Goal: Task Accomplishment & Management: Manage account settings

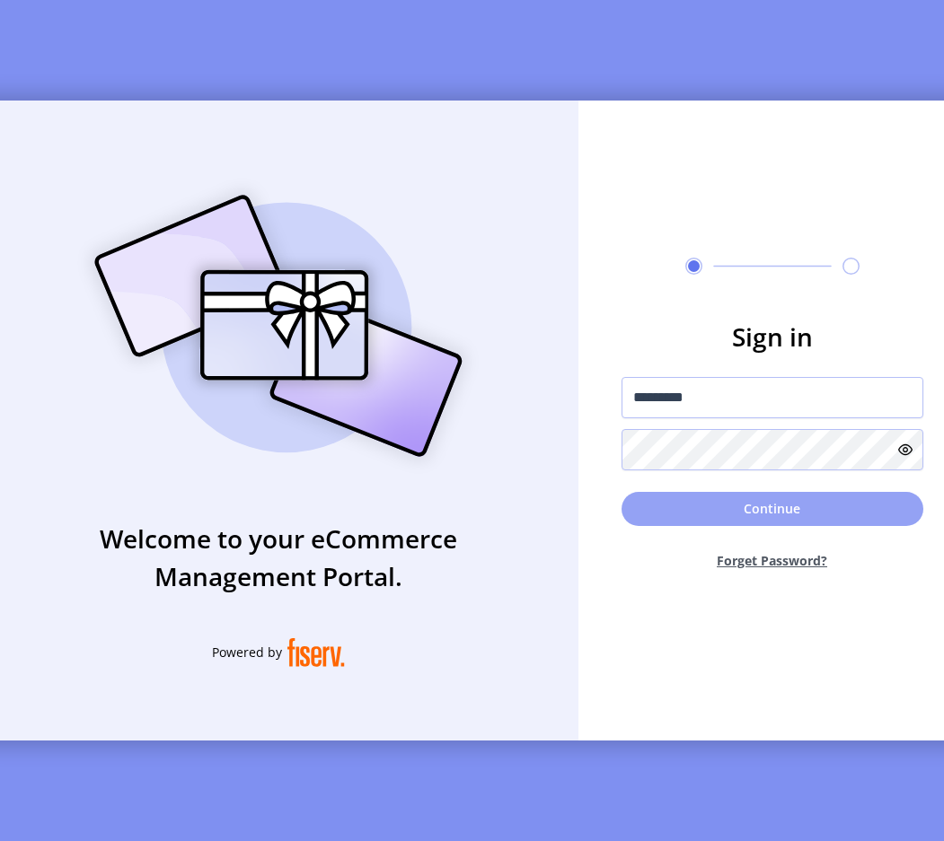
click at [726, 516] on button "Continue" at bounding box center [772, 509] width 302 height 34
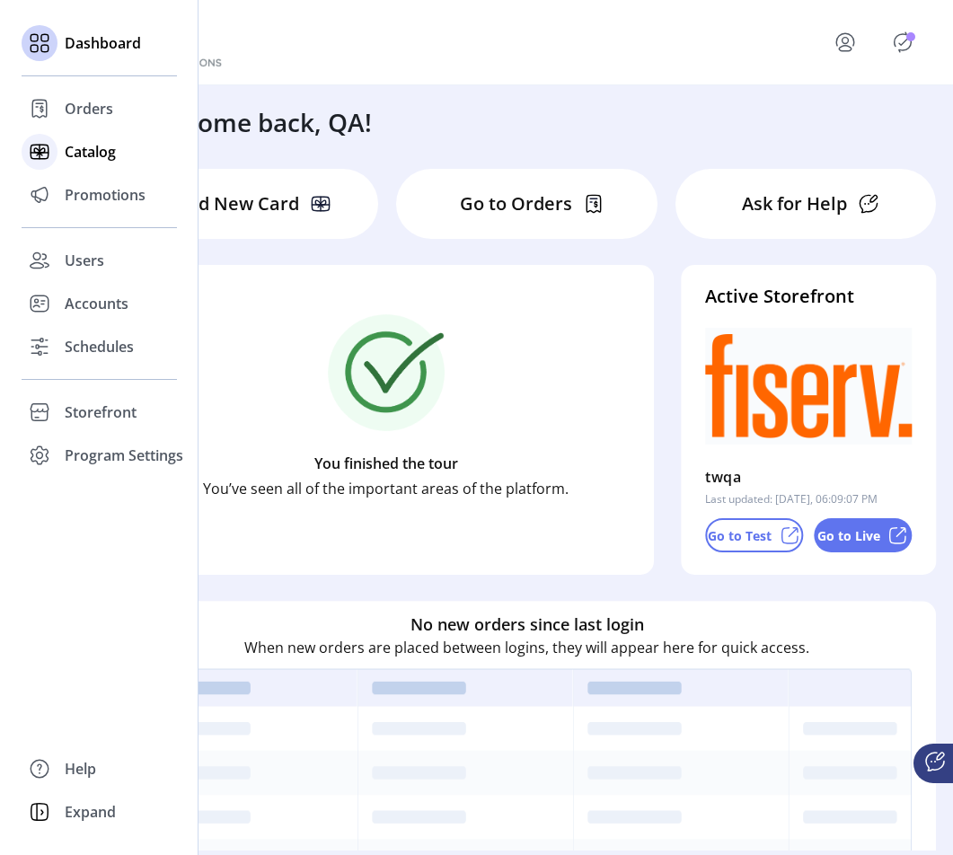
click at [98, 152] on span "Catalog" at bounding box center [90, 152] width 51 height 22
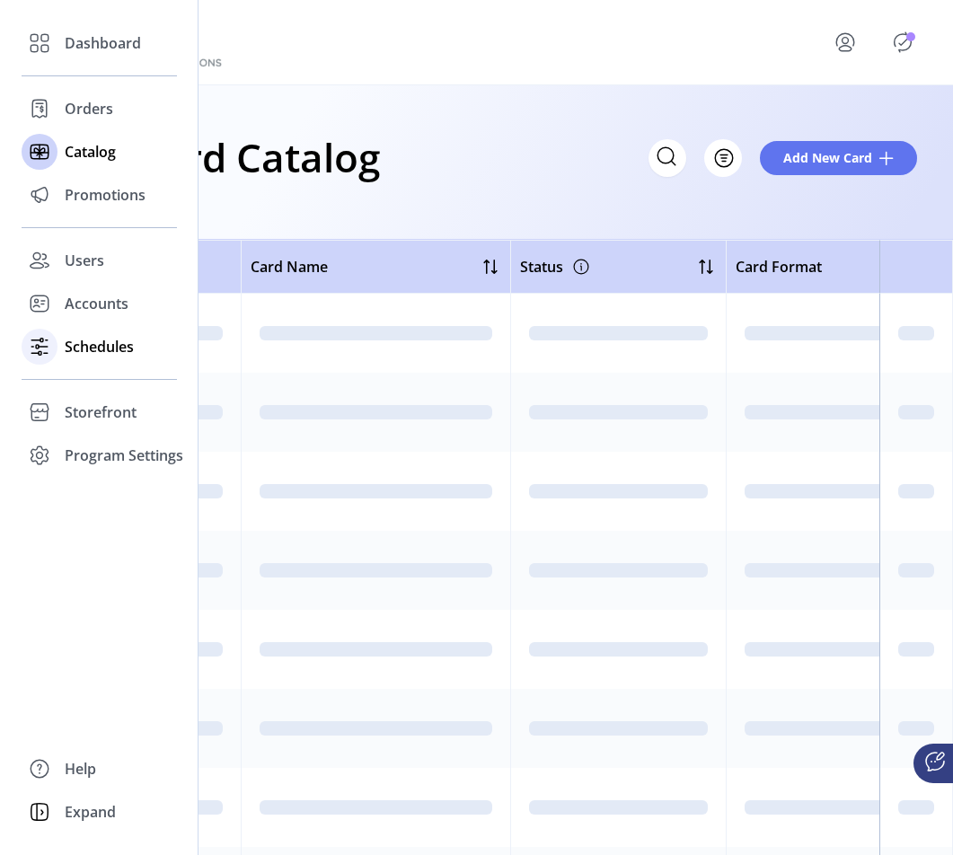
click at [110, 351] on span "Schedules" at bounding box center [99, 347] width 69 height 22
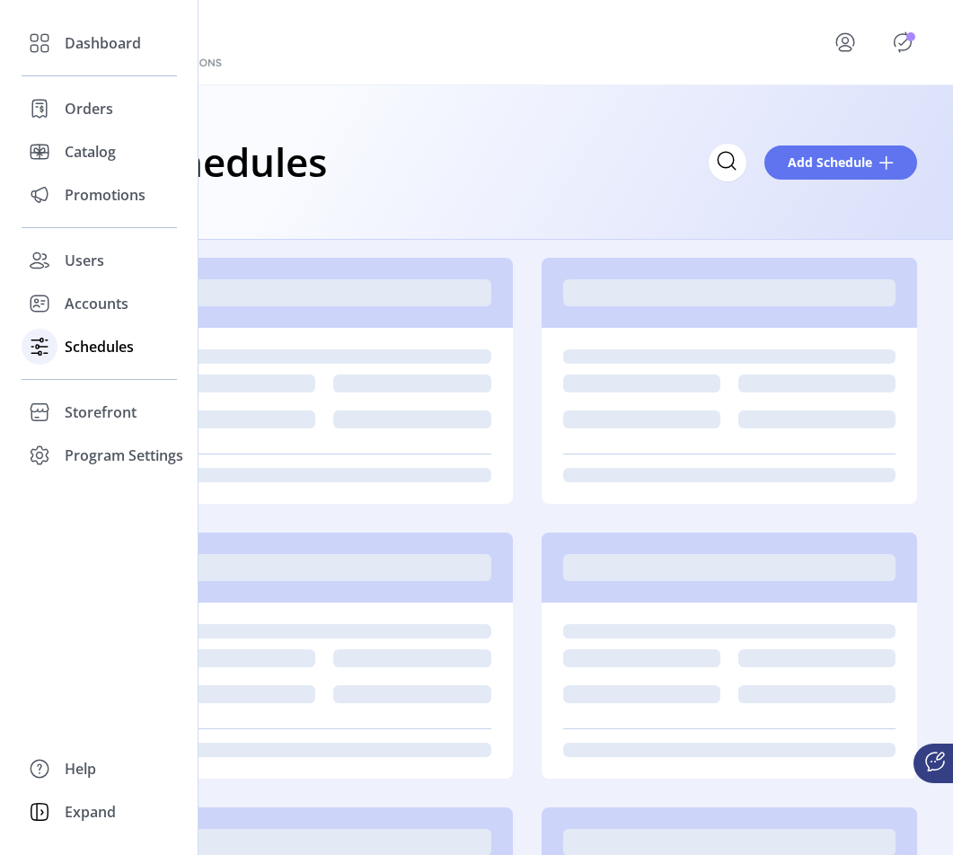
click at [94, 348] on span "Schedules" at bounding box center [99, 347] width 69 height 22
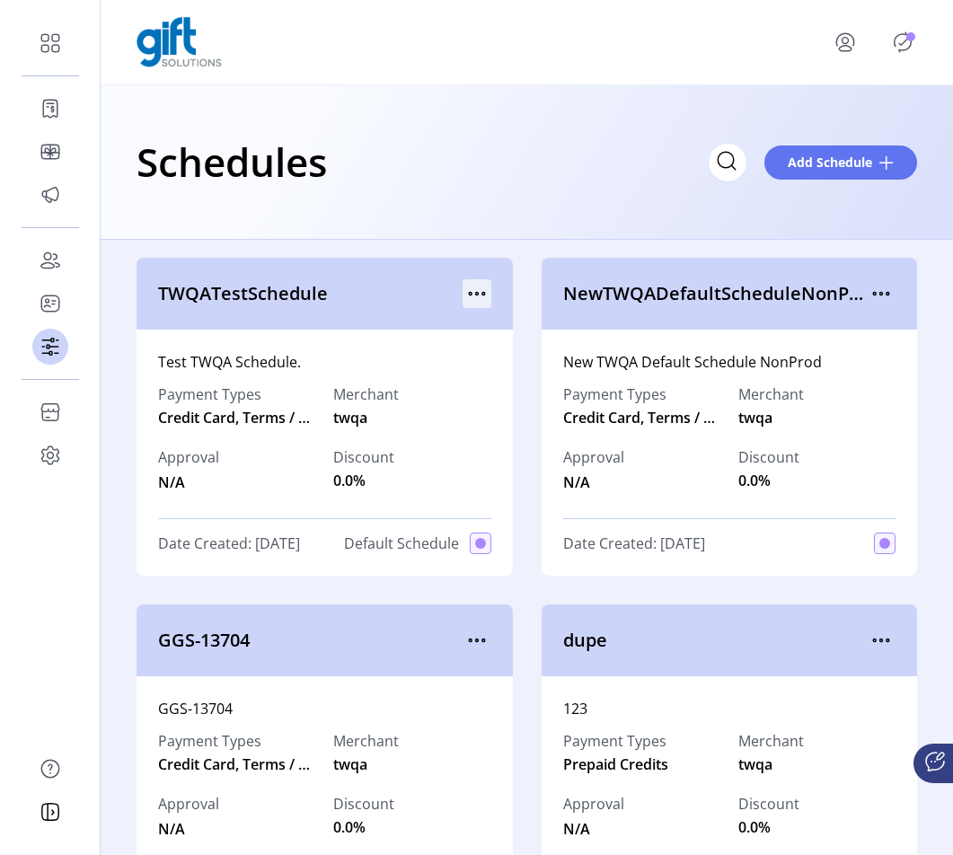
click at [477, 291] on icon "menu" at bounding box center [476, 293] width 29 height 29
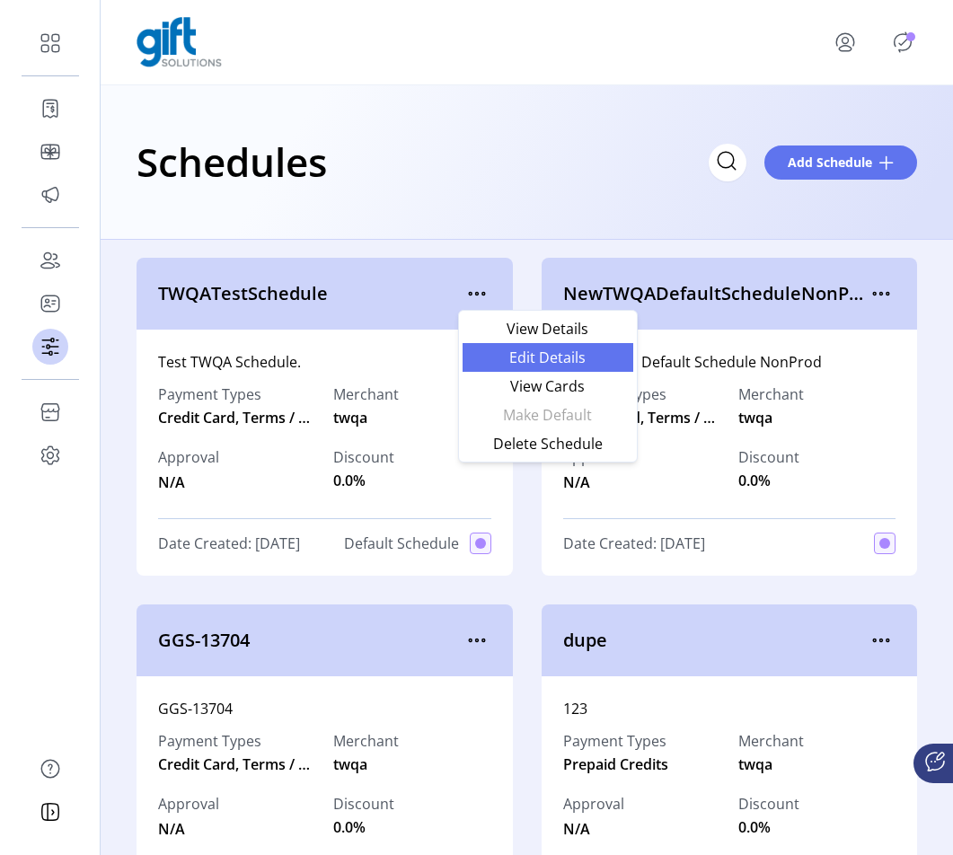
click at [524, 358] on span "Edit Details" at bounding box center [547, 357] width 149 height 14
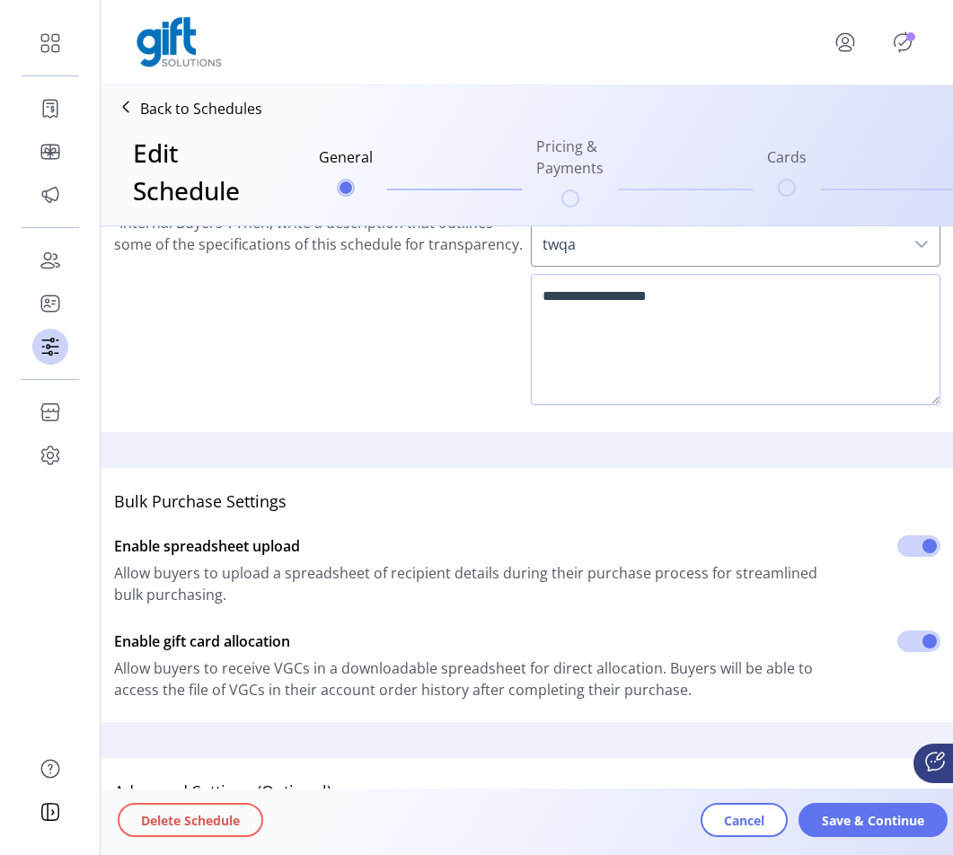
scroll to position [439, 0]
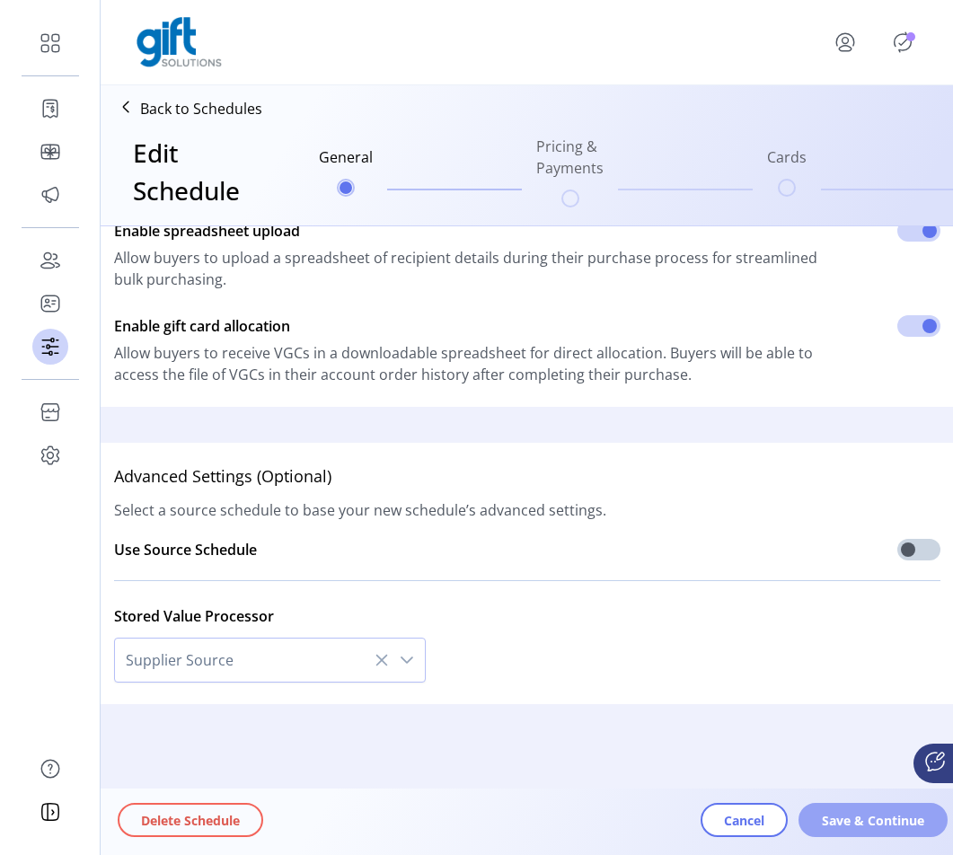
click at [867, 823] on span "Save & Continue" at bounding box center [873, 820] width 102 height 19
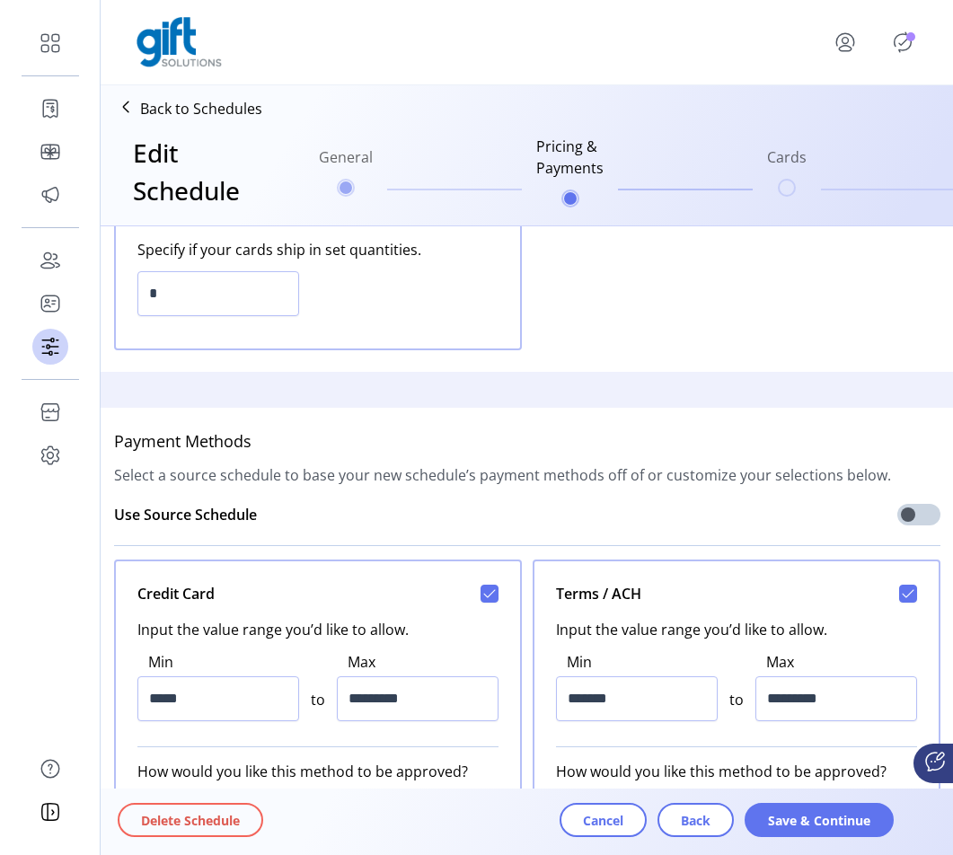
scroll to position [1029, 0]
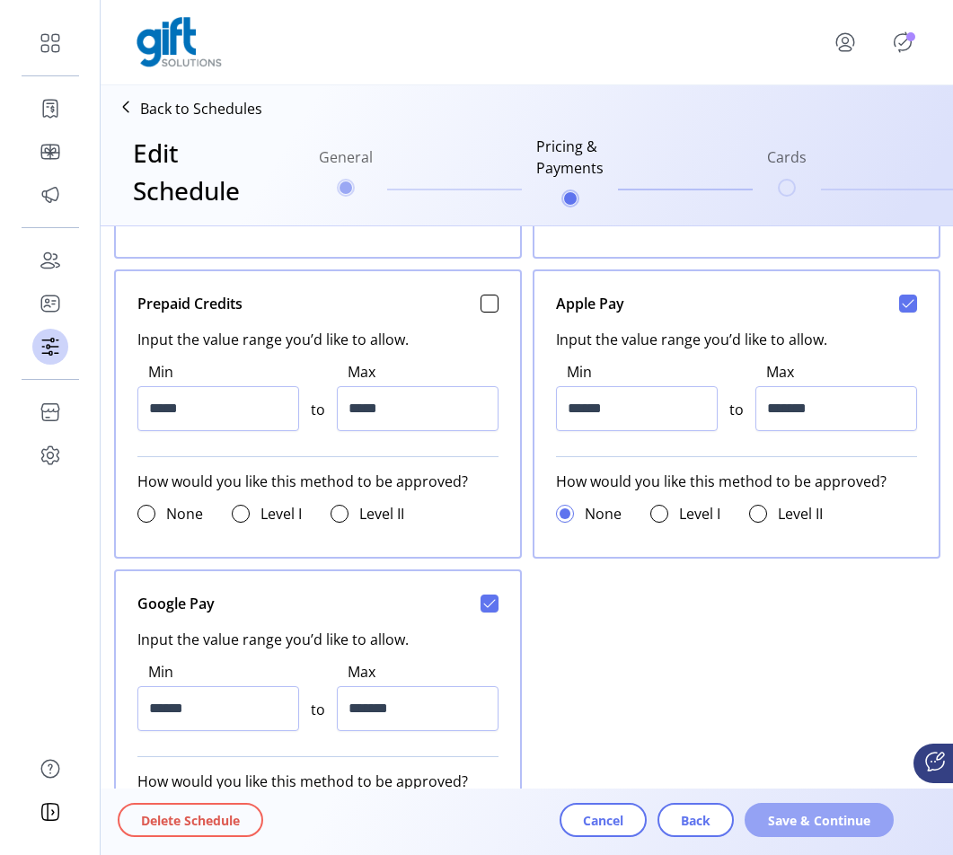
click at [815, 817] on span "Save & Continue" at bounding box center [819, 820] width 102 height 19
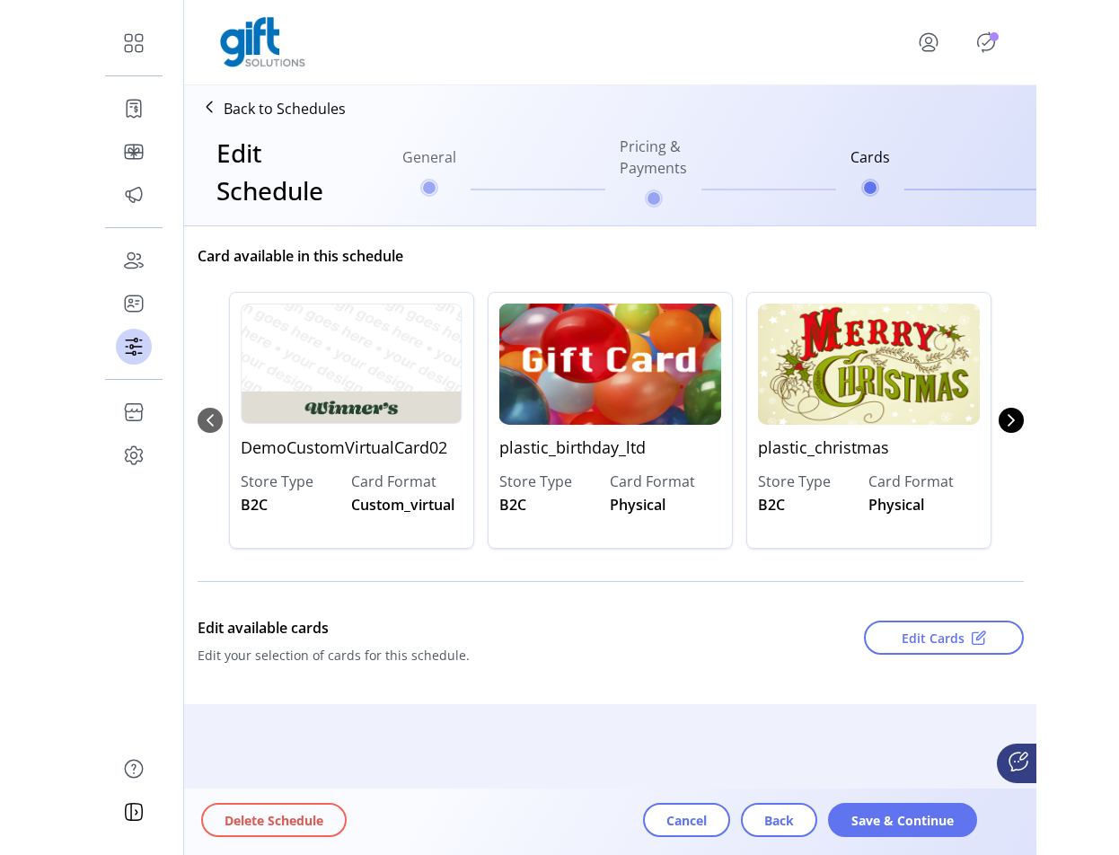
scroll to position [251, 0]
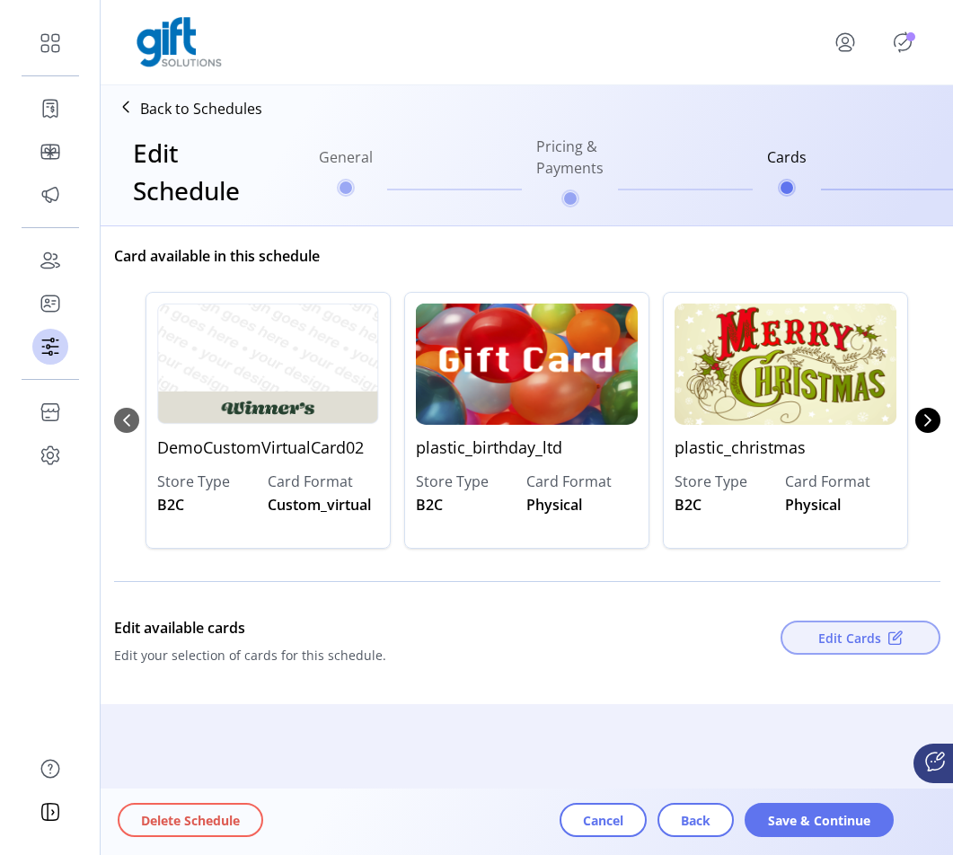
click at [845, 629] on span "Edit Cards" at bounding box center [849, 638] width 63 height 19
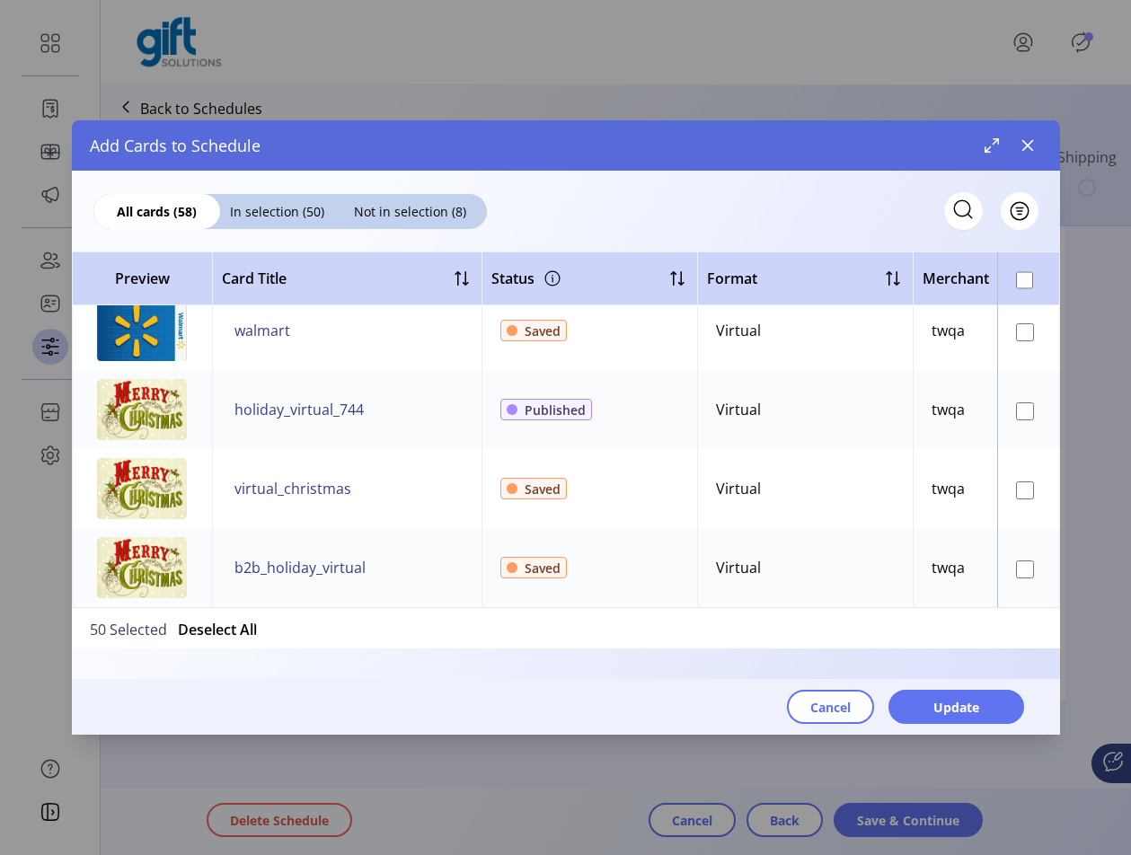
scroll to position [3702, 0]
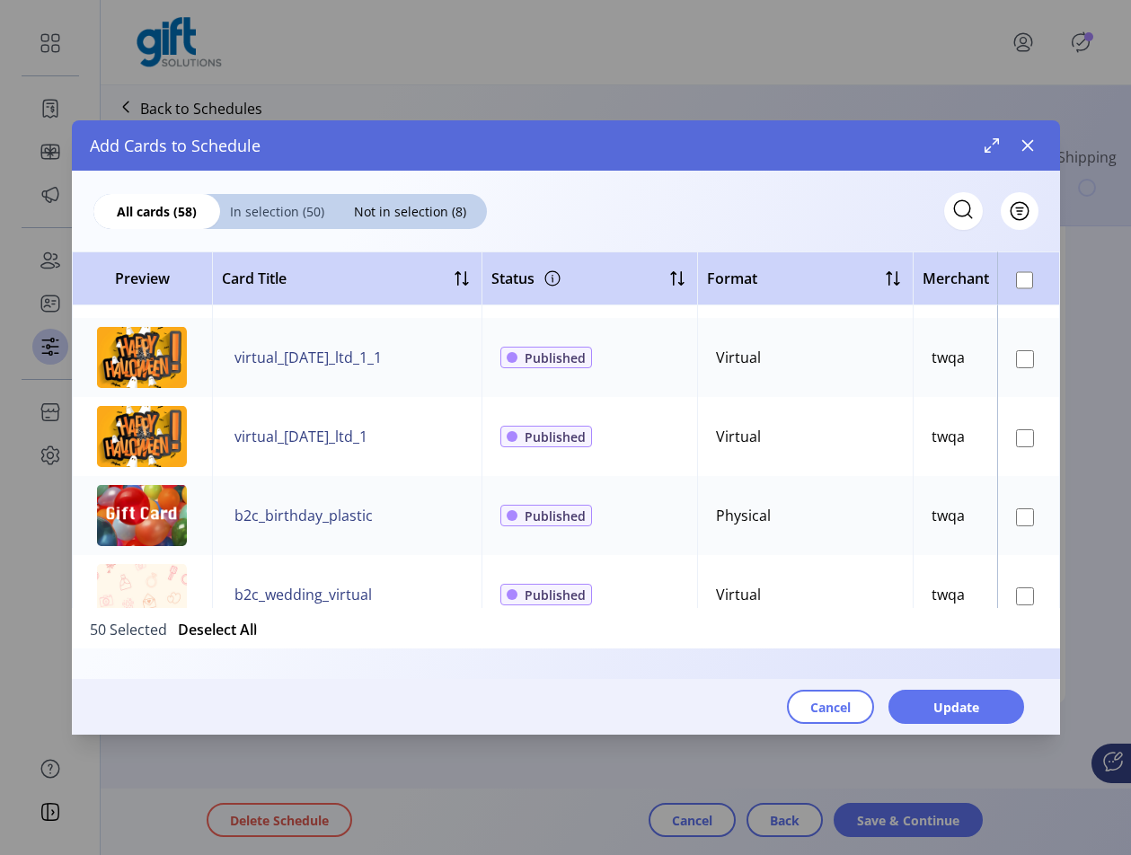
click at [284, 216] on span "In selection (50)" at bounding box center [277, 211] width 114 height 19
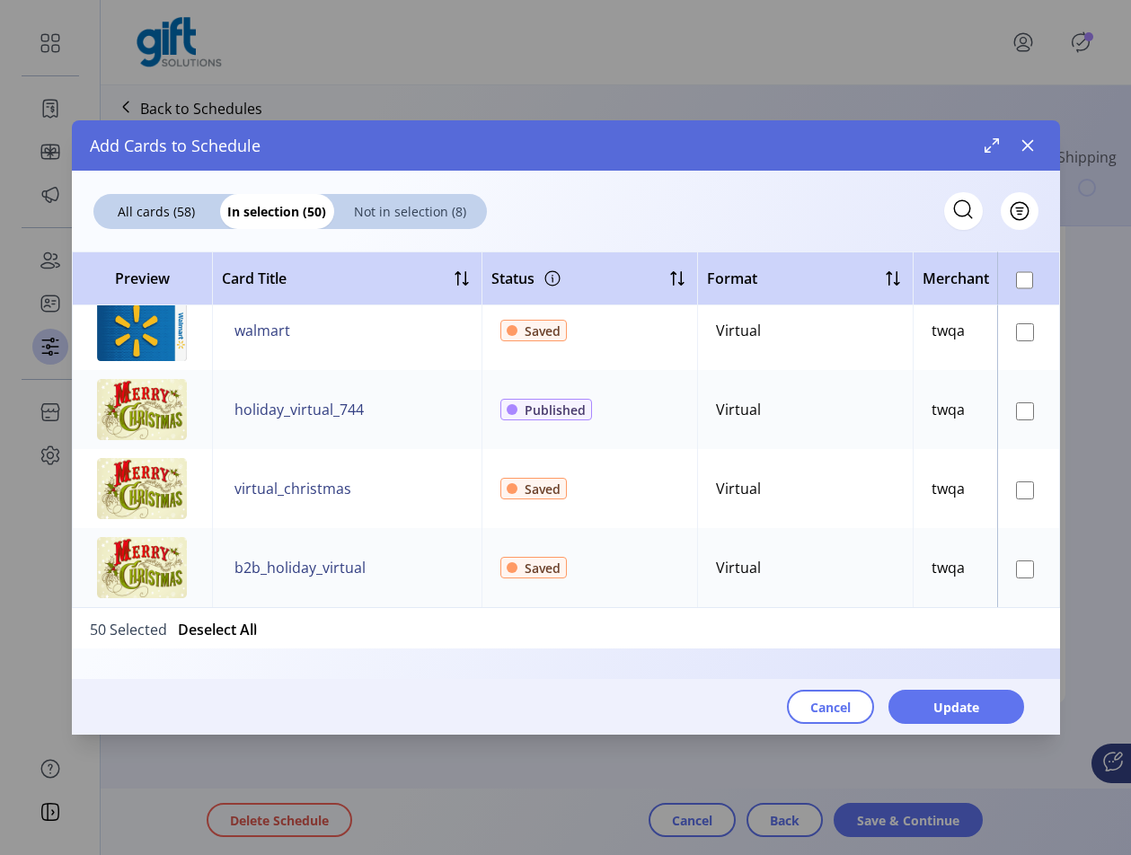
click at [444, 209] on span "Not in selection (8)" at bounding box center [410, 211] width 153 height 19
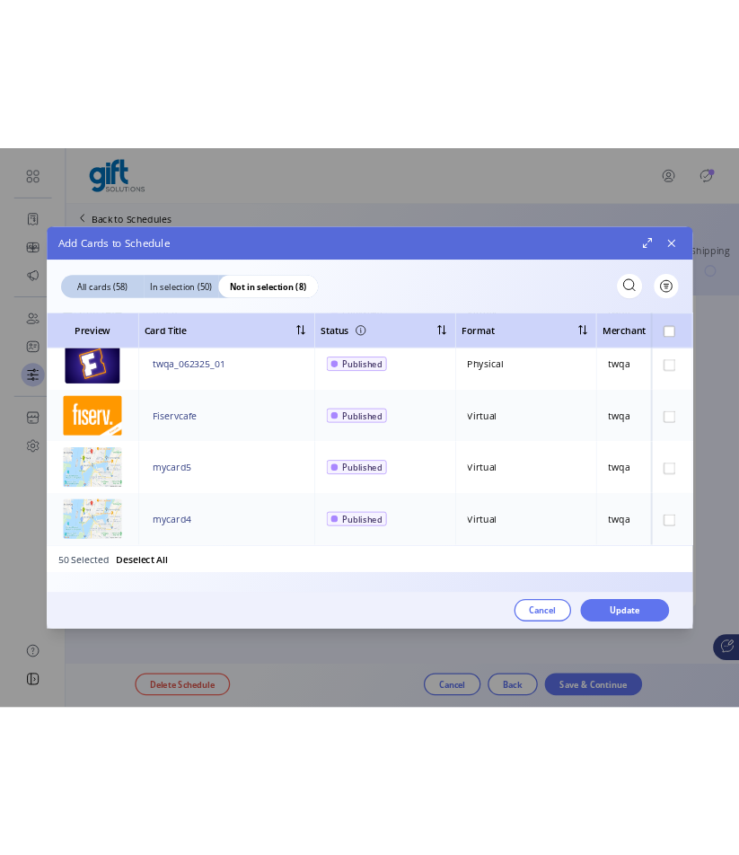
scroll to position [344, 0]
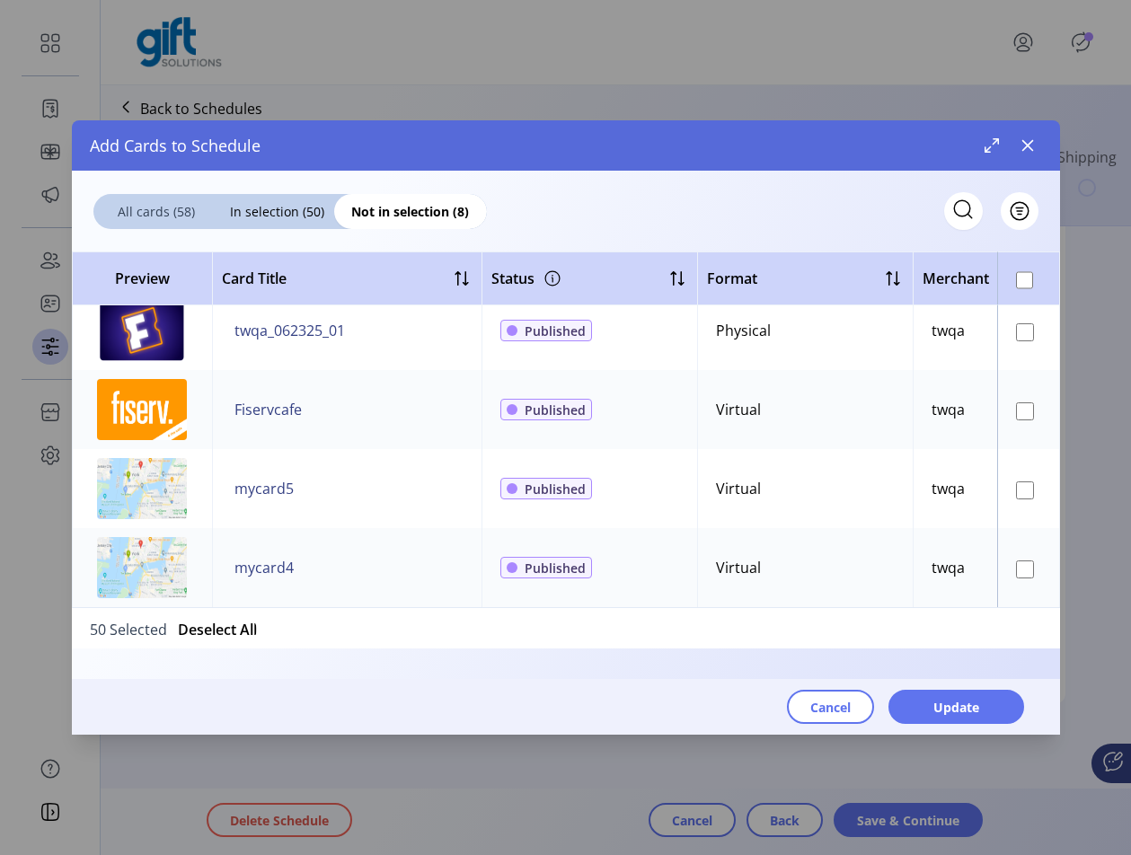
click at [172, 219] on span "All cards (58)" at bounding box center [156, 211] width 127 height 19
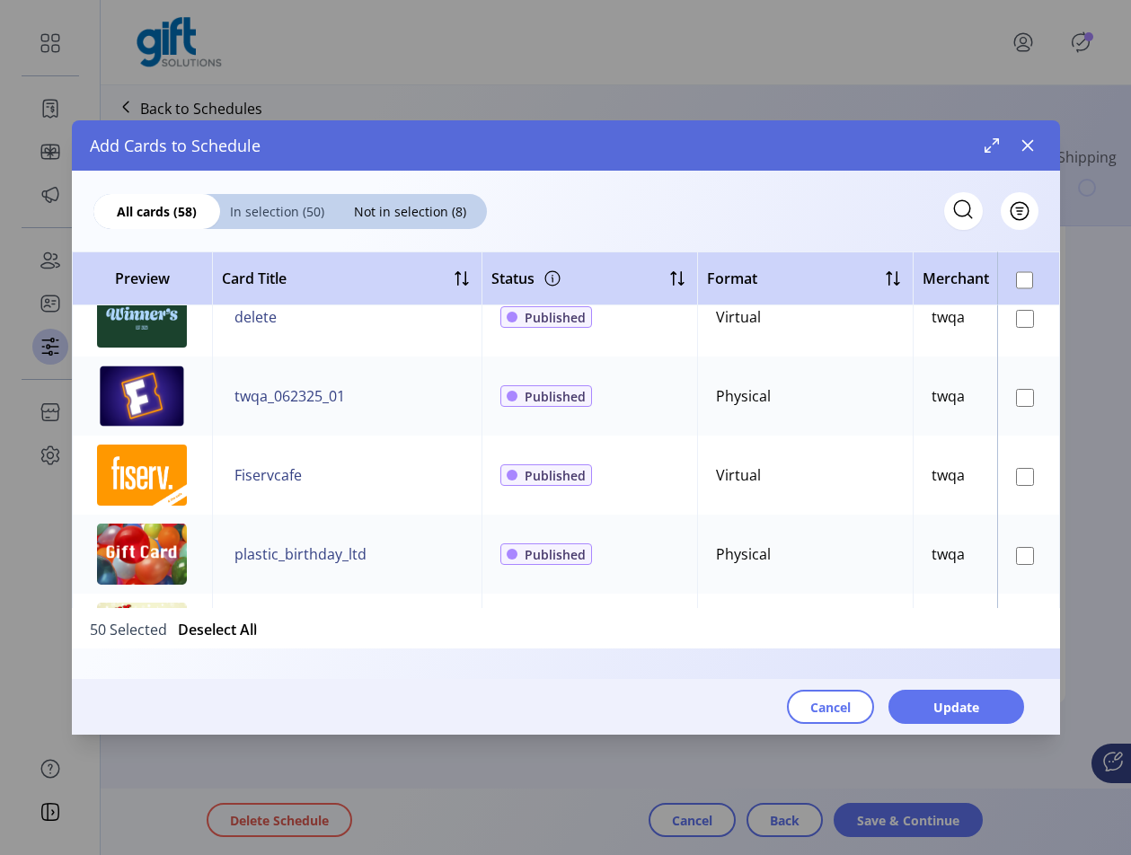
click at [279, 208] on span "In selection (50)" at bounding box center [277, 211] width 114 height 19
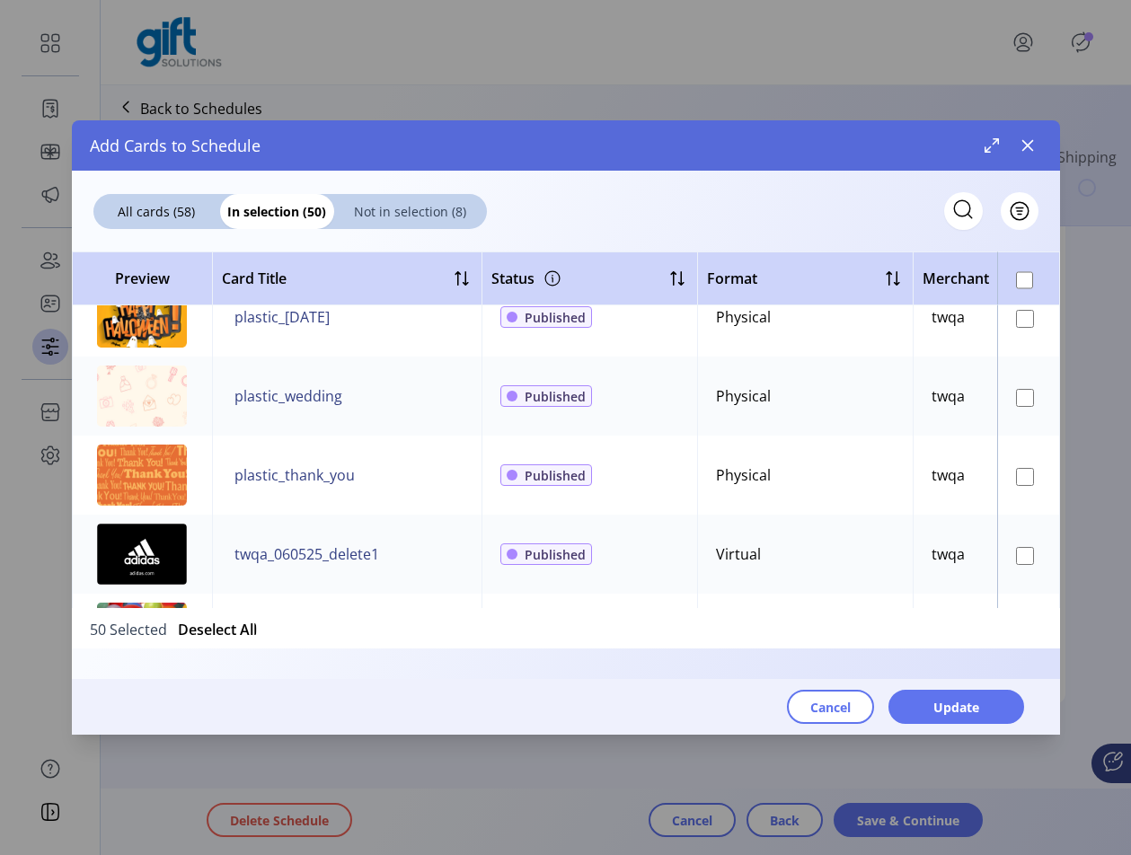
click at [425, 210] on span "Not in selection (8)" at bounding box center [410, 211] width 153 height 19
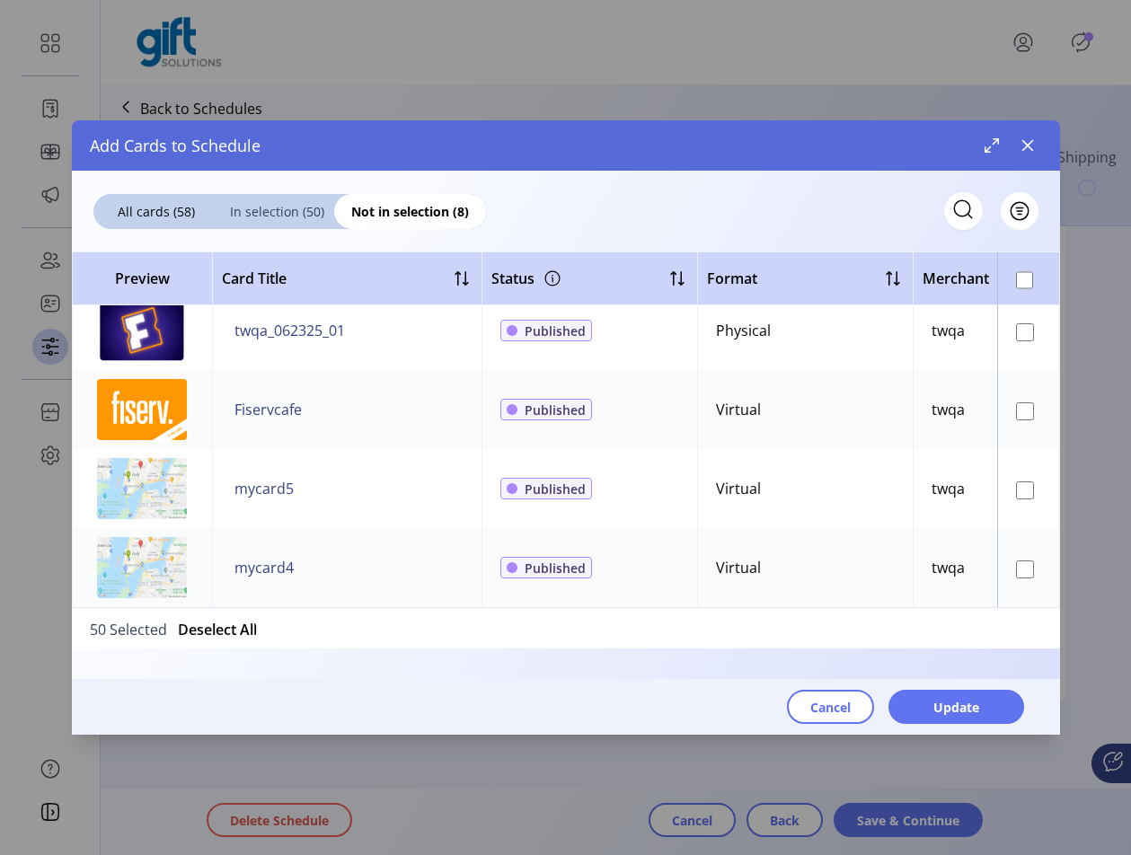
click at [284, 220] on span "In selection (50)" at bounding box center [277, 211] width 114 height 19
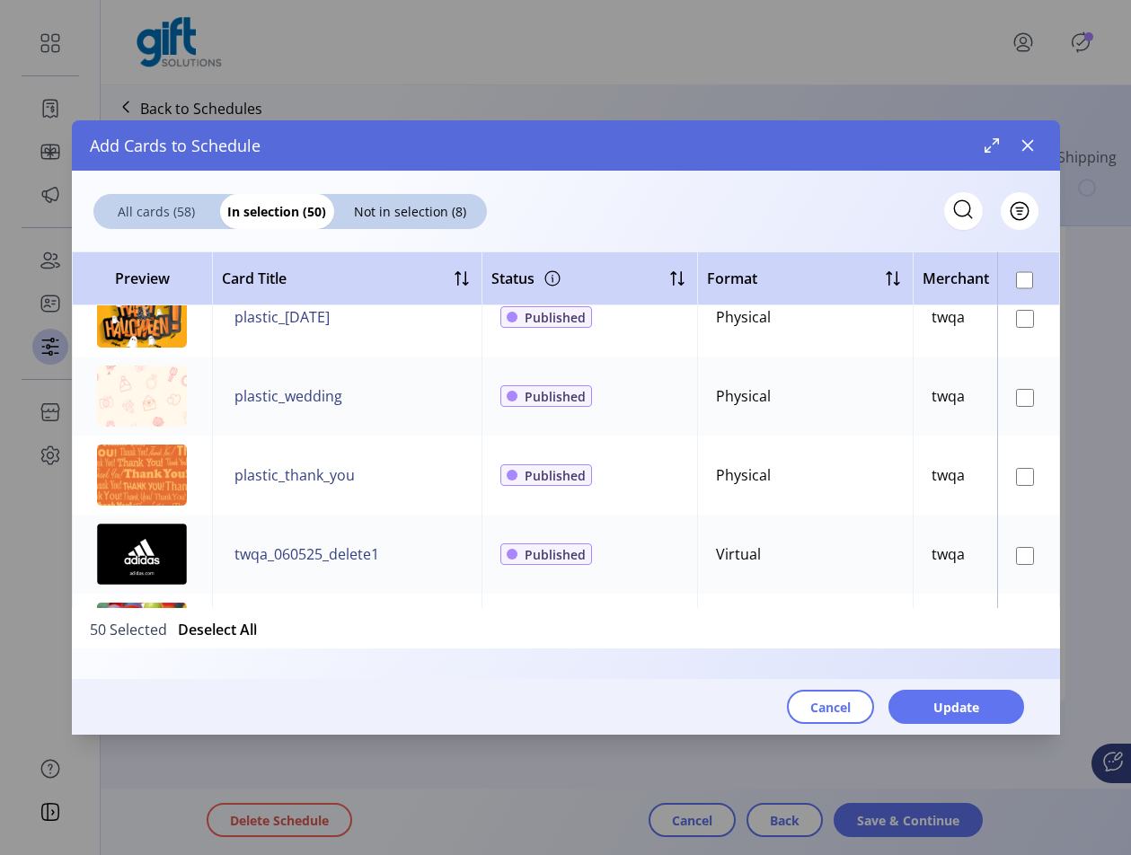
click at [154, 224] on div "All cards (58)" at bounding box center [156, 211] width 127 height 35
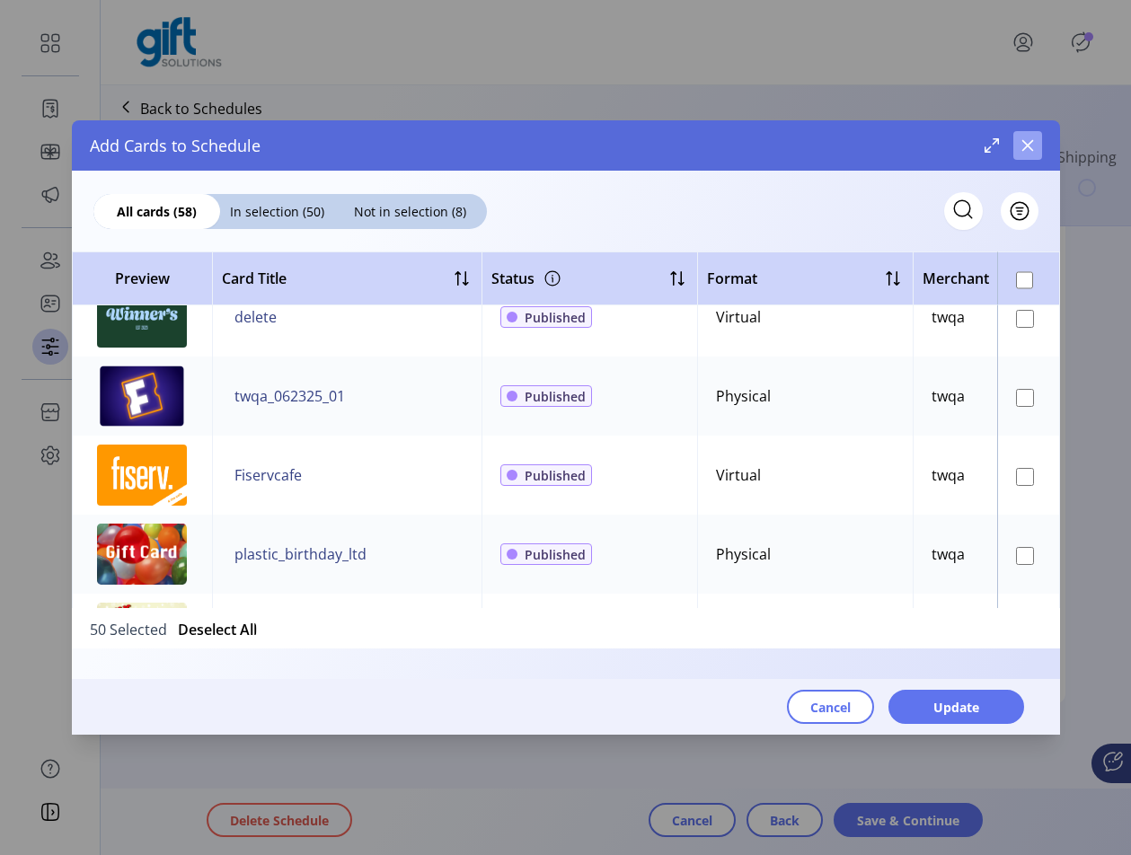
click at [943, 142] on icon "button" at bounding box center [1027, 145] width 14 height 14
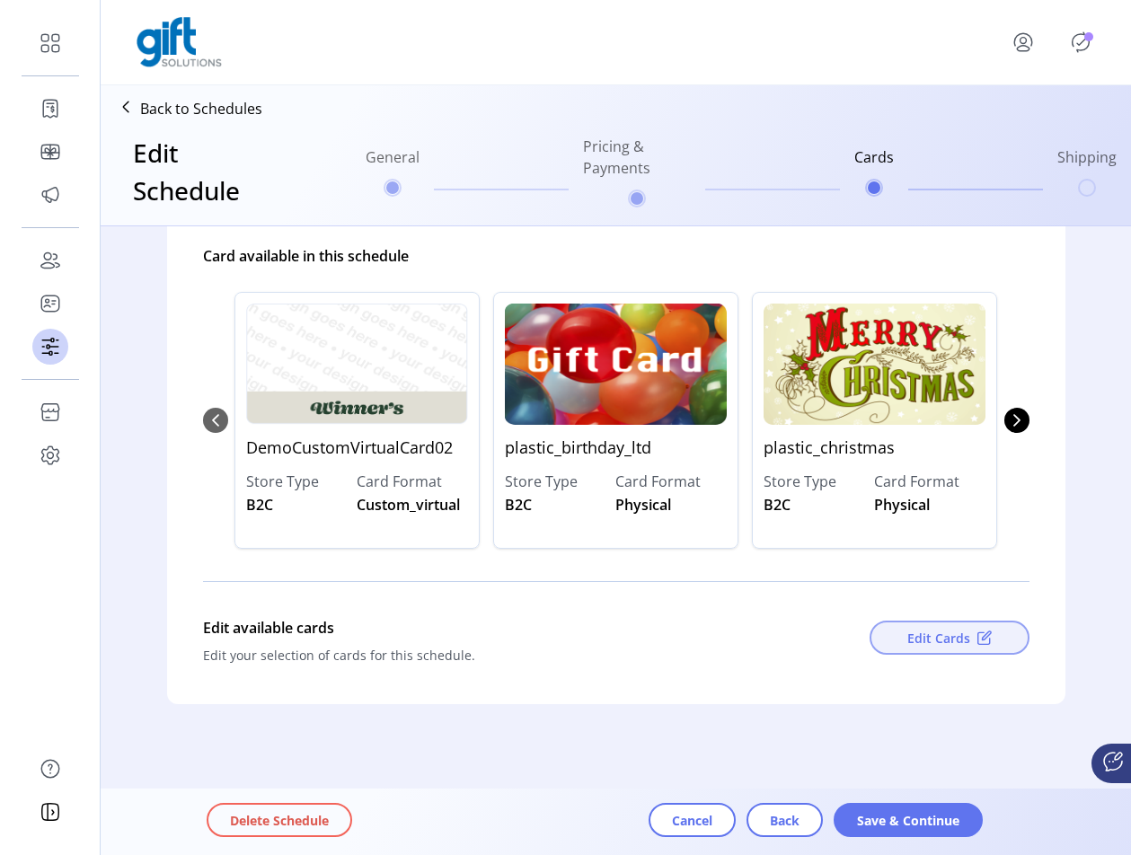
click at [943, 636] on span "Edit Cards" at bounding box center [938, 638] width 63 height 19
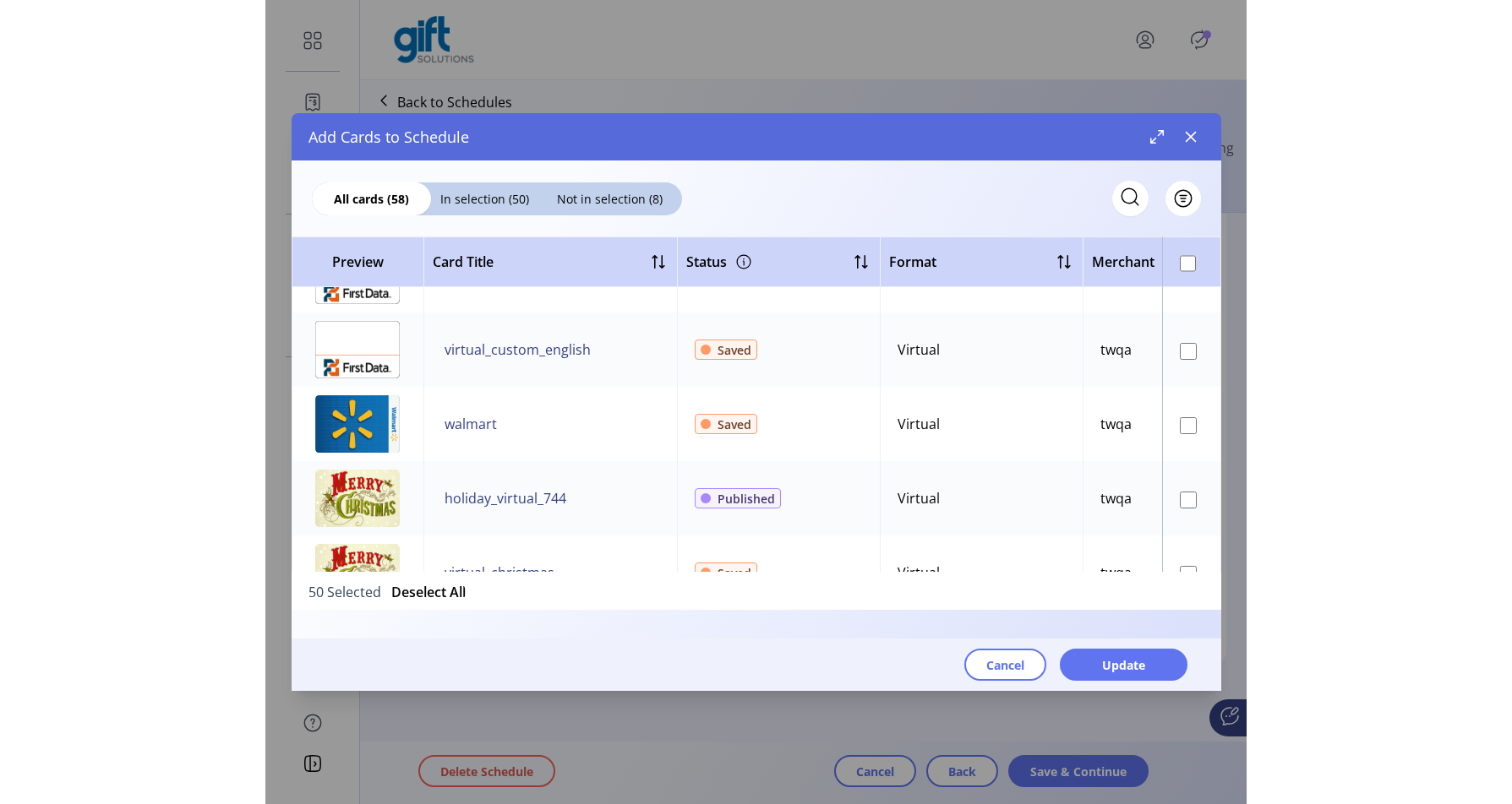
scroll to position [4039, 0]
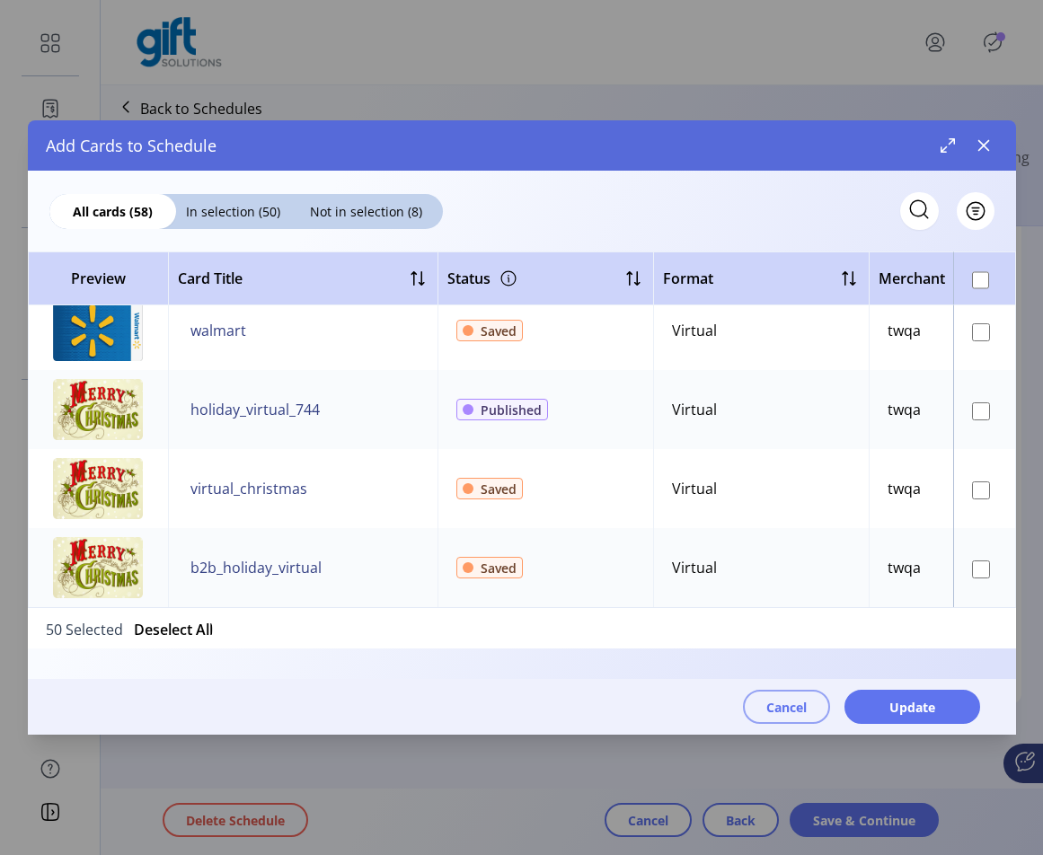
click at [783, 712] on span "Cancel" at bounding box center [786, 707] width 40 height 19
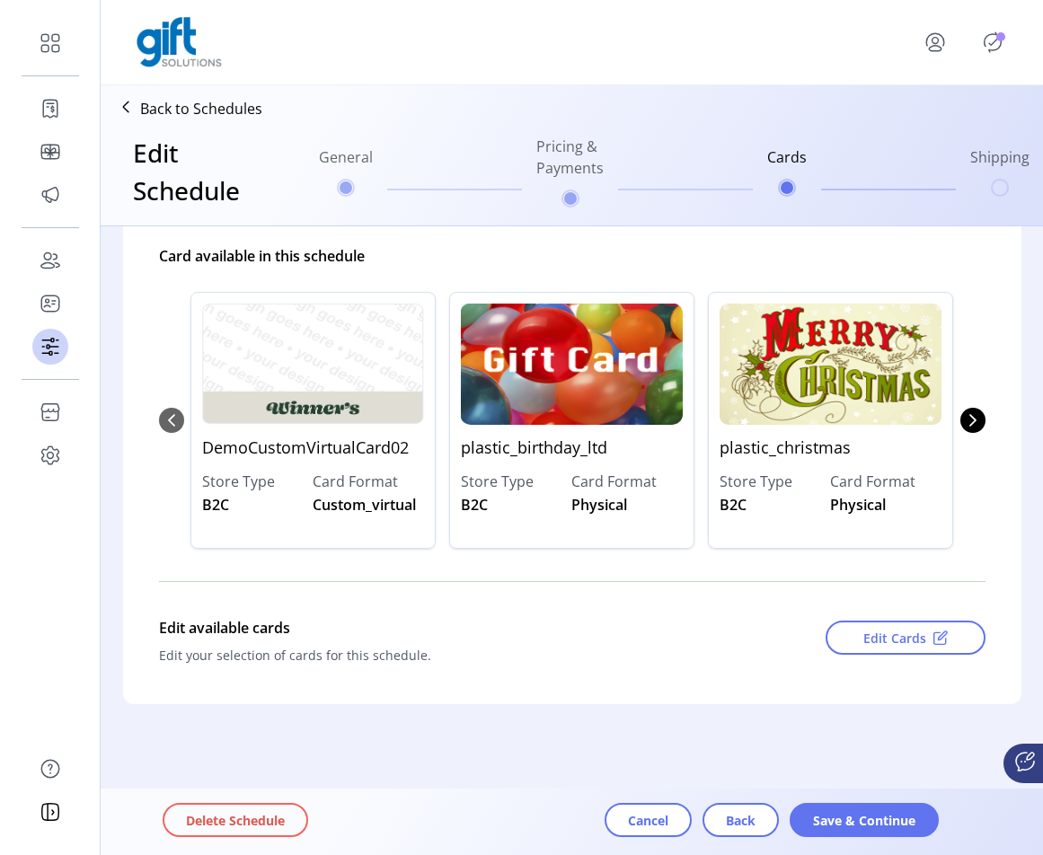
click at [869, 118] on div "Back to Schedules Edit Schedule General Pricing & Payments Cards Shipping" at bounding box center [572, 155] width 942 height 140
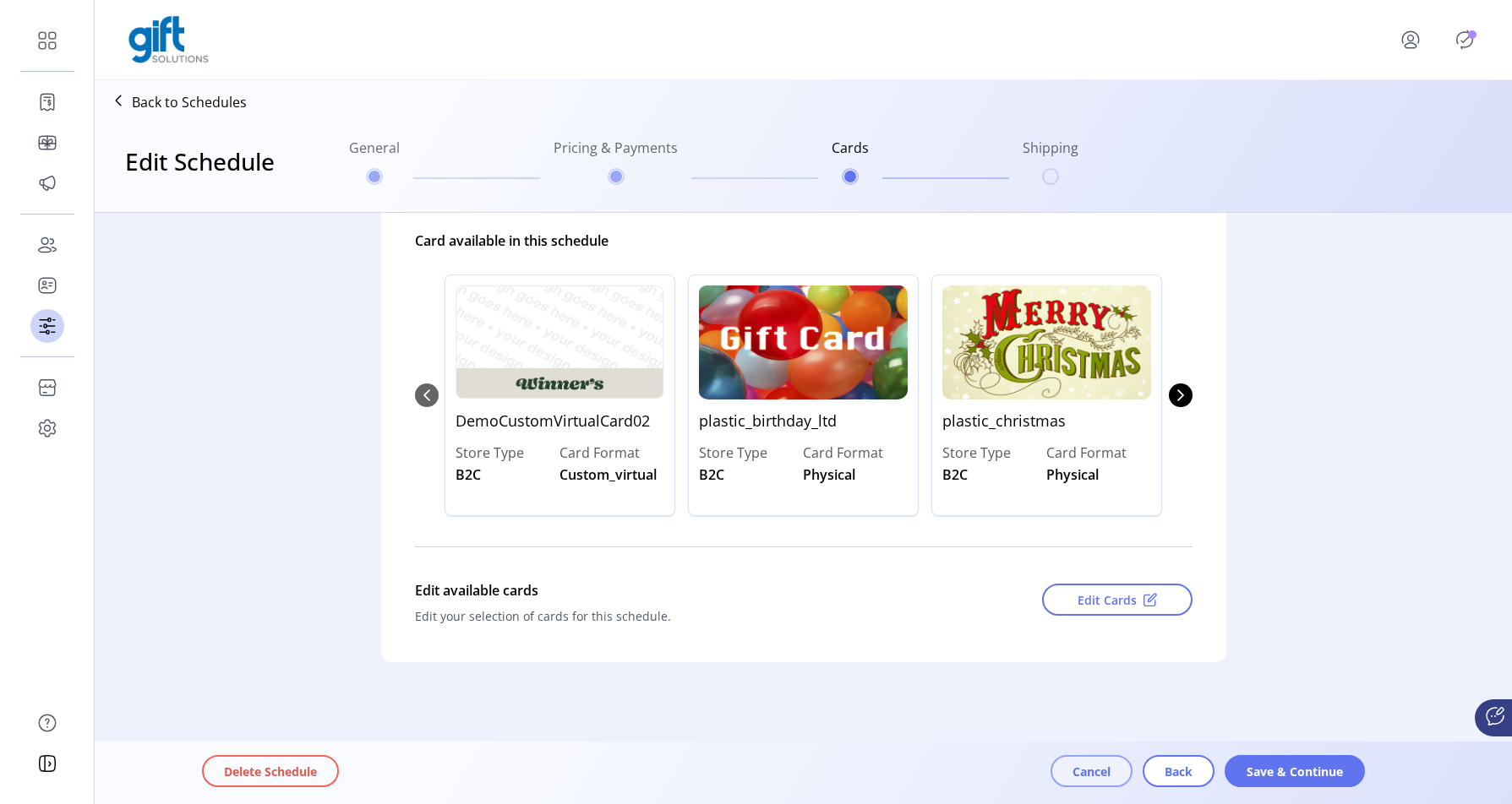
click at [887, 772] on span "Cancel" at bounding box center [1091, 771] width 38 height 18
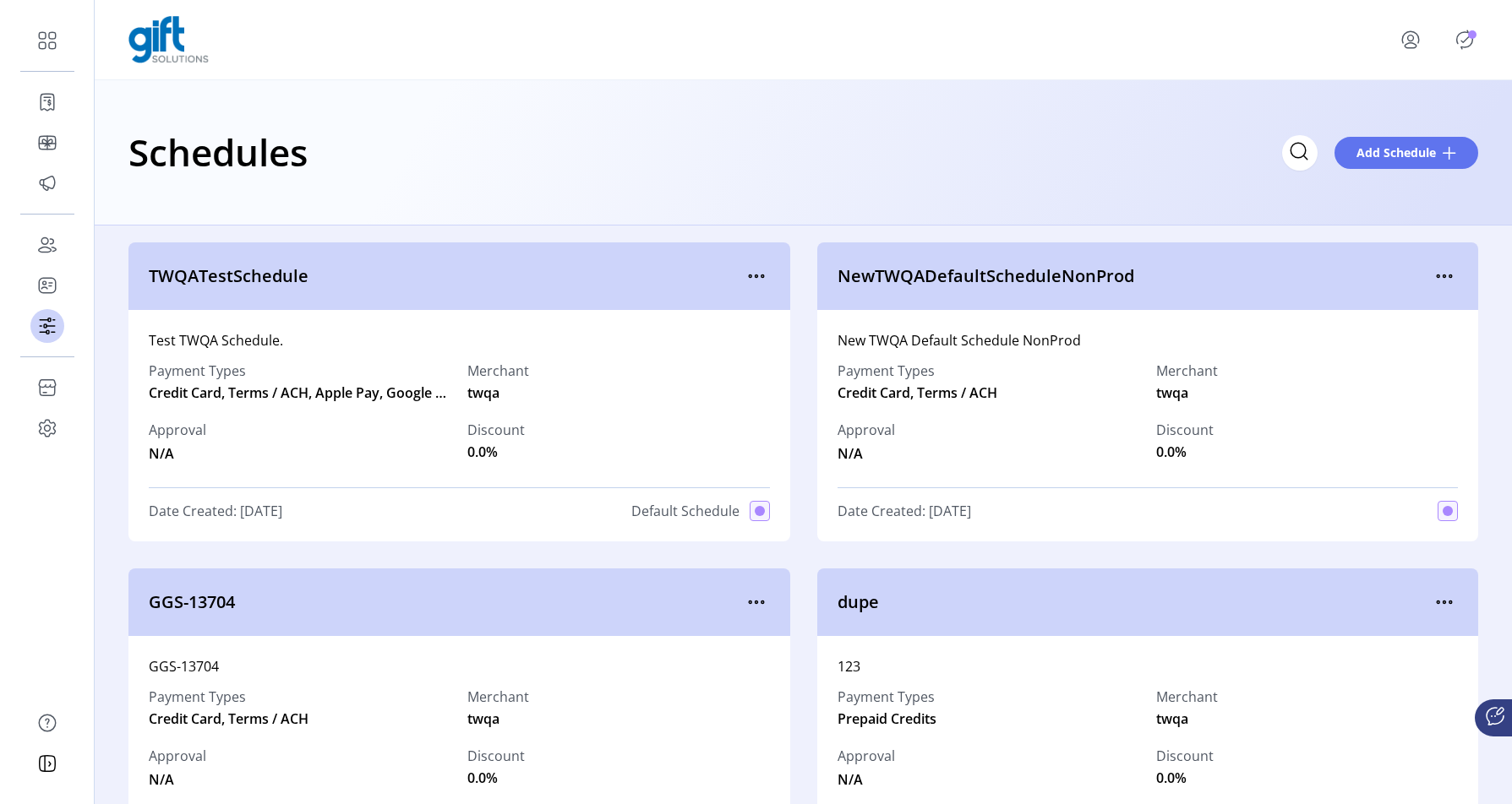
click at [587, 57] on div at bounding box center [804, 39] width 1349 height 47
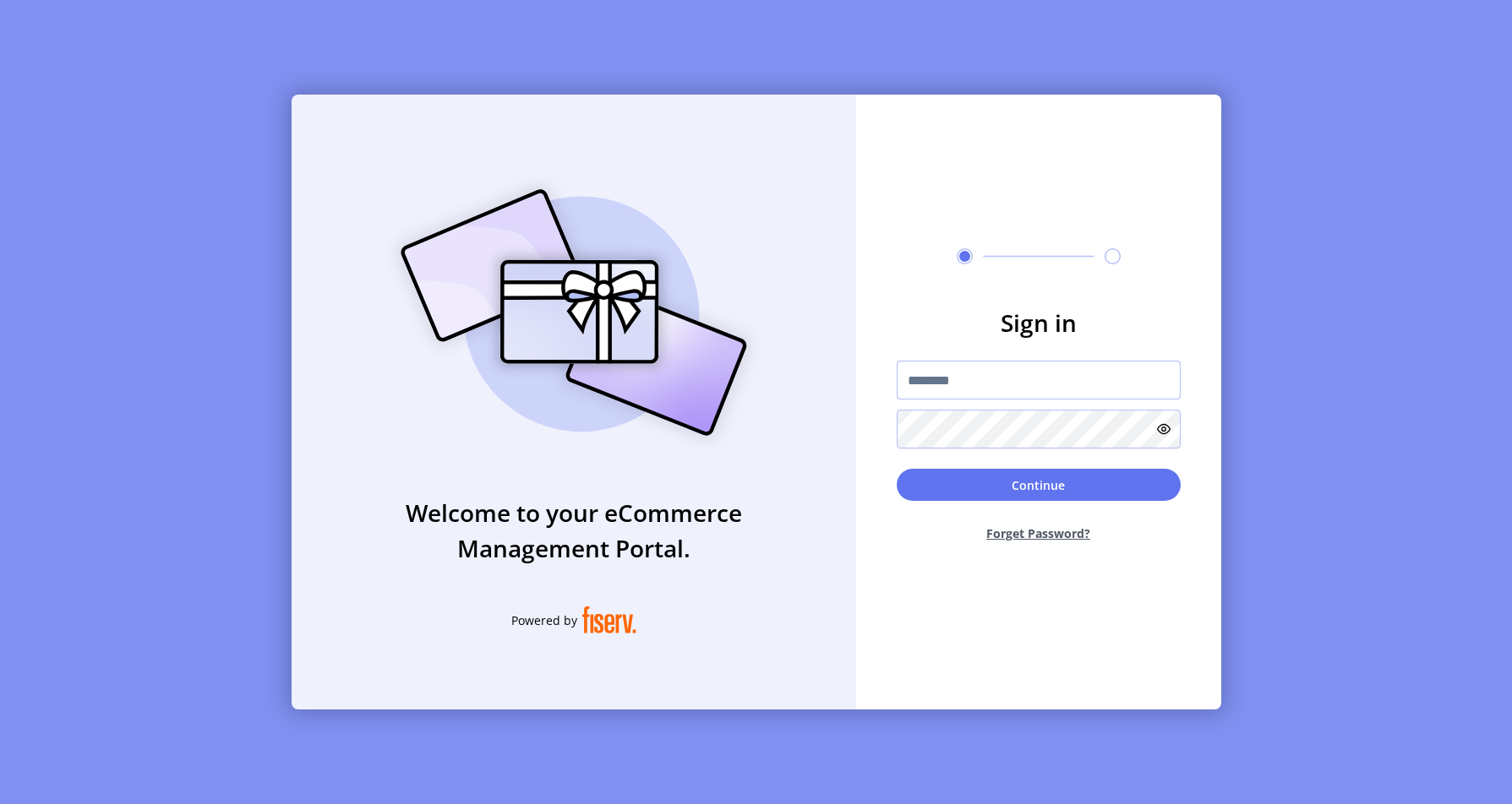
click at [1035, 377] on input "text" at bounding box center [1039, 379] width 284 height 39
type input "*"
type input "**********"
click at [985, 485] on button "Continue" at bounding box center [1039, 484] width 284 height 32
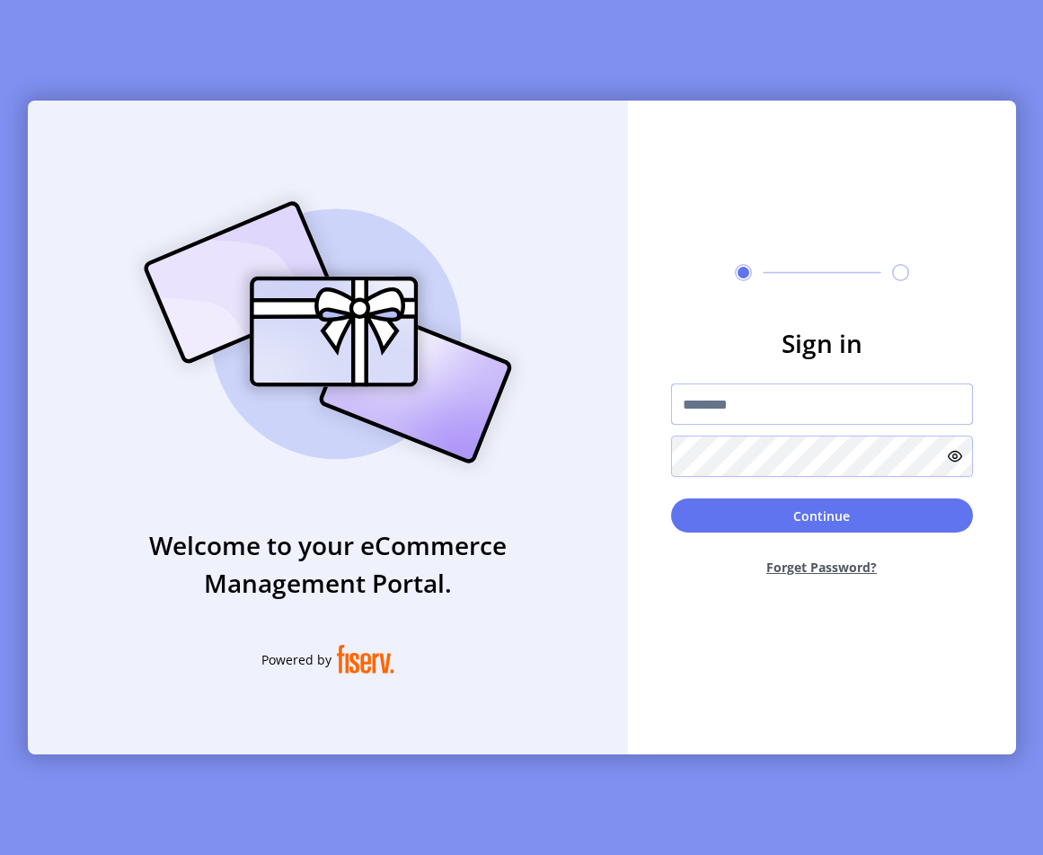
type input "**********"
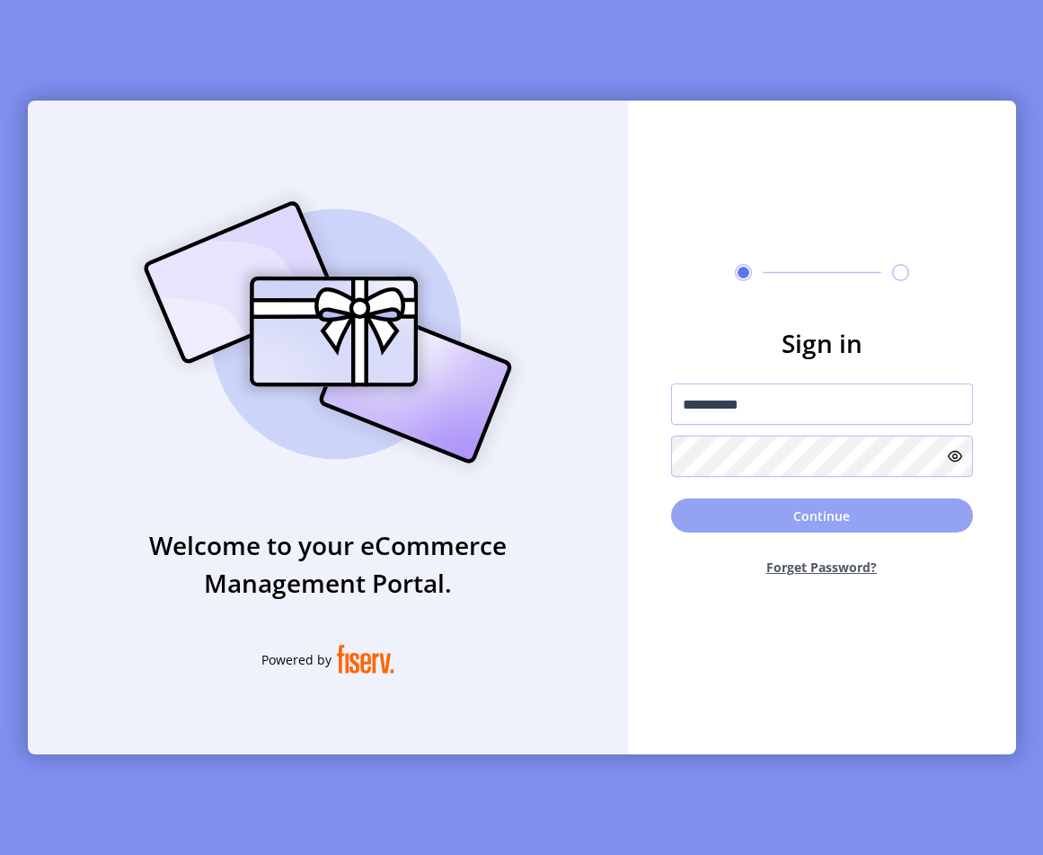
click at [845, 524] on button "Continue" at bounding box center [822, 515] width 302 height 34
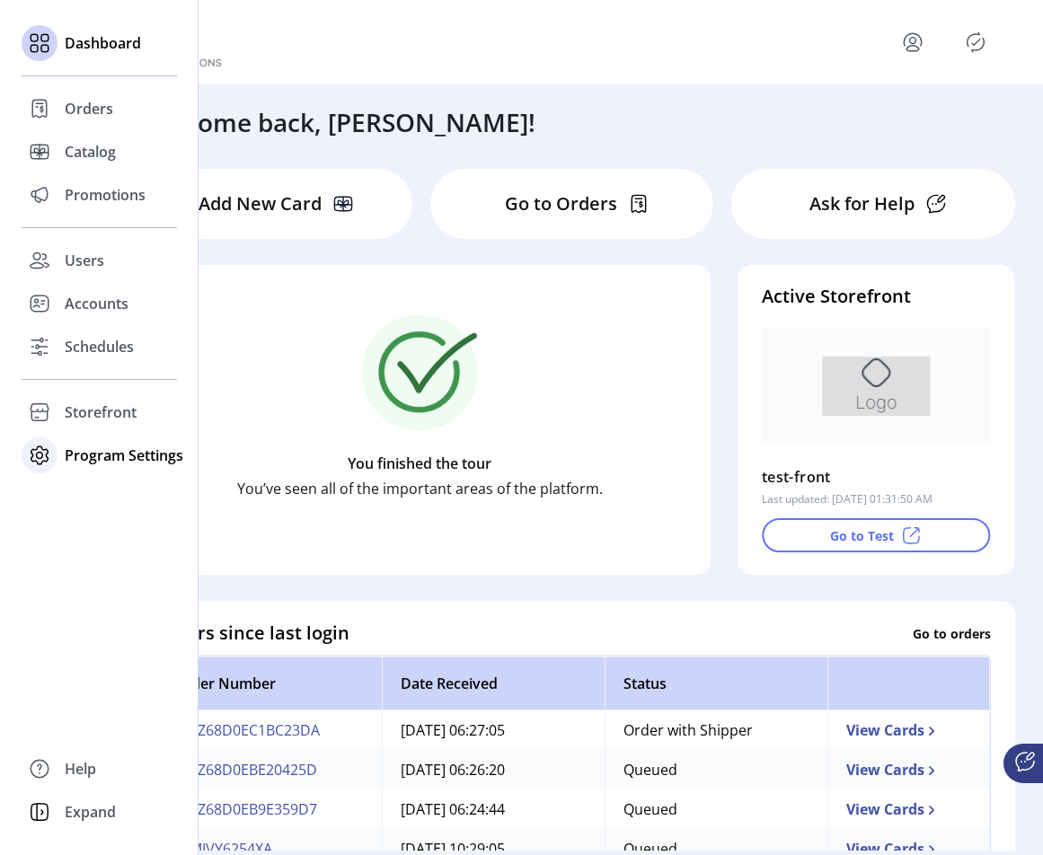
click at [107, 457] on span "Program Settings" at bounding box center [124, 456] width 119 height 22
click at [97, 411] on span "Storefront" at bounding box center [101, 412] width 72 height 22
click at [98, 448] on span "Configuration" at bounding box center [112, 448] width 94 height 22
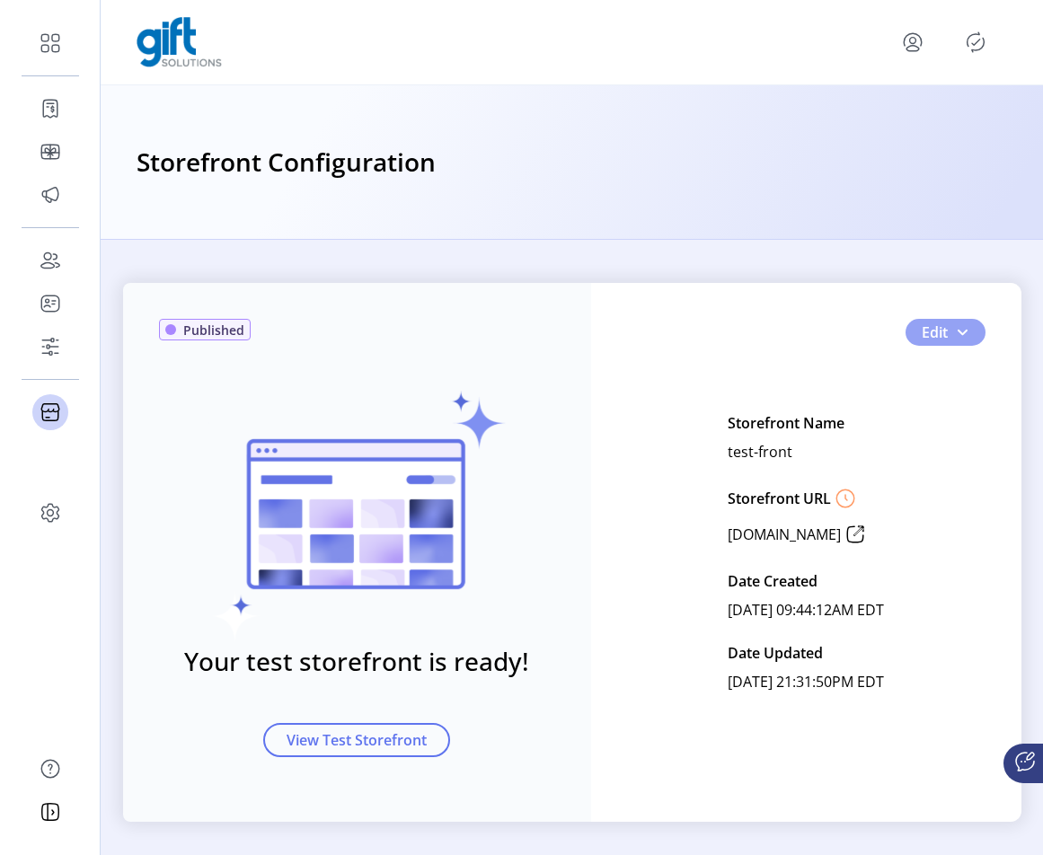
click at [956, 330] on span "button" at bounding box center [962, 332] width 14 height 14
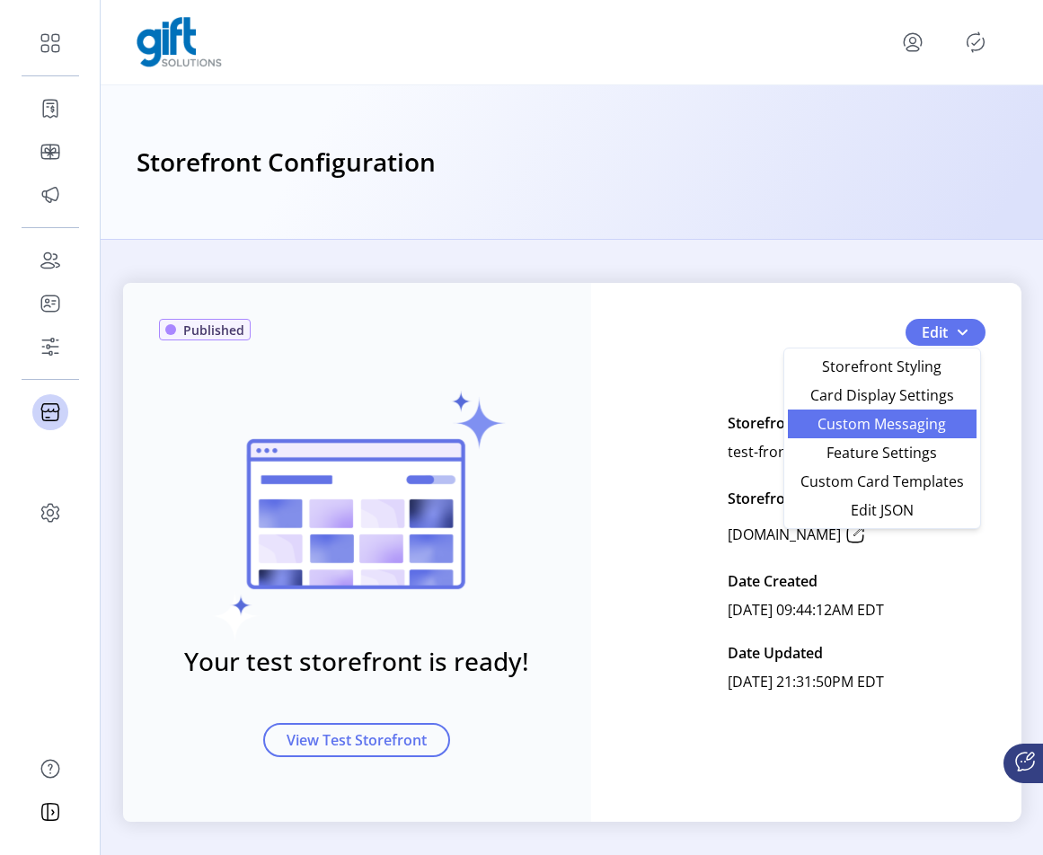
click at [903, 426] on span "Custom Messaging" at bounding box center [881, 424] width 167 height 14
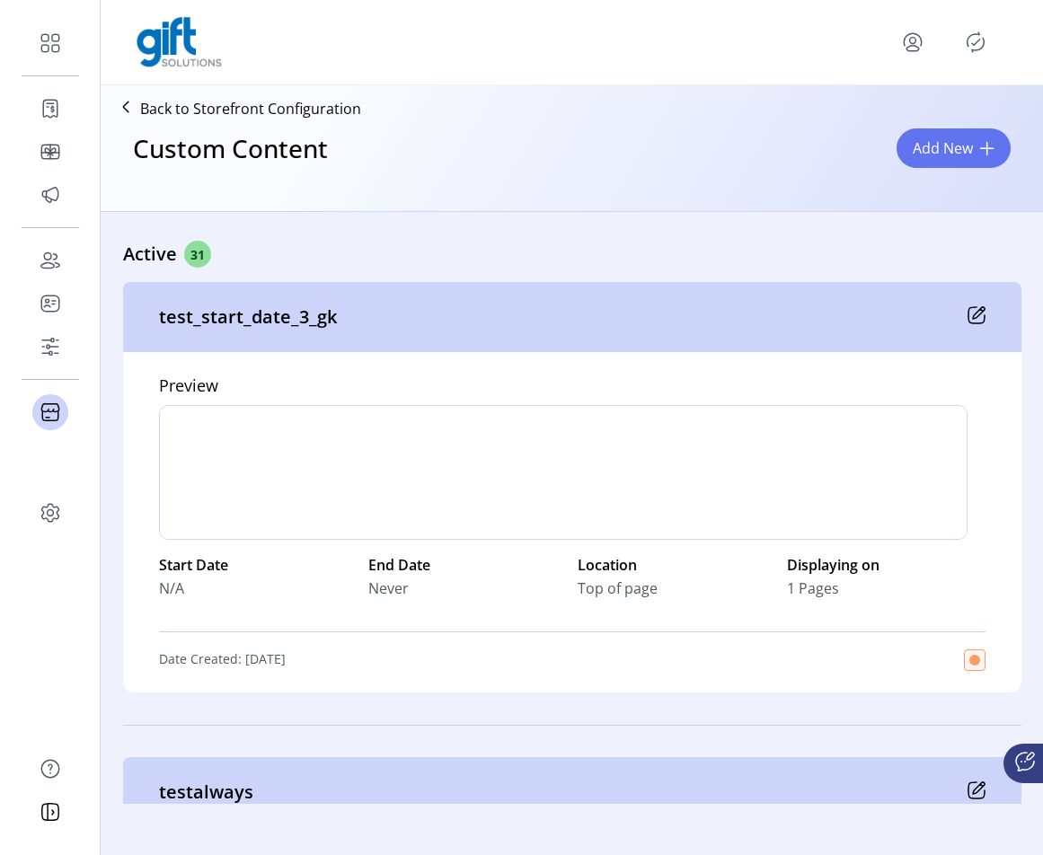
click at [973, 317] on icon at bounding box center [976, 315] width 18 height 18
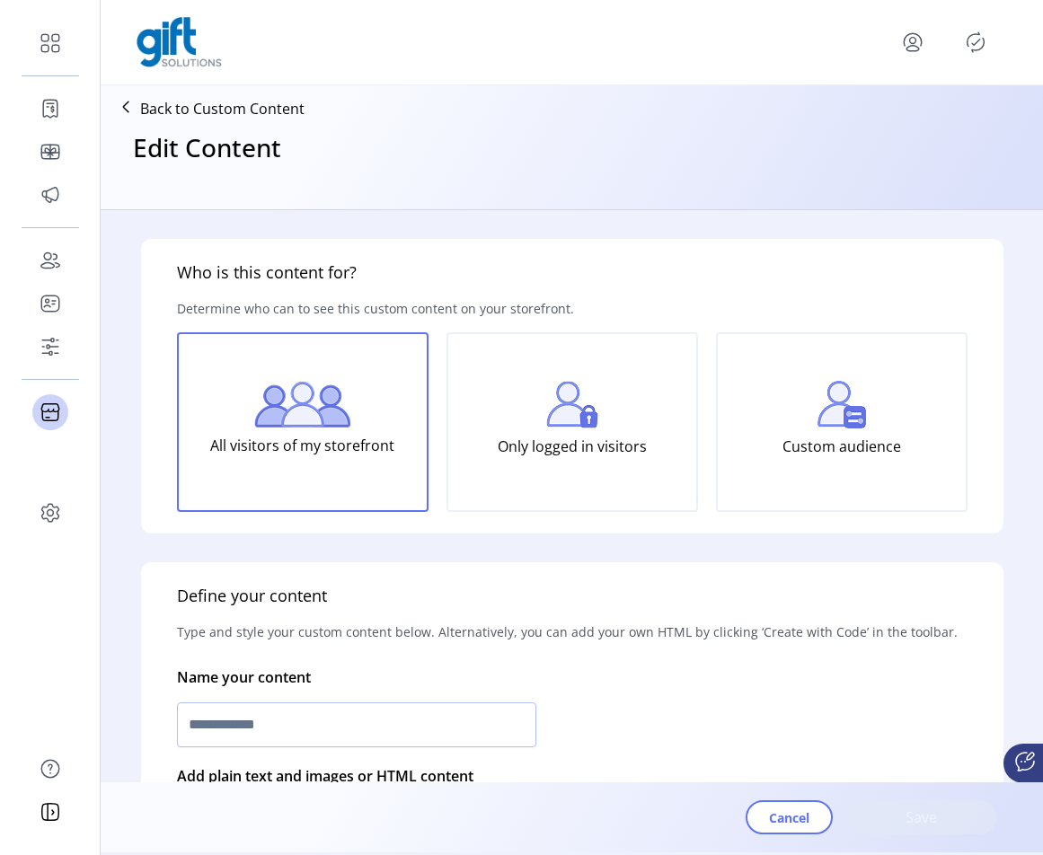
type input "**********"
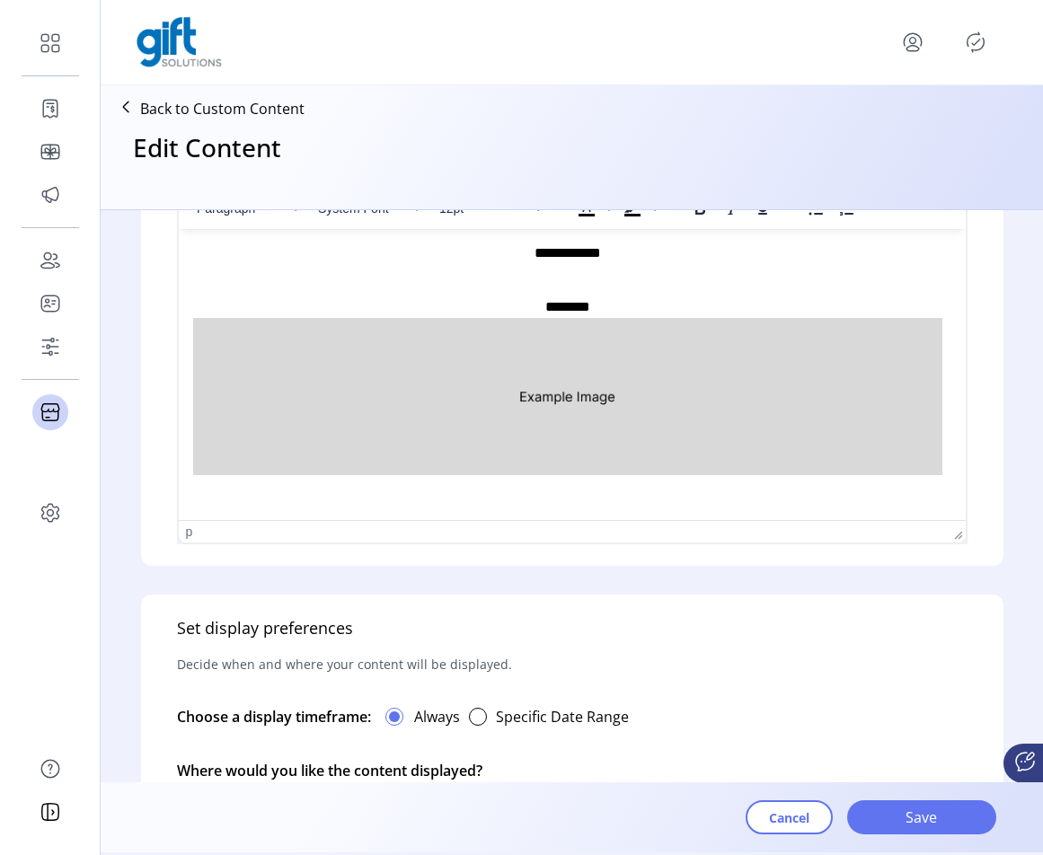
scroll to position [783, 0]
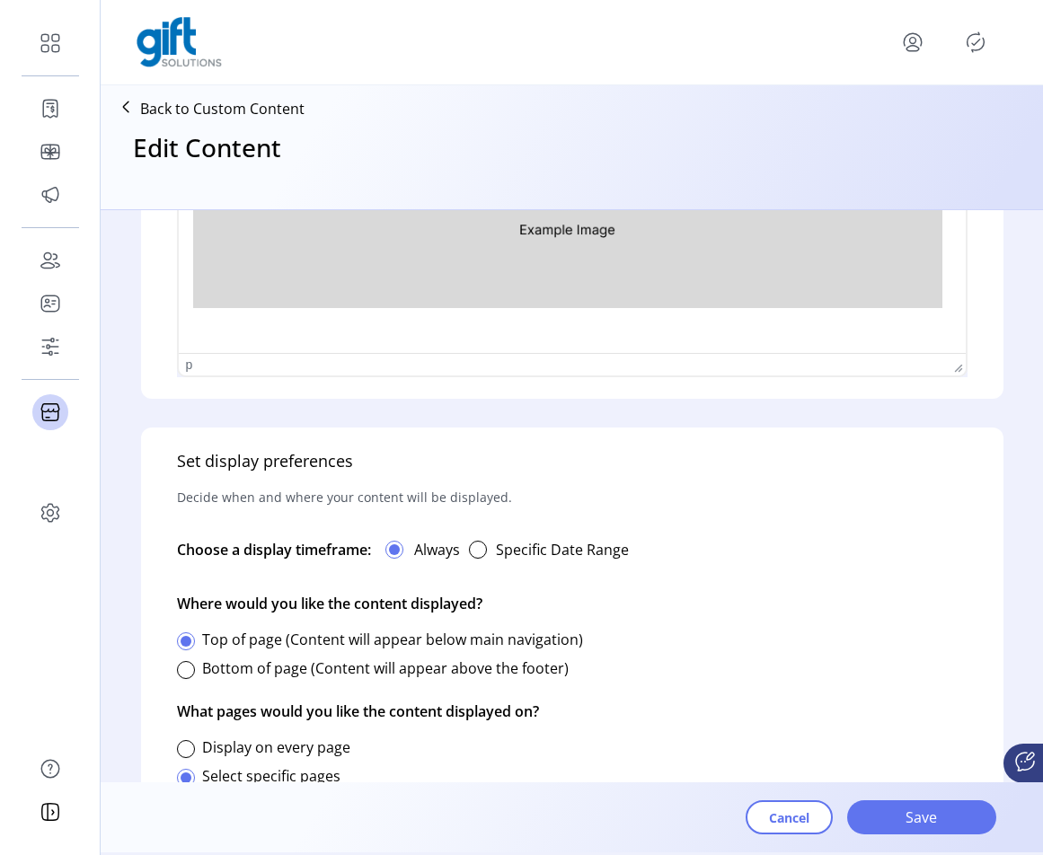
click at [496, 547] on button "button" at bounding box center [478, 550] width 36 height 36
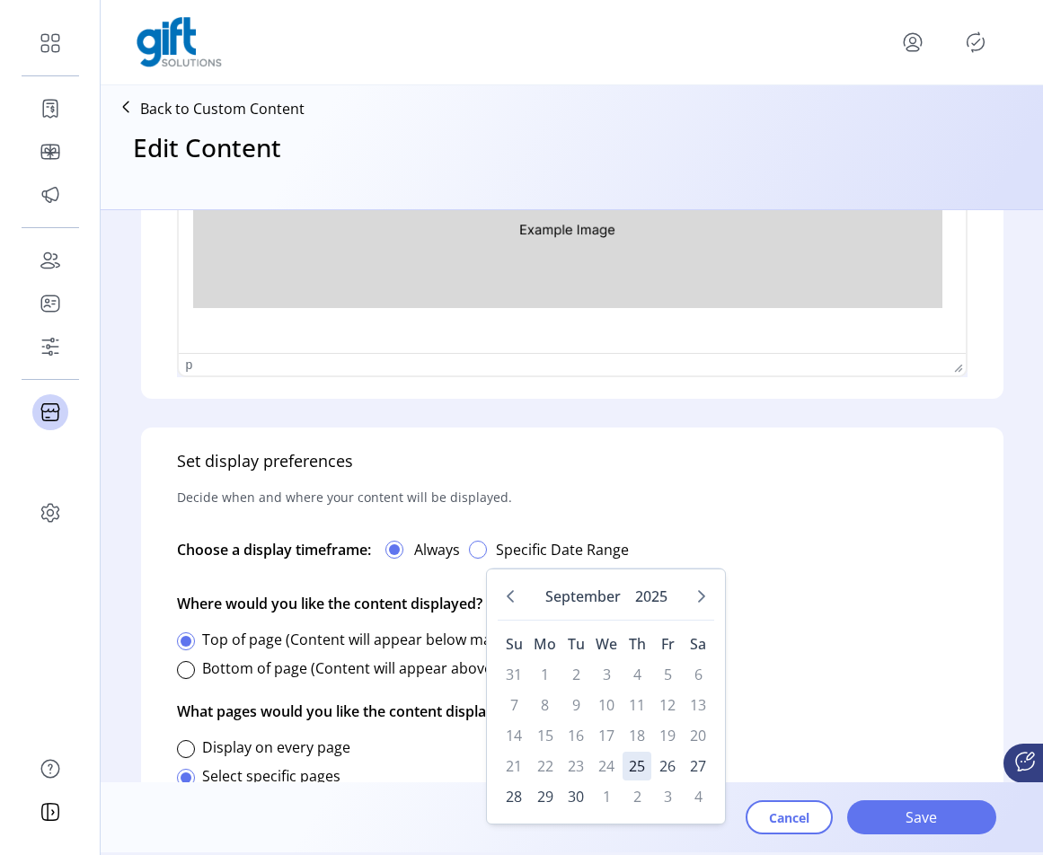
click at [487, 549] on div "button" at bounding box center [478, 550] width 18 height 18
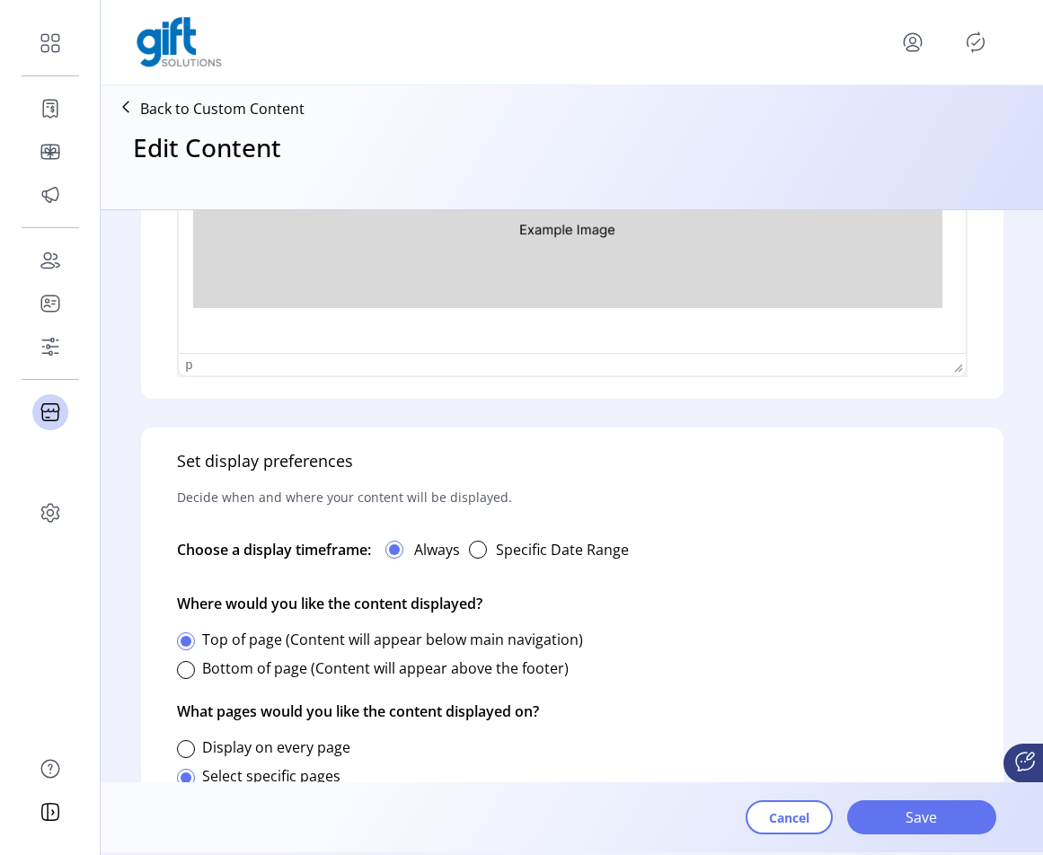
scroll to position [13, 5]
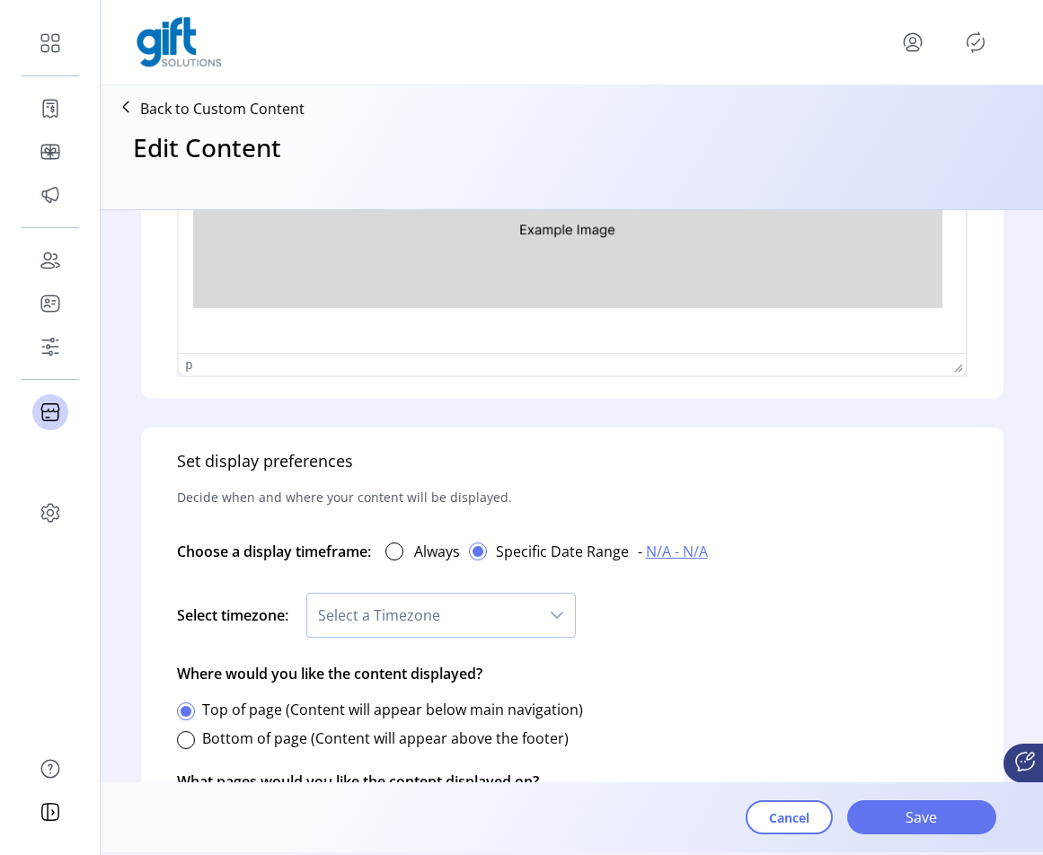
click at [564, 610] on icon "dropdown trigger" at bounding box center [557, 615] width 14 height 14
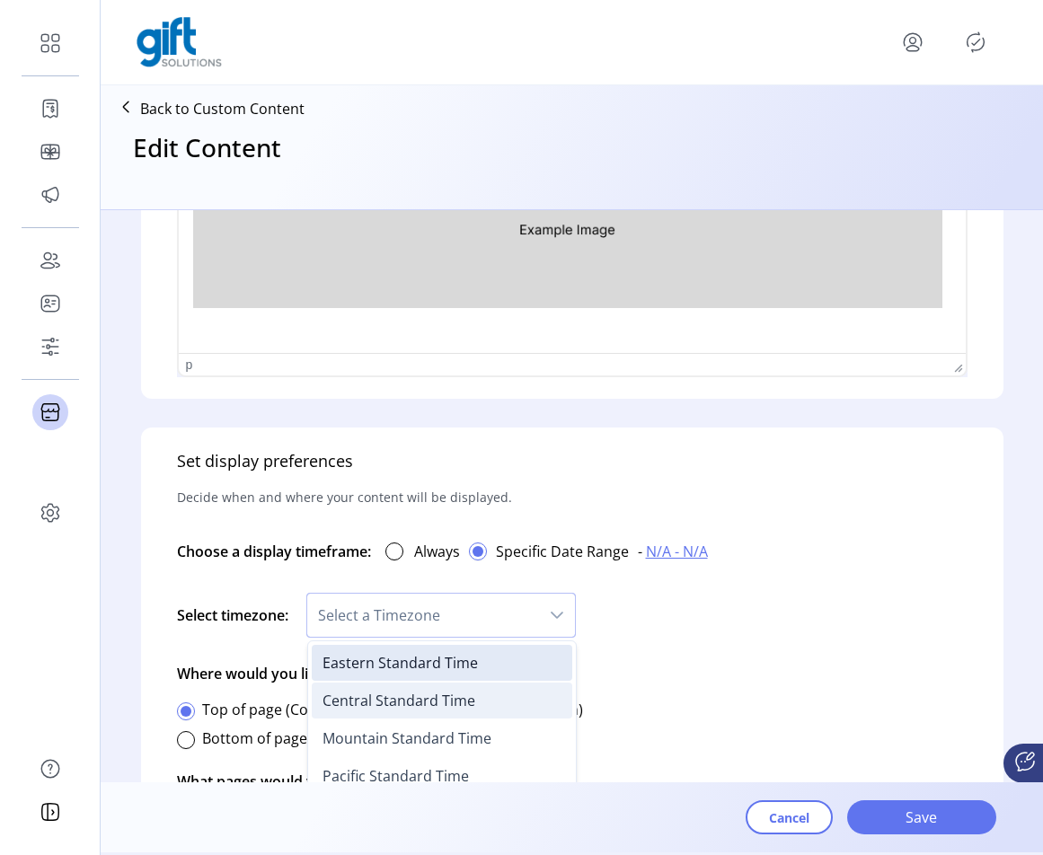
click at [410, 698] on span "Central Standard Time" at bounding box center [398, 701] width 153 height 20
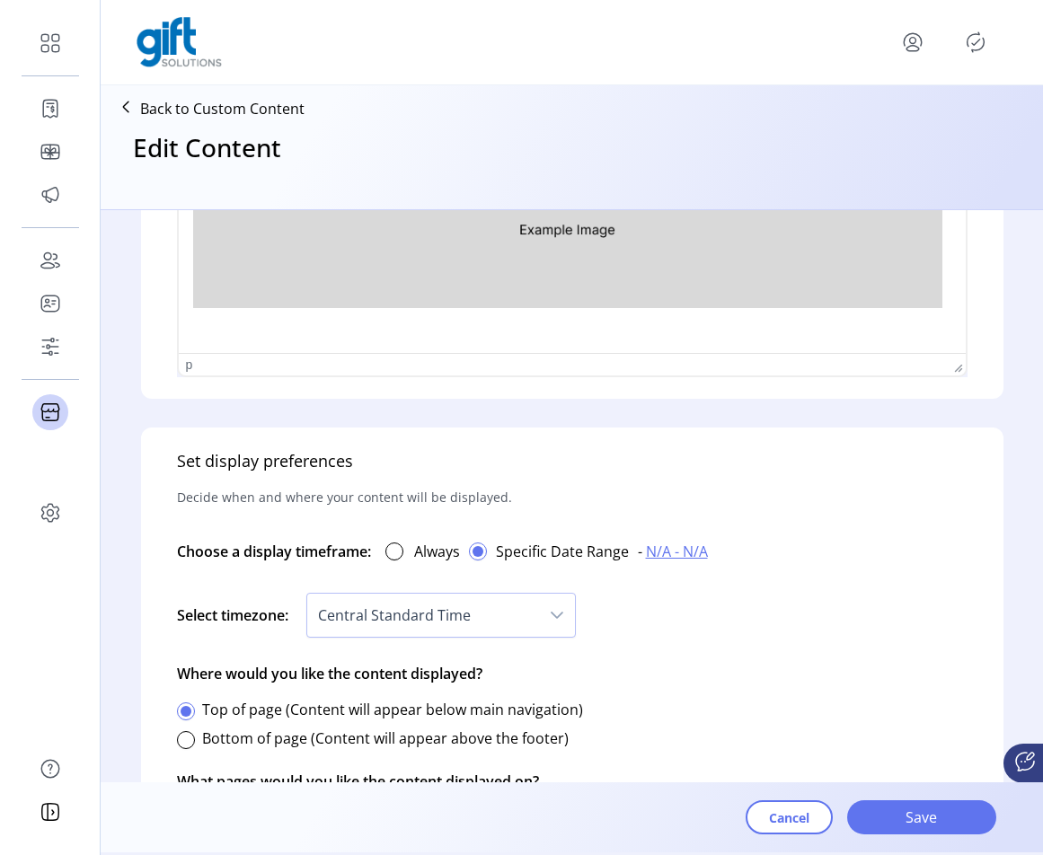
click at [708, 557] on span "N/A - N/A" at bounding box center [677, 552] width 62 height 22
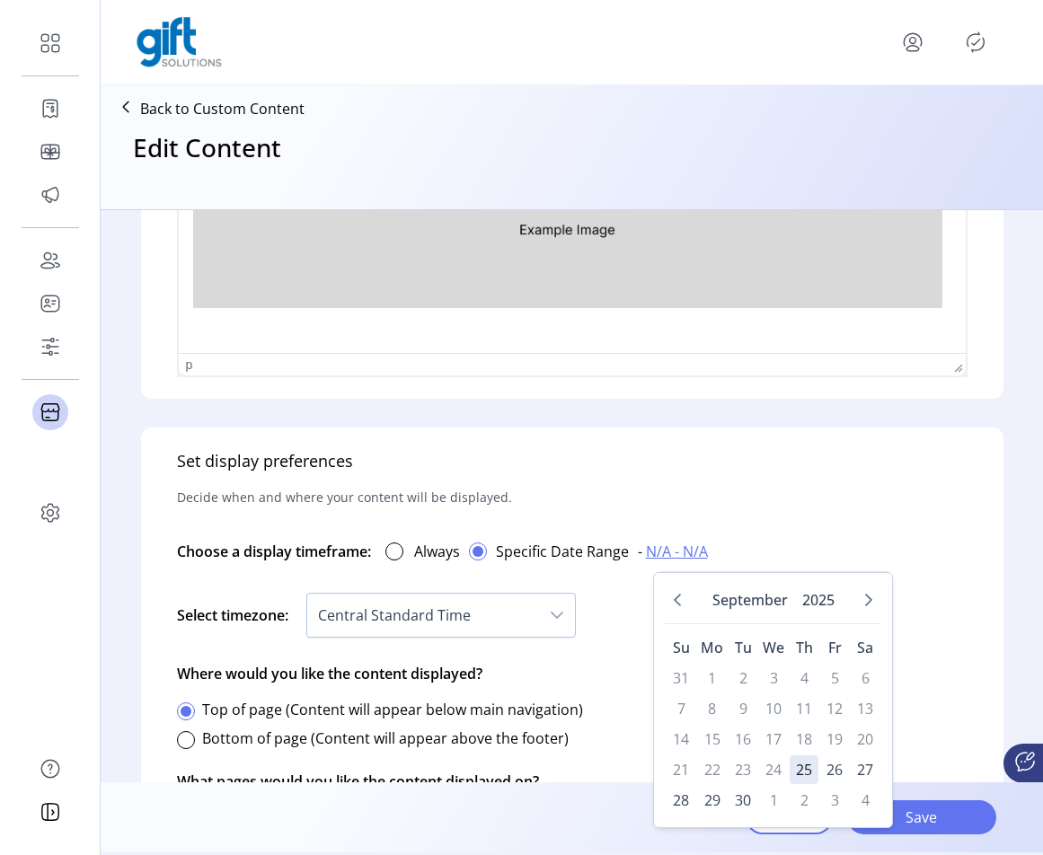
click at [673, 523] on div "Choose a display timeframe: Always Specific Date Range - N/A - N/A" at bounding box center [572, 551] width 790 height 61
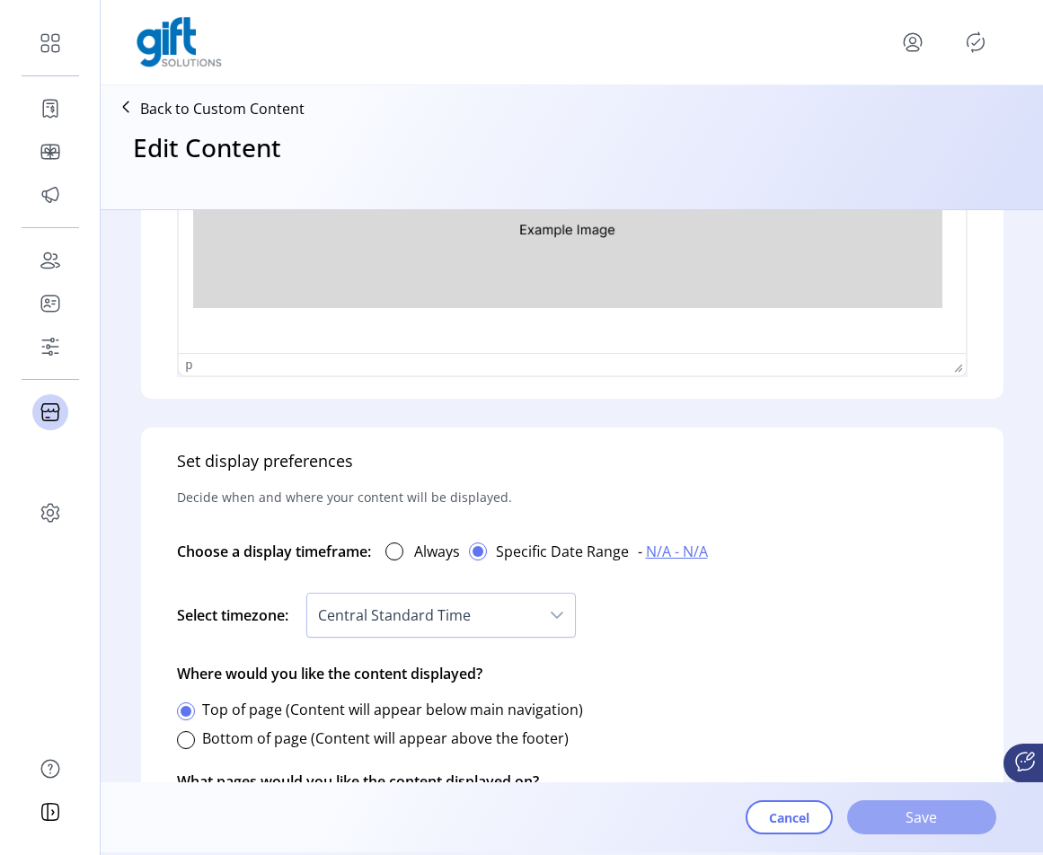
click at [947, 818] on span "Save" at bounding box center [921, 817] width 102 height 22
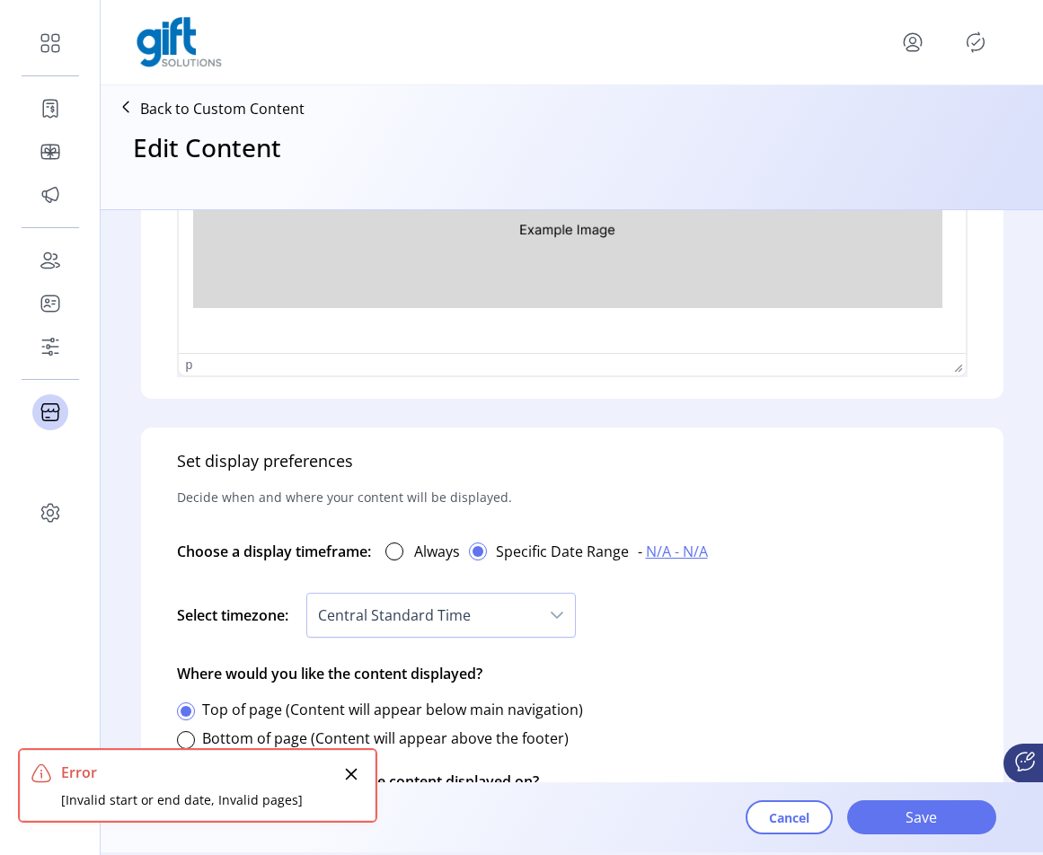
click at [354, 776] on icon "Close" at bounding box center [352, 775] width 12 height 12
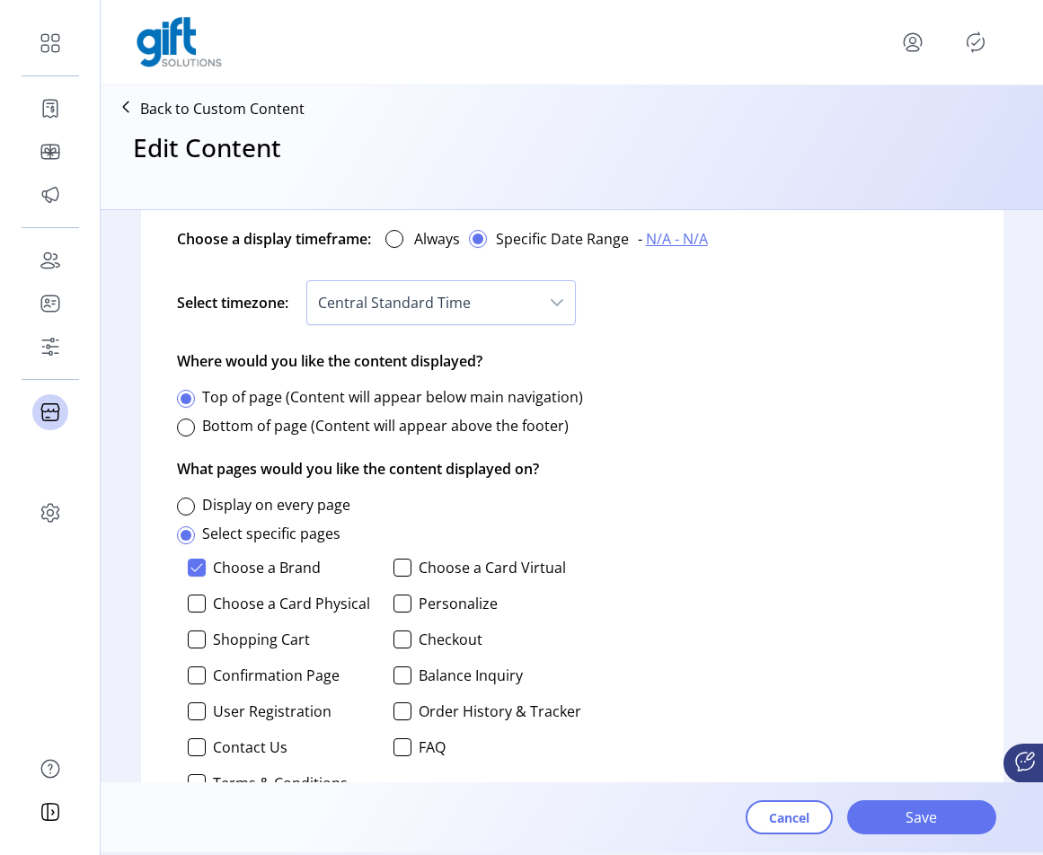
scroll to position [1274, 0]
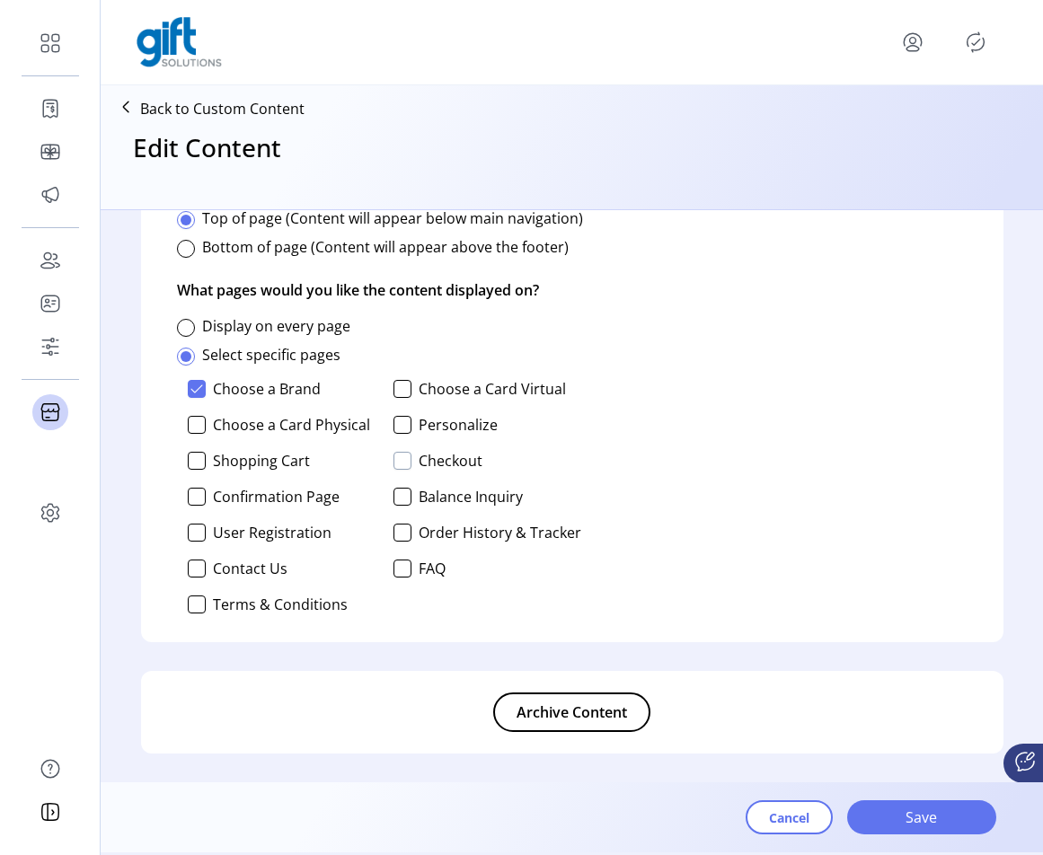
click at [406, 461] on div at bounding box center [402, 461] width 18 height 18
click at [911, 820] on span "Save" at bounding box center [921, 817] width 102 height 22
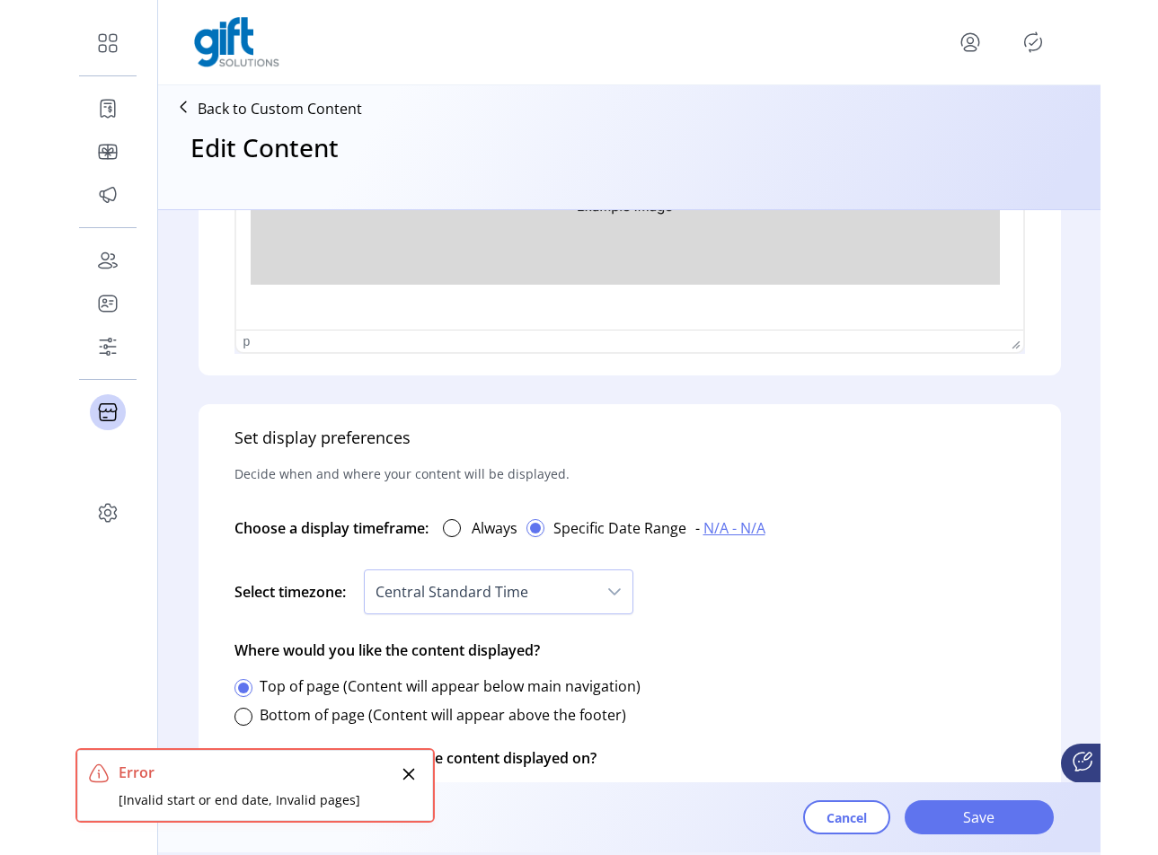
scroll to position [810, 0]
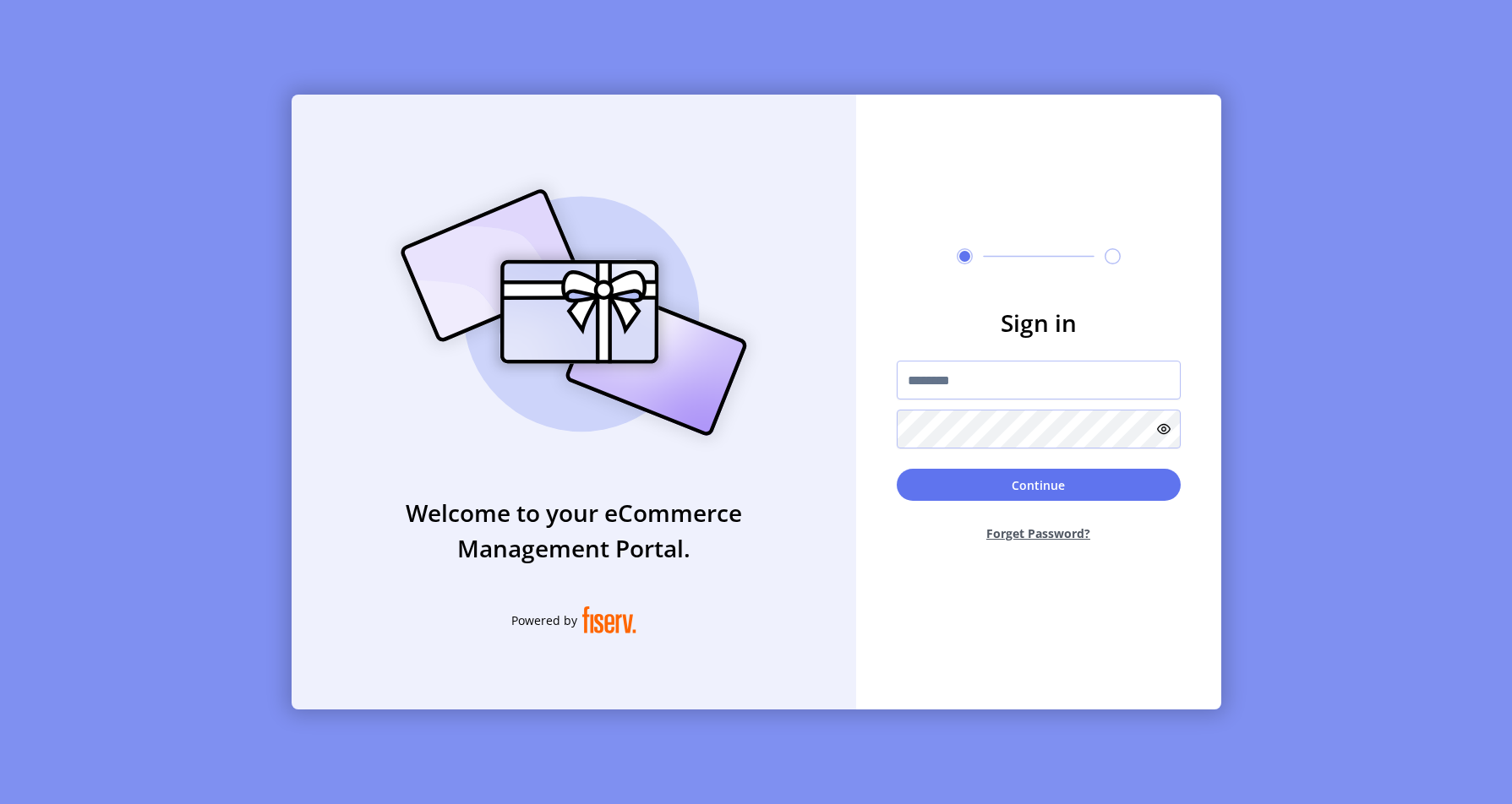
click at [952, 388] on input "text" at bounding box center [1039, 379] width 284 height 39
type input "*********"
click at [1046, 483] on button "Continue" at bounding box center [1039, 484] width 284 height 32
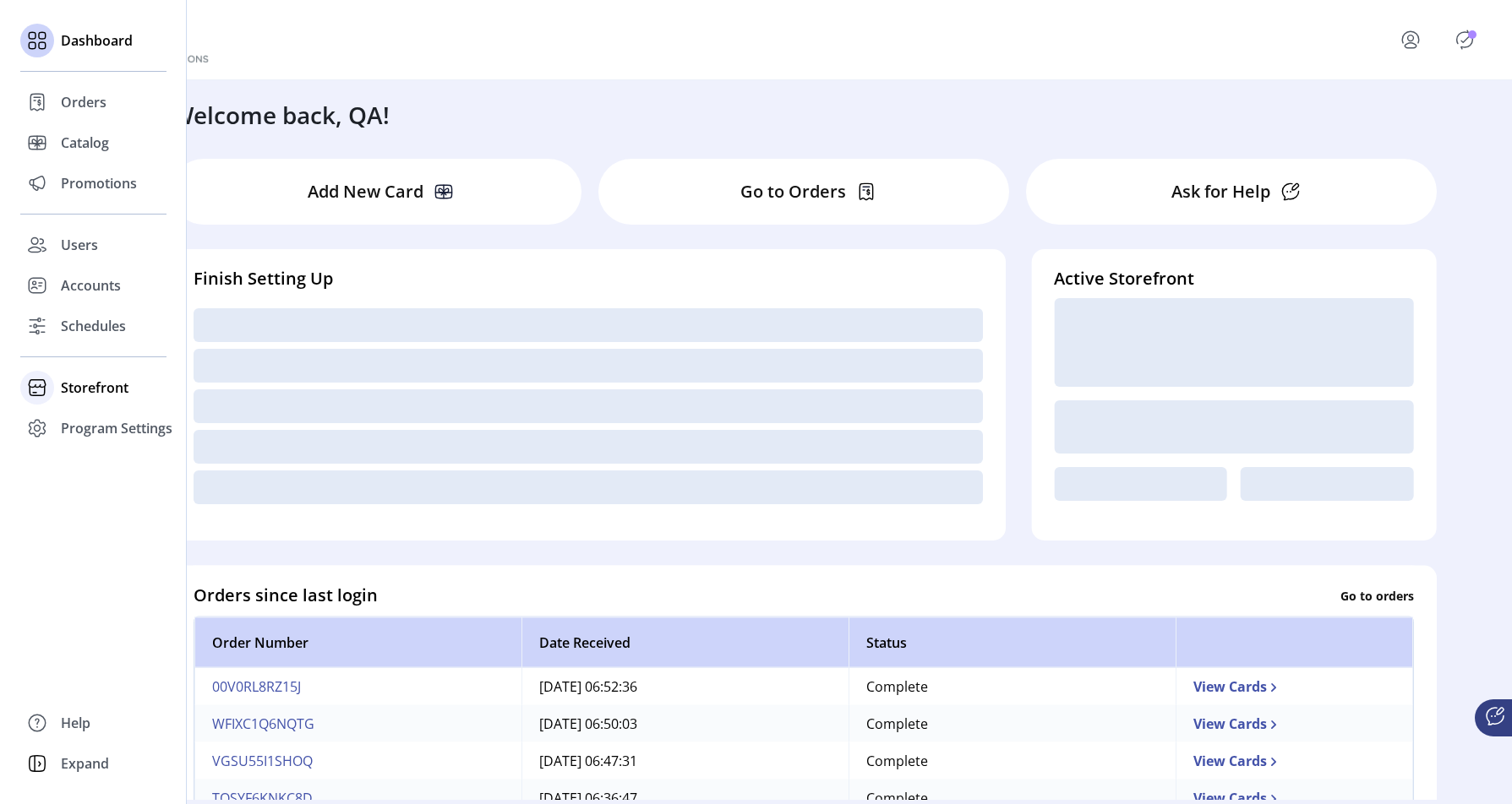
click at [115, 386] on span "Storefront" at bounding box center [95, 387] width 68 height 21
click at [83, 424] on span "Configuration" at bounding box center [105, 421] width 88 height 21
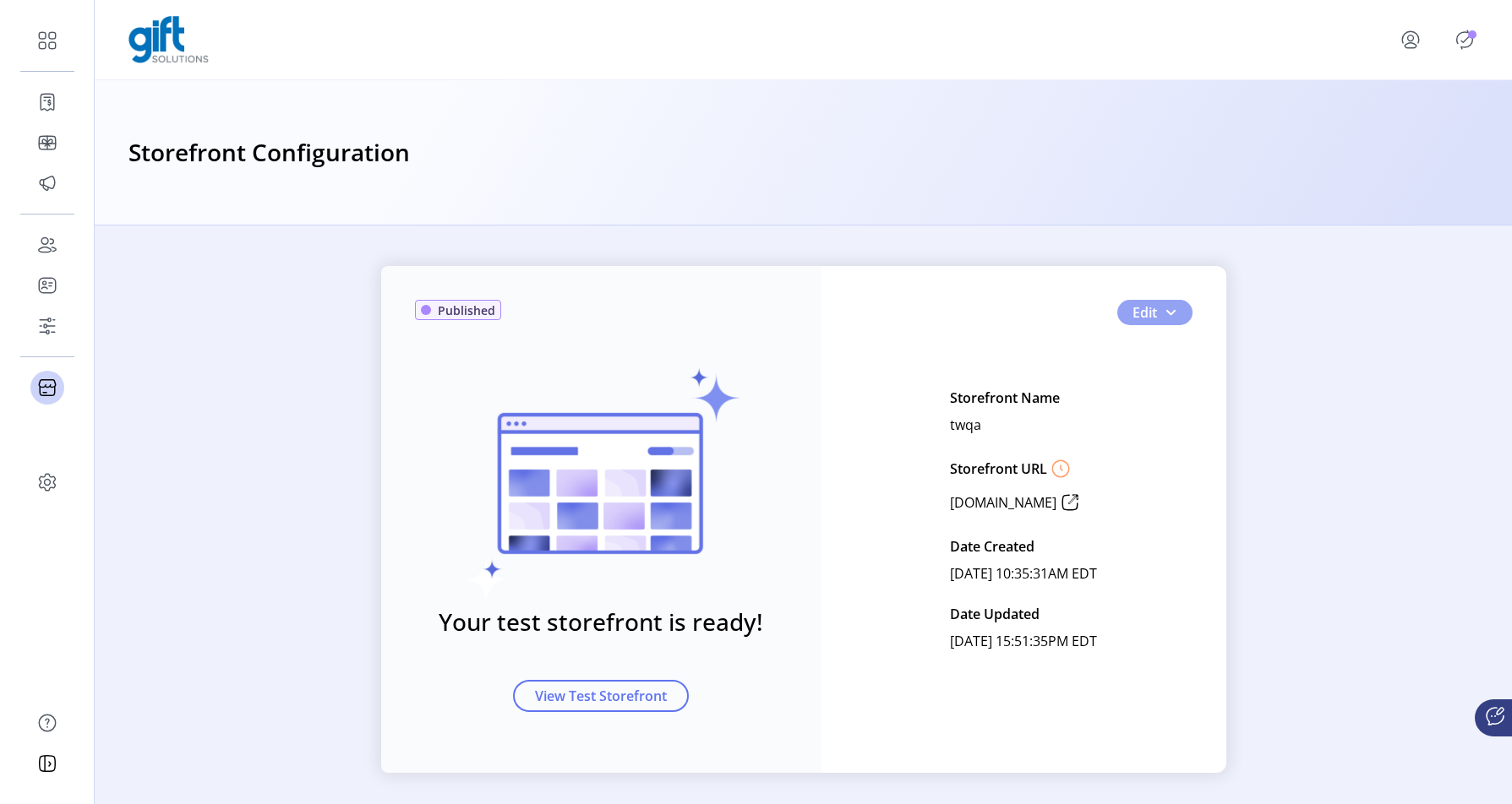
click at [1170, 321] on button "Edit" at bounding box center [1154, 312] width 75 height 25
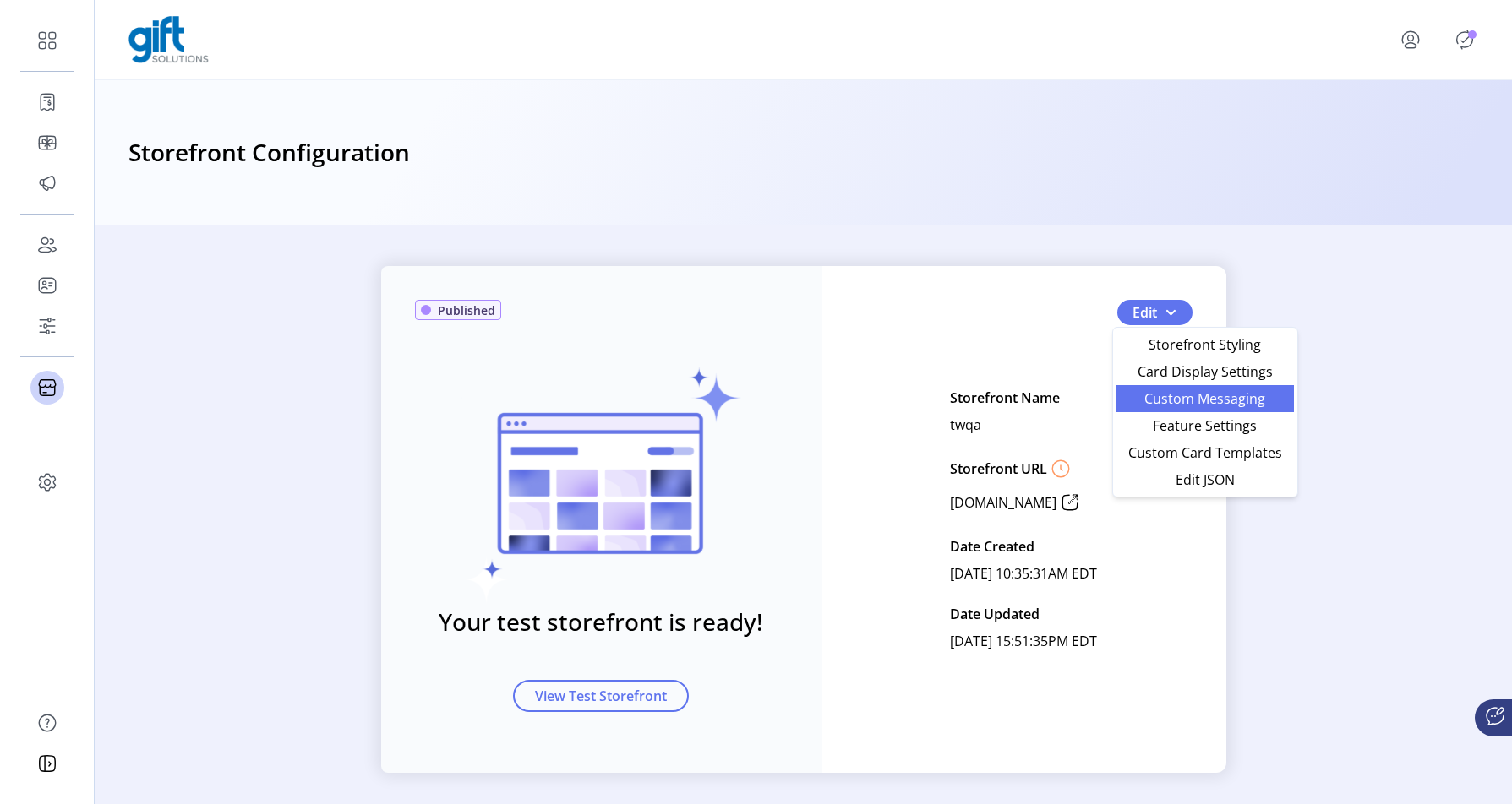
click at [1193, 402] on span "Custom Messaging" at bounding box center [1204, 399] width 157 height 13
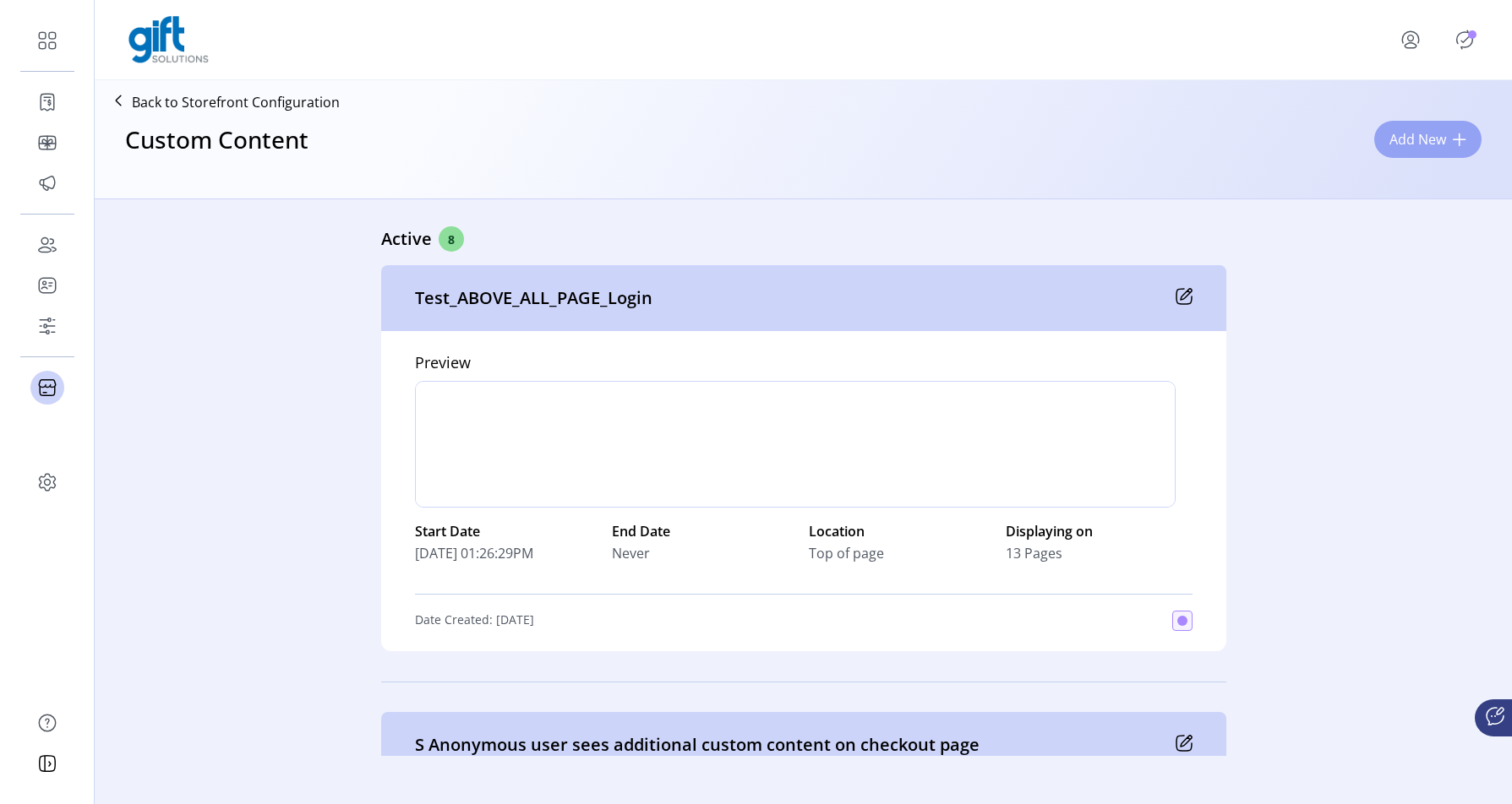
click at [1386, 134] on button "Add New" at bounding box center [1427, 139] width 107 height 38
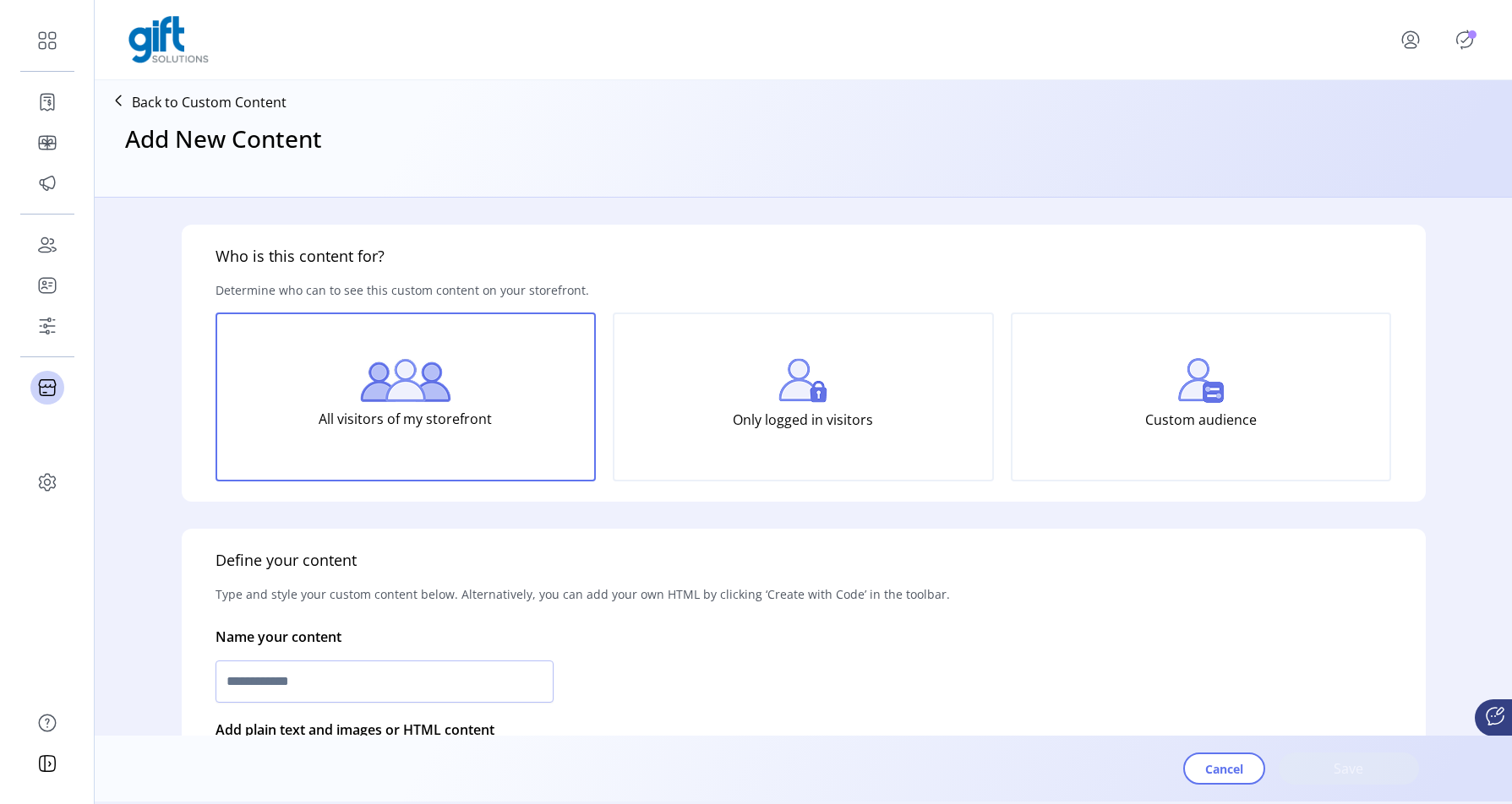
scroll to position [150, 0]
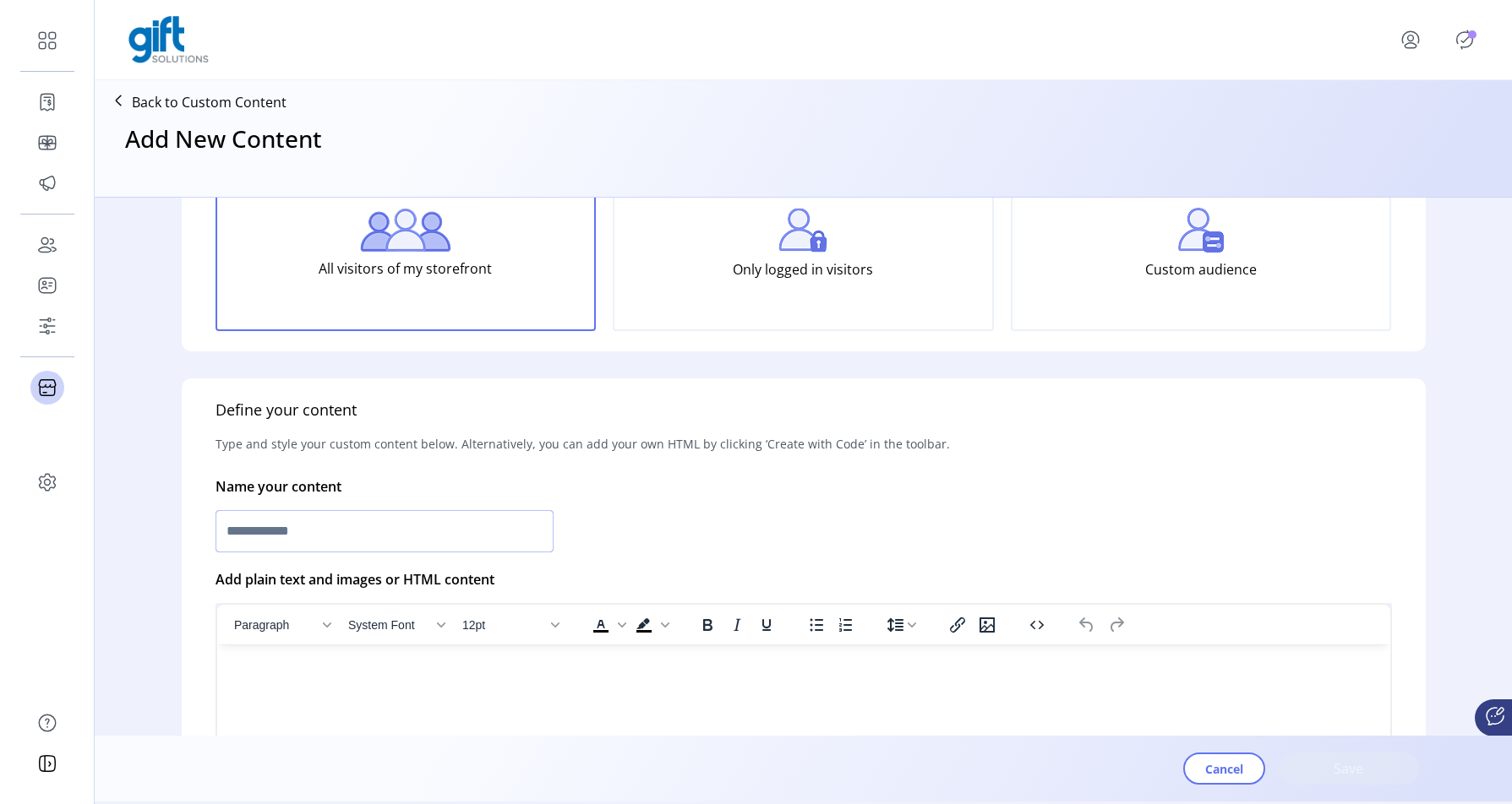
click at [422, 538] on input "text" at bounding box center [384, 530] width 338 height 42
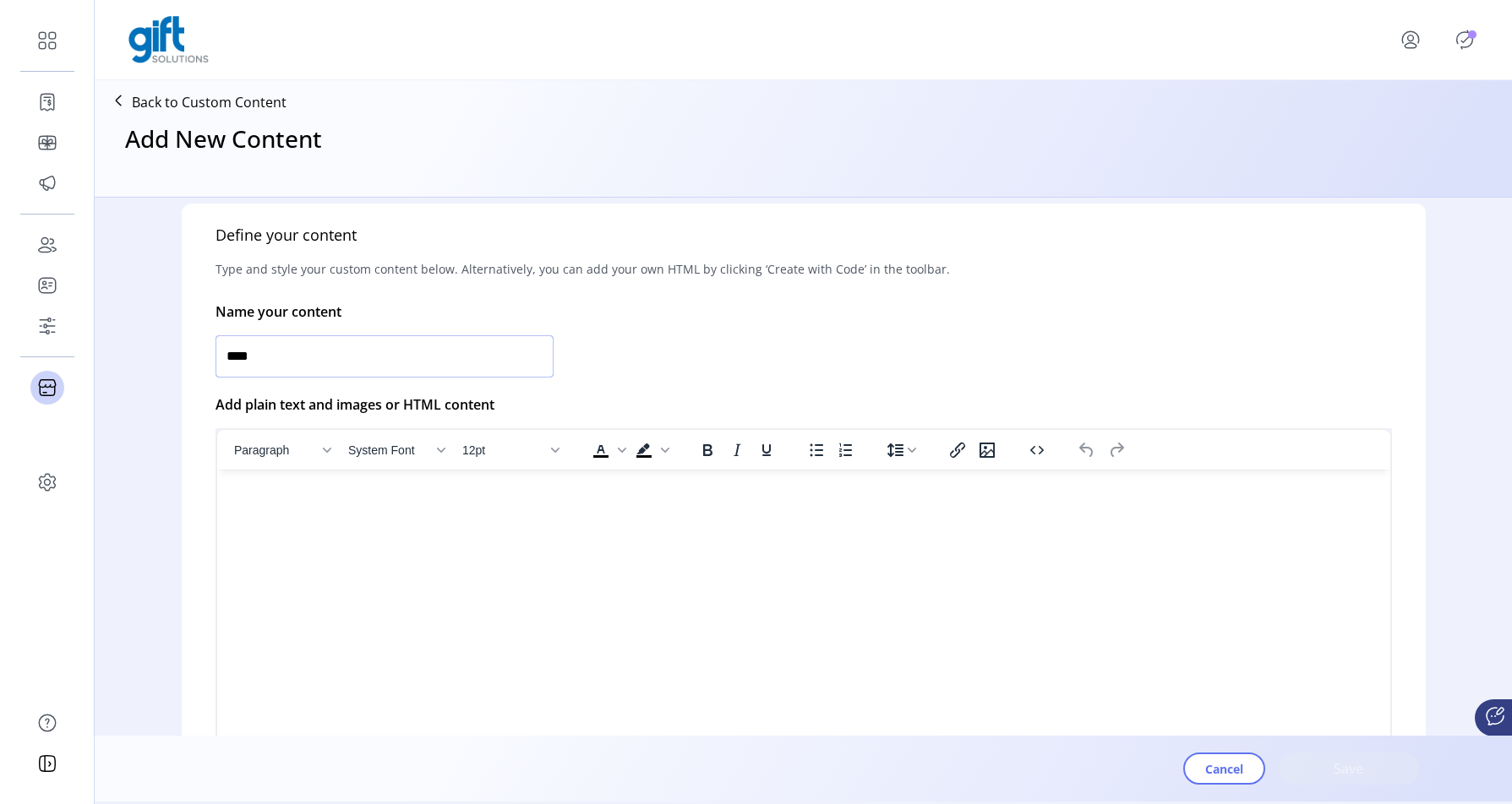
type input "****"
click at [418, 483] on html at bounding box center [803, 476] width 1172 height 13
click at [434, 483] on html at bounding box center [803, 476] width 1172 height 13
click at [865, 483] on html at bounding box center [803, 476] width 1172 height 13
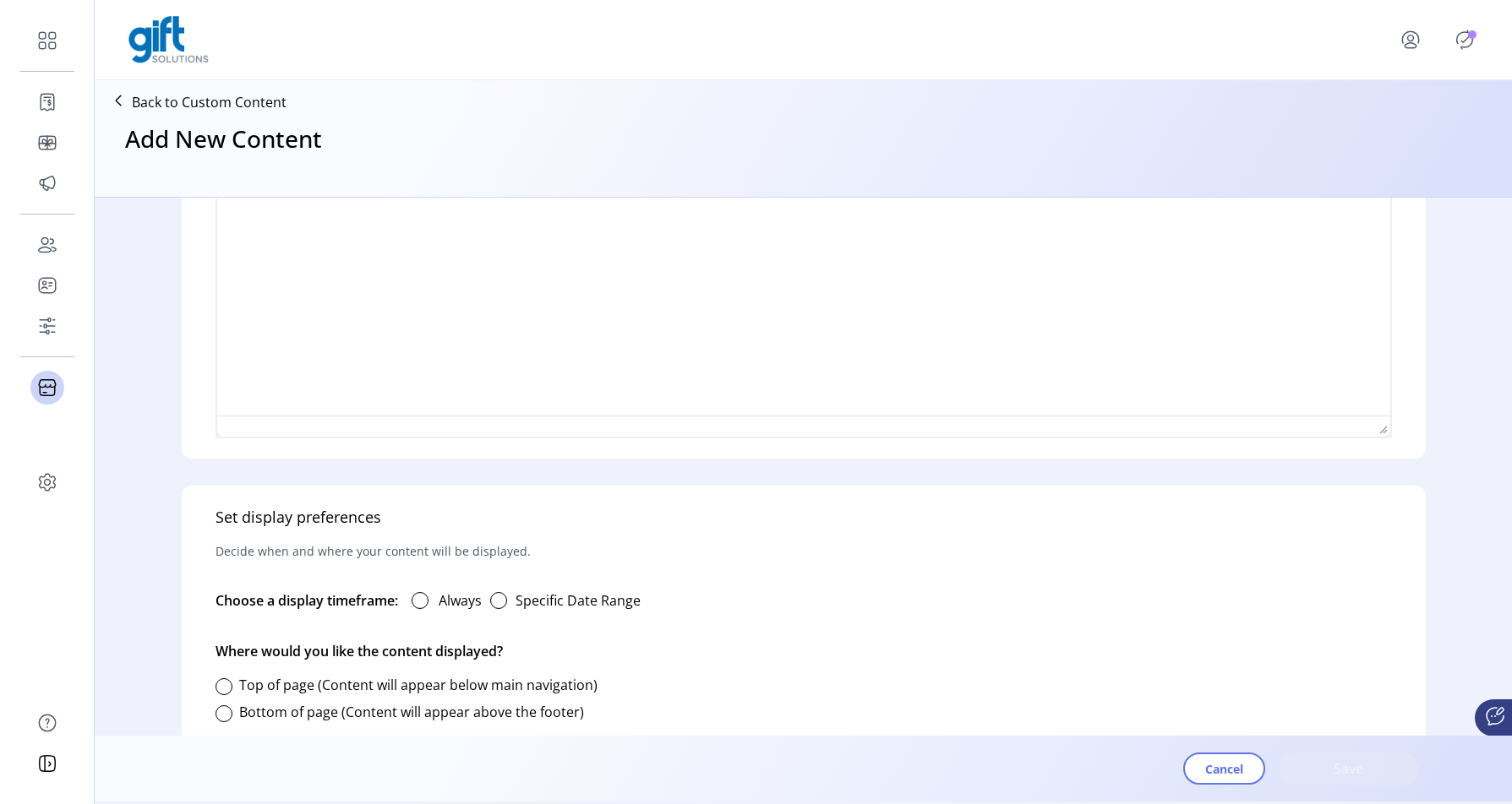
scroll to position [675, 0]
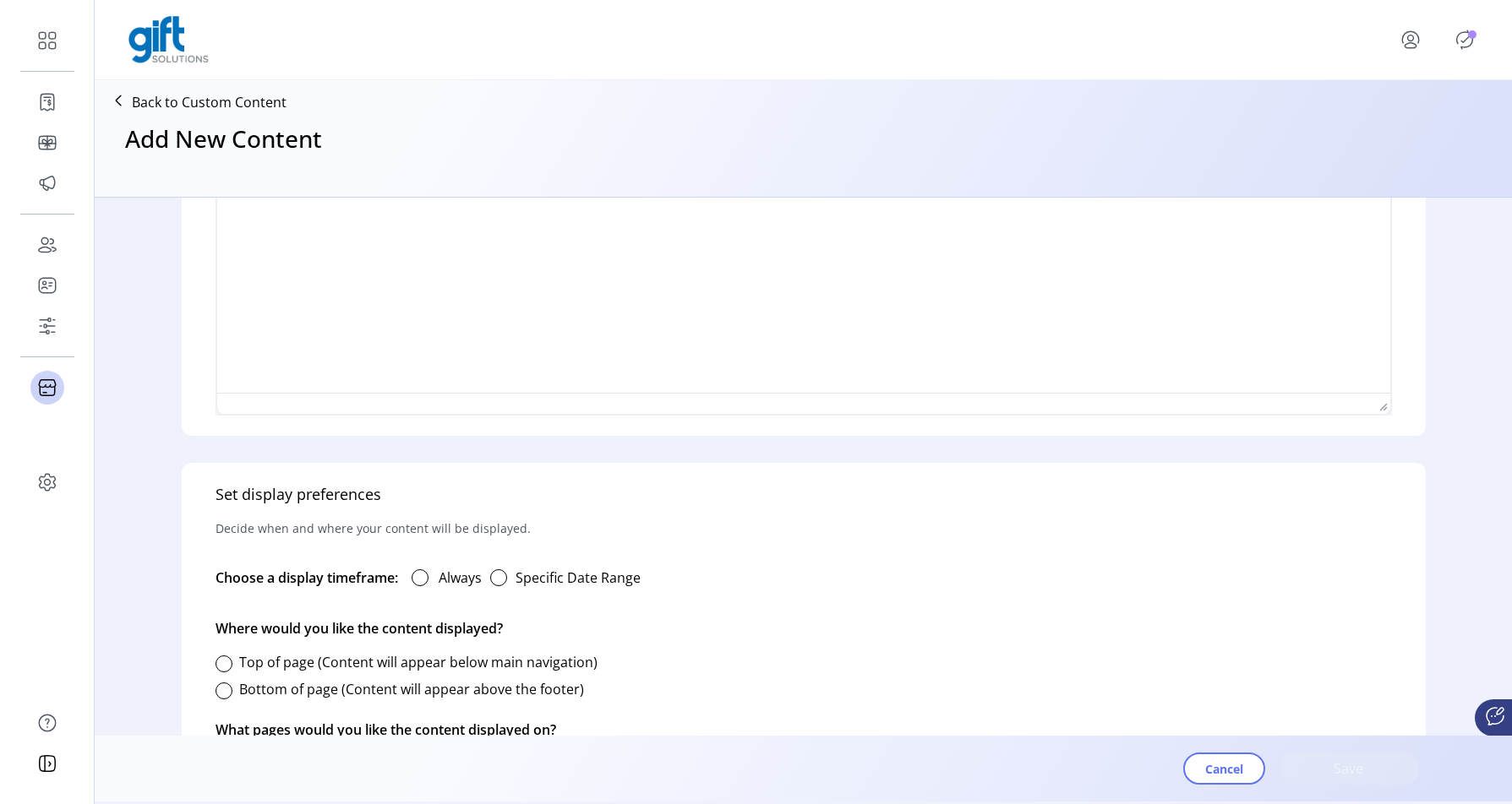
drag, startPoint x: 425, startPoint y: 574, endPoint x: 478, endPoint y: 577, distance: 53.1
click at [426, 574] on div at bounding box center [420, 577] width 17 height 17
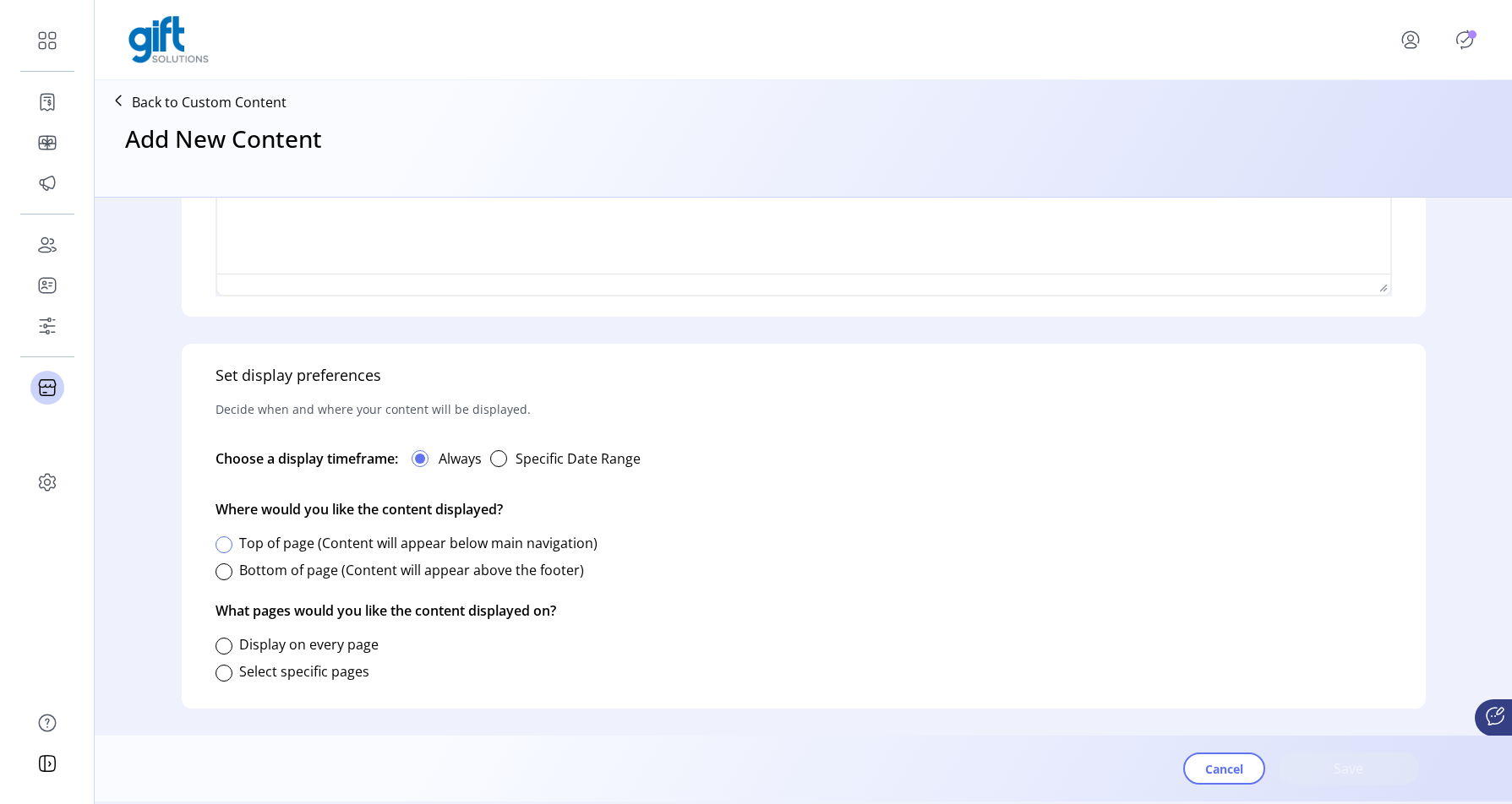
click at [226, 542] on div at bounding box center [224, 544] width 17 height 17
drag, startPoint x: 255, startPoint y: 644, endPoint x: 231, endPoint y: 642, distance: 24.1
click at [254, 644] on label "Display on every page" at bounding box center [309, 644] width 139 height 19
click at [1356, 780] on button "Save" at bounding box center [1348, 768] width 140 height 32
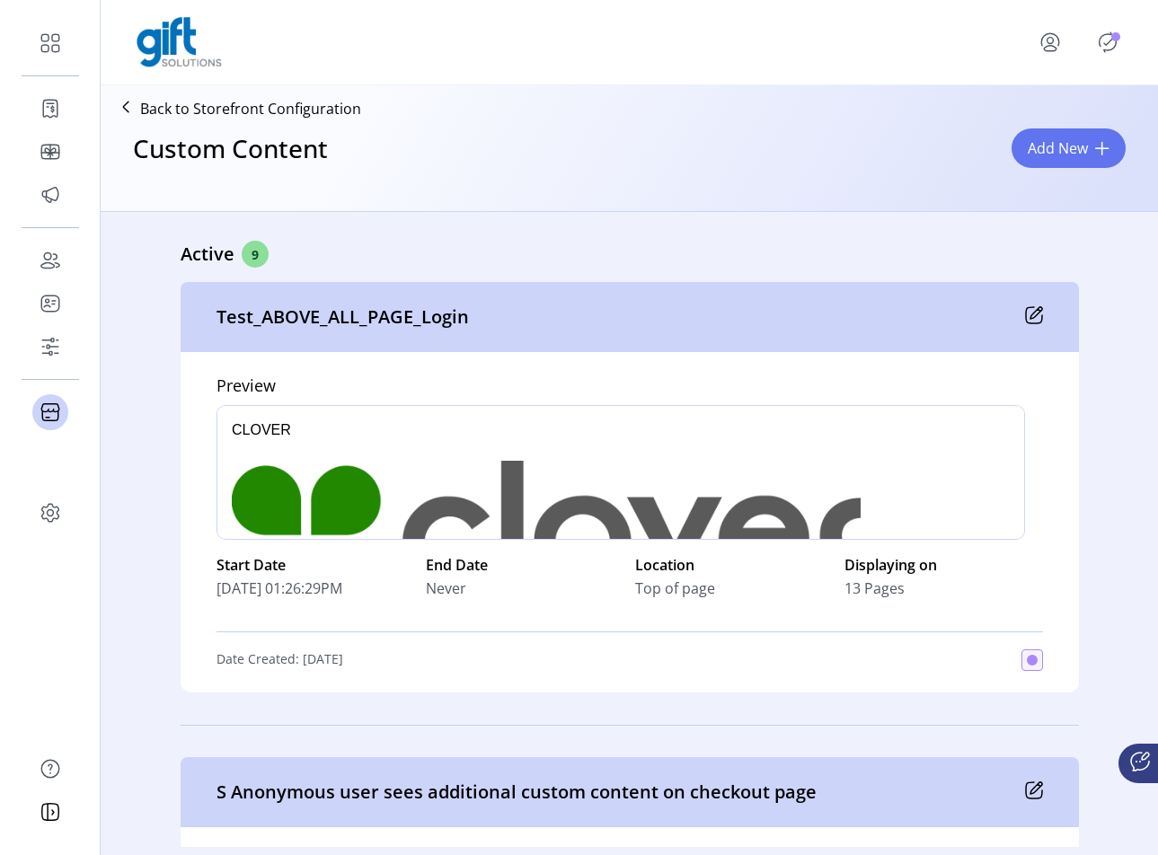
click at [1110, 40] on icon "Publisher Panel" at bounding box center [1107, 42] width 29 height 29
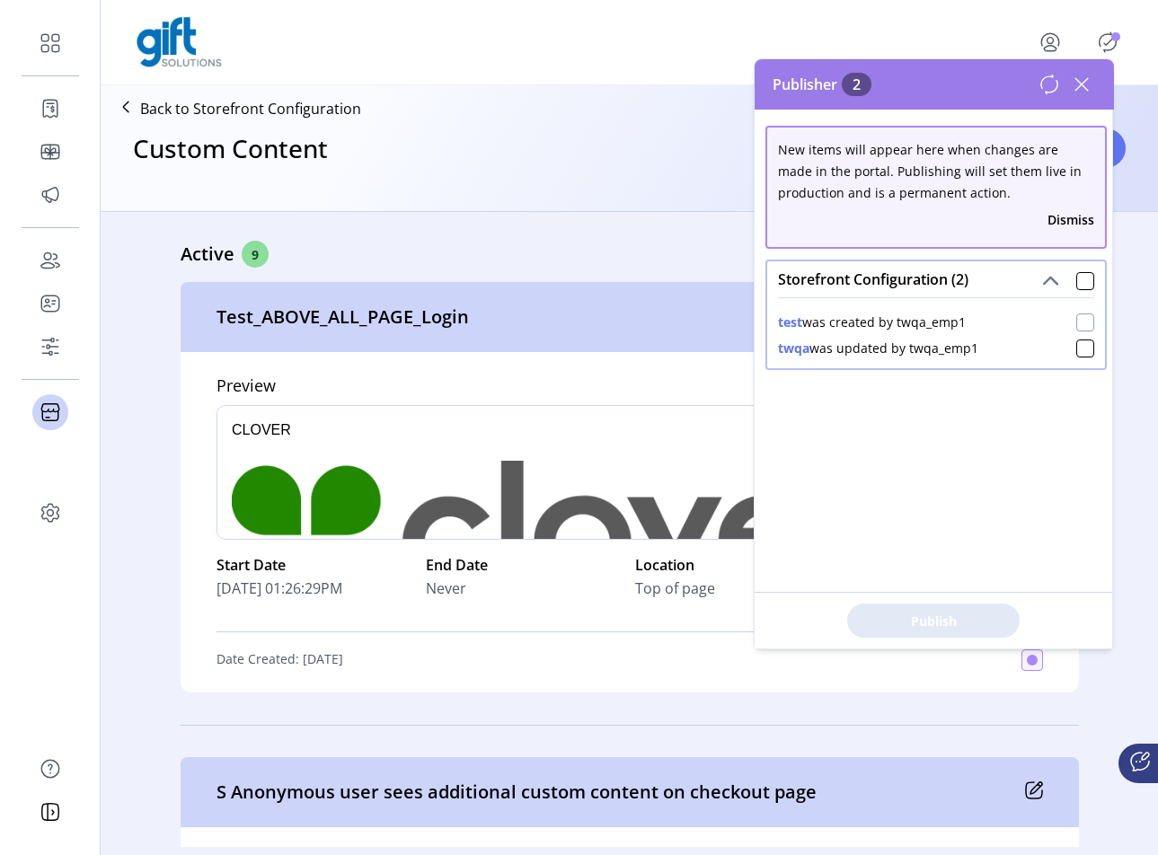
click at [1076, 322] on div at bounding box center [1085, 322] width 18 height 18
click at [923, 624] on span "Publish 2 Items" at bounding box center [933, 621] width 126 height 19
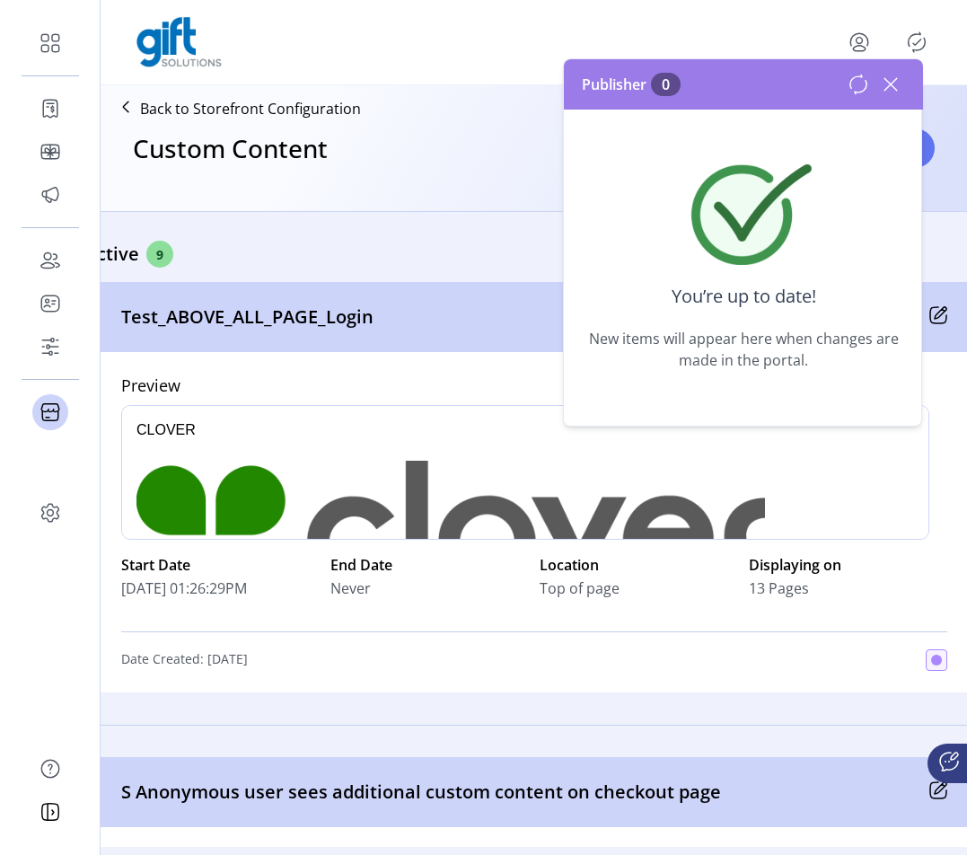
click at [889, 88] on icon at bounding box center [890, 84] width 29 height 29
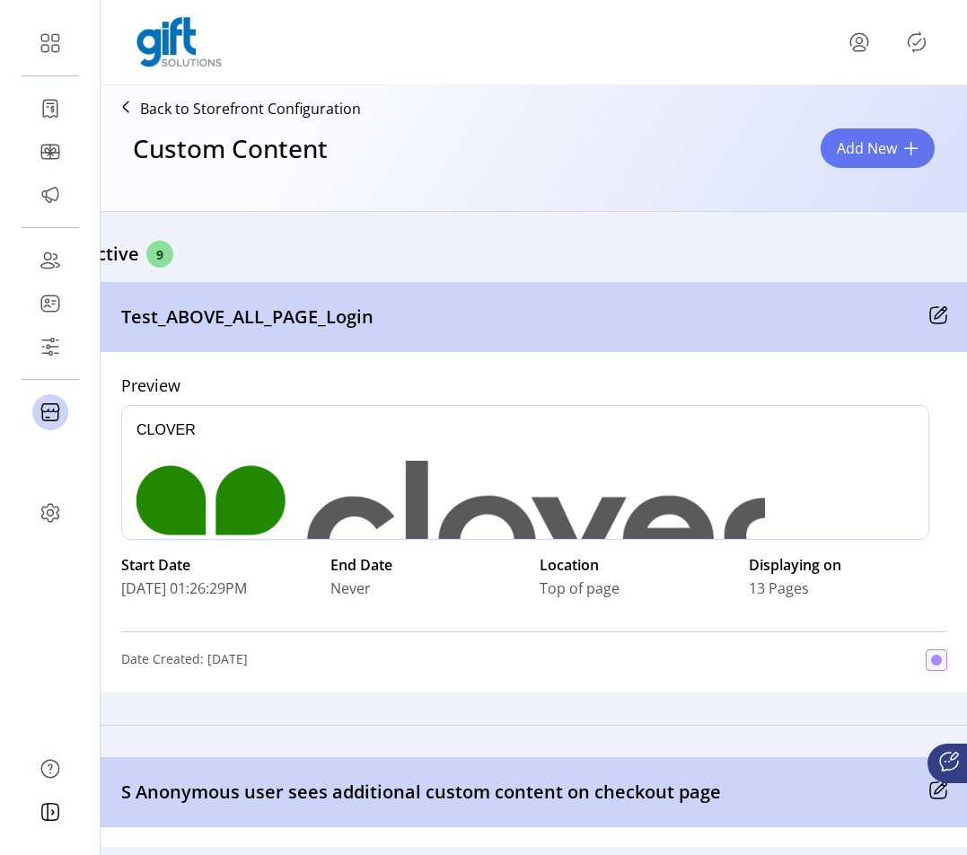
click at [919, 42] on icon "Publisher Panel" at bounding box center [917, 43] width 8 height 6
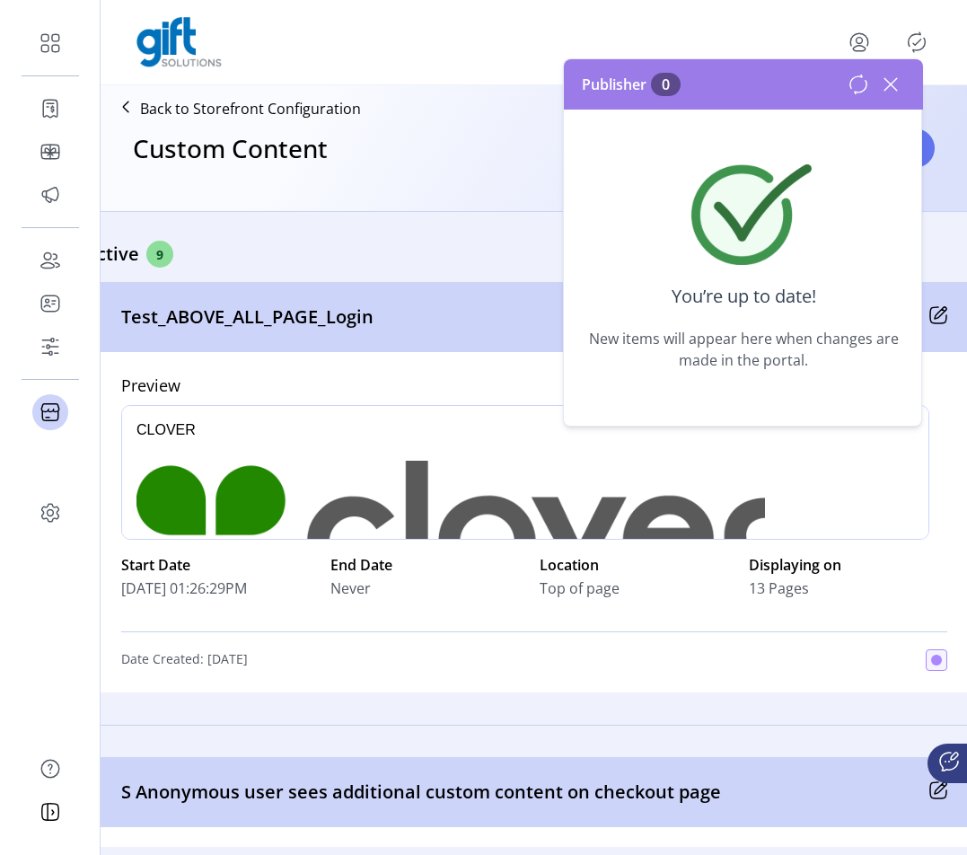
click at [895, 93] on icon at bounding box center [890, 84] width 29 height 29
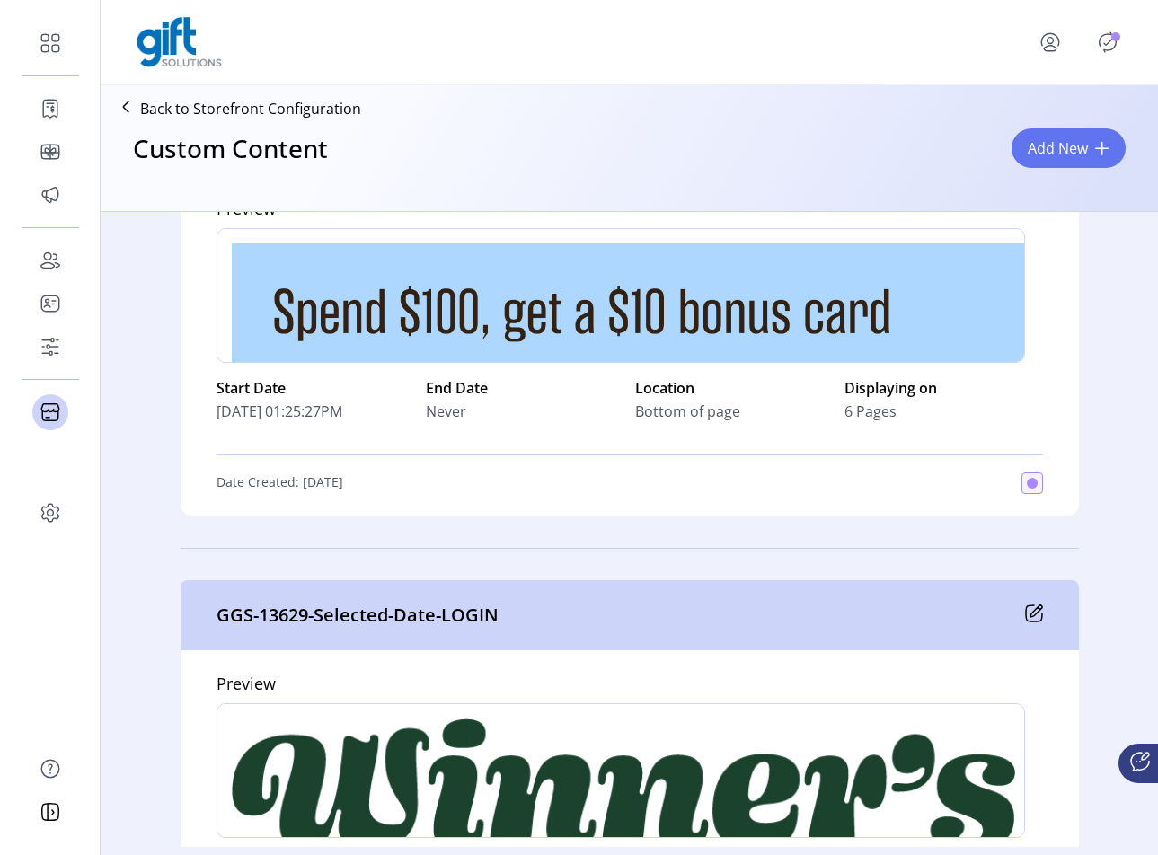
scroll to position [1691, 0]
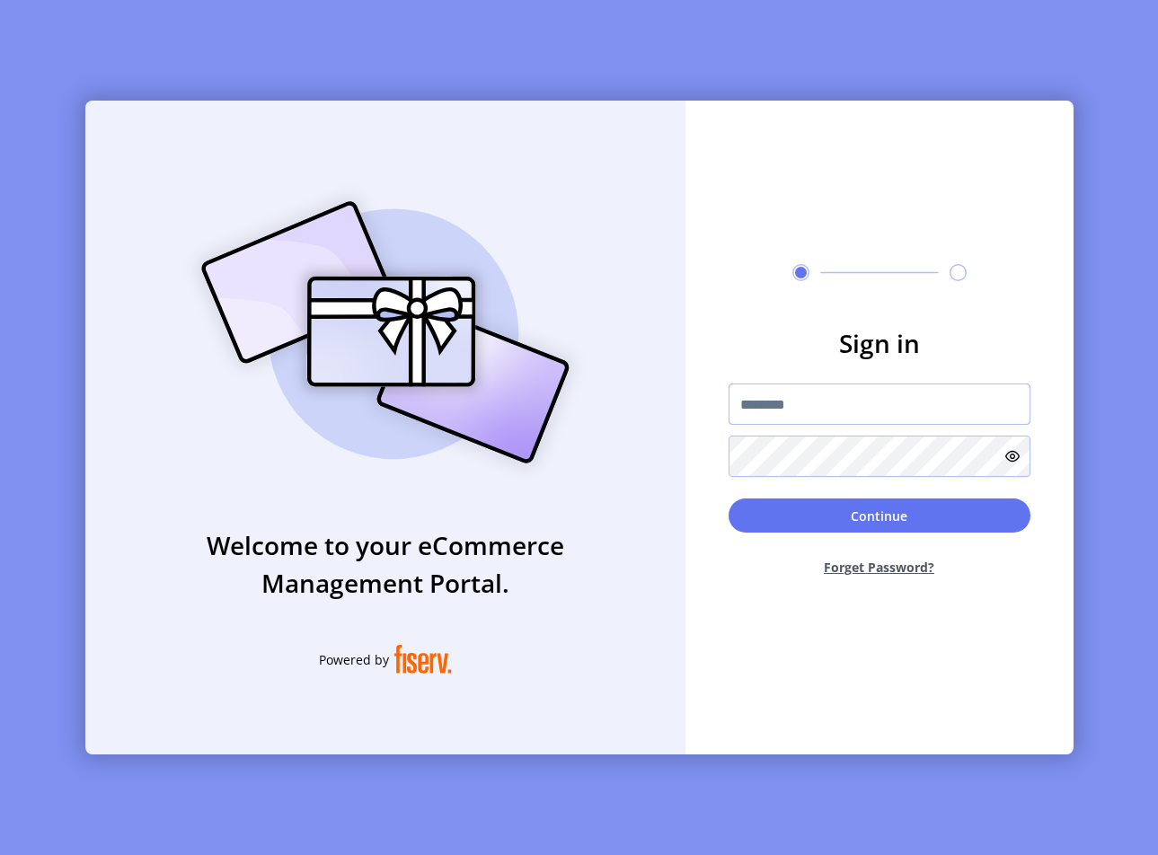
type input "*********"
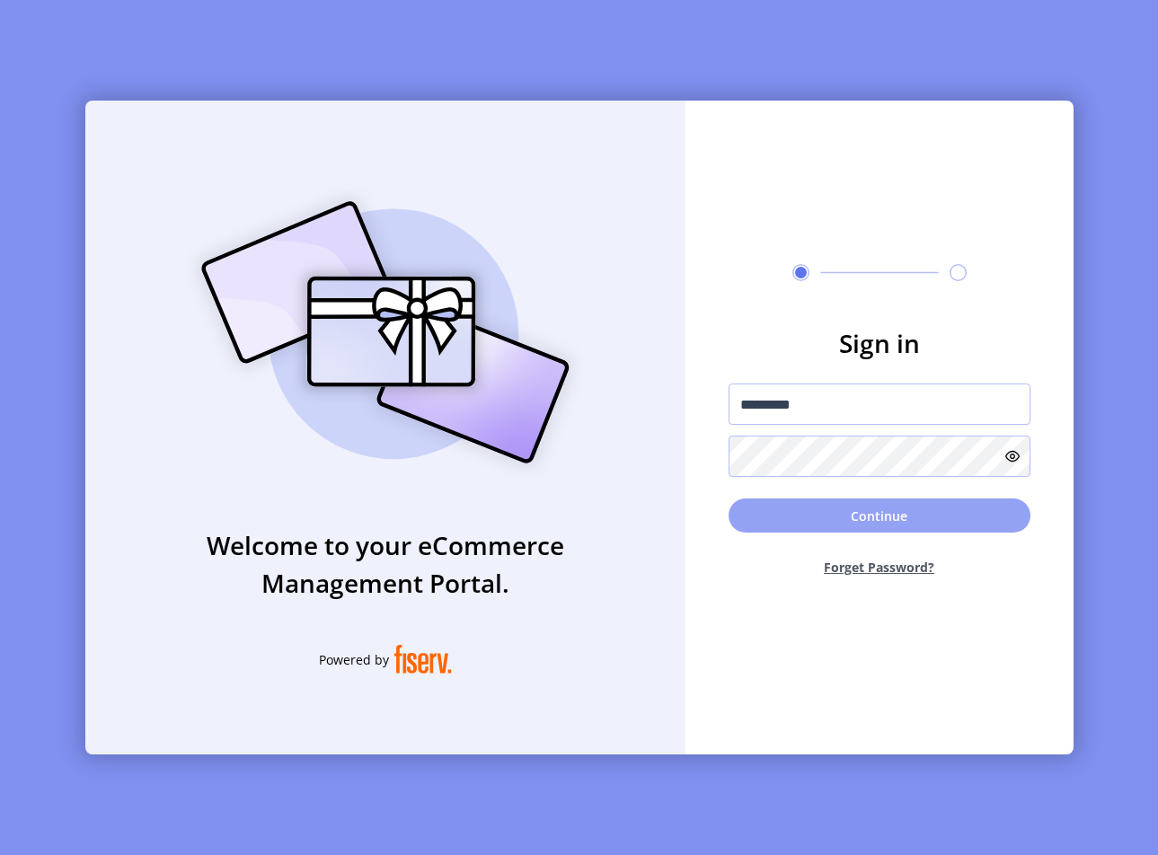
click at [844, 513] on button "Continue" at bounding box center [879, 515] width 302 height 34
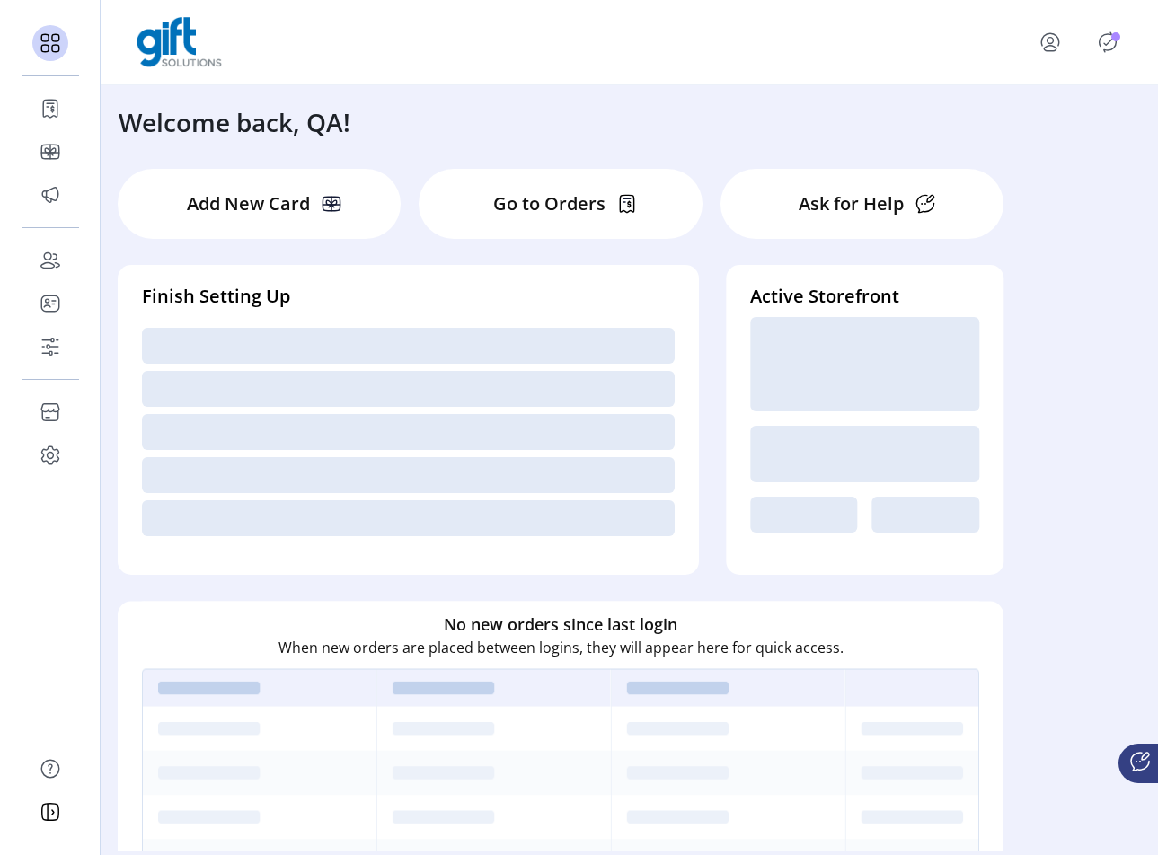
click at [1111, 39] on p-badge "Publisher Panel" at bounding box center [1115, 36] width 9 height 9
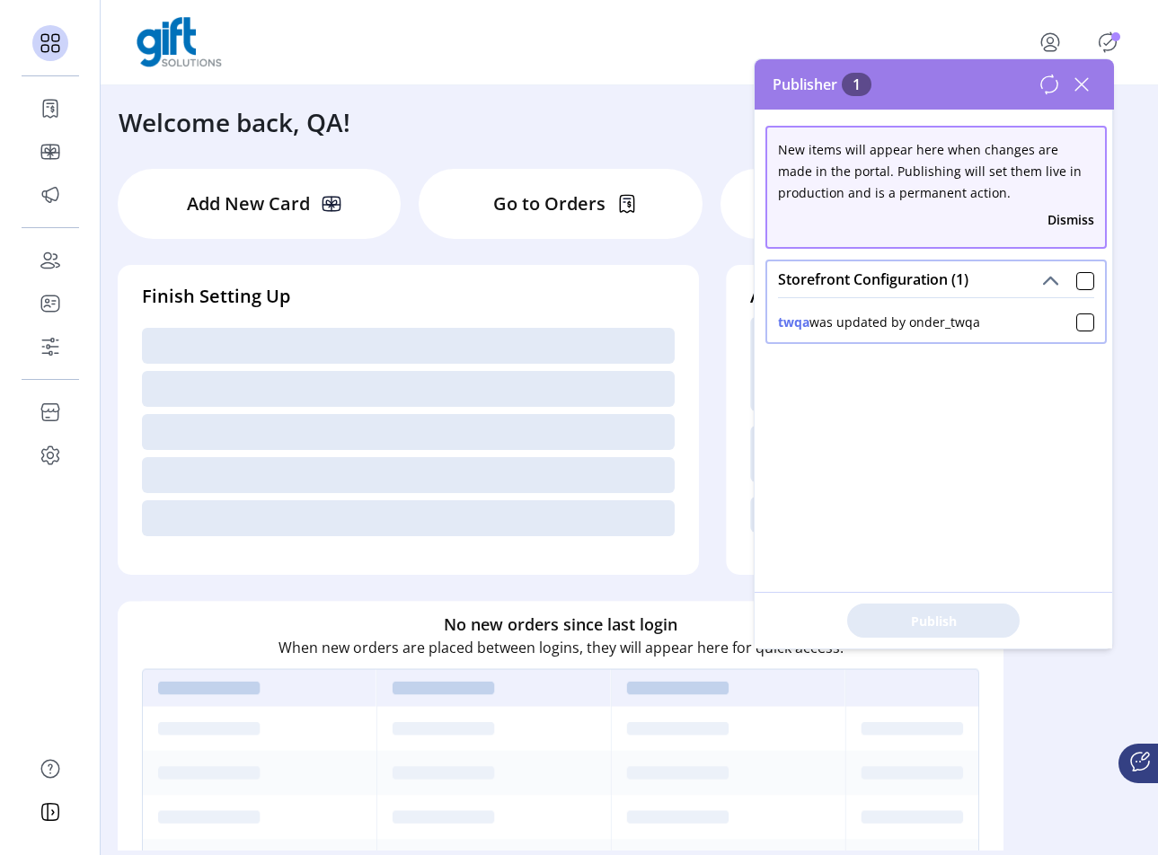
drag, startPoint x: 1075, startPoint y: 276, endPoint x: 1092, endPoint y: 364, distance: 89.6
click at [1076, 276] on div at bounding box center [1085, 281] width 18 height 18
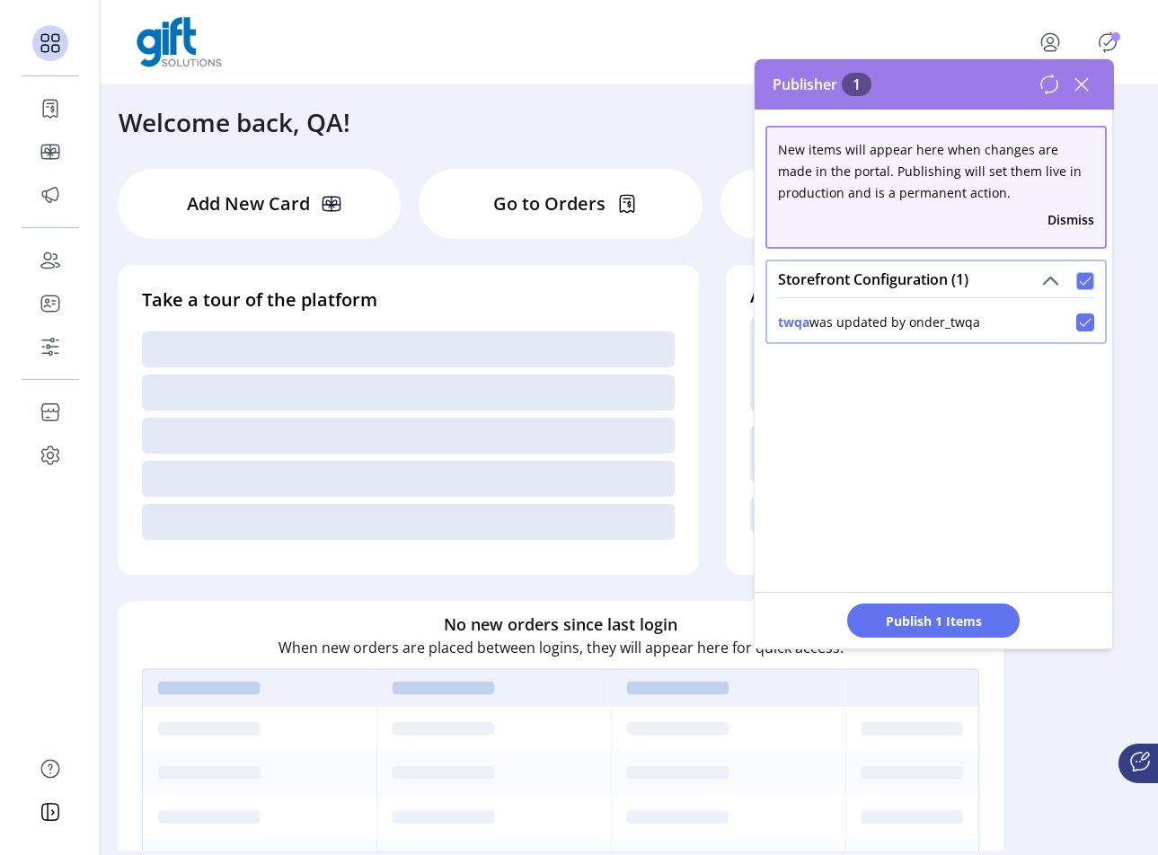
click at [940, 630] on button "Publish 1 Items" at bounding box center [933, 620] width 172 height 34
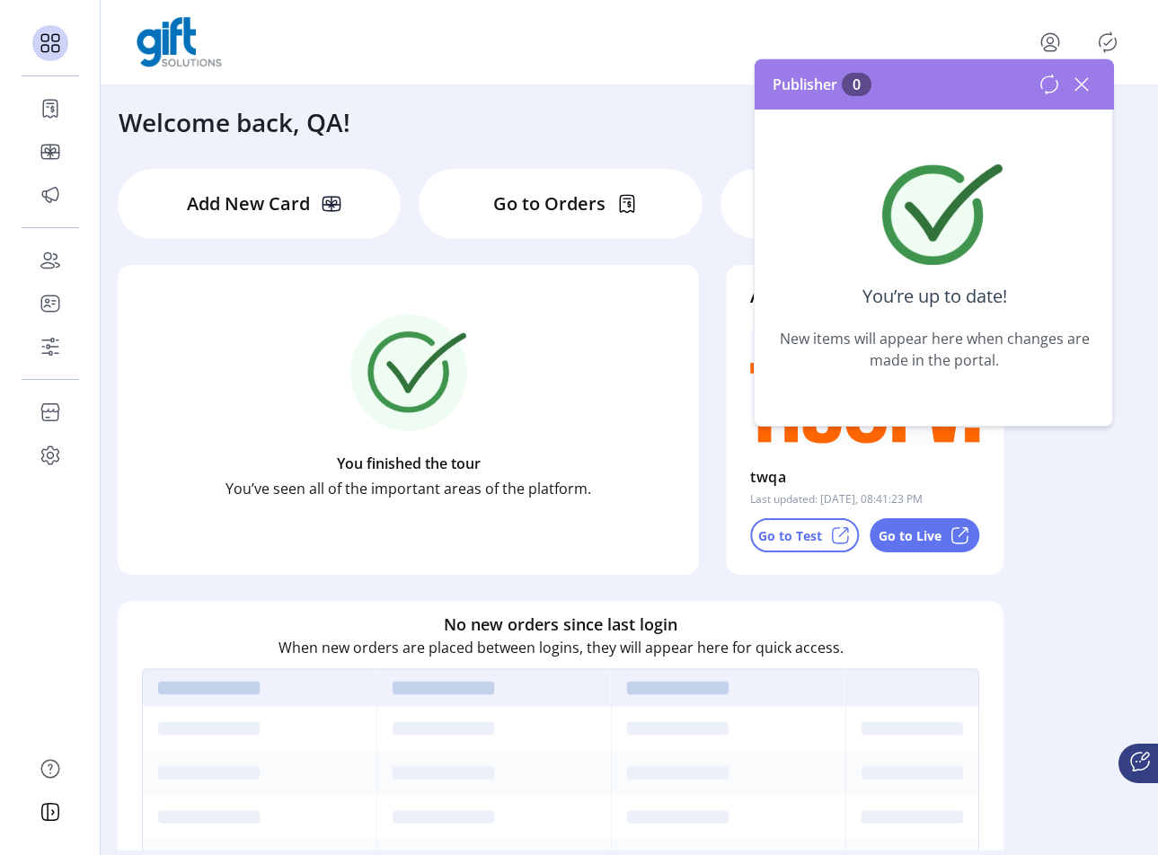
click at [1085, 91] on icon at bounding box center [1081, 84] width 29 height 29
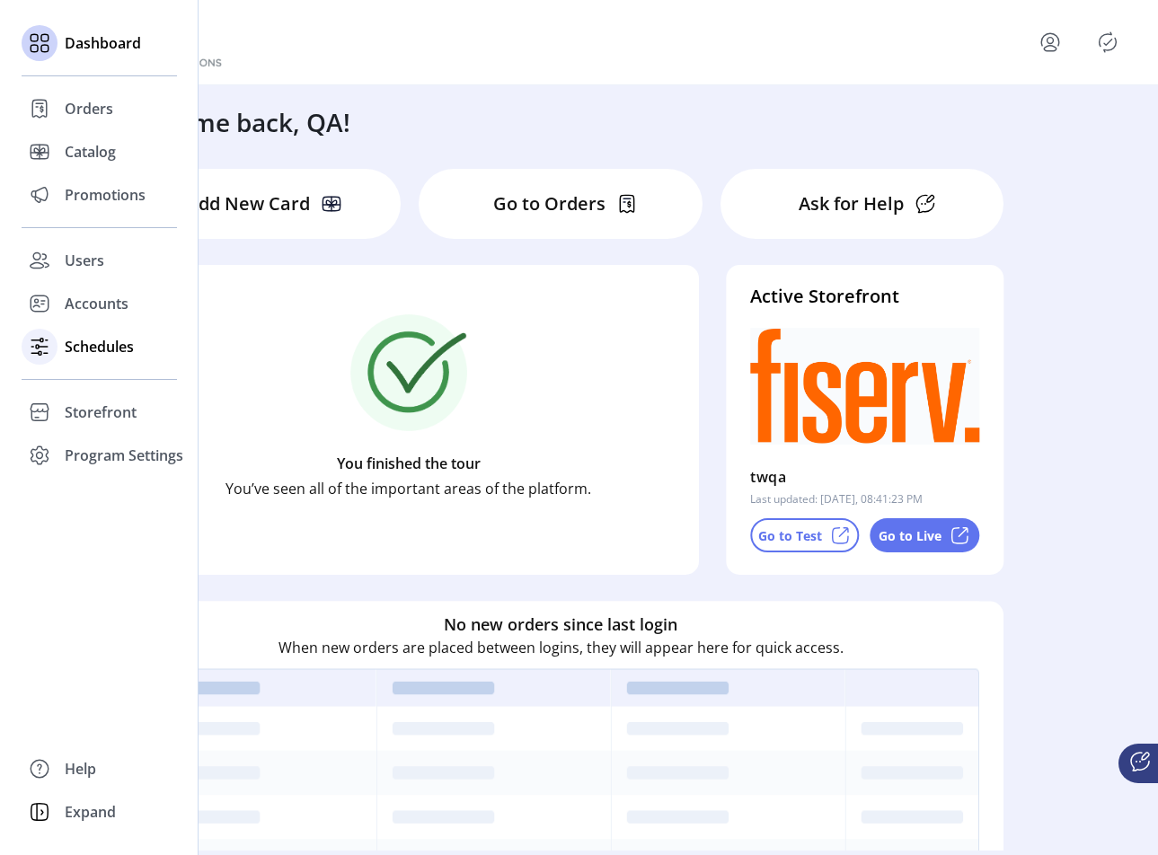
click at [84, 351] on span "Schedules" at bounding box center [99, 347] width 69 height 22
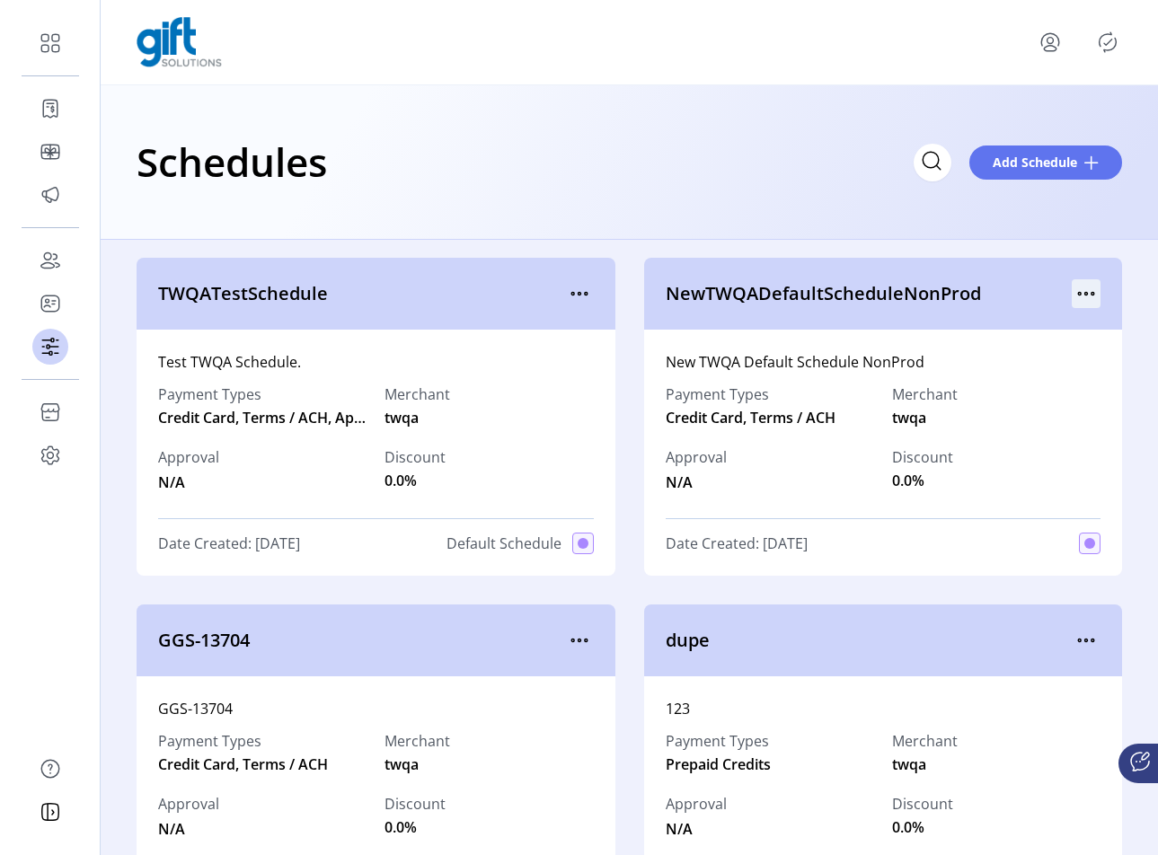
click at [1081, 291] on icon "menu" at bounding box center [1085, 293] width 29 height 29
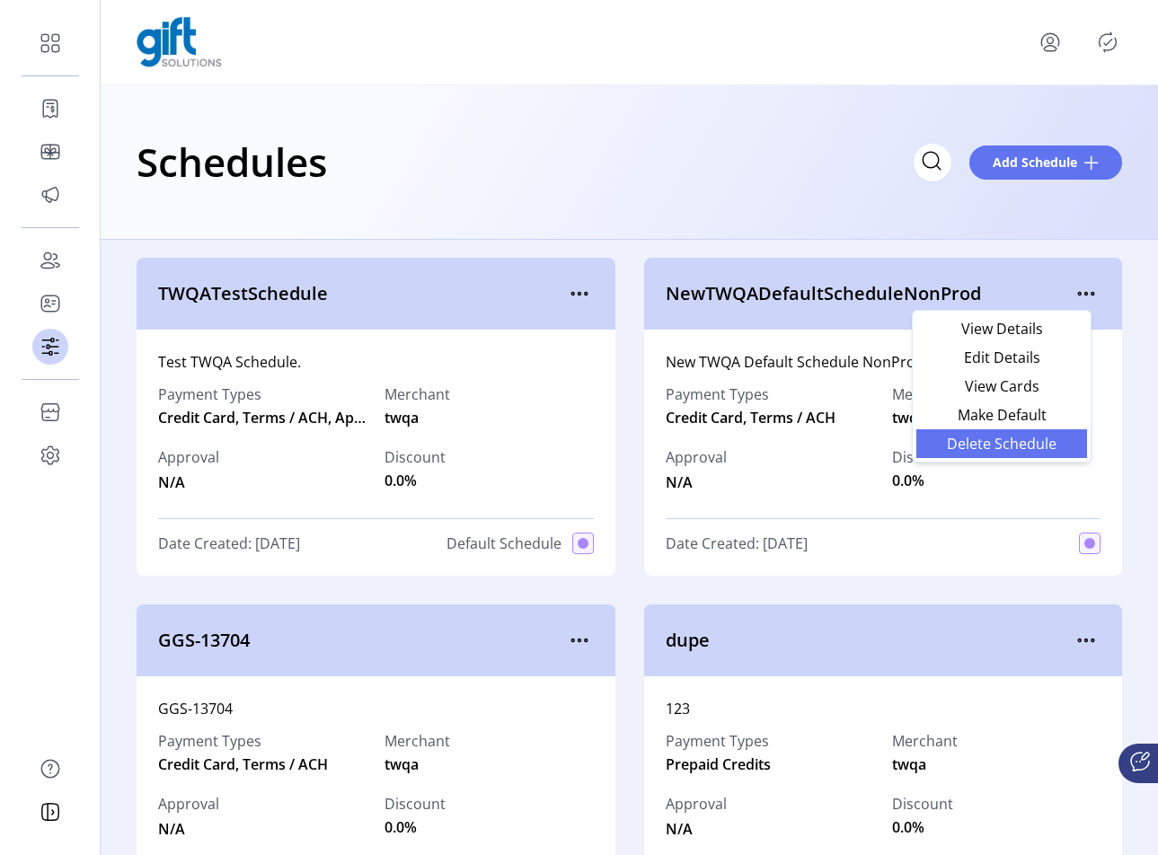
click at [1052, 443] on span "Delete Schedule" at bounding box center [1001, 443] width 149 height 14
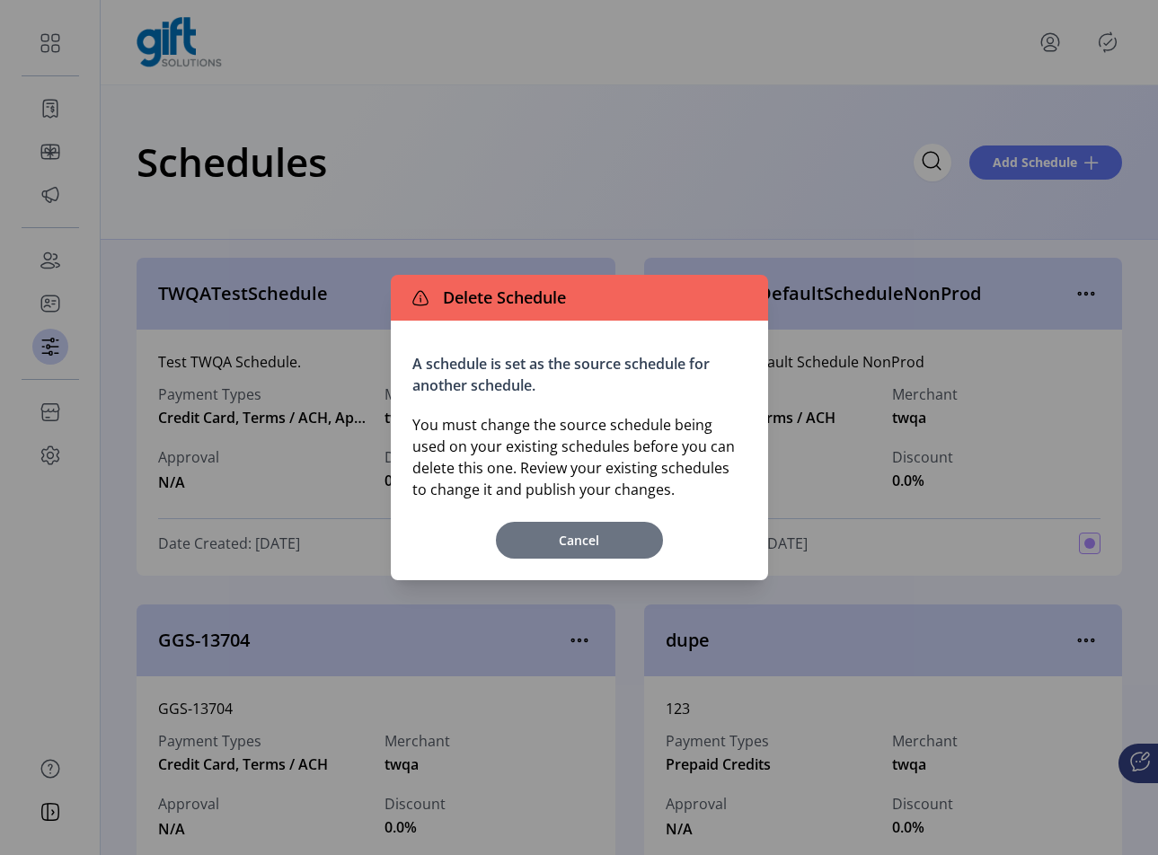
click at [618, 541] on span "Cancel" at bounding box center [579, 540] width 149 height 19
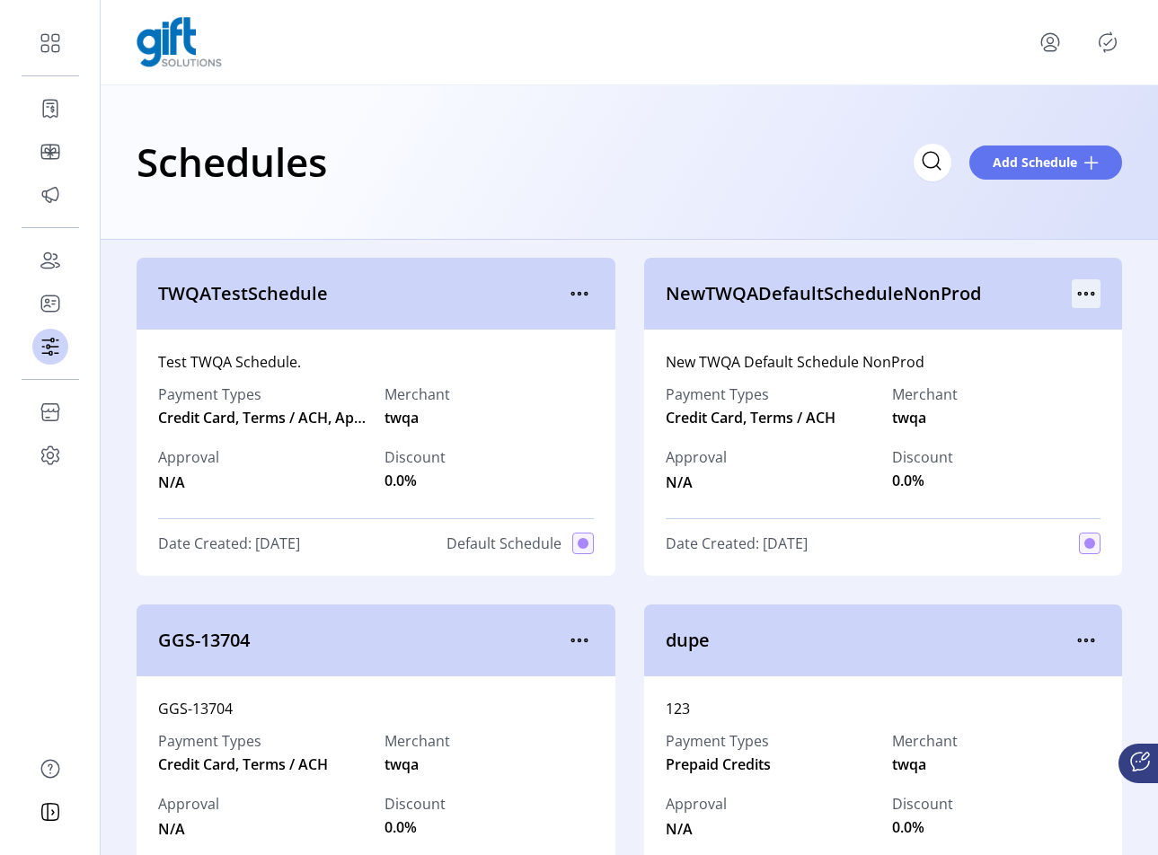
click at [1082, 291] on icon "menu" at bounding box center [1085, 293] width 29 height 29
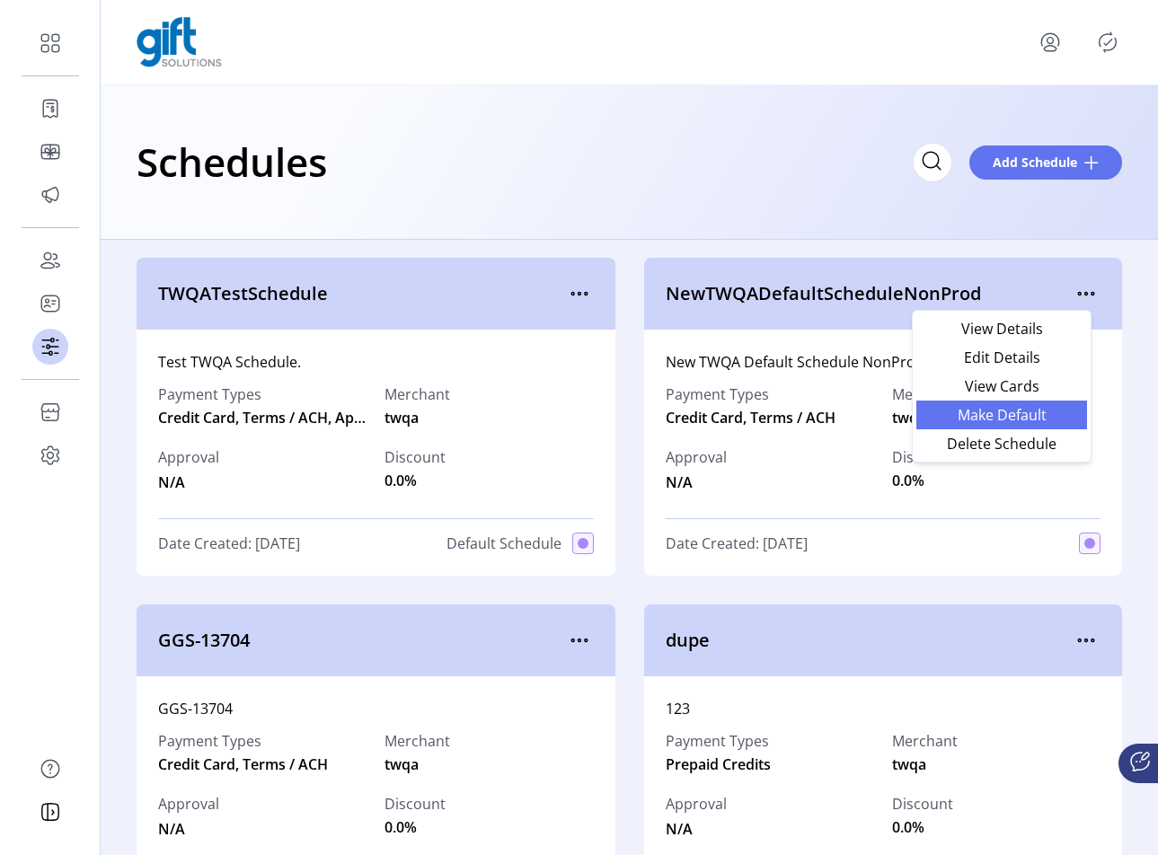
click at [1008, 418] on span "Make Default" at bounding box center [1001, 415] width 149 height 14
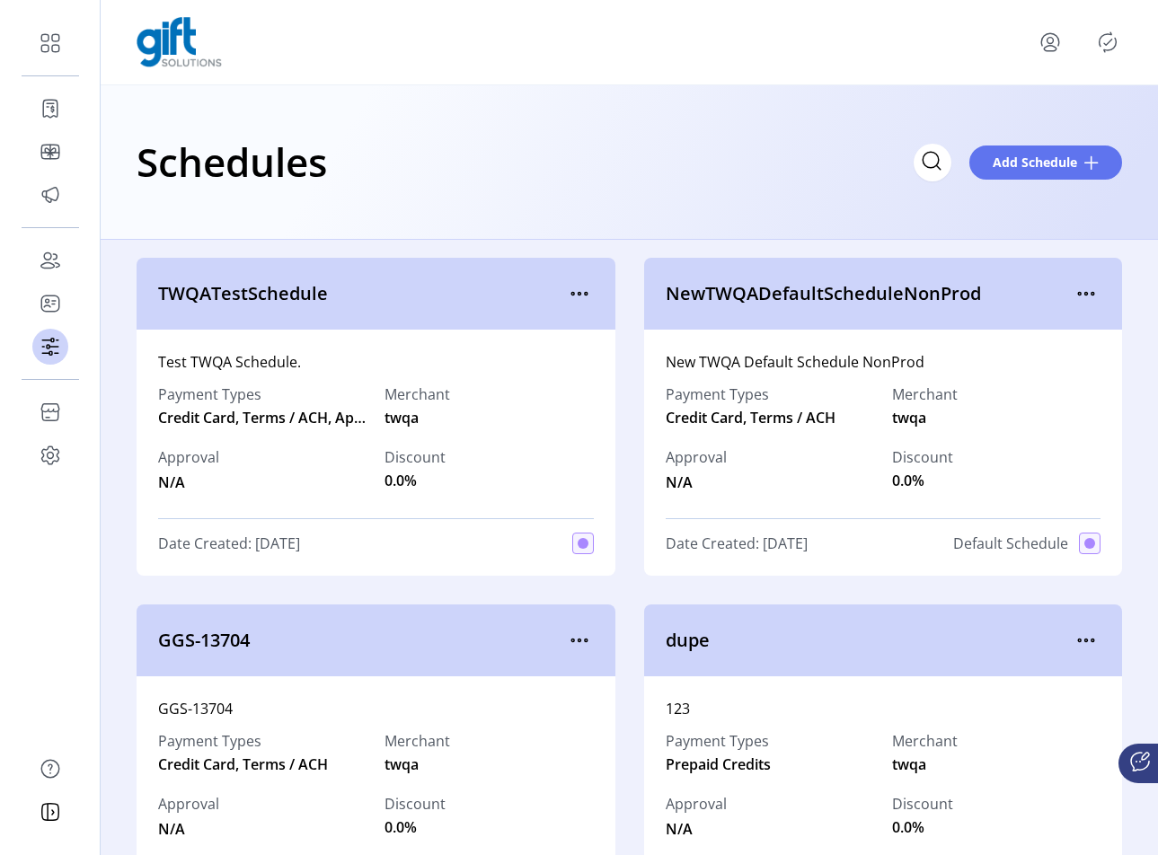
click at [1114, 40] on icon "Publisher Panel" at bounding box center [1107, 42] width 29 height 29
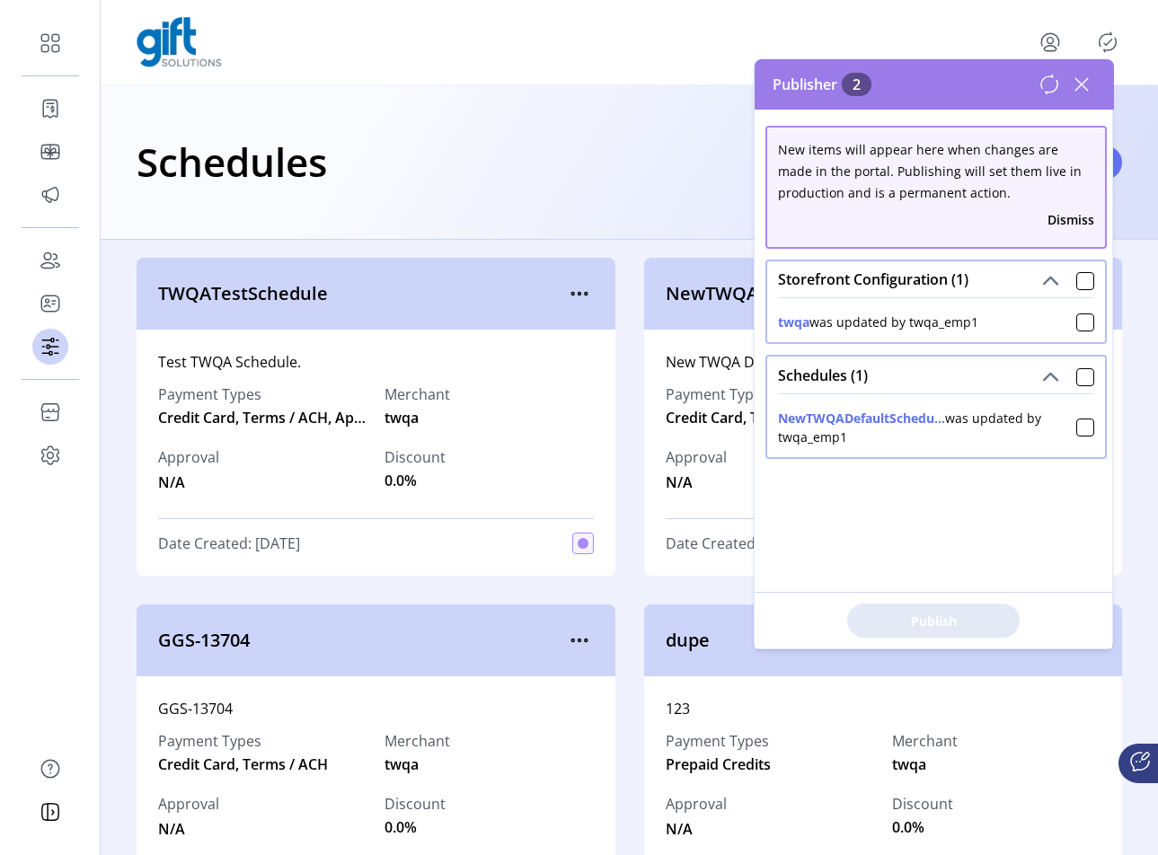
drag, startPoint x: 991, startPoint y: 326, endPoint x: 782, endPoint y: 321, distance: 209.3
click at [782, 321] on div "twqa was updated by twqa_emp1" at bounding box center [936, 318] width 316 height 26
click at [995, 316] on div "twqa was updated by twqa_emp1" at bounding box center [936, 318] width 316 height 26
drag, startPoint x: 986, startPoint y: 325, endPoint x: 775, endPoint y: 300, distance: 212.5
click at [774, 301] on div "twqa was updated by twqa_emp1" at bounding box center [936, 319] width 338 height 45
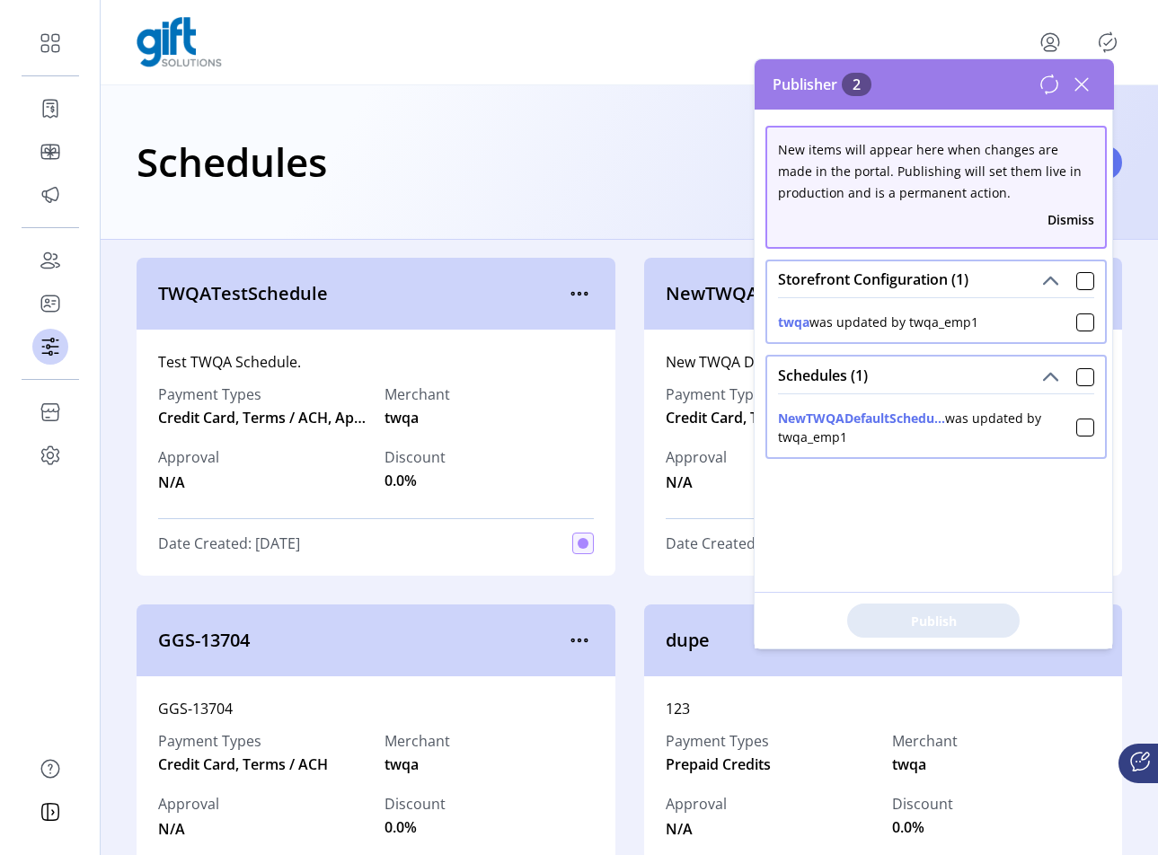
click at [942, 295] on div "Storefront Configuration (1)" at bounding box center [936, 279] width 338 height 36
click at [1074, 80] on icon at bounding box center [1081, 84] width 29 height 29
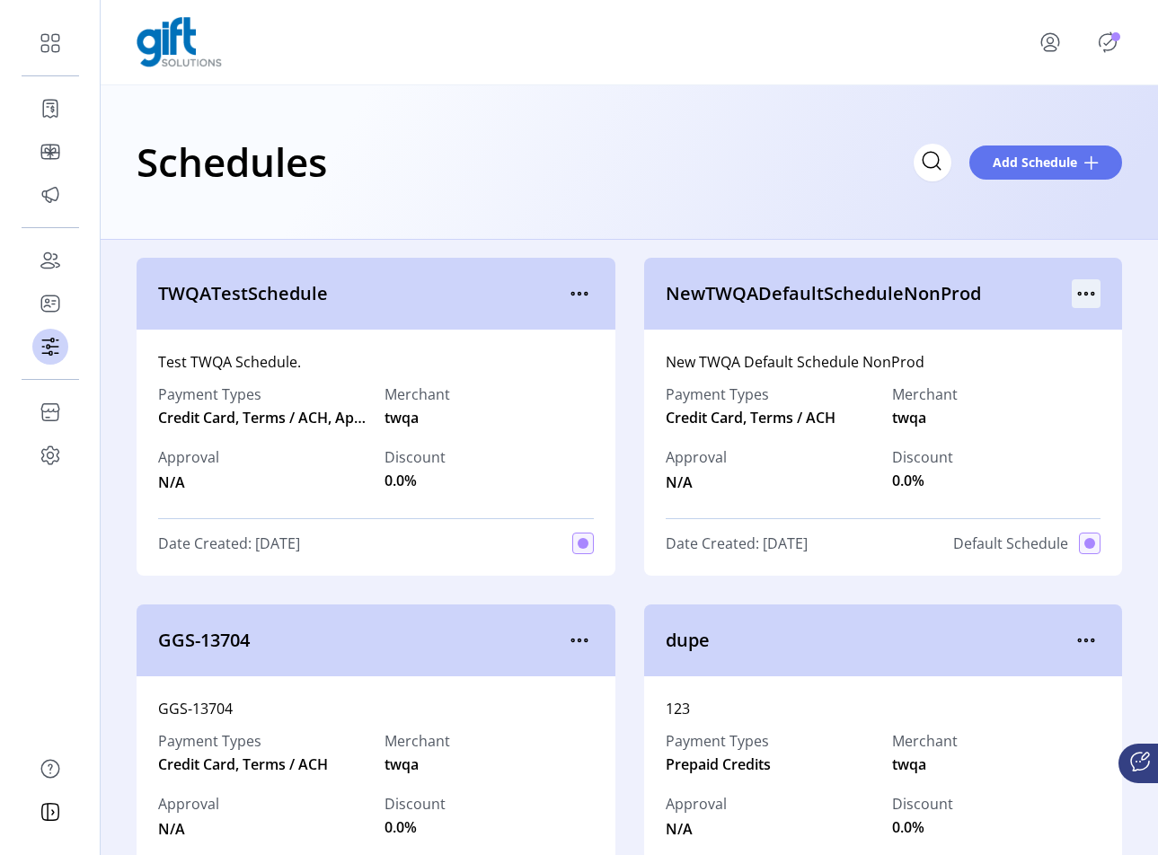
click at [1085, 292] on icon "menu" at bounding box center [1085, 293] width 29 height 29
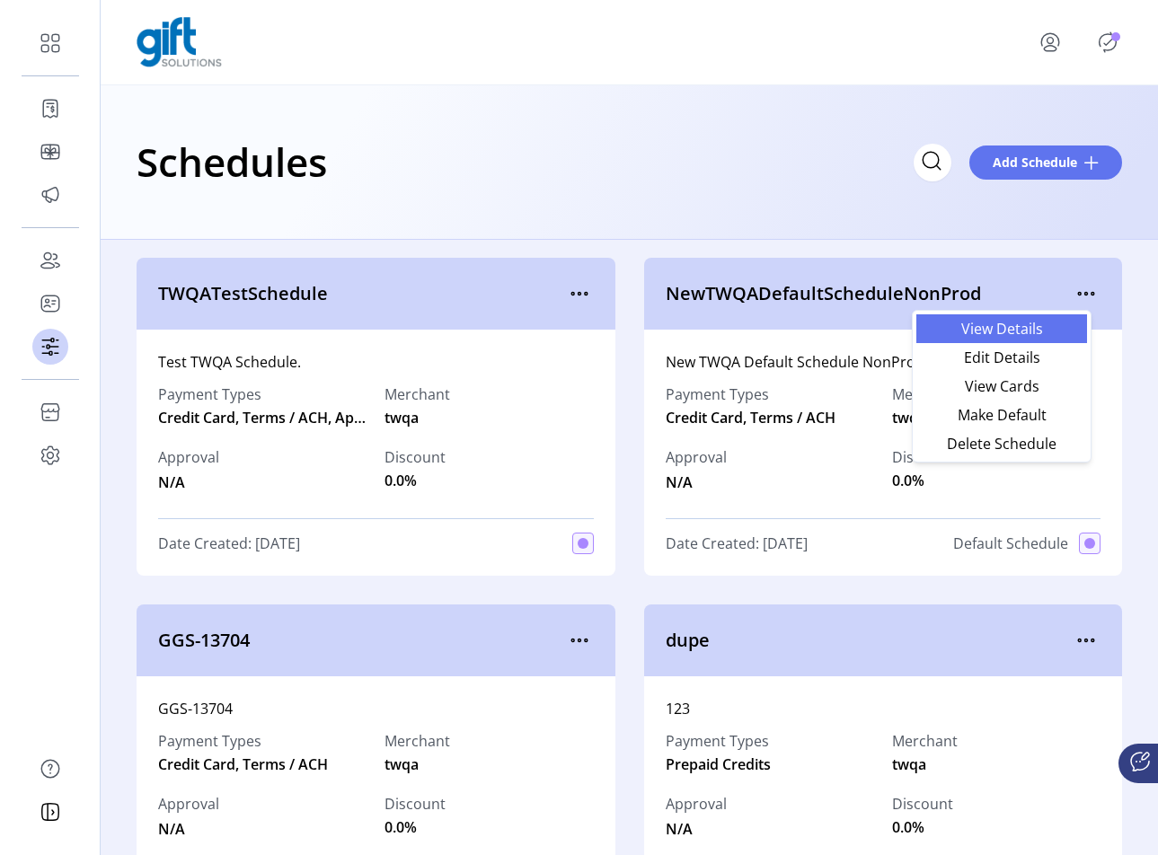
click at [1042, 329] on span "View Details" at bounding box center [1001, 328] width 149 height 14
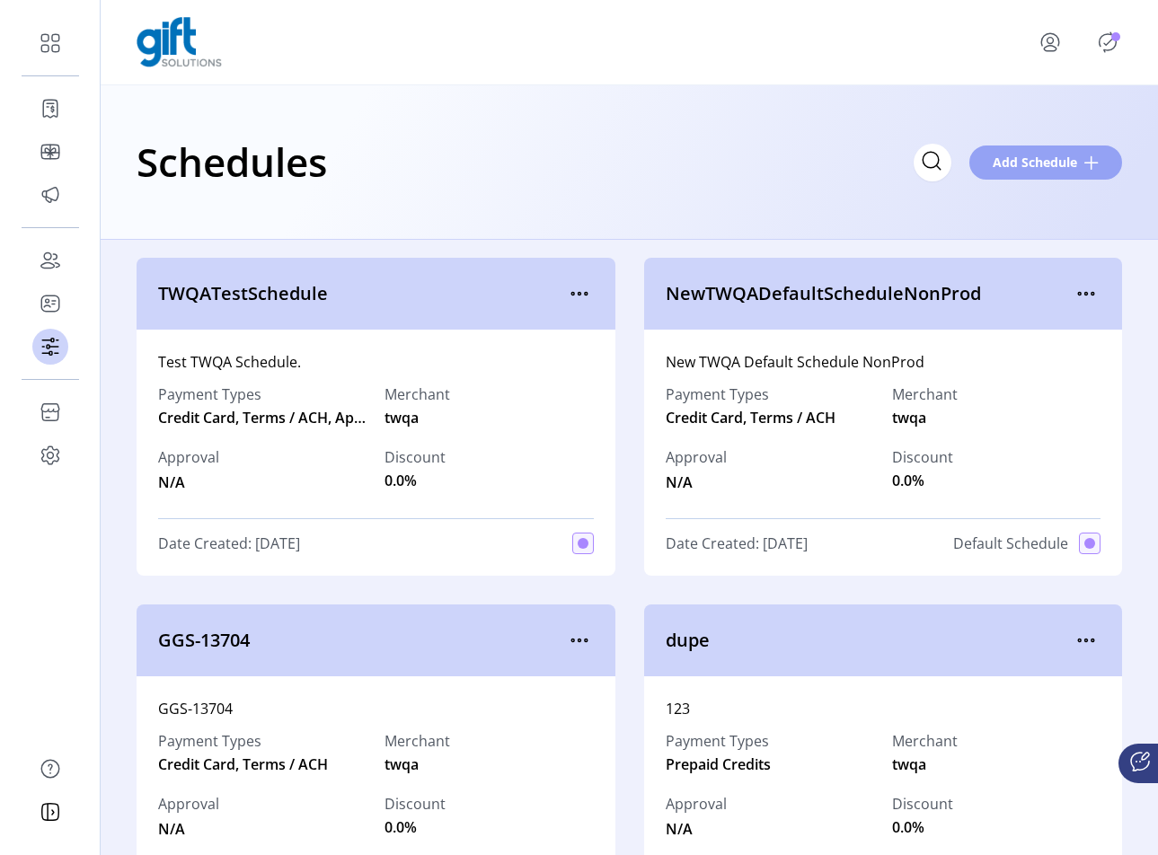
drag, startPoint x: 1155, startPoint y: 144, endPoint x: 1039, endPoint y: 147, distance: 115.9
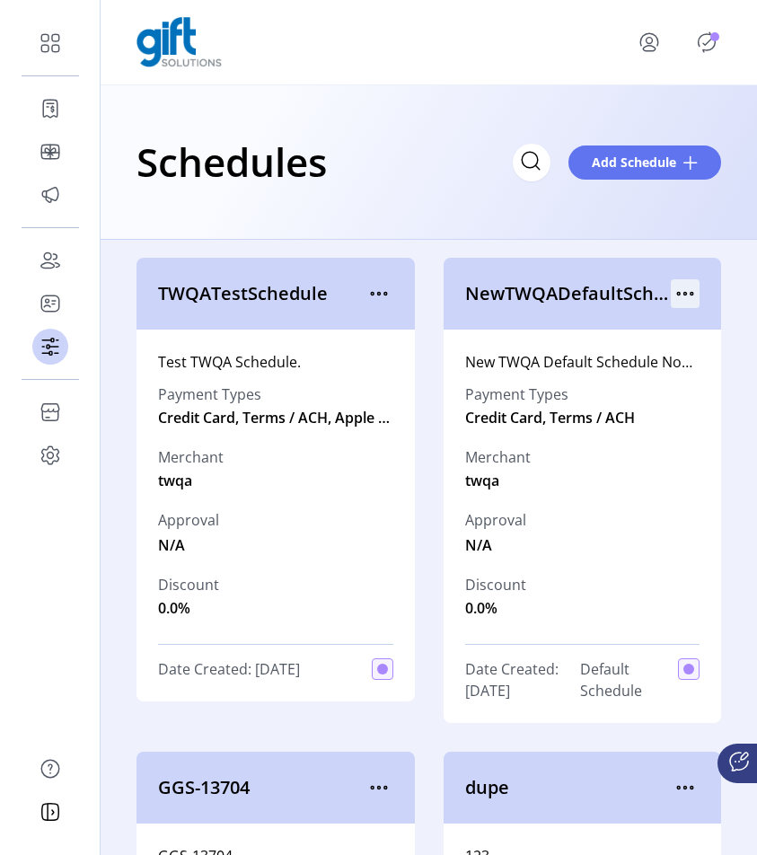
click at [678, 295] on icon "menu" at bounding box center [685, 293] width 29 height 29
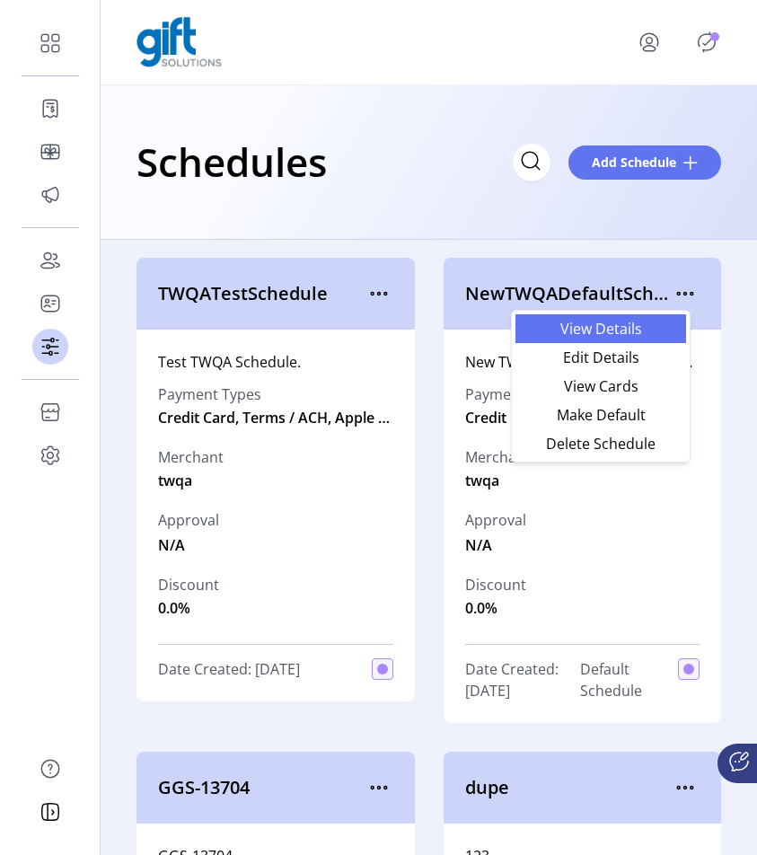
click at [655, 333] on span "View Details" at bounding box center [600, 328] width 149 height 14
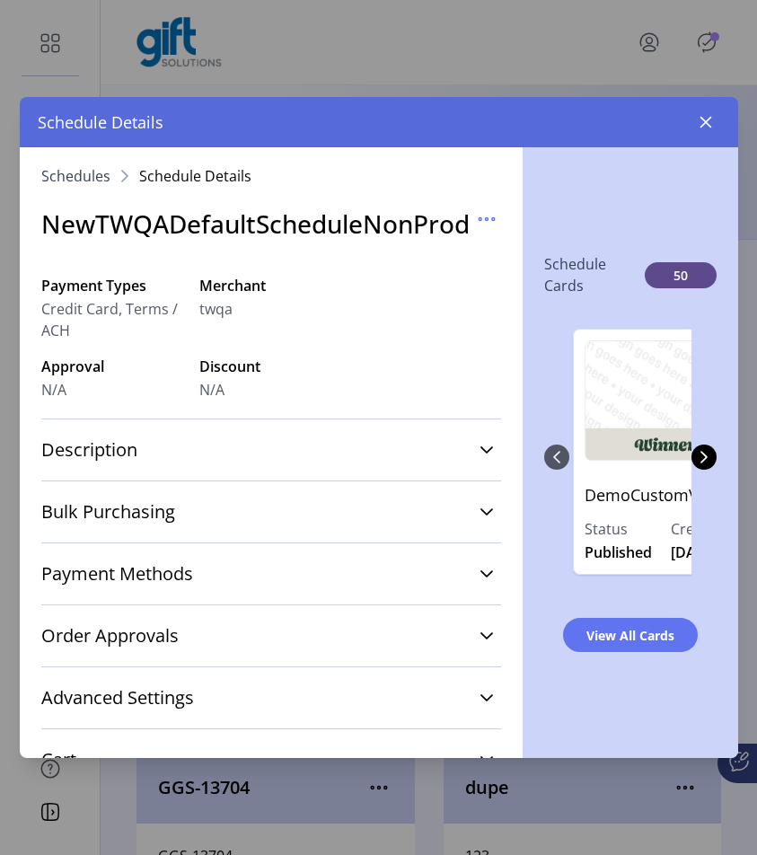
click at [709, 123] on icon "button" at bounding box center [706, 122] width 14 height 14
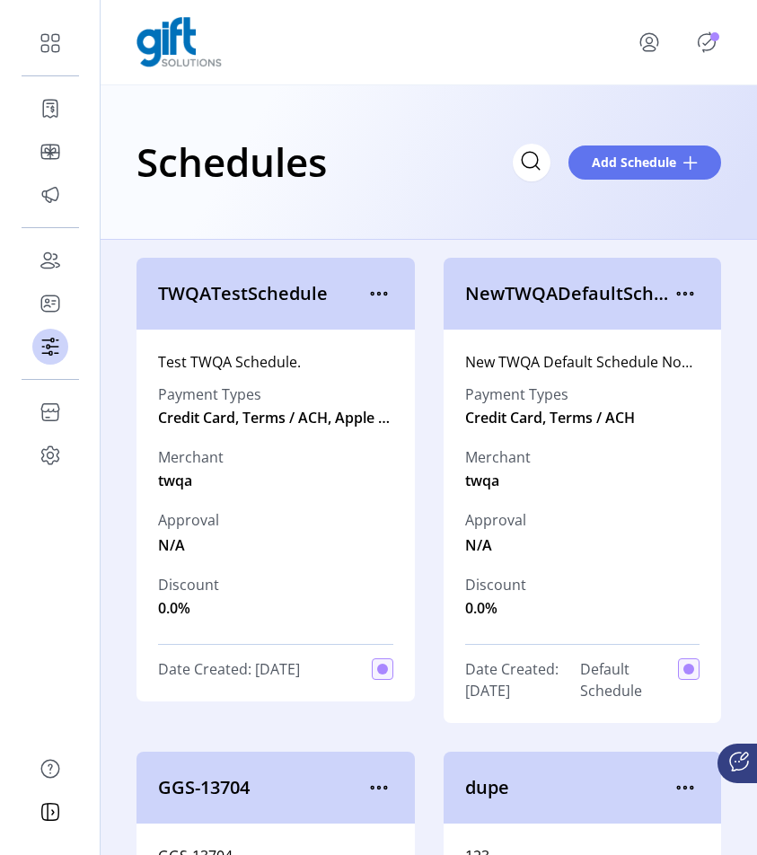
click at [717, 32] on p-badge "Publisher Panel" at bounding box center [714, 36] width 9 height 9
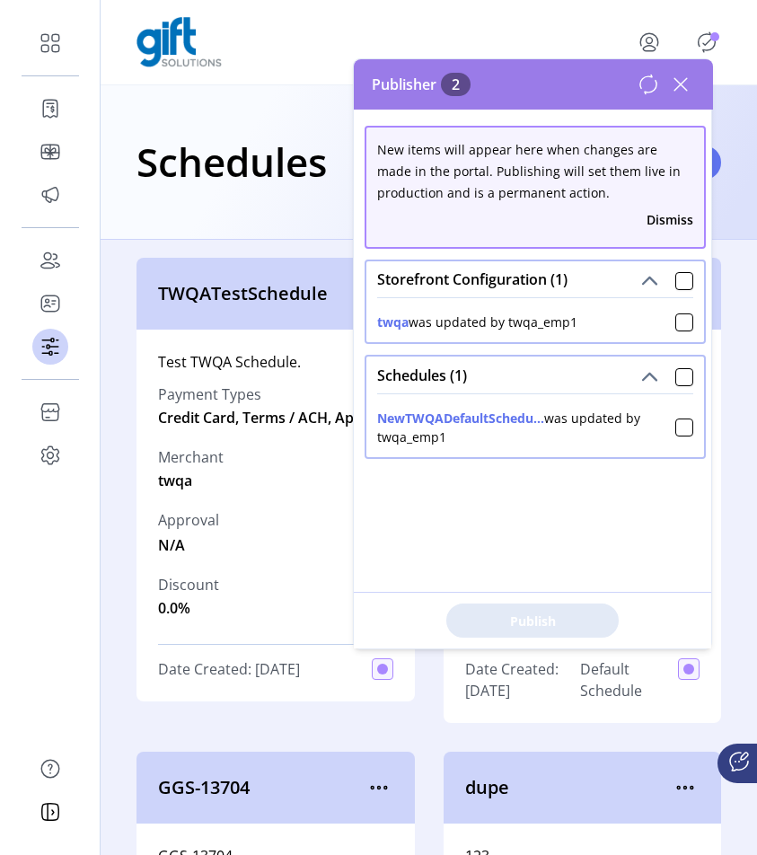
drag, startPoint x: 593, startPoint y: 321, endPoint x: 513, endPoint y: 321, distance: 79.9
click at [513, 321] on div "twqa was updated by twqa_emp1" at bounding box center [535, 318] width 316 height 26
click at [531, 321] on div "twqa was updated by twqa_emp1" at bounding box center [477, 322] width 200 height 19
click at [564, 316] on div "twqa was updated by twqa_emp1" at bounding box center [477, 322] width 200 height 19
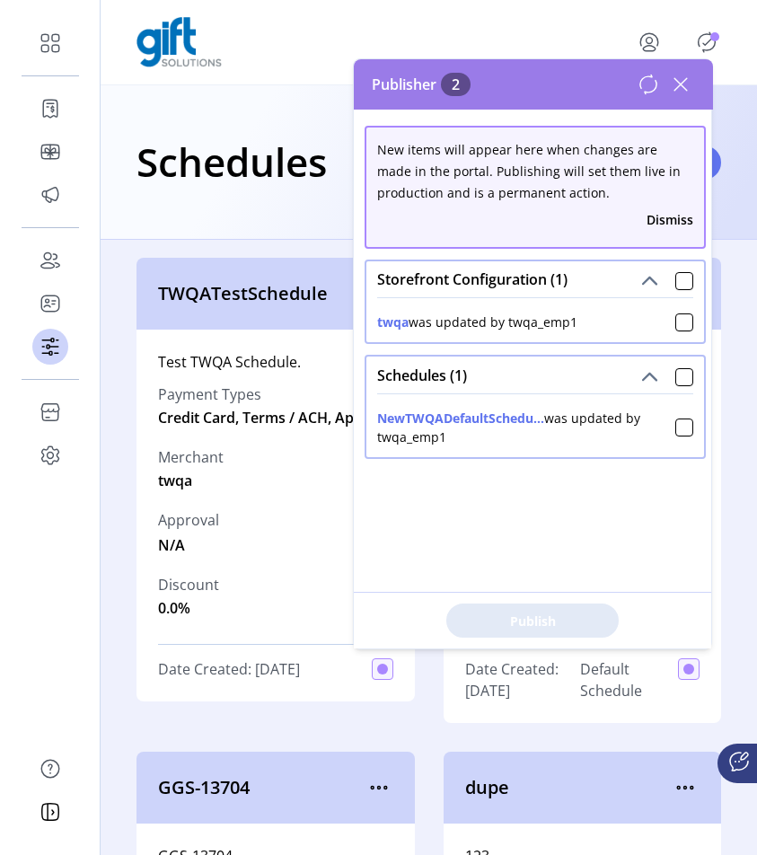
click at [387, 442] on div "NewTWQADefaultSchedu... was updated by twqa_emp1" at bounding box center [526, 428] width 298 height 38
drag, startPoint x: 387, startPoint y: 442, endPoint x: 412, endPoint y: 403, distance: 46.1
click at [387, 442] on div "NewTWQADefaultSchedu... was updated by twqa_emp1" at bounding box center [526, 428] width 298 height 38
click at [683, 92] on icon at bounding box center [680, 84] width 29 height 29
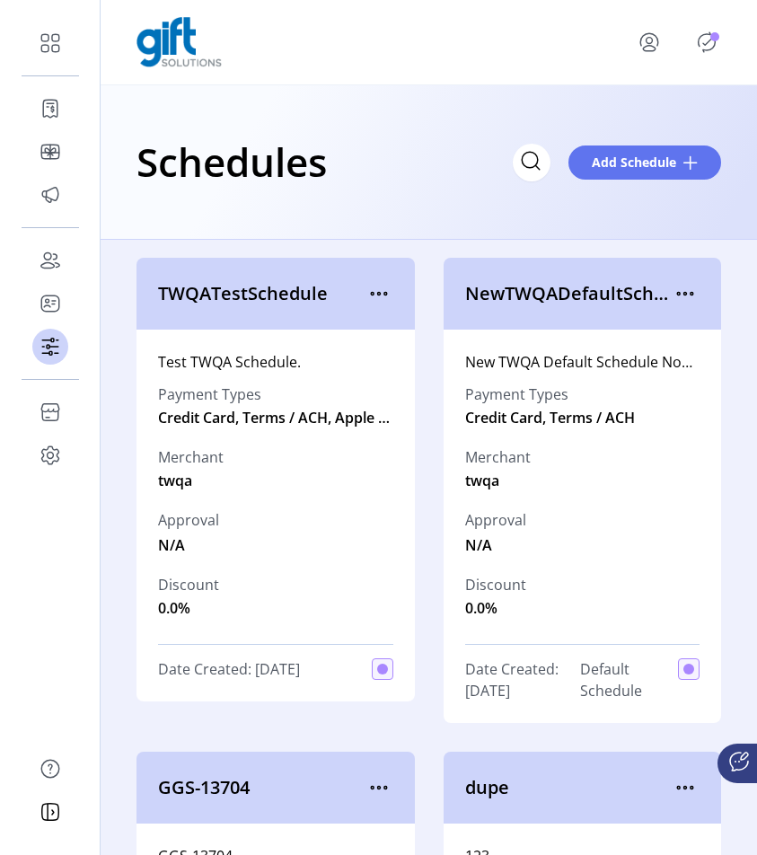
click at [657, 44] on icon "menu" at bounding box center [648, 39] width 17 height 13
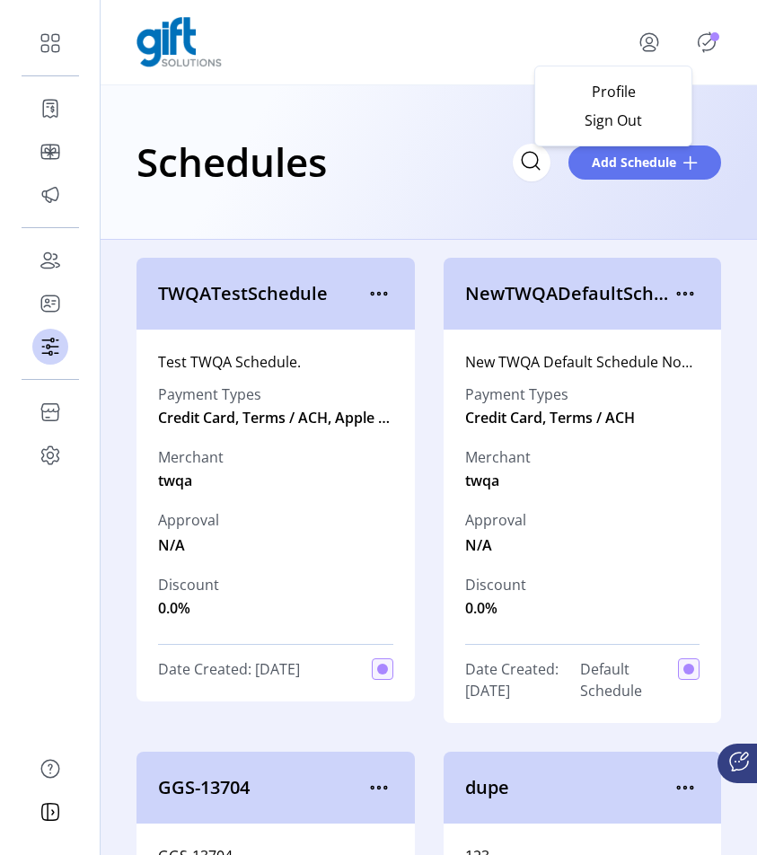
click at [502, 61] on div "Profile Sign Out" at bounding box center [429, 42] width 585 height 50
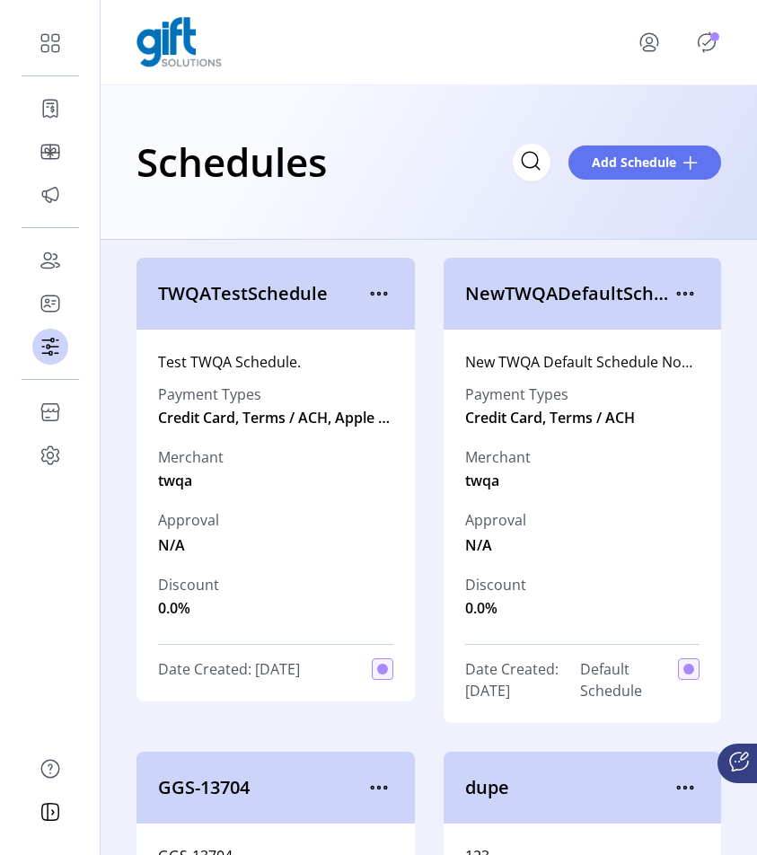
click at [718, 40] on p-badge "Publisher Panel" at bounding box center [714, 36] width 9 height 9
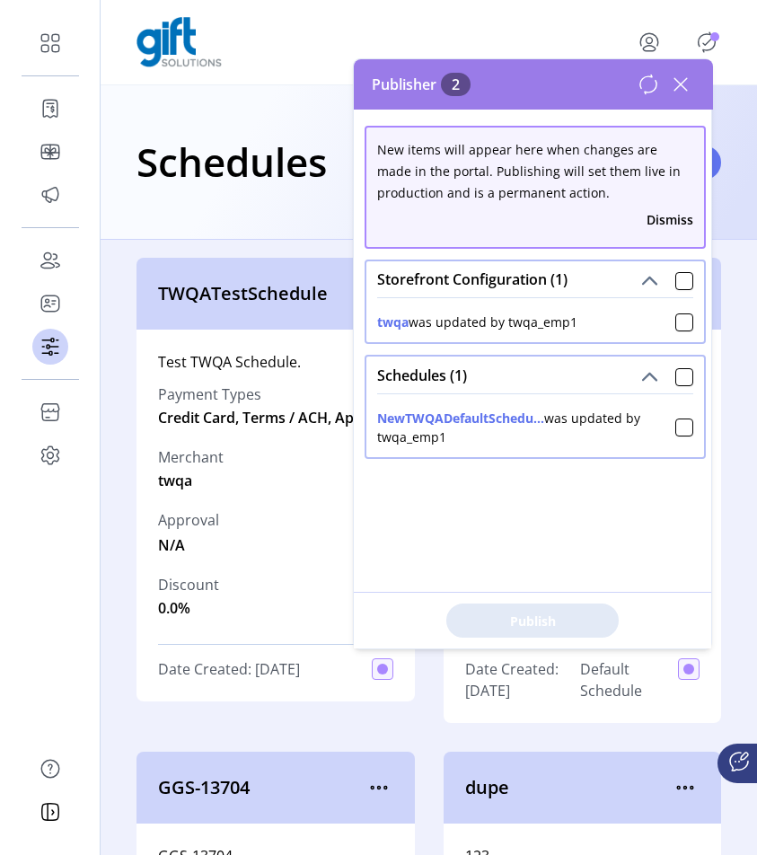
drag, startPoint x: 388, startPoint y: 436, endPoint x: 445, endPoint y: 438, distance: 57.5
click at [445, 438] on div "NewTWQADefaultSchedu... was updated by twqa_emp1" at bounding box center [526, 428] width 298 height 38
click at [680, 84] on icon at bounding box center [680, 84] width 13 height 13
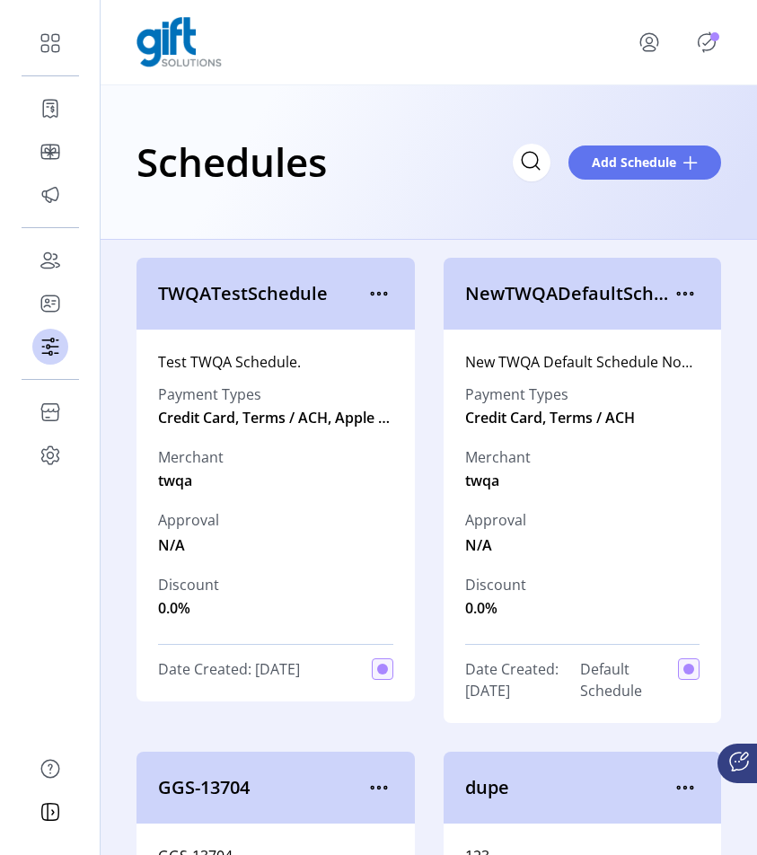
scroll to position [483, 0]
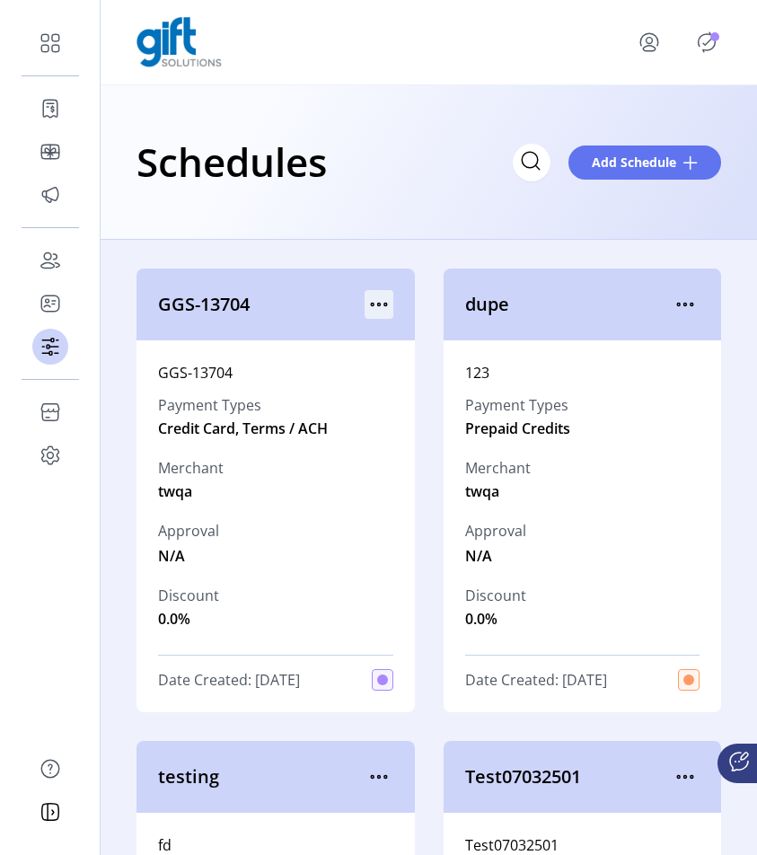
click at [369, 306] on icon "menu" at bounding box center [379, 304] width 29 height 29
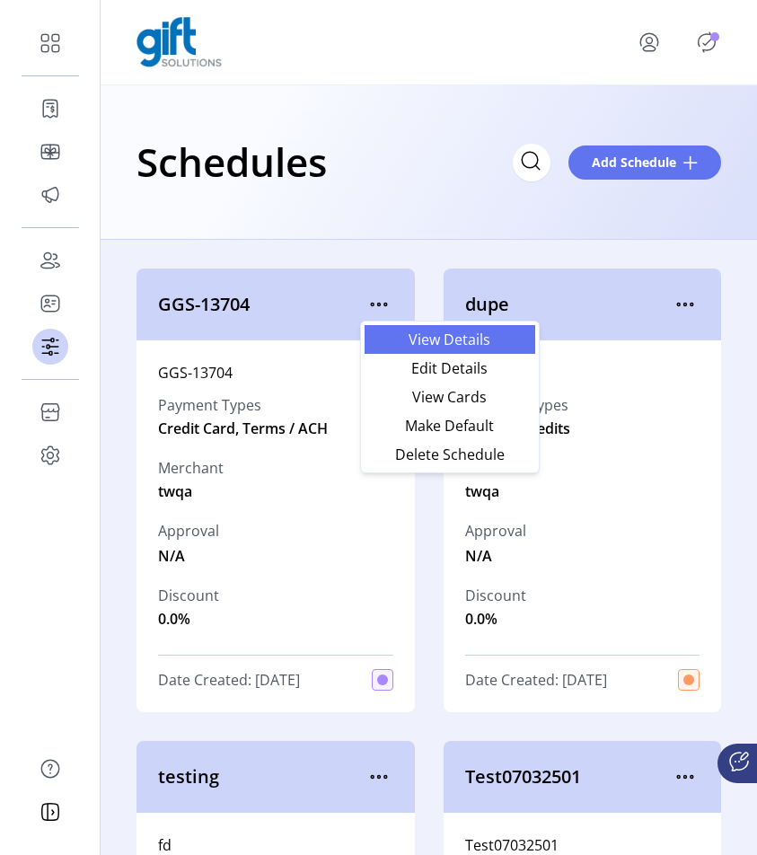
click at [433, 342] on span "View Details" at bounding box center [449, 339] width 149 height 14
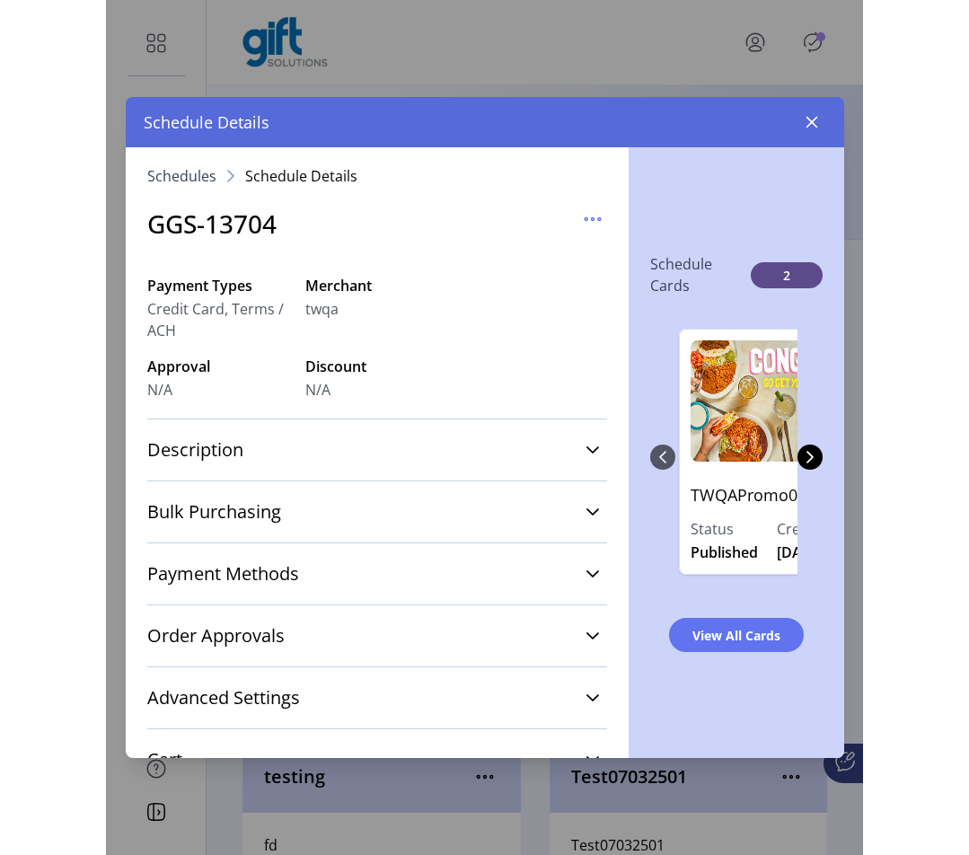
scroll to position [4, 0]
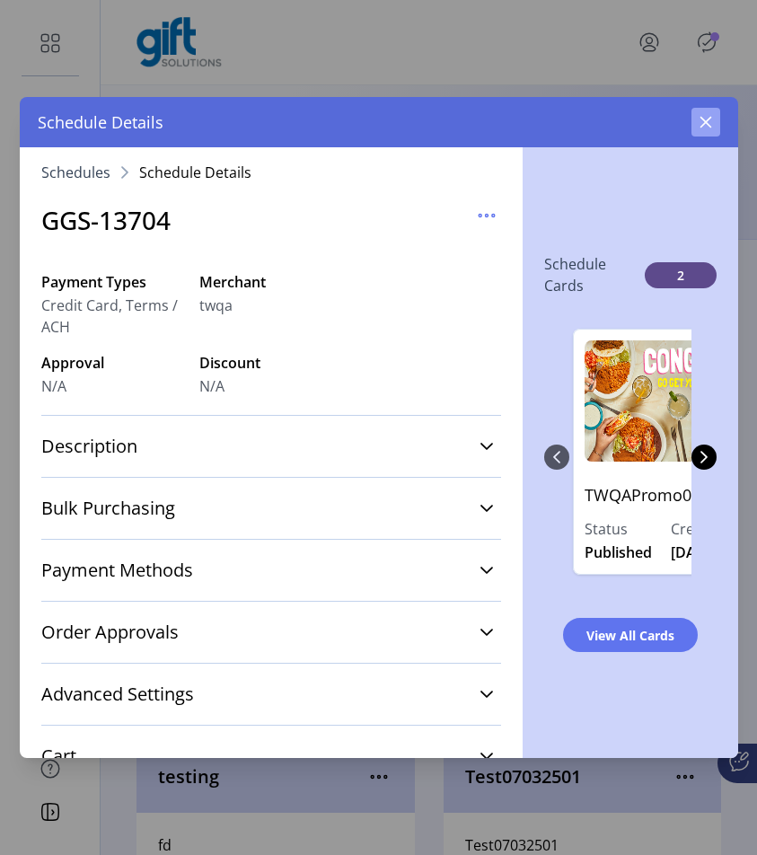
click at [709, 126] on icon "button" at bounding box center [706, 123] width 12 height 12
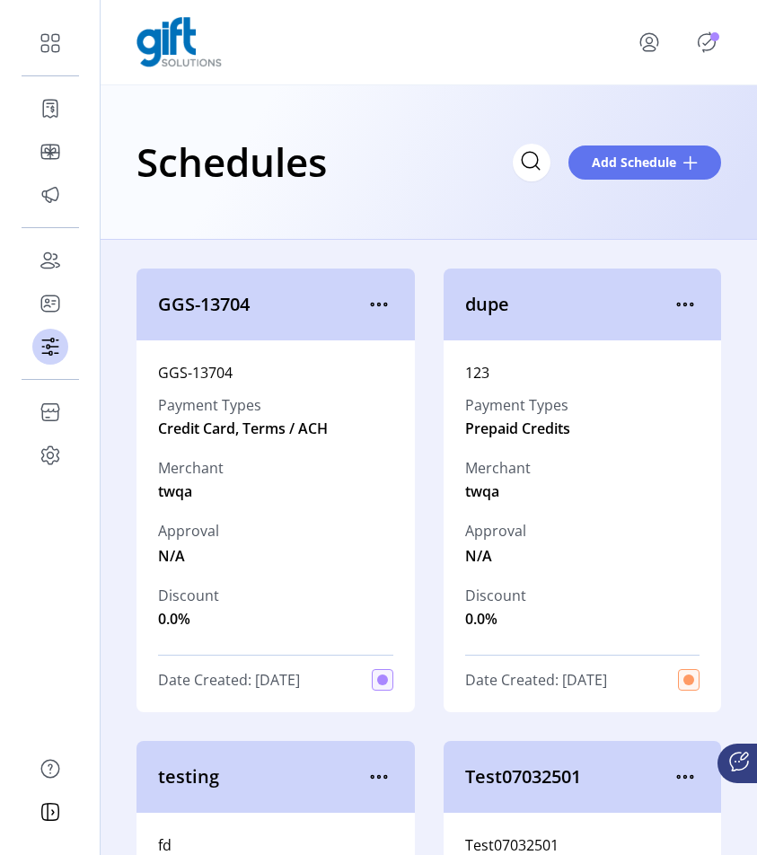
click at [642, 40] on icon "menu" at bounding box center [649, 42] width 29 height 29
click at [640, 125] on span "Sign Out" at bounding box center [613, 120] width 135 height 14
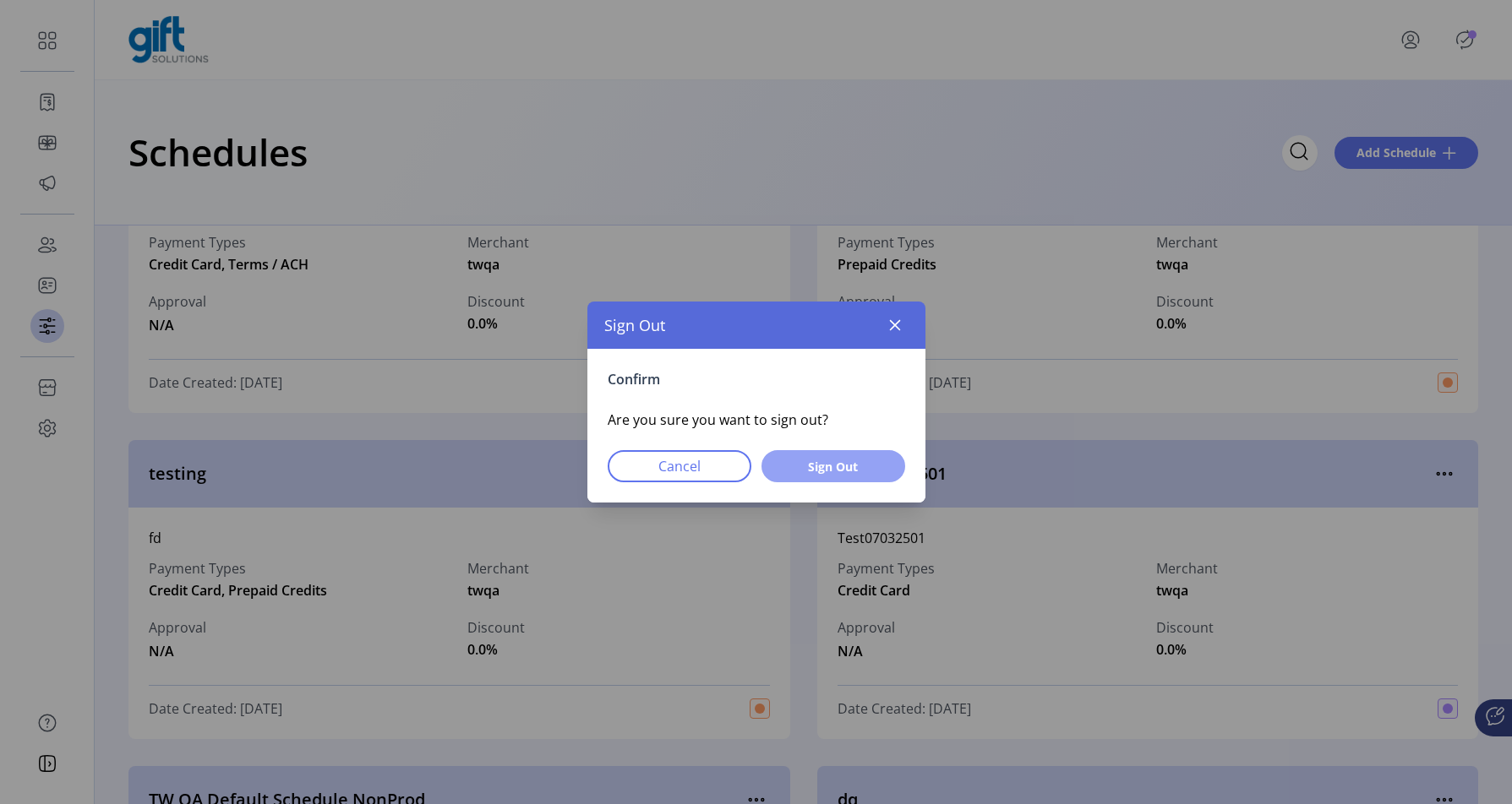
click at [867, 464] on span "Sign Out" at bounding box center [833, 466] width 100 height 18
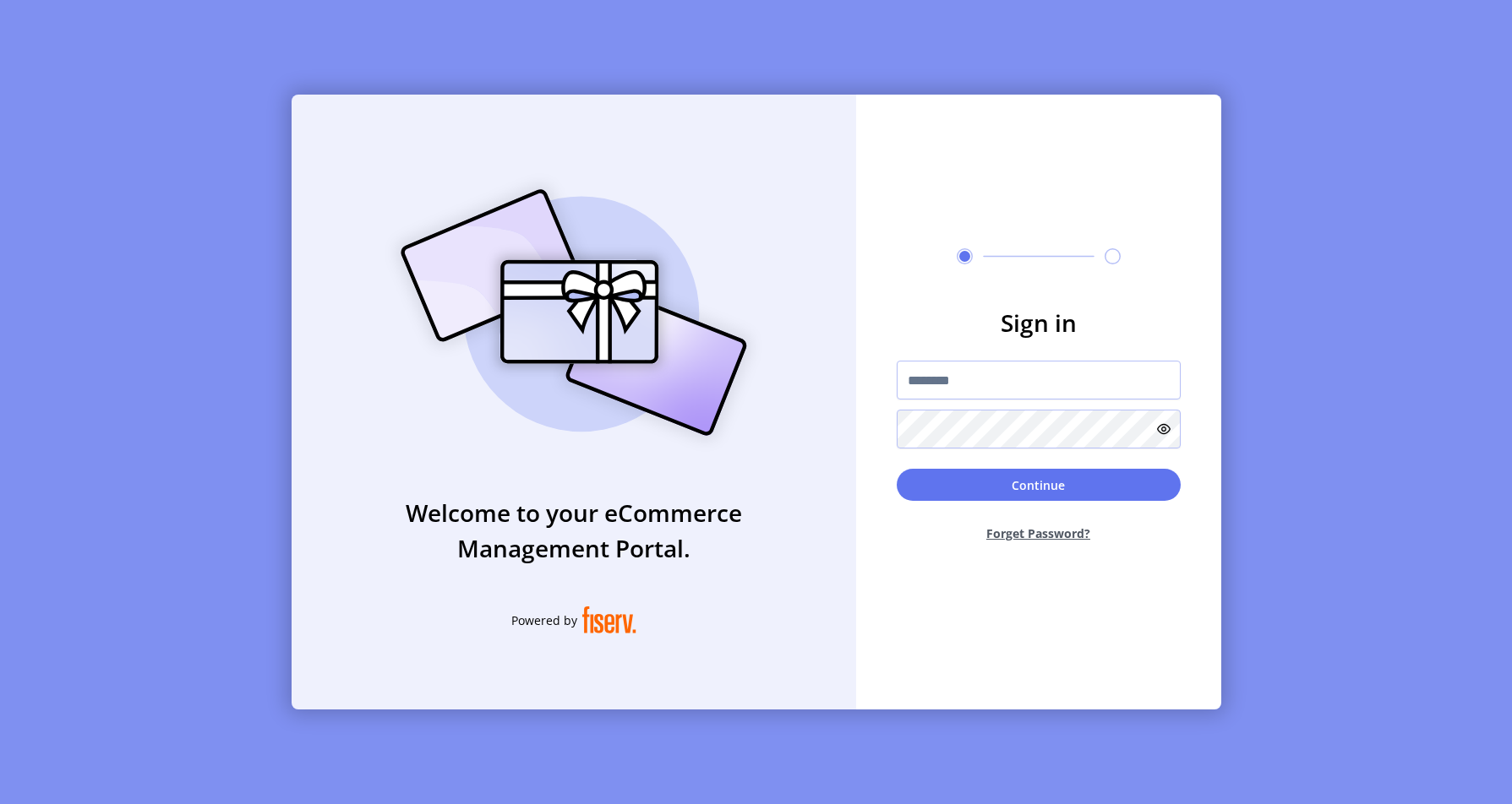
click at [1004, 378] on input "text" at bounding box center [1039, 379] width 284 height 39
type input "**********"
click at [1038, 484] on button "Continue" at bounding box center [1039, 484] width 284 height 32
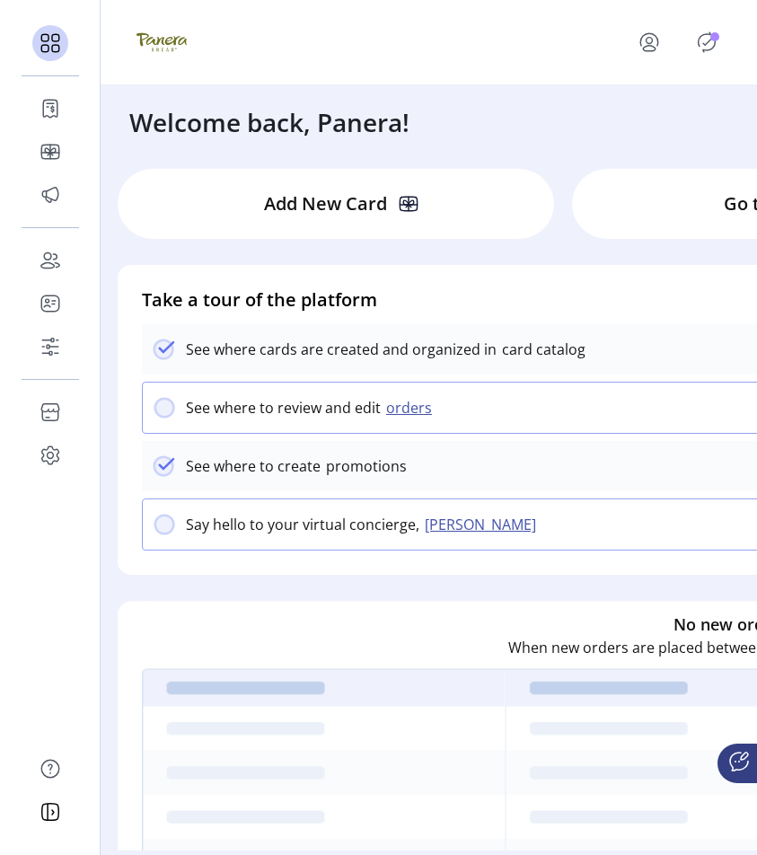
click at [715, 40] on p-badge "Publisher Panel" at bounding box center [714, 36] width 9 height 9
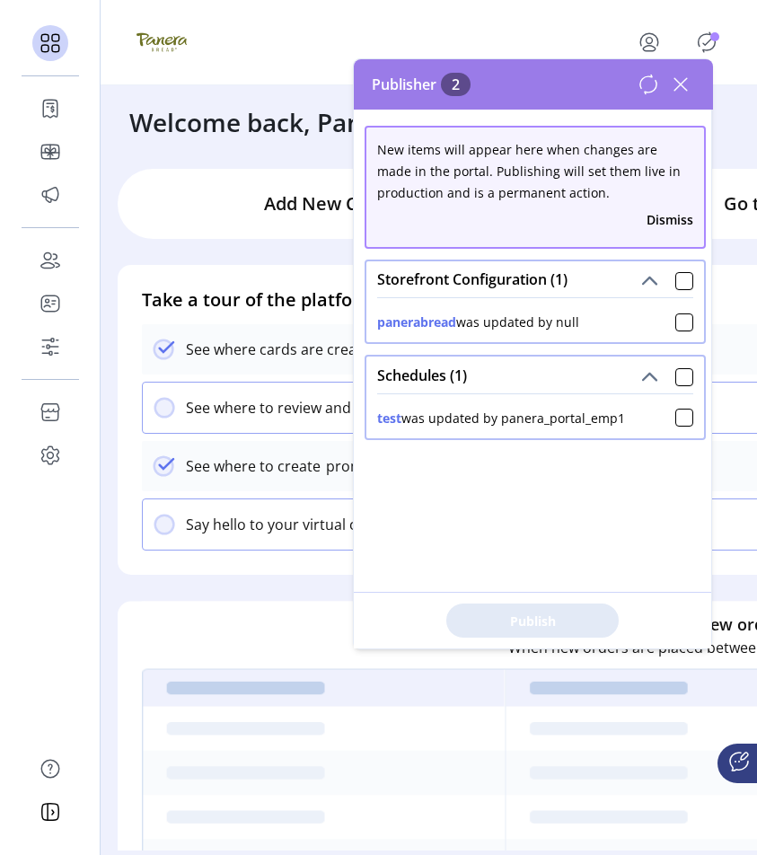
drag, startPoint x: 422, startPoint y: 323, endPoint x: 285, endPoint y: 224, distance: 169.8
click at [285, 224] on body "Dashboard Orders Catalog Promotions Users Accounts Schedules Storefront Configu…" at bounding box center [378, 427] width 757 height 855
click at [259, 261] on ktd-grid-item "Take a tour of the platform See where cards are created and organized in card c…" at bounding box center [561, 419] width 915 height 337
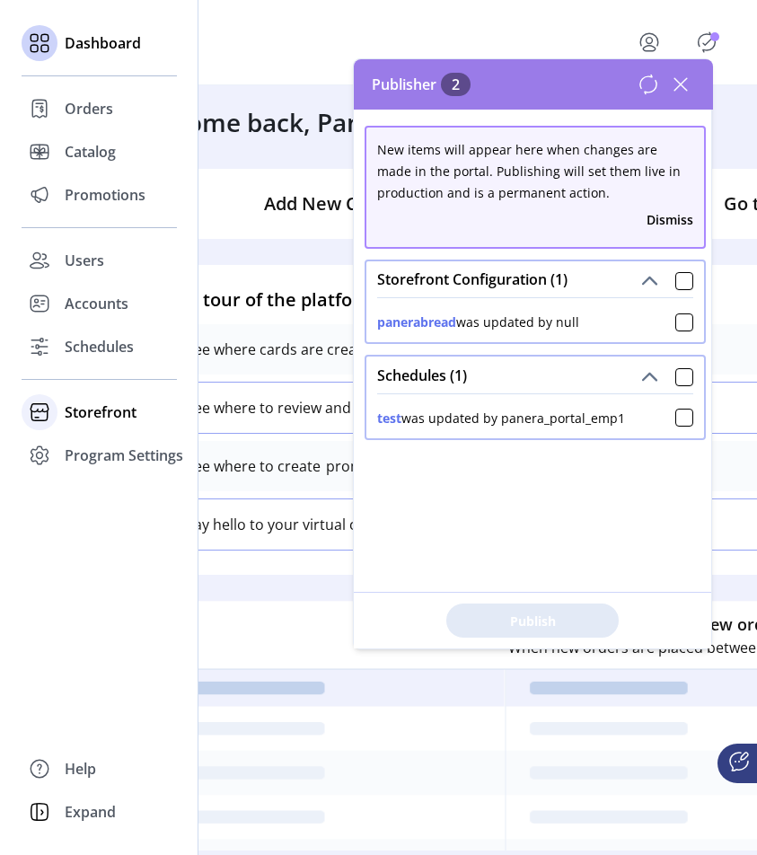
click at [88, 416] on span "Storefront" at bounding box center [101, 412] width 72 height 22
click at [93, 445] on span "Configuration" at bounding box center [112, 448] width 94 height 22
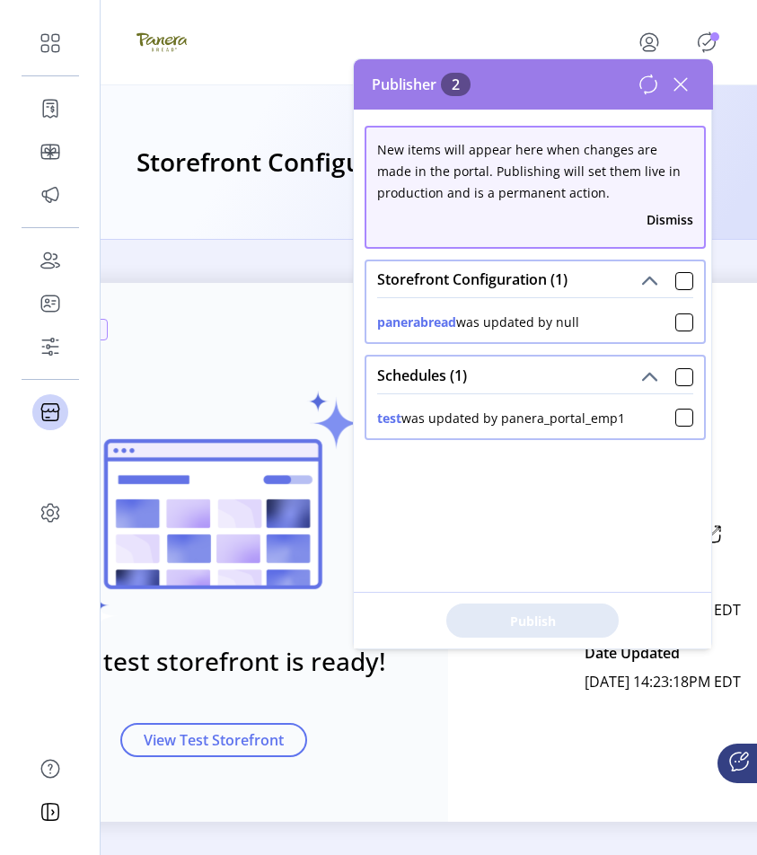
click at [682, 77] on icon at bounding box center [680, 84] width 29 height 29
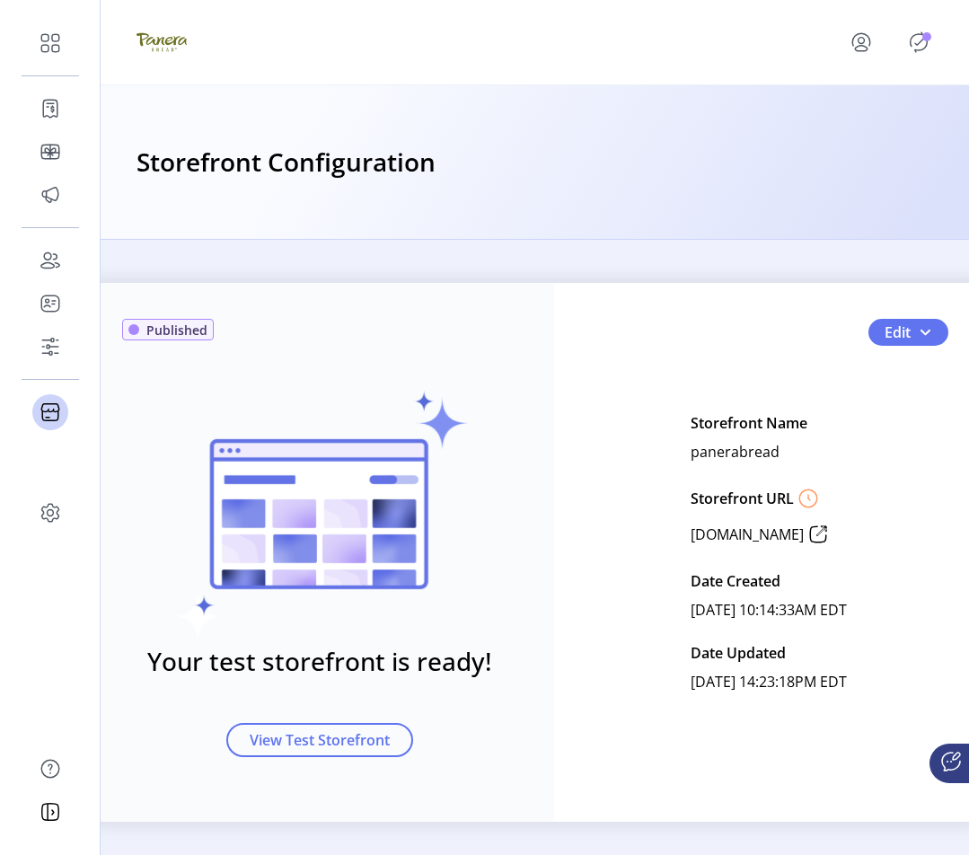
click at [178, 325] on span "Published" at bounding box center [176, 330] width 61 height 19
click at [920, 323] on button "Edit" at bounding box center [908, 332] width 80 height 27
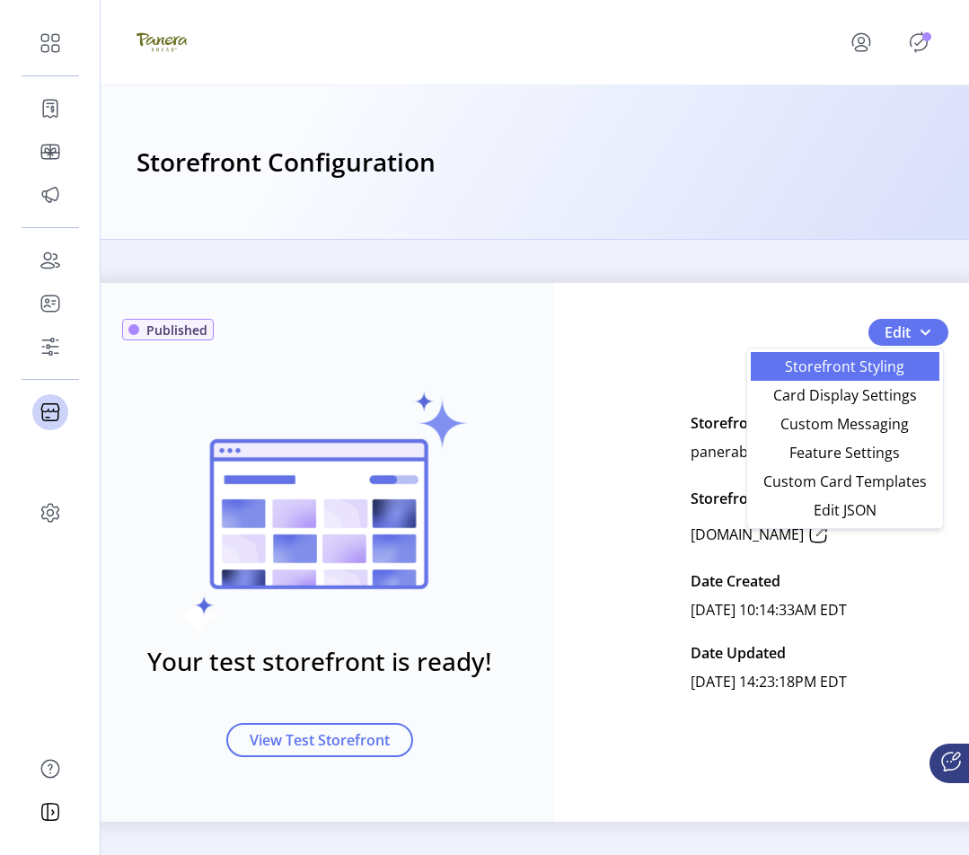
click at [798, 380] on link "Storefront Styling" at bounding box center [845, 366] width 189 height 29
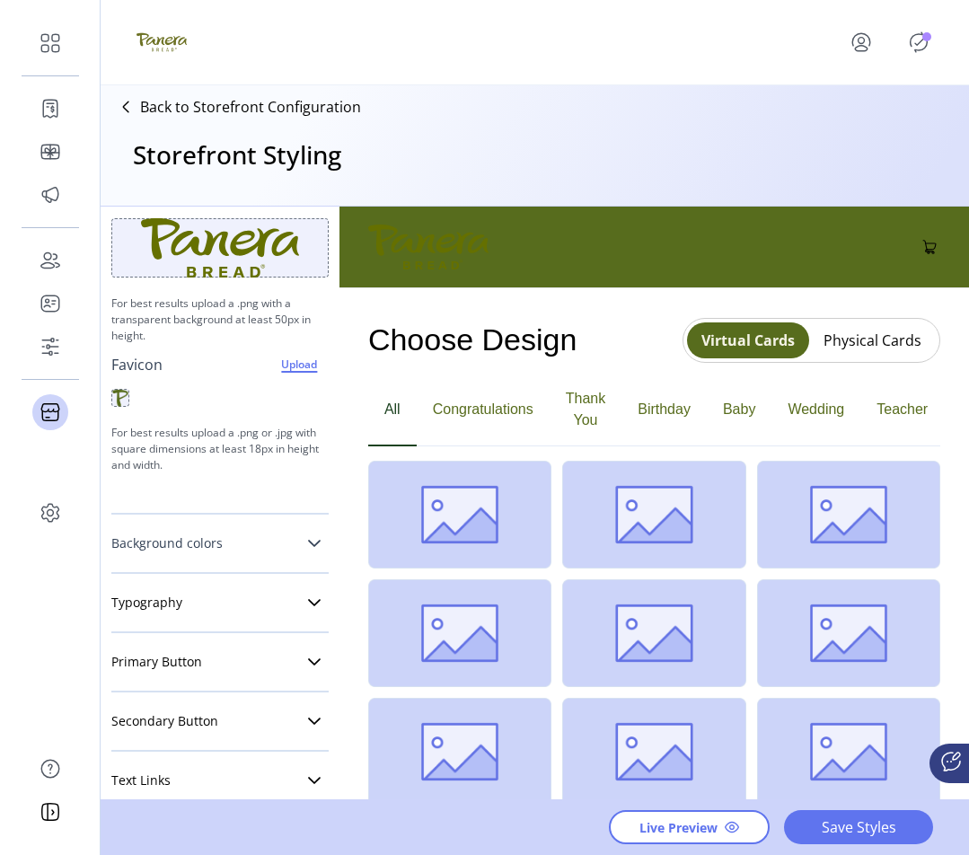
scroll to position [277, 0]
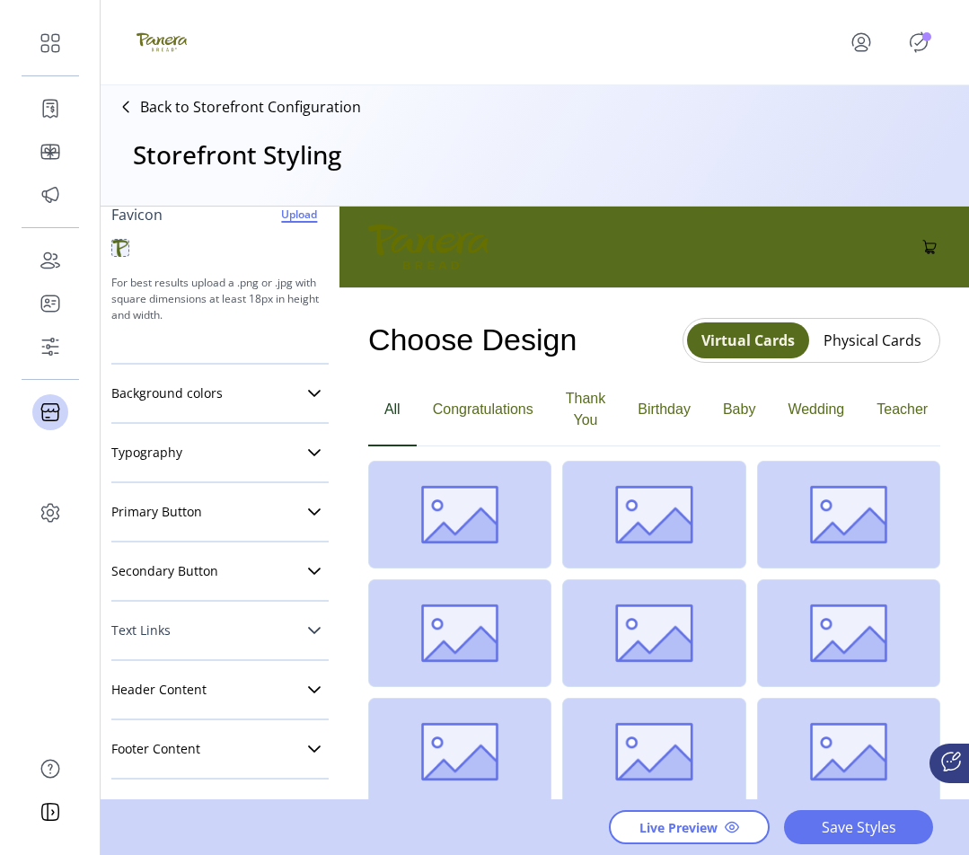
click at [307, 627] on icon at bounding box center [314, 630] width 14 height 14
click at [307, 568] on icon at bounding box center [314, 571] width 14 height 14
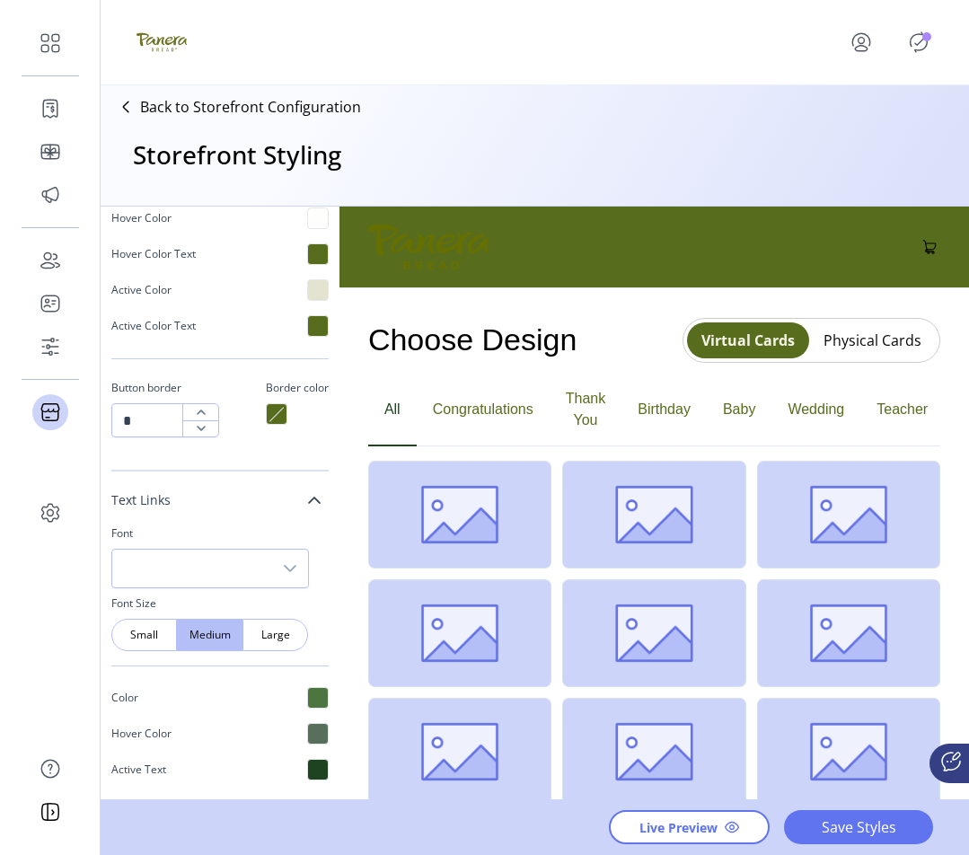
scroll to position [1214, 0]
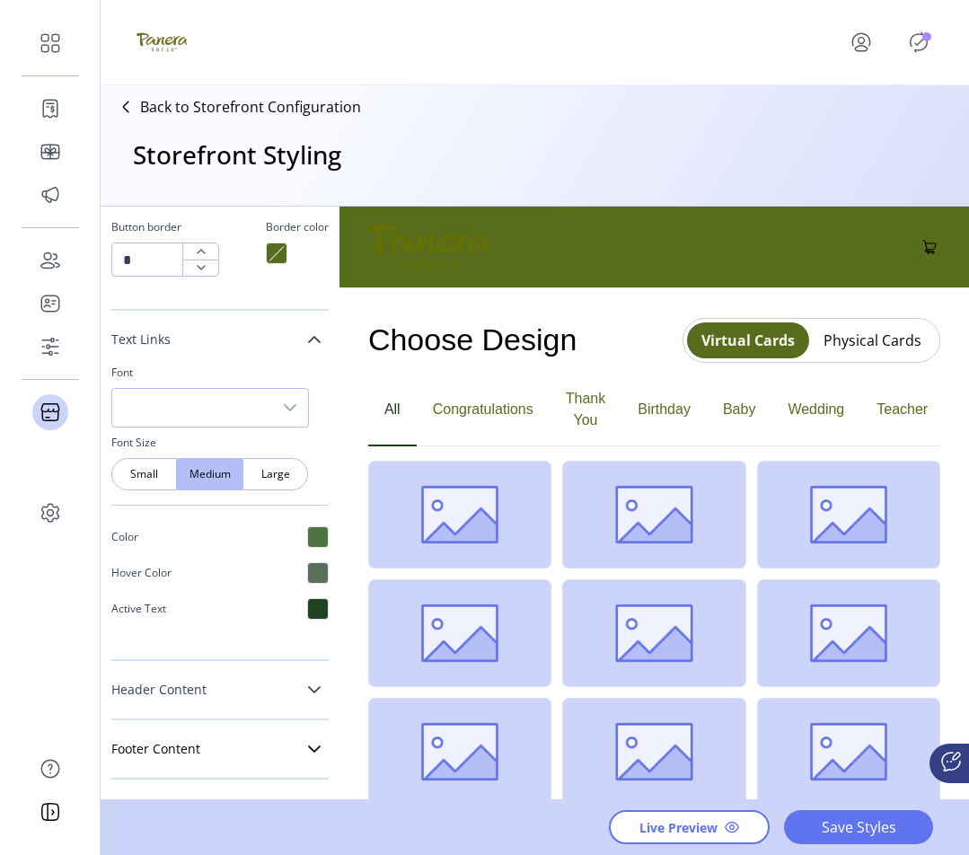
click at [307, 687] on icon at bounding box center [314, 690] width 14 height 14
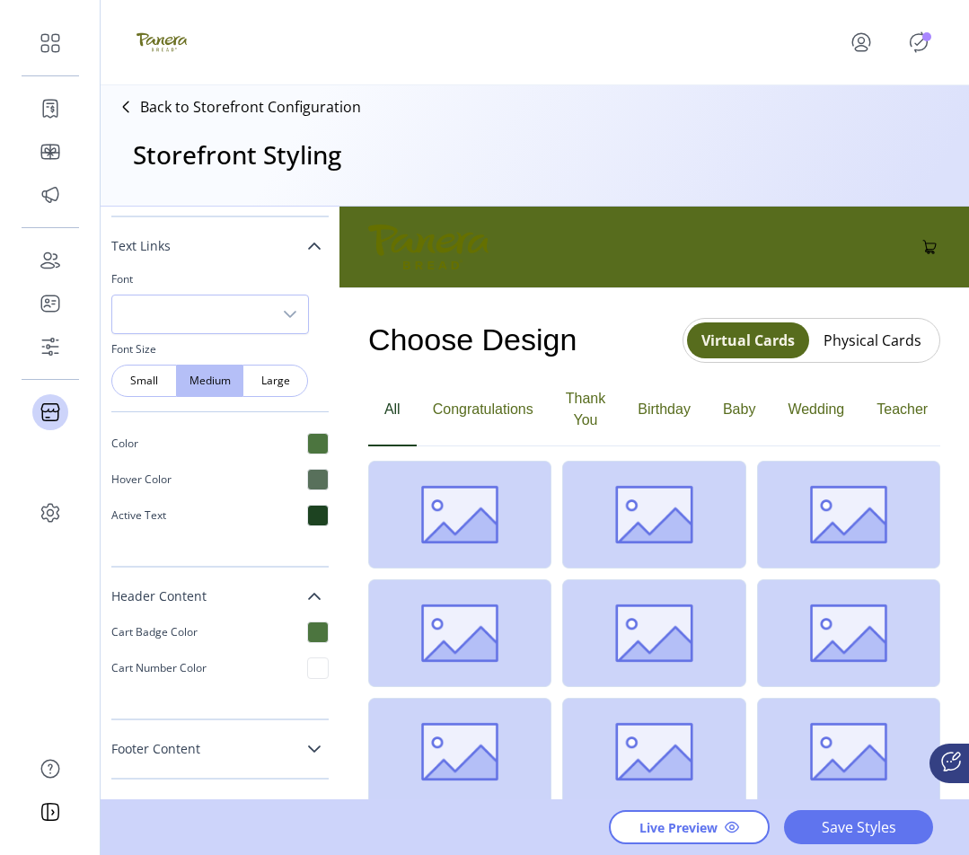
click at [307, 746] on icon at bounding box center [314, 749] width 14 height 14
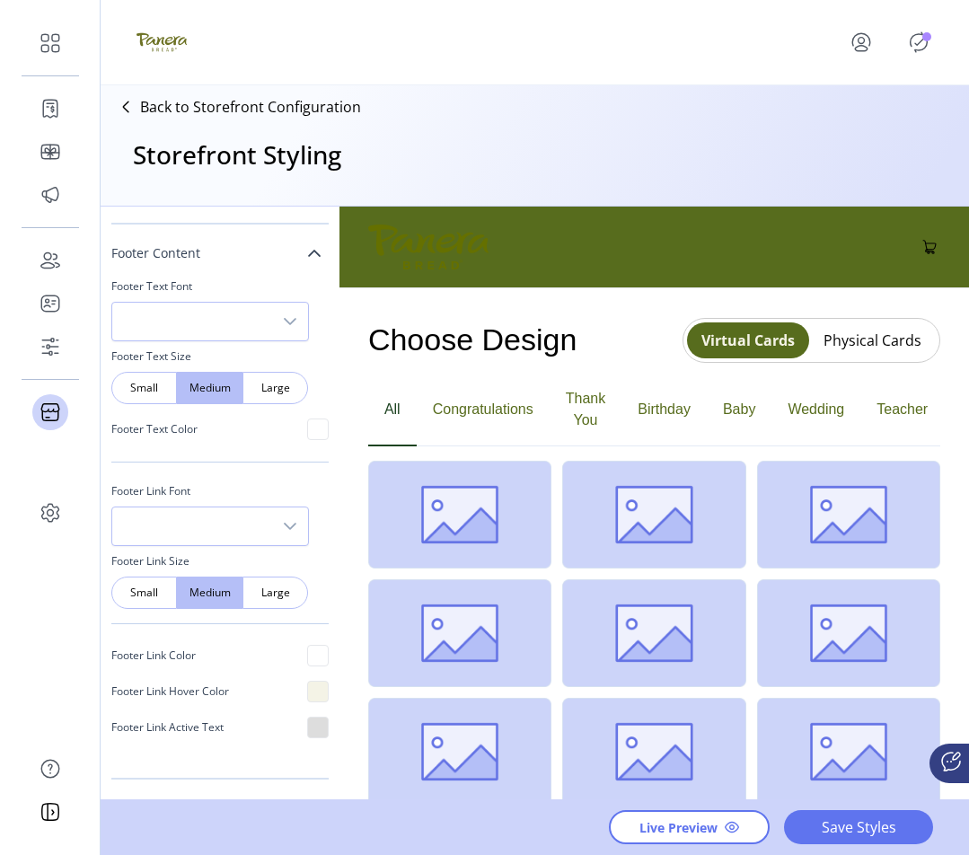
click at [189, 658] on p "Footer Link Color" at bounding box center [153, 655] width 84 height 16
click at [308, 726] on div at bounding box center [318, 728] width 22 height 22
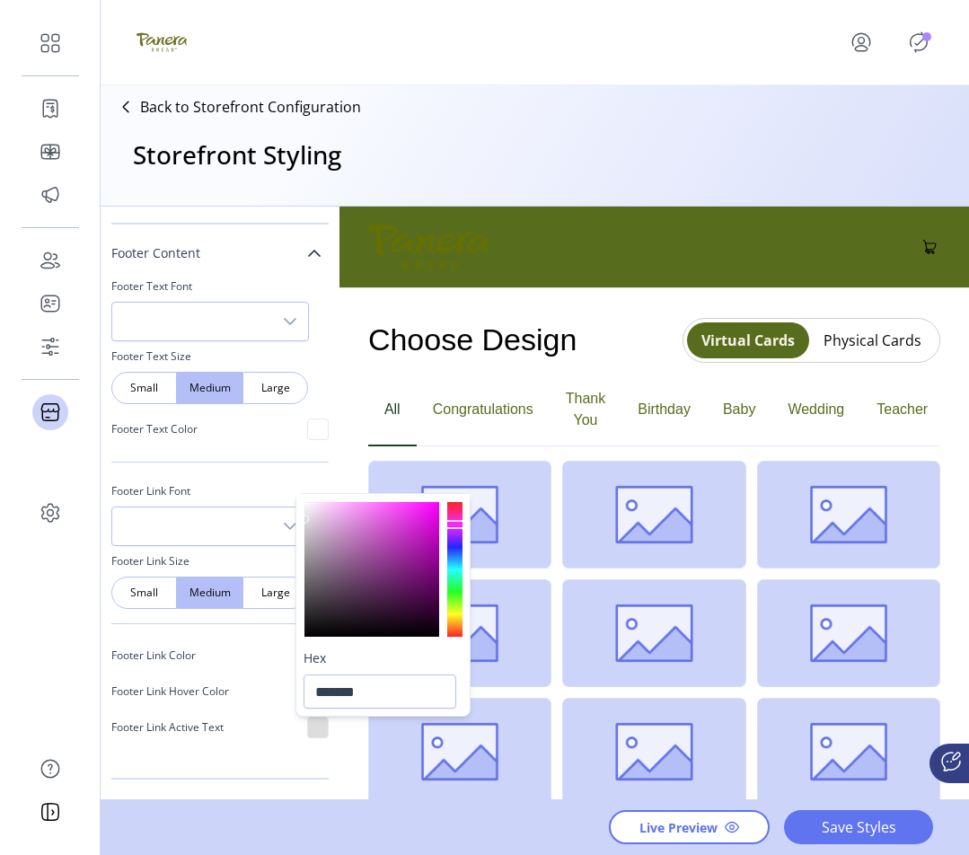
type input "*******"
click at [314, 542] on div at bounding box center [371, 569] width 135 height 135
click at [279, 784] on div "Styling Toolbar Brand Logo Upload For best results upload a .png with a transpa…" at bounding box center [220, 504] width 239 height 595
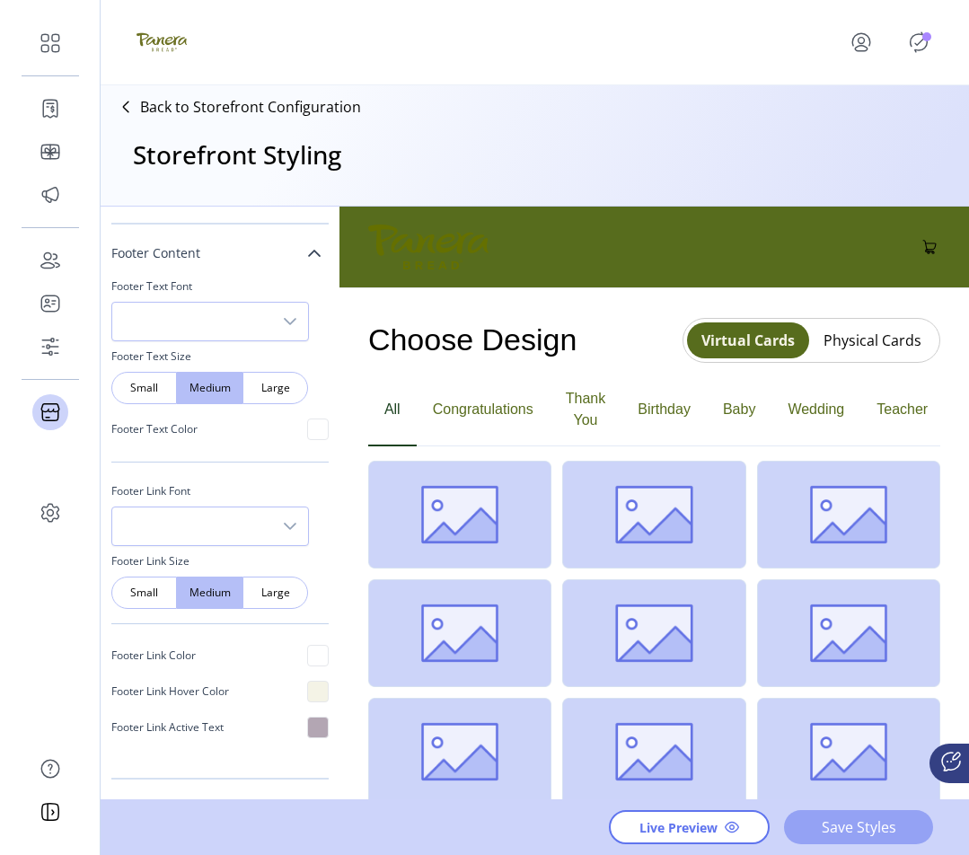
click at [897, 837] on span "Save Styles" at bounding box center [858, 827] width 102 height 22
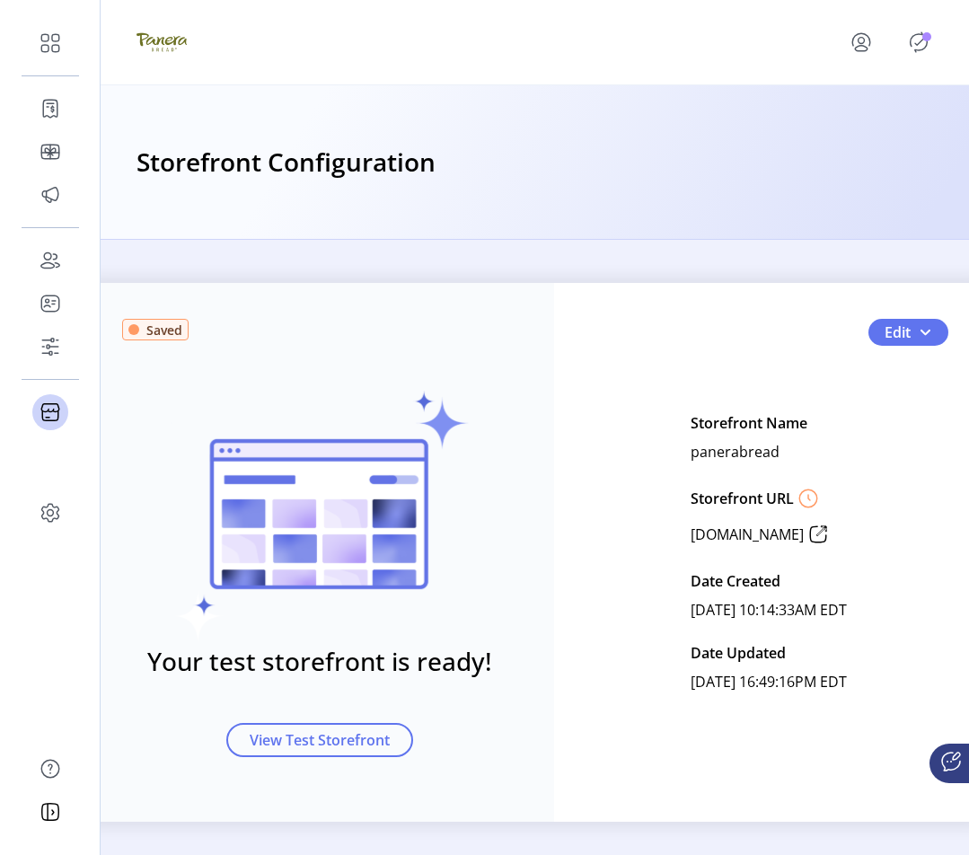
click at [929, 39] on p-badge "Publisher Panel" at bounding box center [926, 36] width 9 height 9
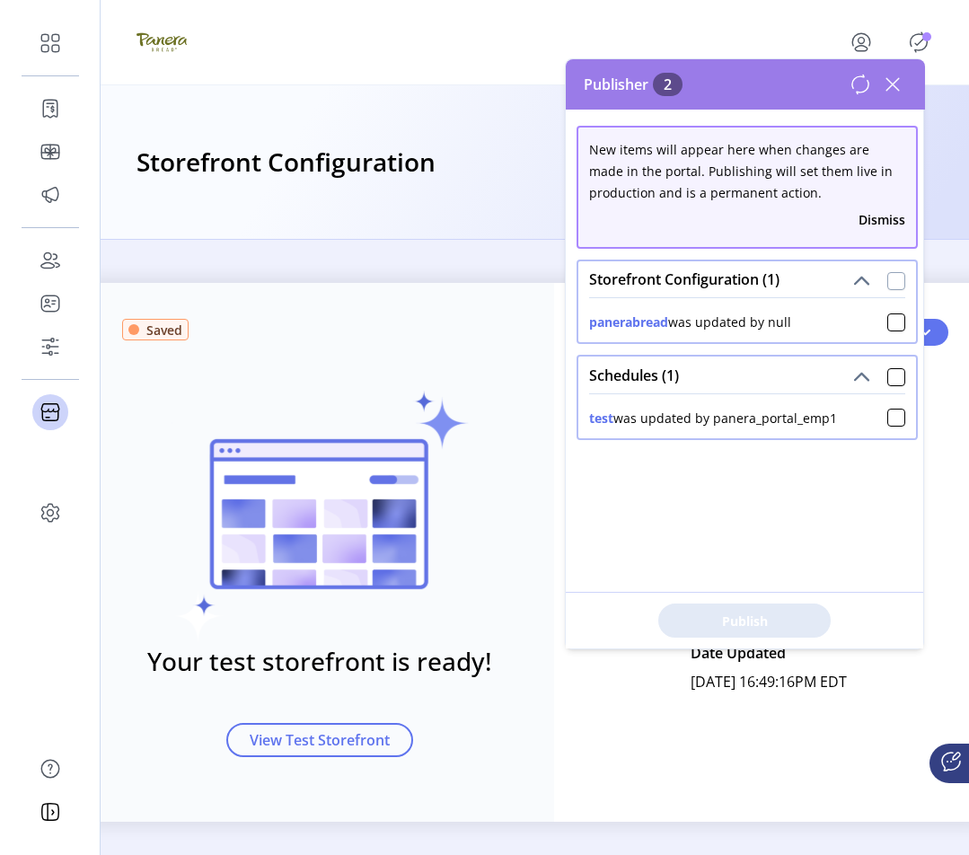
click at [891, 281] on div at bounding box center [896, 281] width 18 height 18
click at [763, 618] on span "Publish 2 Items" at bounding box center [745, 621] width 126 height 19
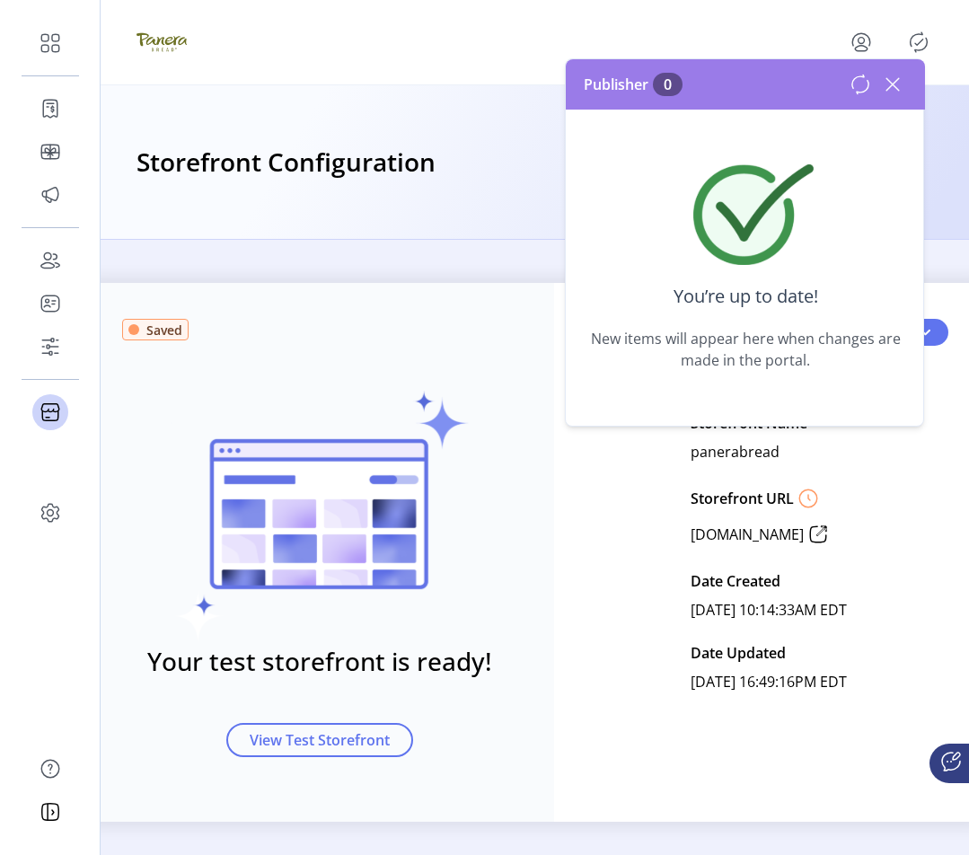
click at [896, 86] on icon at bounding box center [892, 84] width 29 height 29
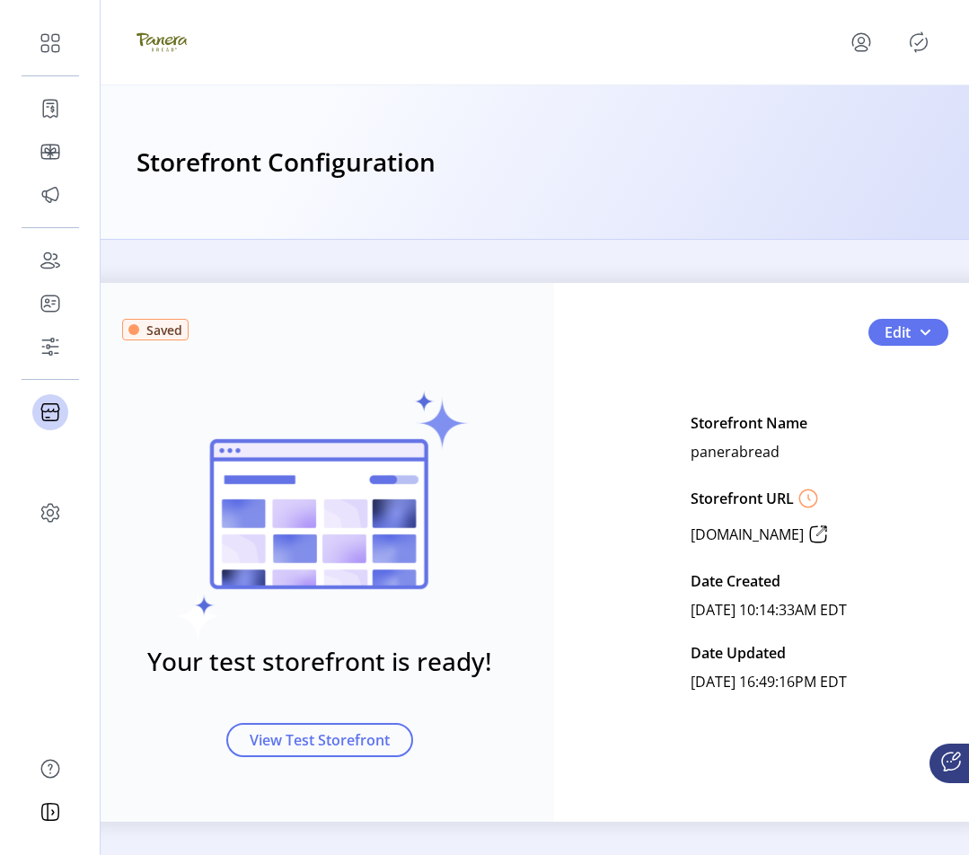
click at [154, 336] on span "Saved" at bounding box center [164, 330] width 36 height 19
click at [922, 43] on icon "Publisher Panel" at bounding box center [918, 42] width 29 height 29
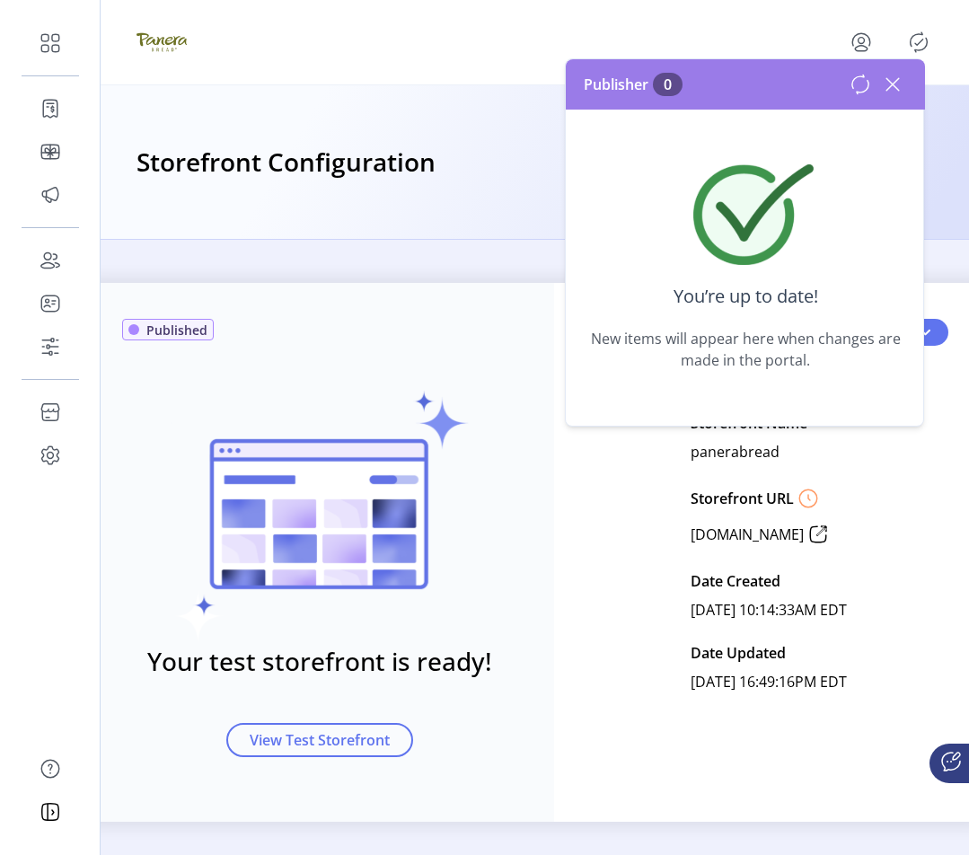
click at [757, 44] on div at bounding box center [535, 42] width 797 height 50
click at [944, 243] on div "Published Your test storefront is ready! View Test Storefront Edit Storefront N…" at bounding box center [535, 547] width 868 height 615
click at [929, 334] on button "Edit" at bounding box center [908, 332] width 80 height 27
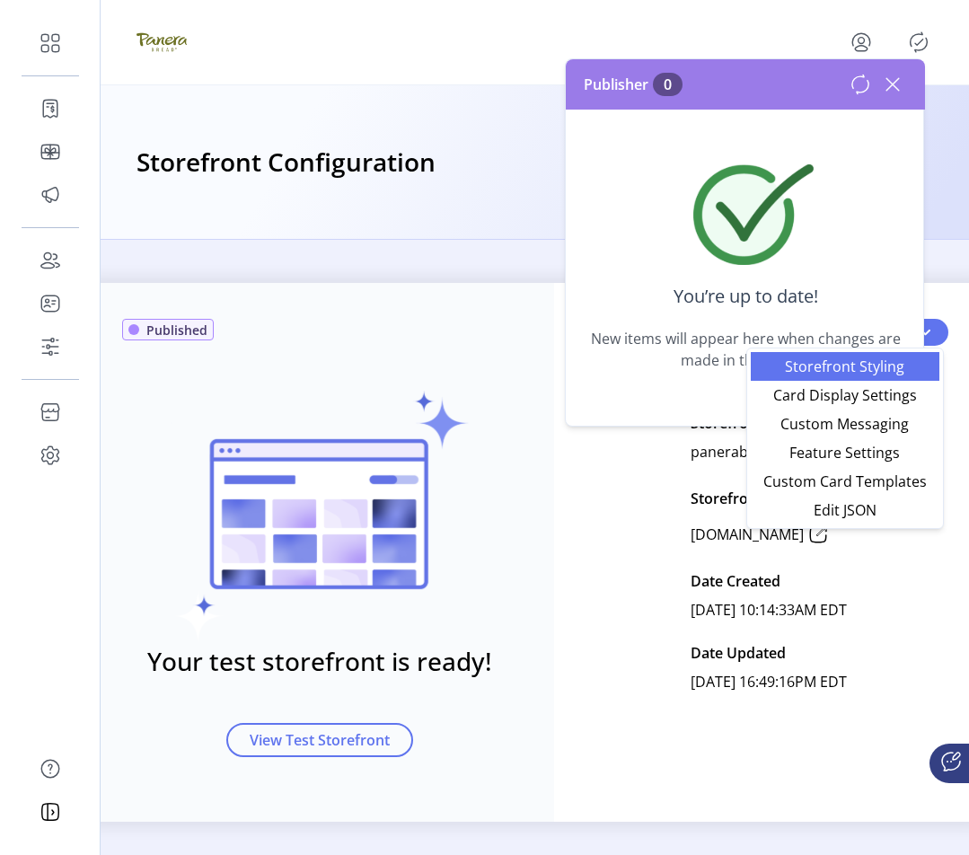
click at [903, 364] on span "Storefront Styling" at bounding box center [845, 366] width 167 height 14
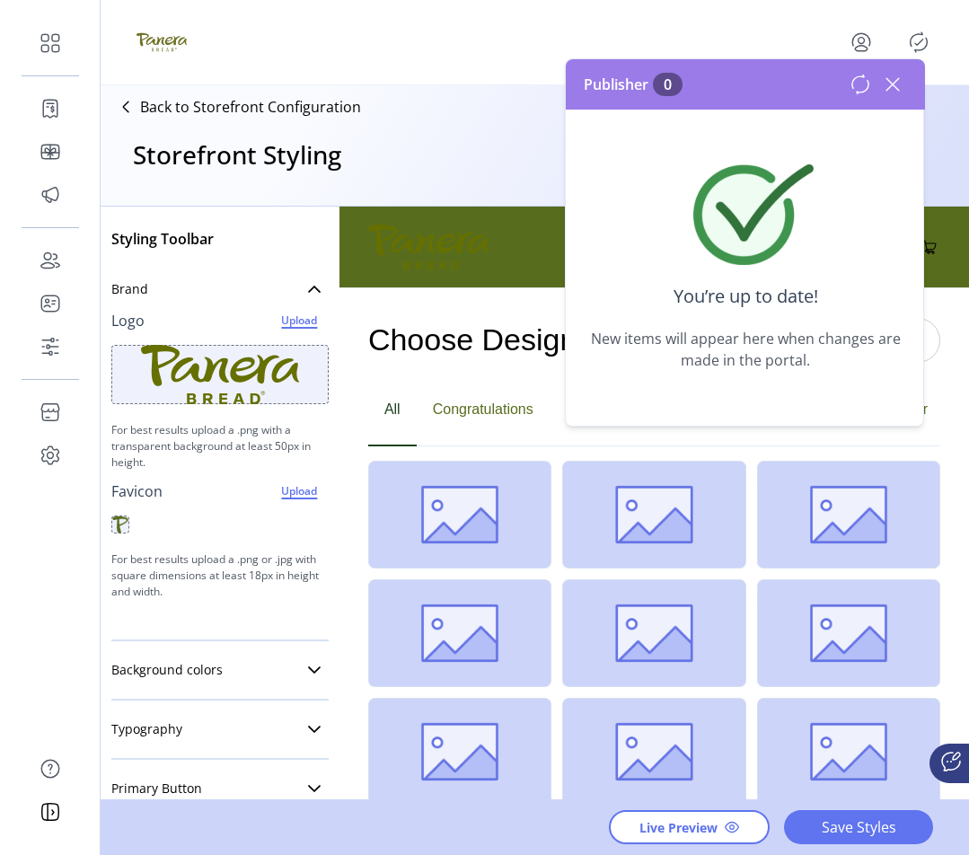
scroll to position [277, 0]
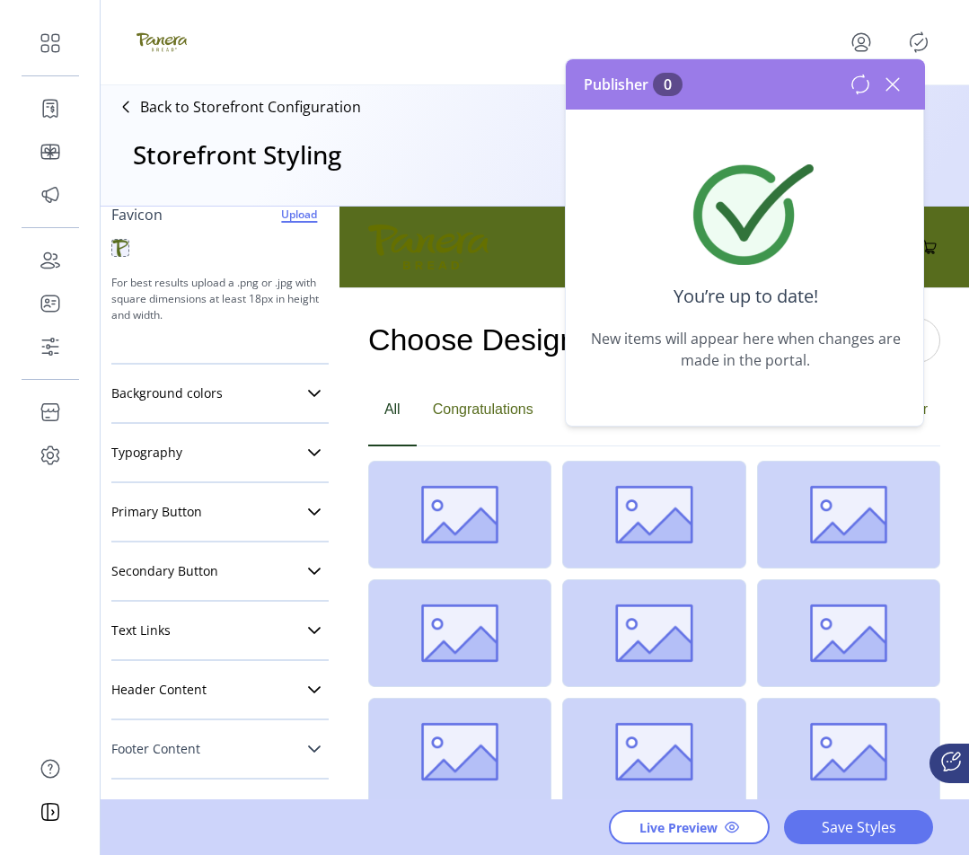
click at [307, 747] on icon at bounding box center [314, 749] width 14 height 14
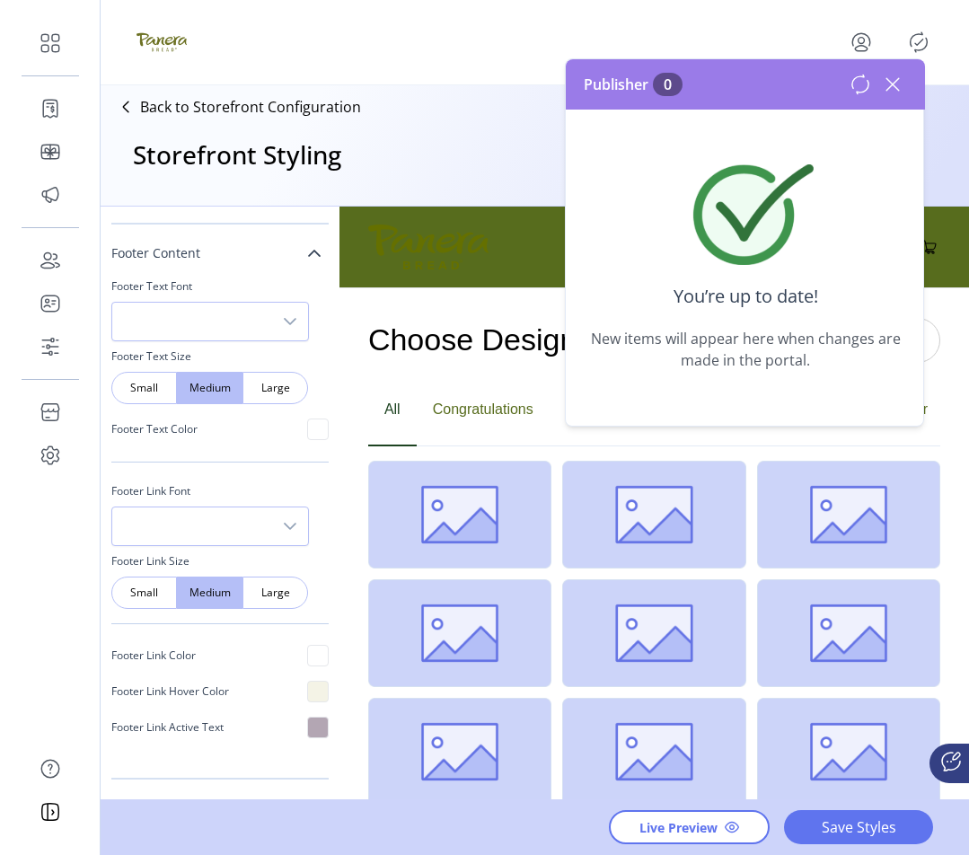
click at [307, 730] on div at bounding box center [318, 728] width 22 height 22
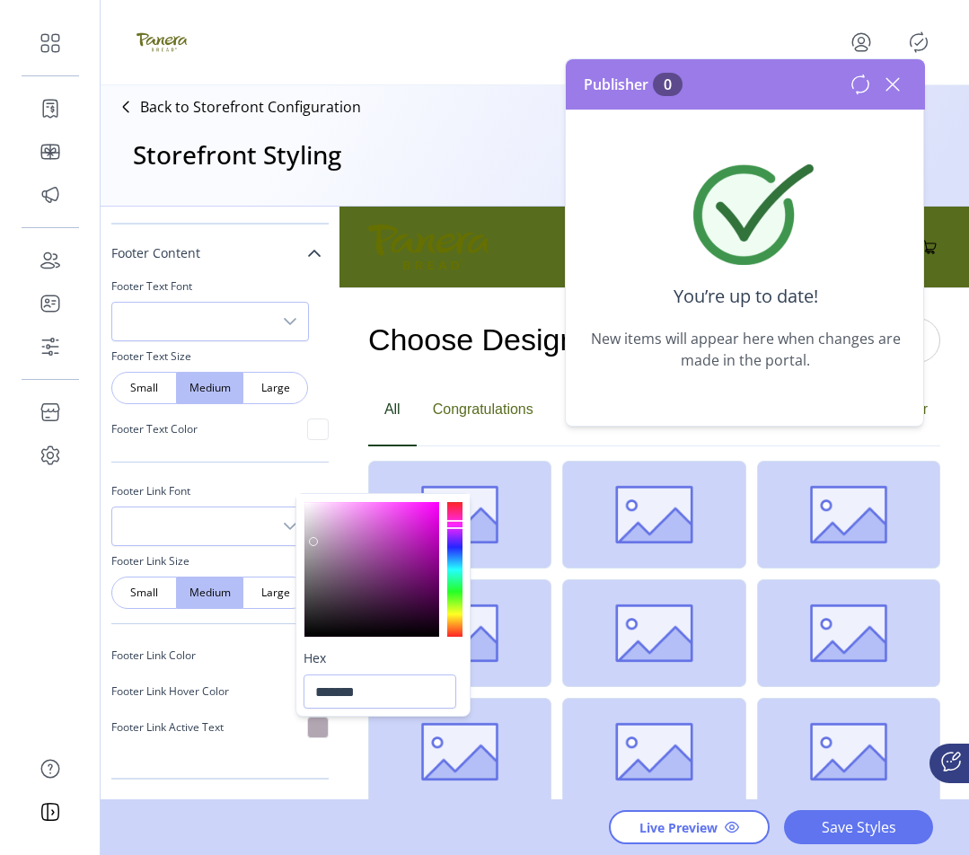
type input "*******"
click at [313, 574] on div at bounding box center [371, 569] width 135 height 135
click at [267, 766] on div "Footer Text Font Footer Text Size Small Medium Large Footer Text Color Footer L…" at bounding box center [219, 519] width 217 height 496
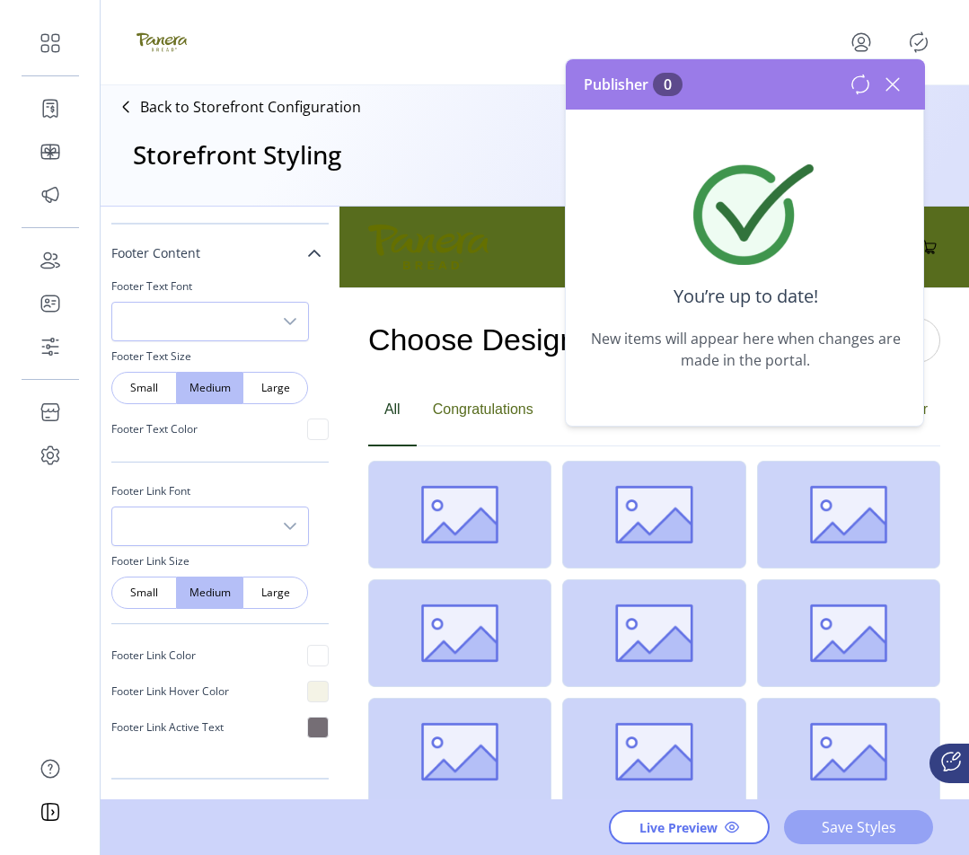
click at [848, 828] on span "Save Styles" at bounding box center [858, 827] width 102 height 22
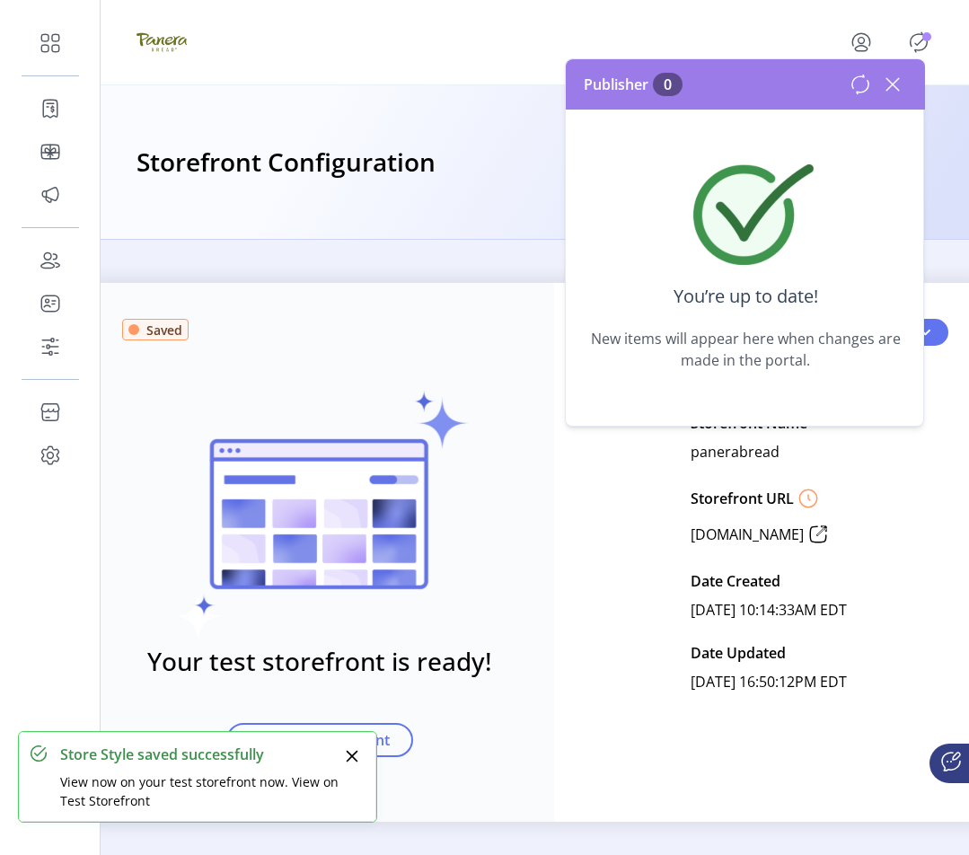
click at [897, 84] on icon at bounding box center [892, 84] width 29 height 29
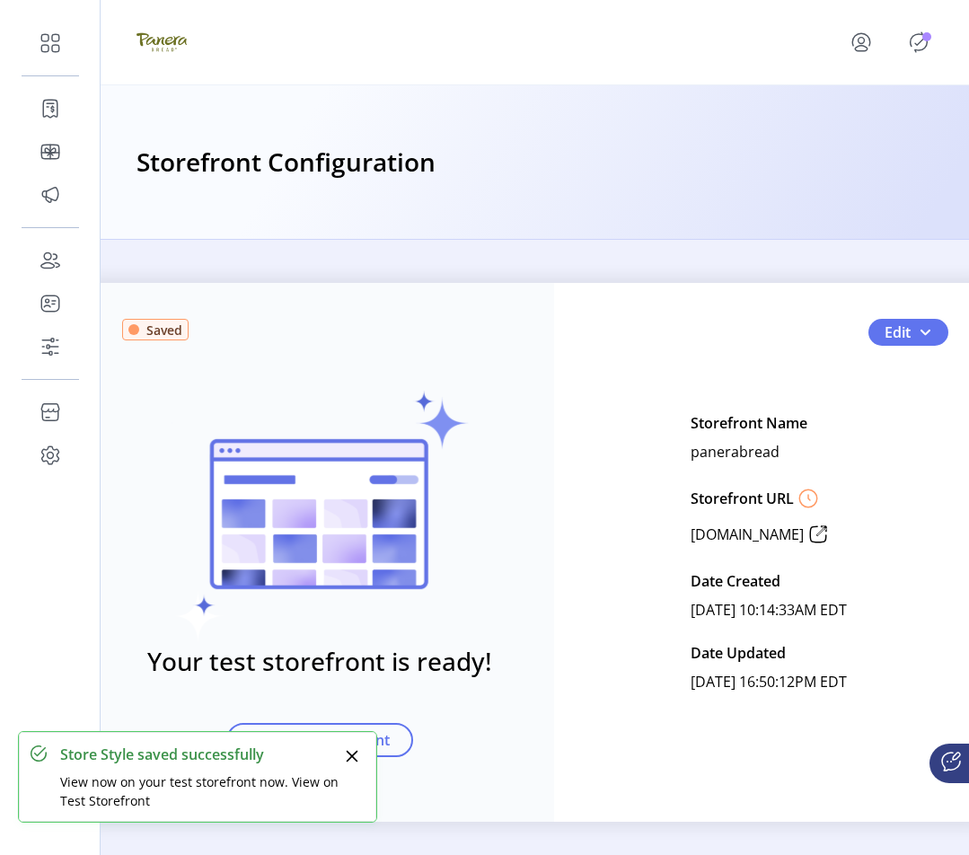
click at [920, 42] on icon "Publisher Panel" at bounding box center [919, 43] width 8 height 6
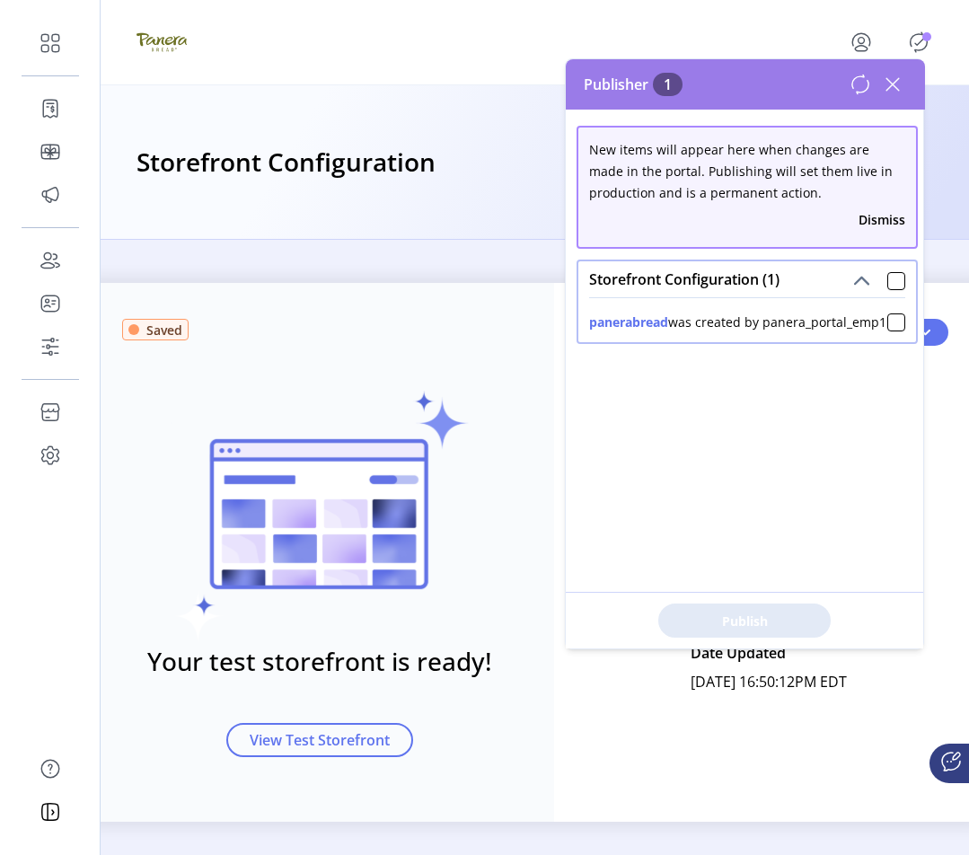
drag, startPoint x: 611, startPoint y: 344, endPoint x: 731, endPoint y: 346, distance: 120.4
click at [731, 331] on div "panerabread was created by panera_portal_emp1" at bounding box center [737, 322] width 297 height 19
click at [895, 84] on icon at bounding box center [892, 84] width 29 height 29
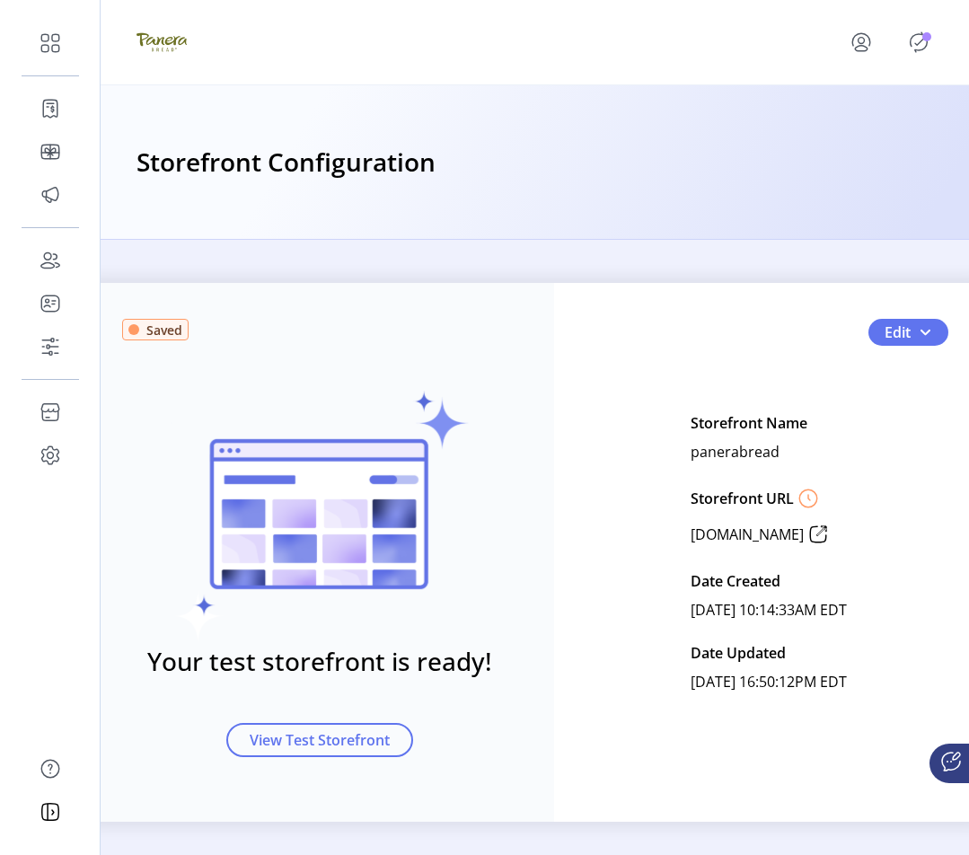
click at [924, 47] on icon "Publisher Panel" at bounding box center [918, 42] width 29 height 29
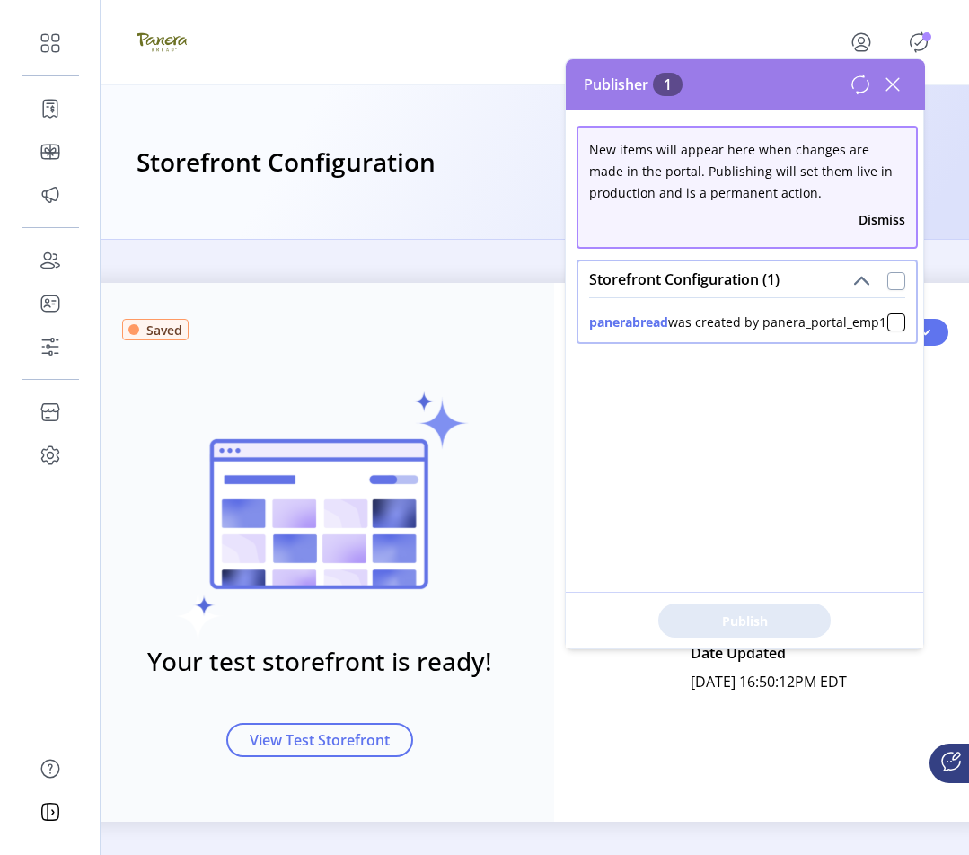
click at [887, 277] on div at bounding box center [896, 281] width 18 height 18
click at [718, 613] on span "Publish 1 Items" at bounding box center [745, 621] width 126 height 19
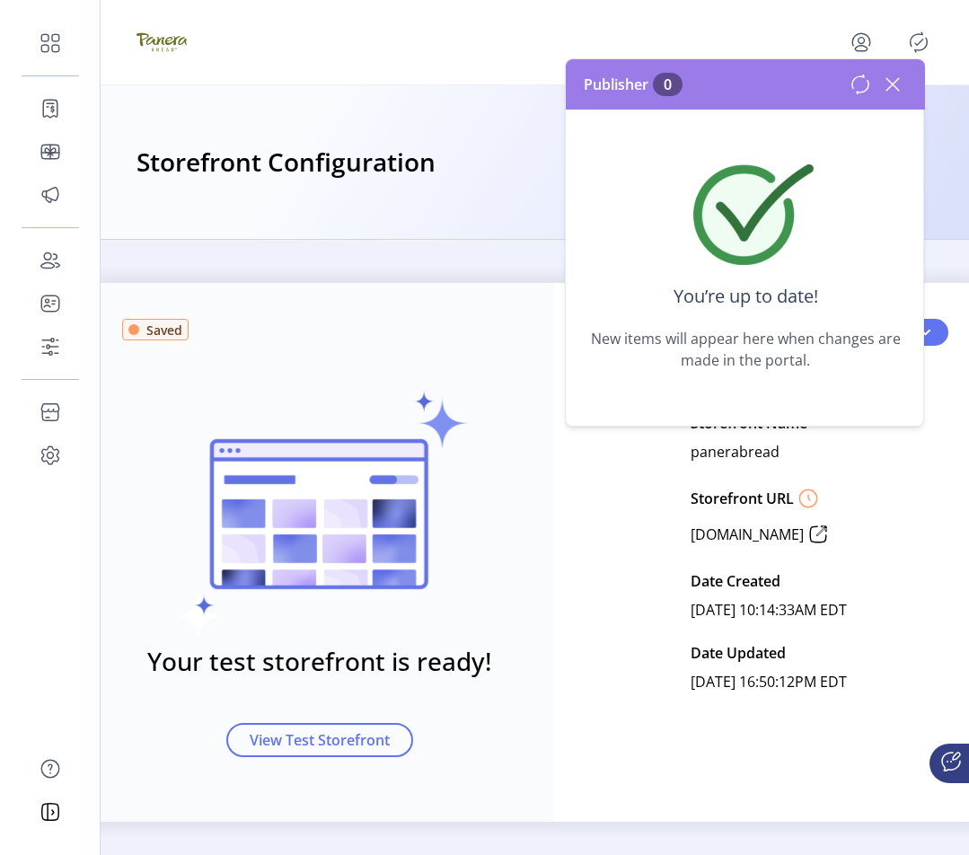
click at [887, 77] on icon at bounding box center [892, 84] width 29 height 29
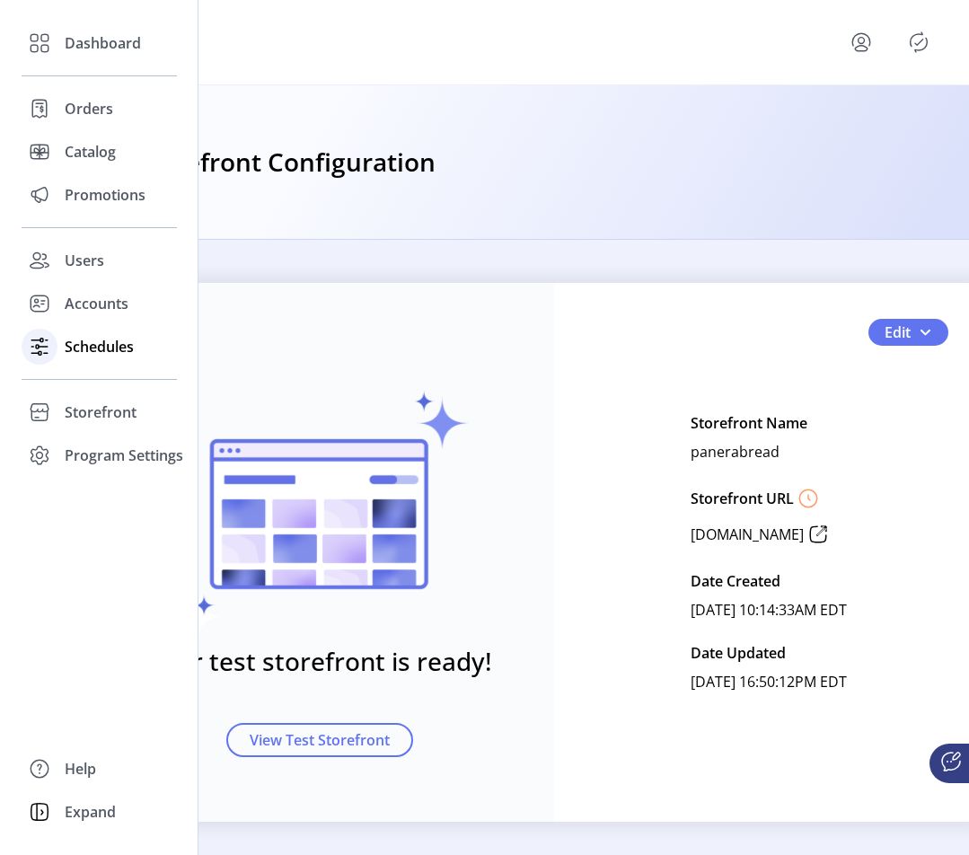
click at [120, 348] on span "Schedules" at bounding box center [99, 347] width 69 height 22
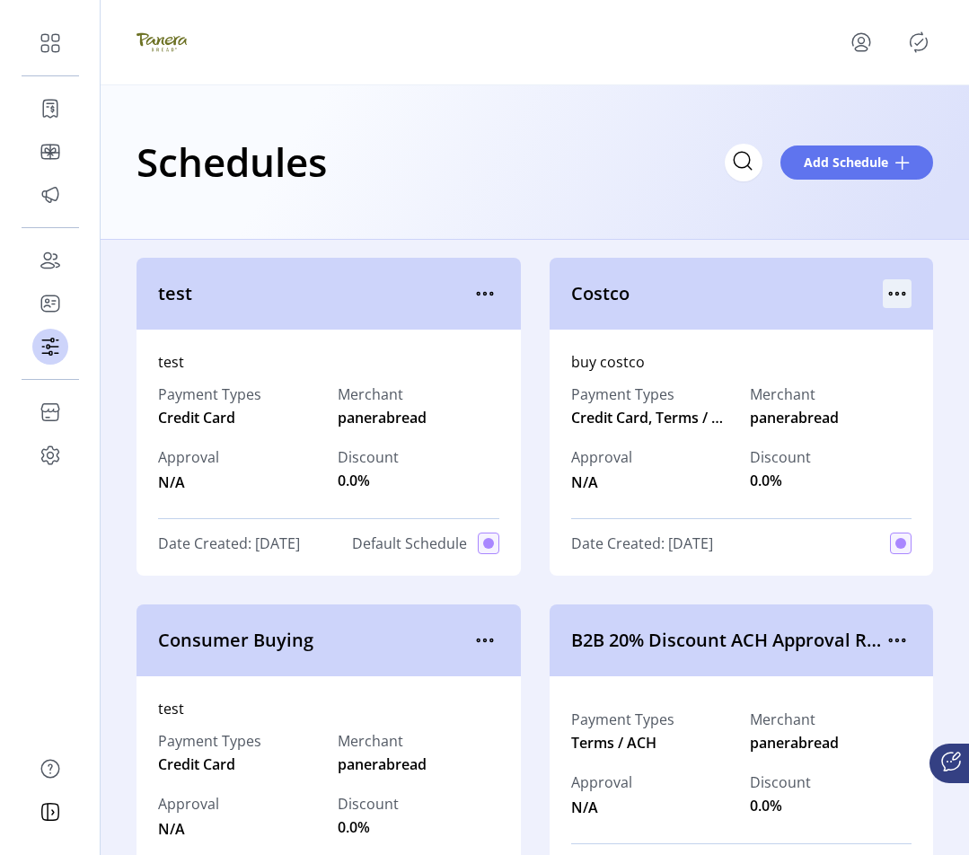
click at [891, 284] on icon "menu" at bounding box center [897, 293] width 29 height 29
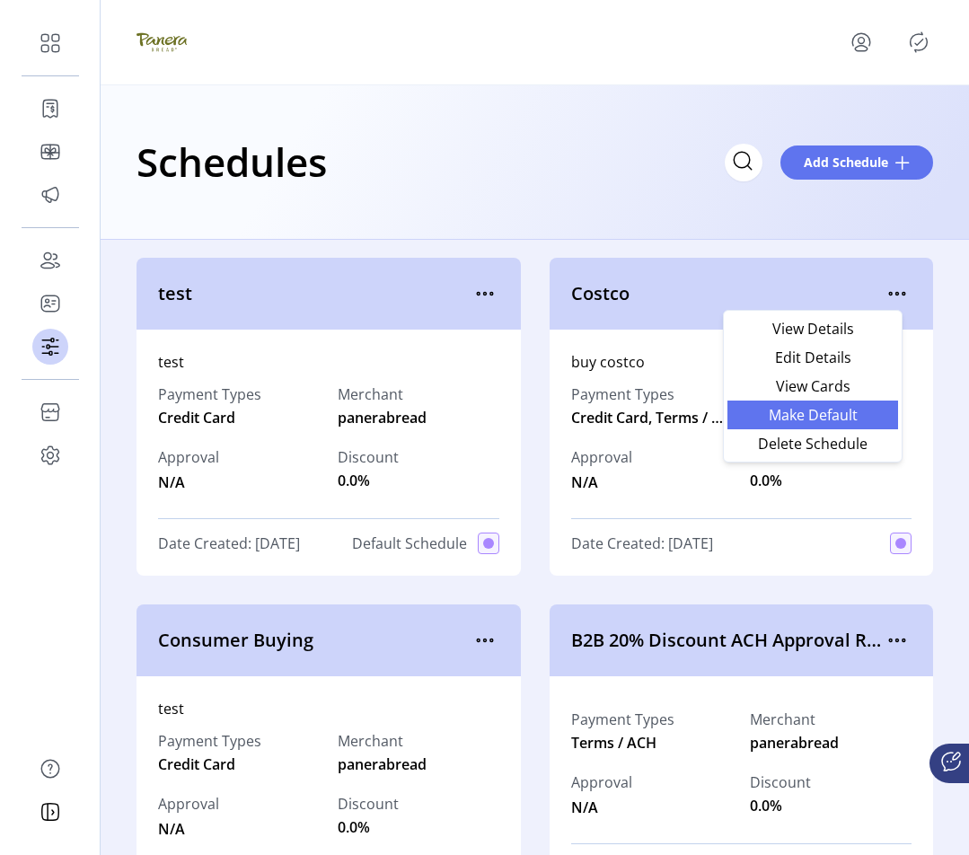
click at [834, 420] on span "Make Default" at bounding box center [812, 415] width 149 height 14
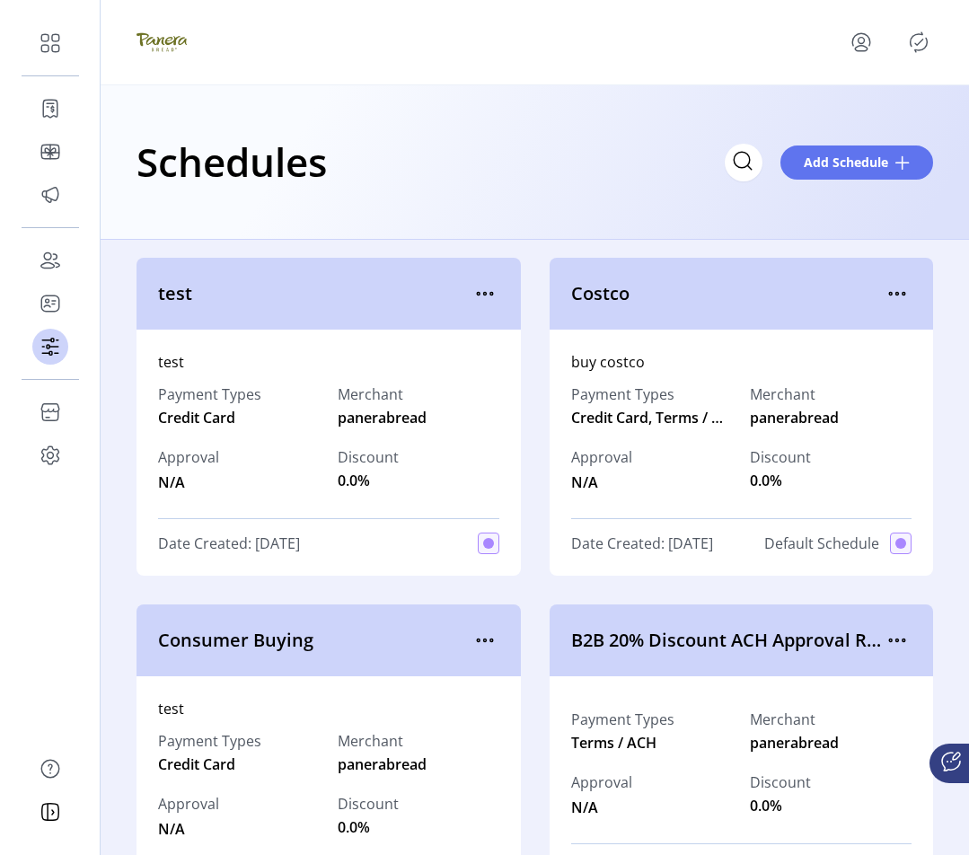
click at [924, 44] on icon "Publisher Panel" at bounding box center [918, 42] width 29 height 29
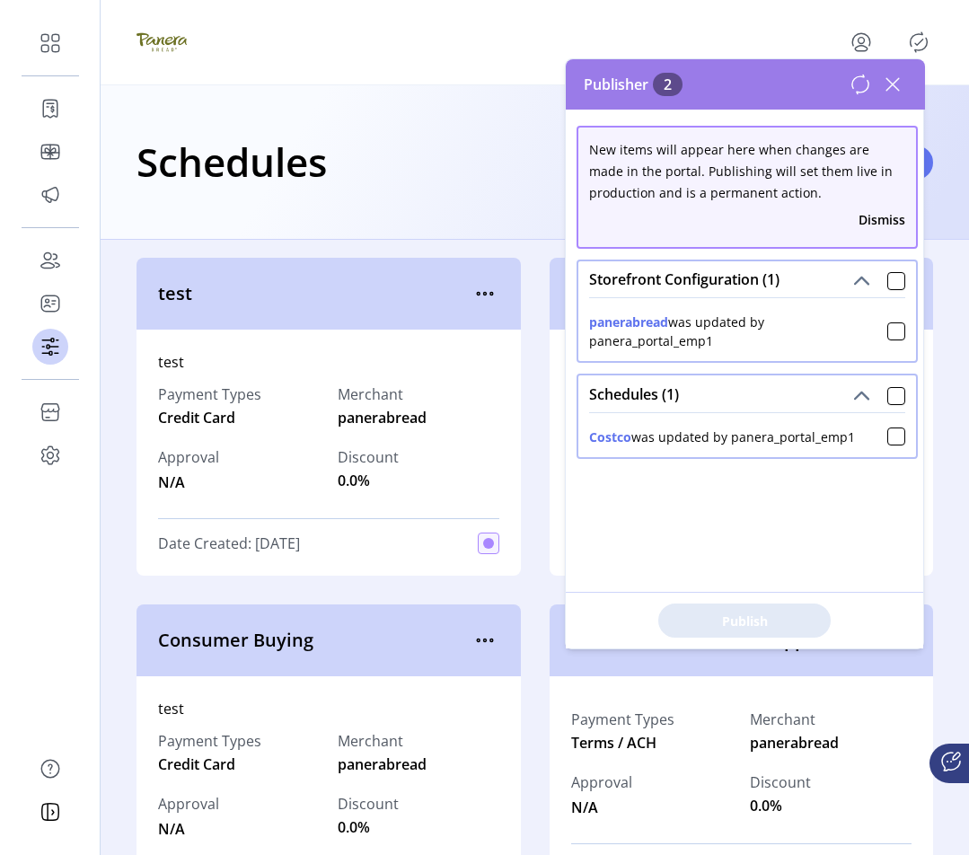
drag, startPoint x: 687, startPoint y: 339, endPoint x: 577, endPoint y: 318, distance: 112.4
click at [577, 318] on div "Storefront Configuration (1) panerabread was updated by panera_portal_emp1" at bounding box center [747, 311] width 341 height 103
drag, startPoint x: 788, startPoint y: 424, endPoint x: 571, endPoint y: 425, distance: 216.4
click at [571, 425] on div "New items will appear here when changes are made in the portal. Publishing will…" at bounding box center [745, 379] width 359 height 539
click at [656, 494] on div "New items will appear here when changes are made in the portal. Publishing will…" at bounding box center [745, 379] width 359 height 539
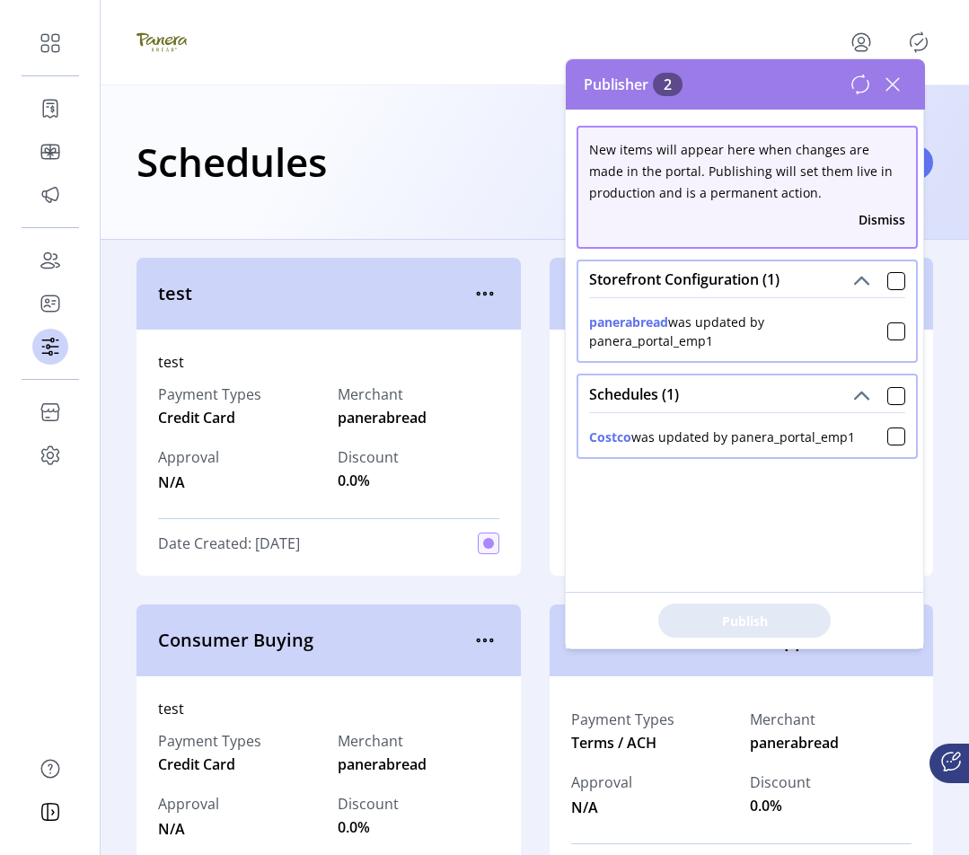
click at [895, 80] on icon at bounding box center [892, 84] width 29 height 29
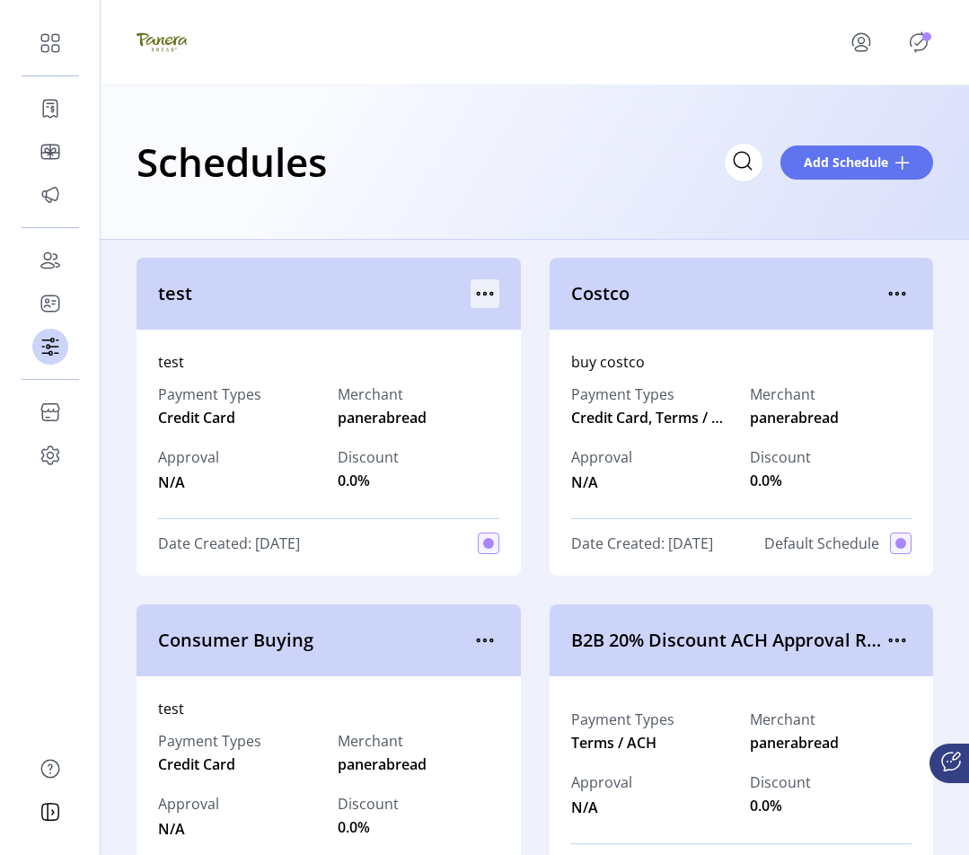
click at [477, 294] on icon "menu" at bounding box center [485, 293] width 29 height 29
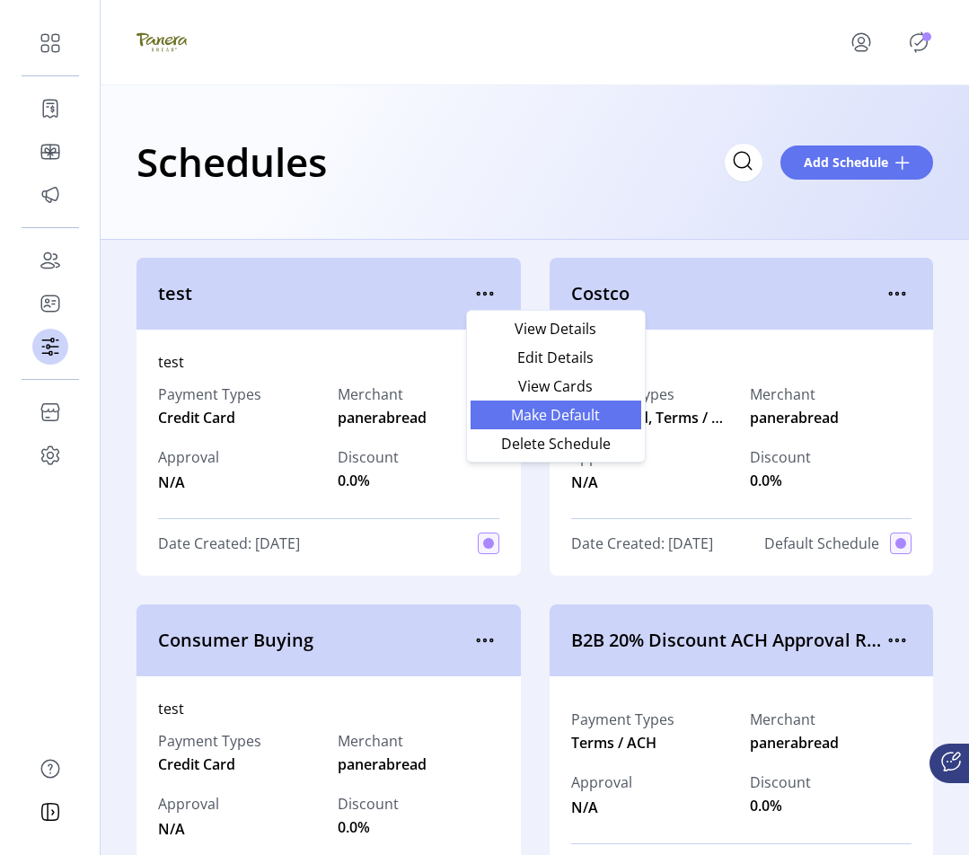
click at [577, 419] on span "Make Default" at bounding box center [555, 415] width 149 height 14
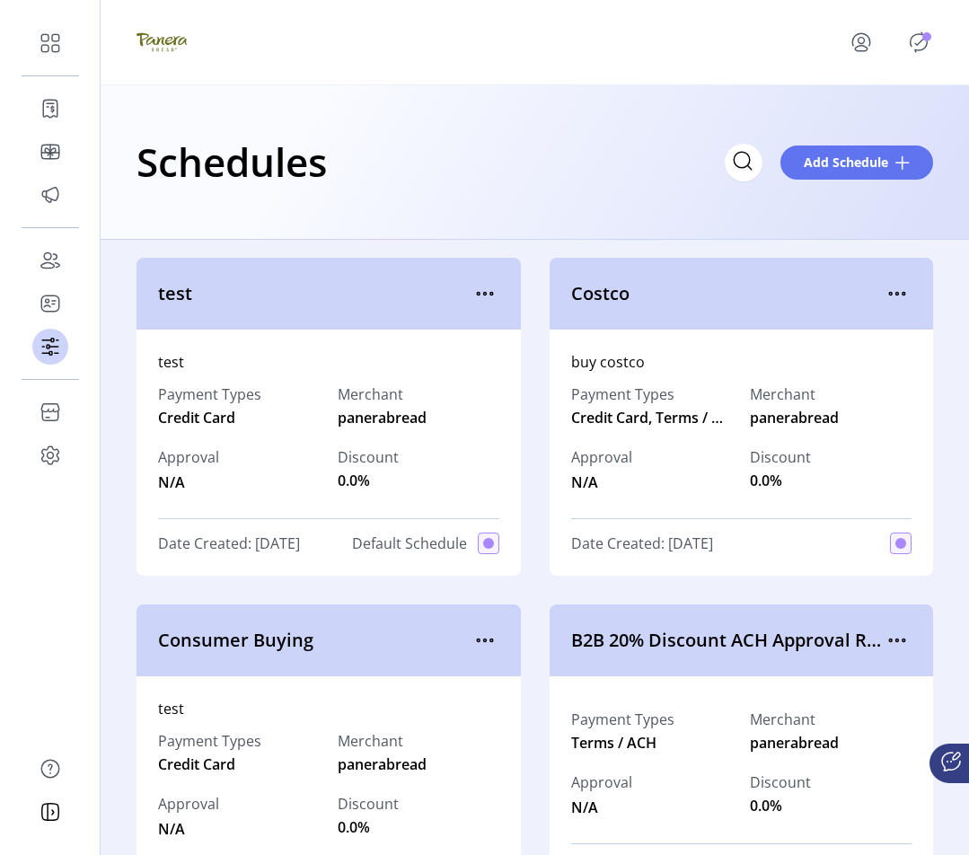
click at [914, 43] on icon "Publisher Panel" at bounding box center [918, 42] width 29 height 29
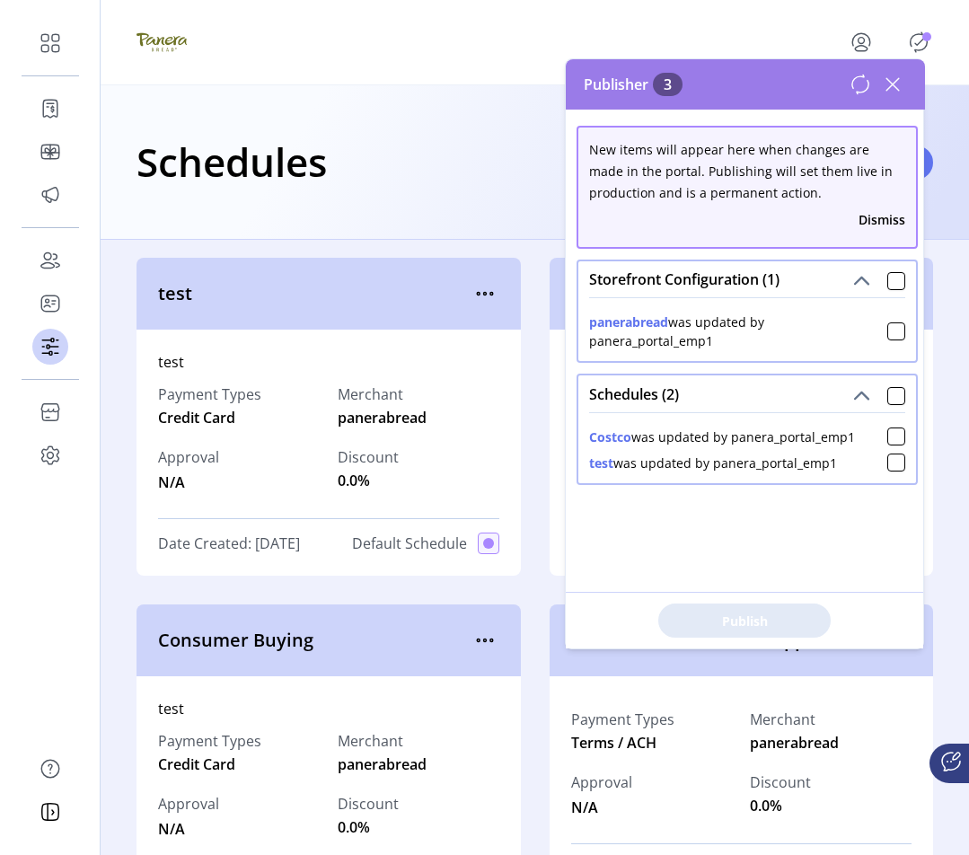
click at [763, 346] on div "panerabread was updated by panera_portal_emp1" at bounding box center [738, 332] width 298 height 38
drag, startPoint x: 737, startPoint y: 342, endPoint x: 568, endPoint y: 330, distance: 170.1
click at [568, 330] on div "New items will appear here when changes are made in the portal. Publishing will…" at bounding box center [745, 379] width 359 height 539
click at [887, 282] on div at bounding box center [896, 281] width 18 height 18
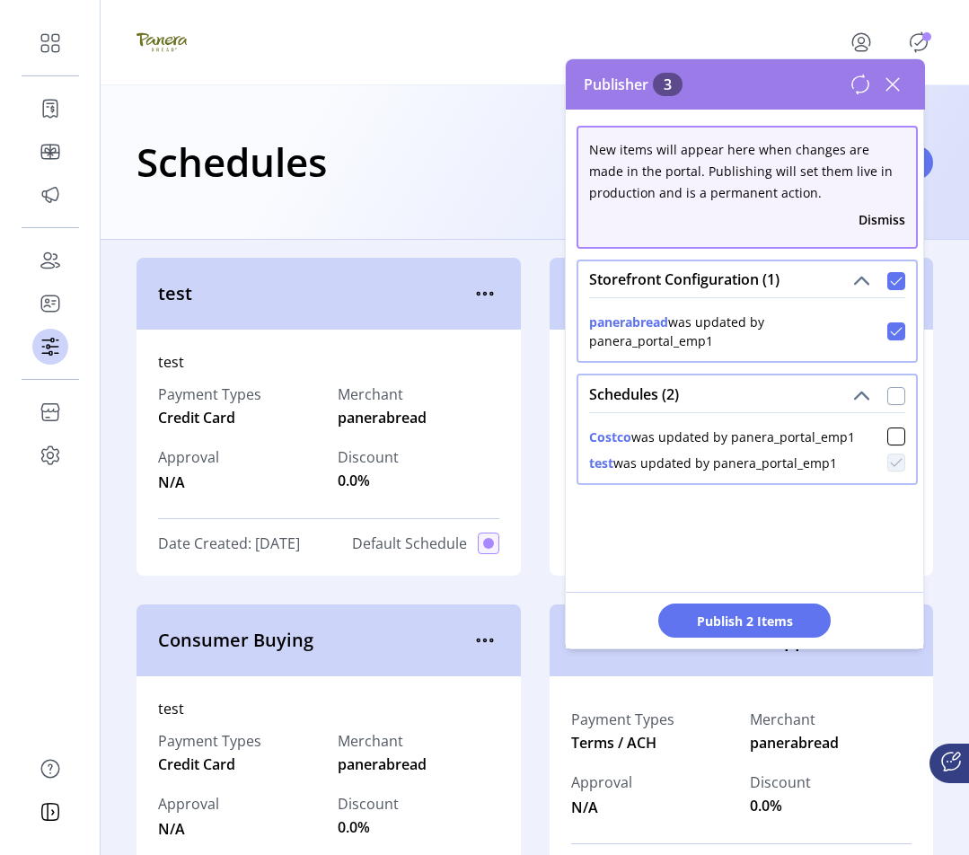
click at [887, 390] on div at bounding box center [896, 396] width 18 height 18
click at [772, 618] on span "Publish 3 Items" at bounding box center [745, 621] width 126 height 19
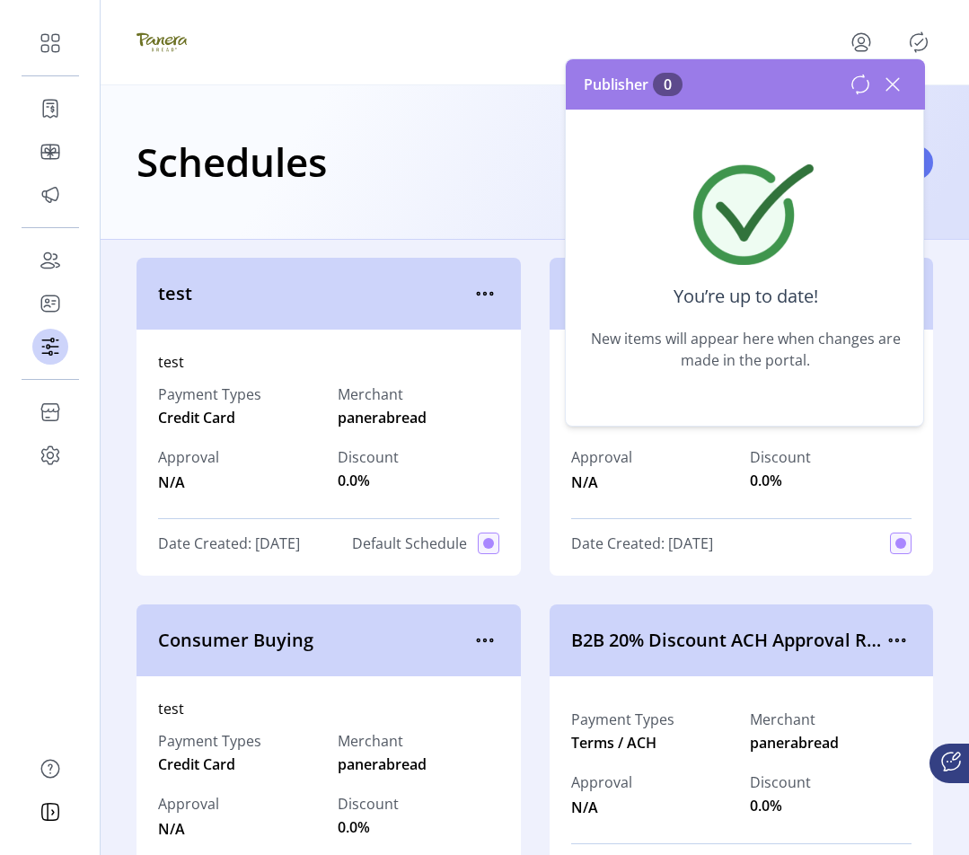
click at [890, 76] on icon at bounding box center [892, 84] width 29 height 29
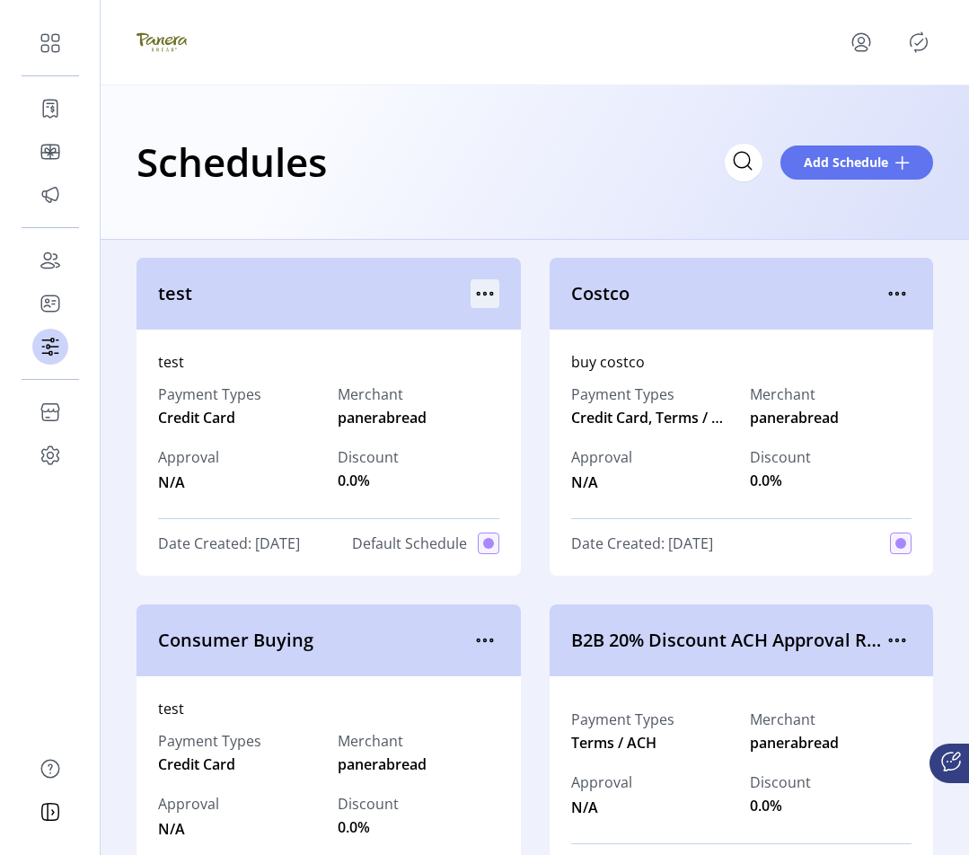
click at [479, 290] on icon "menu" at bounding box center [485, 293] width 29 height 29
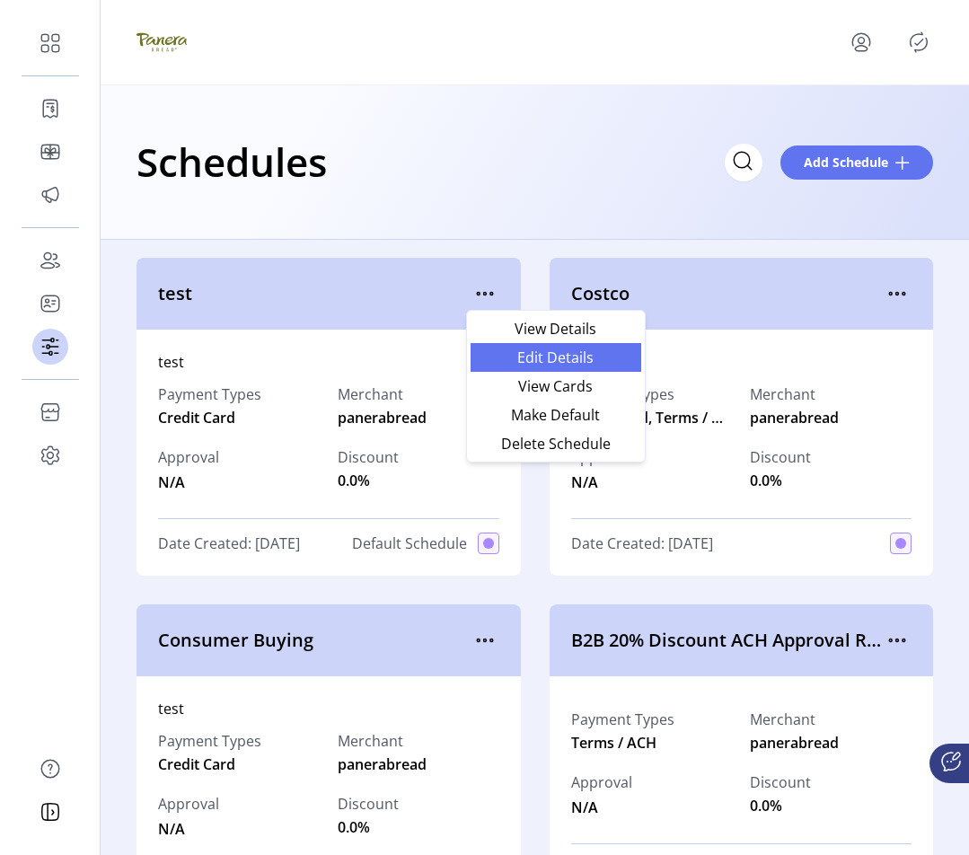
click at [522, 364] on span "Edit Details" at bounding box center [555, 357] width 149 height 14
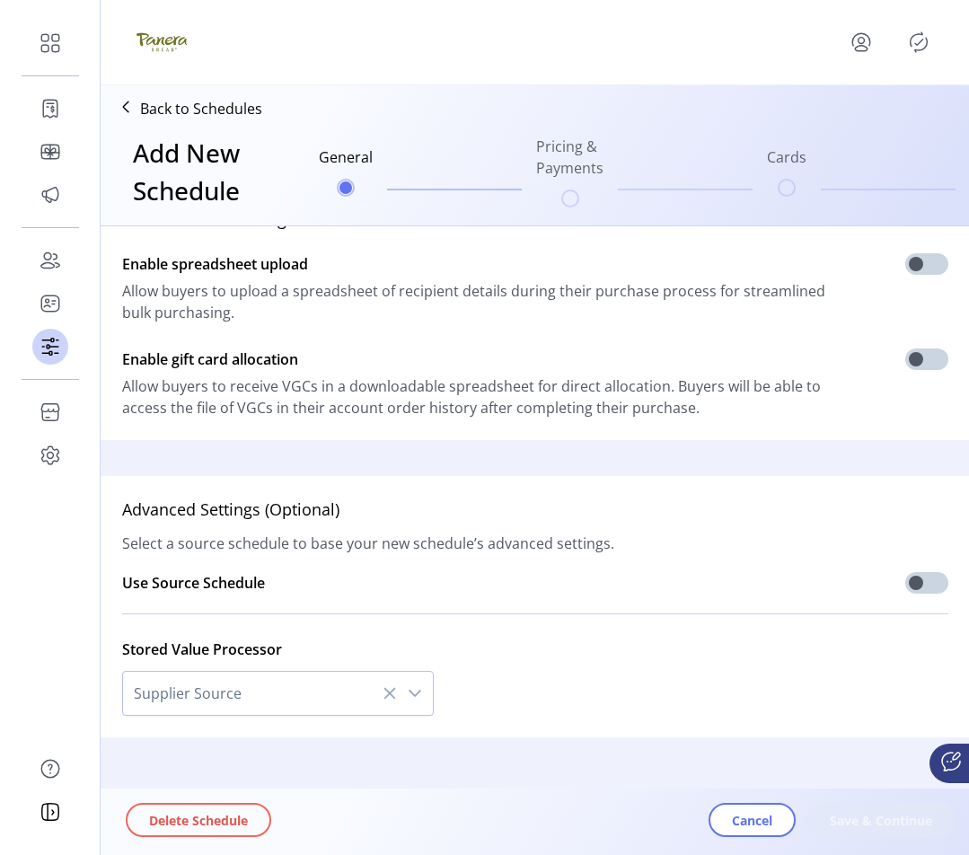
type input "****"
type textarea "****"
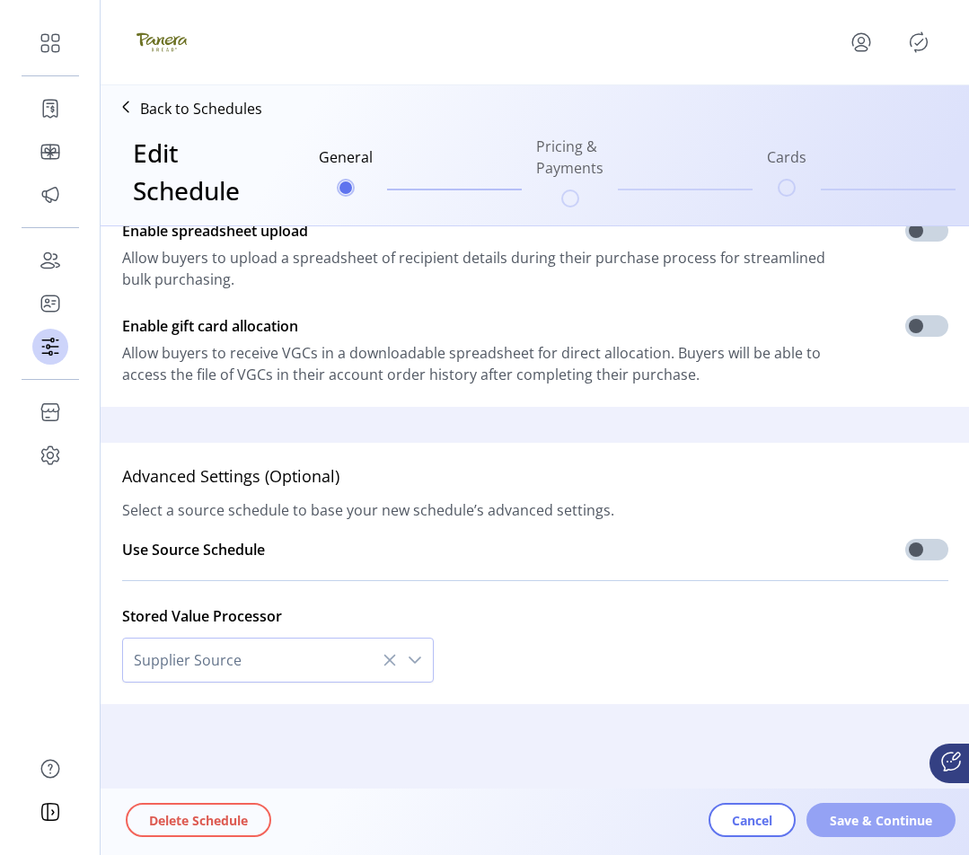
click at [885, 830] on button "Save & Continue" at bounding box center [880, 820] width 149 height 34
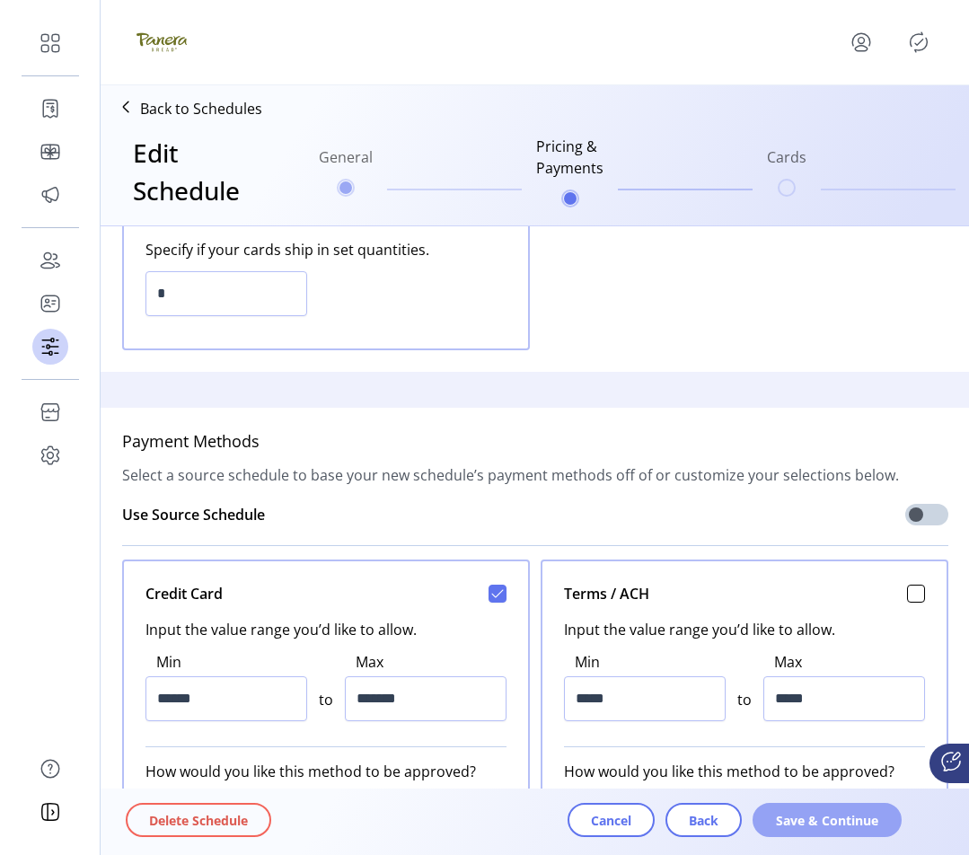
click at [862, 824] on span "Save & Continue" at bounding box center [827, 820] width 102 height 19
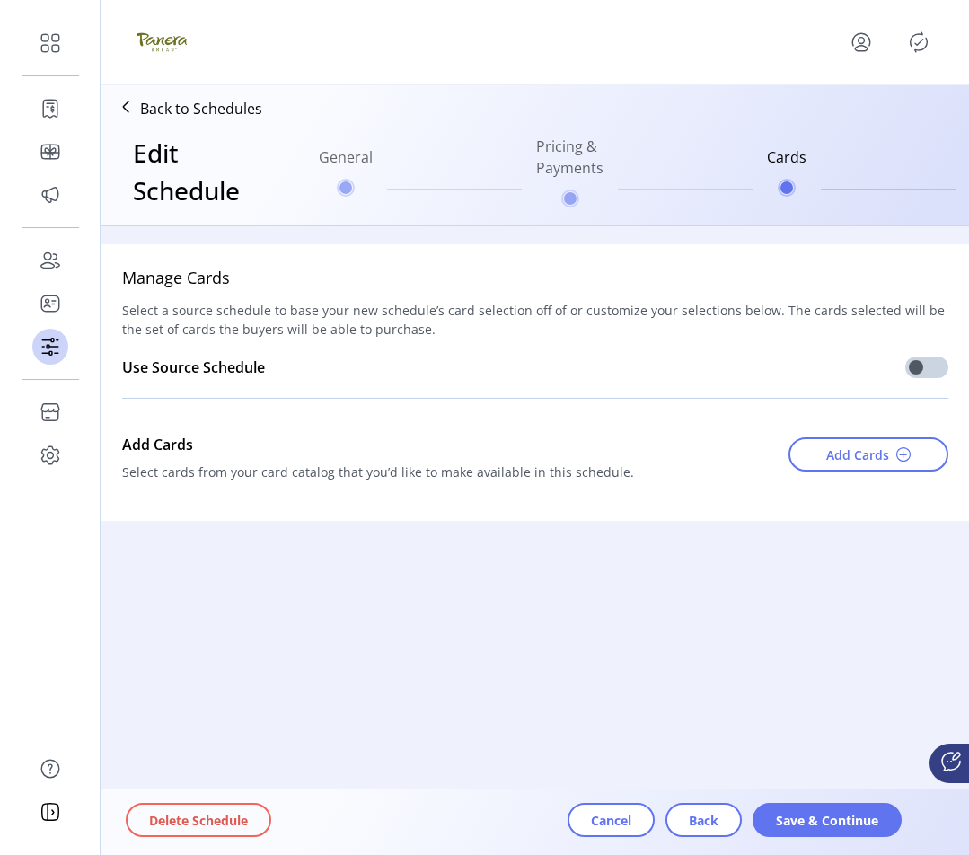
scroll to position [0, 0]
click at [859, 822] on span "Save & Continue" at bounding box center [827, 820] width 102 height 19
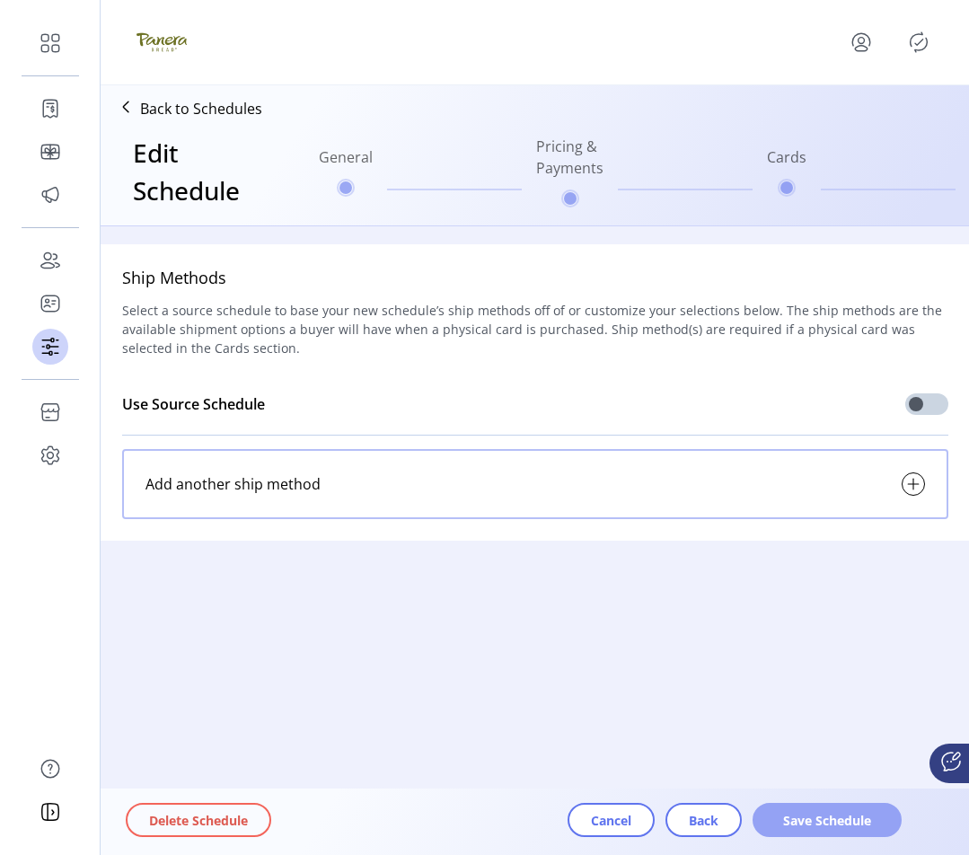
click at [853, 824] on span "Save Schedule" at bounding box center [827, 820] width 102 height 19
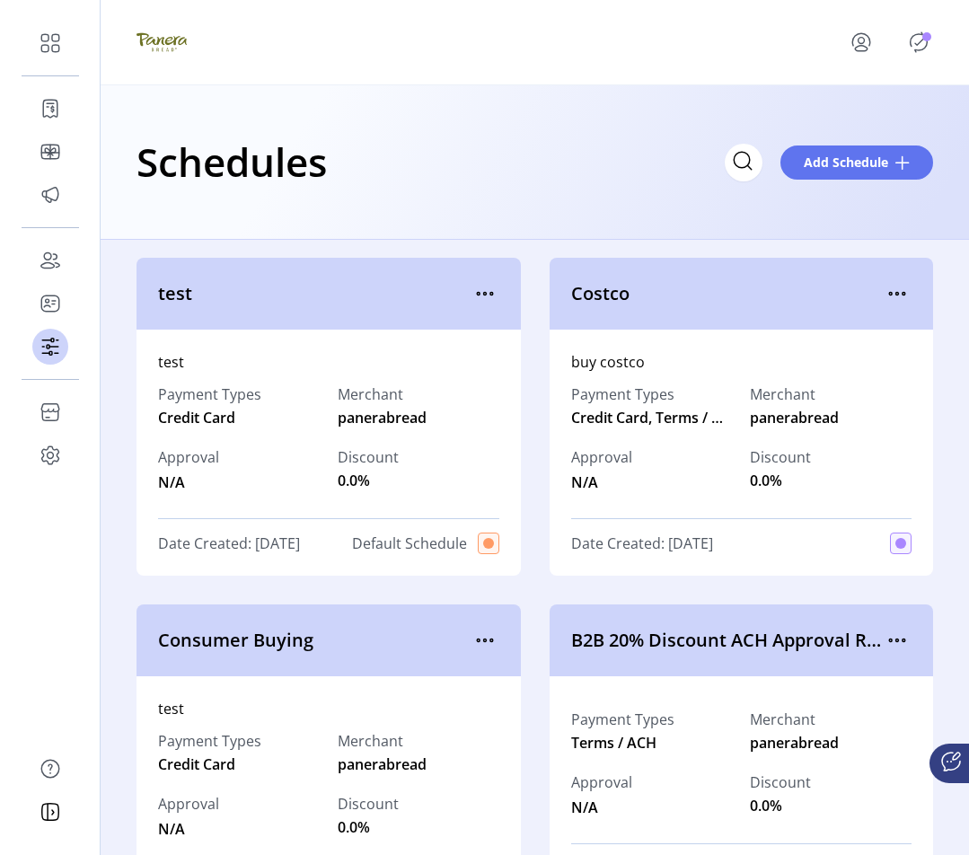
click at [917, 35] on icon "Publisher Panel" at bounding box center [918, 42] width 29 height 29
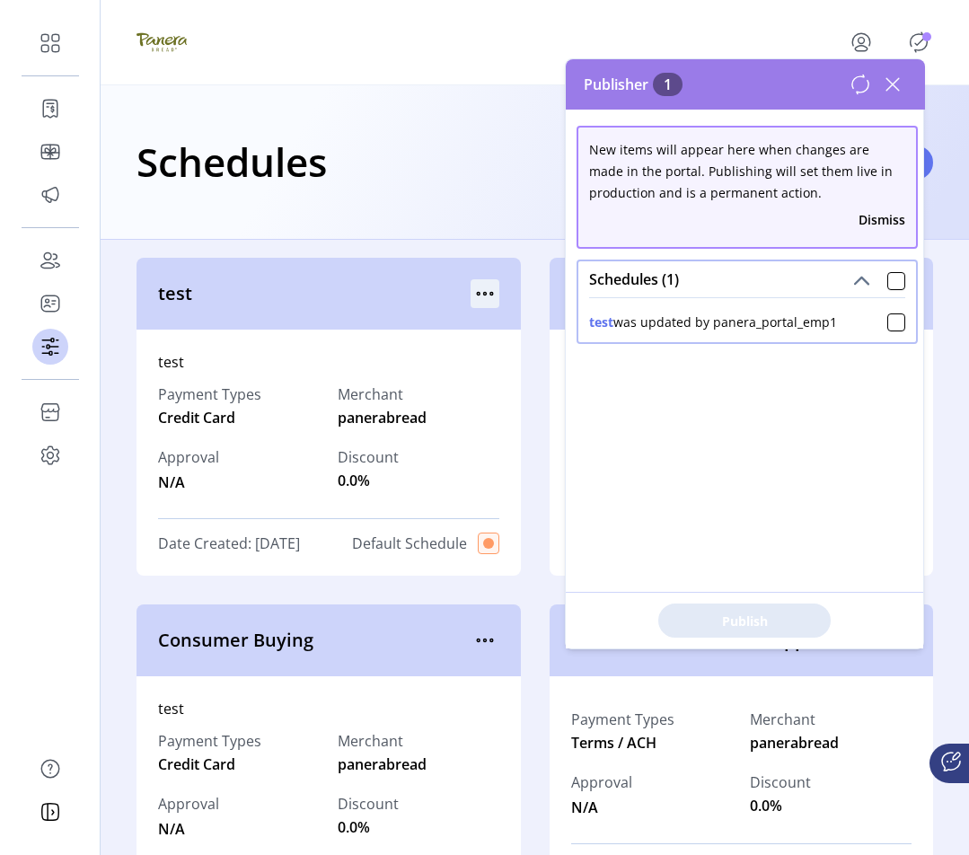
click at [471, 292] on icon "menu" at bounding box center [485, 293] width 29 height 29
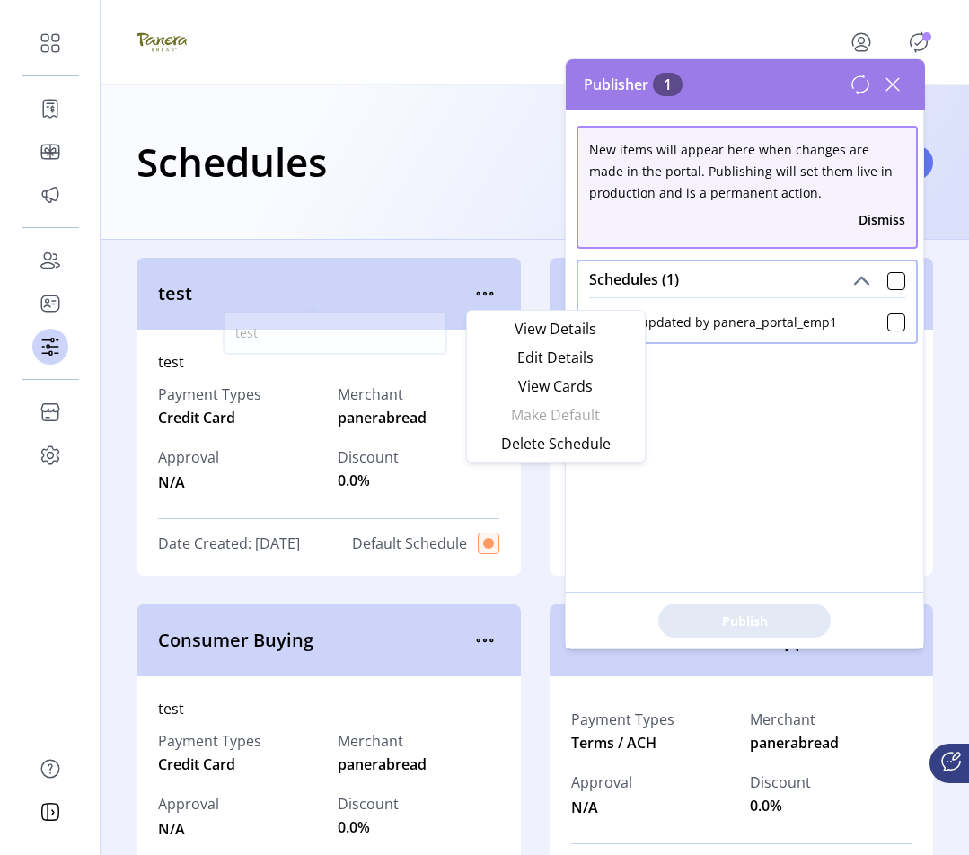
click at [362, 301] on span "test" at bounding box center [314, 293] width 313 height 27
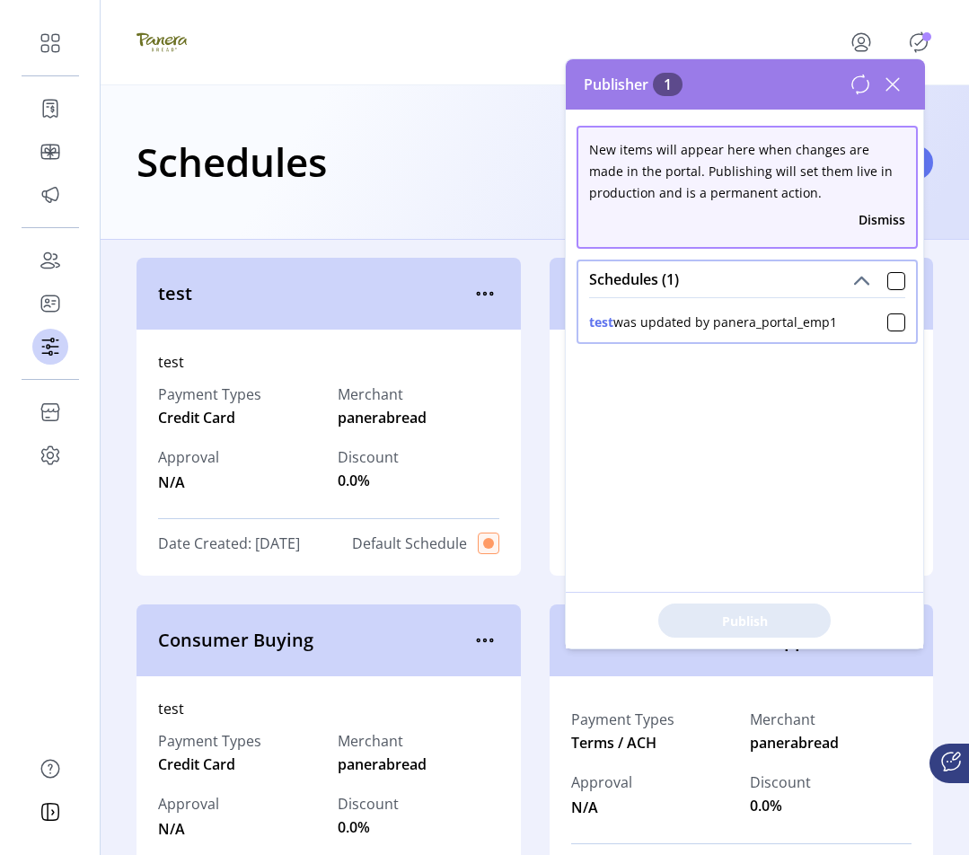
click at [889, 87] on icon at bounding box center [892, 84] width 13 height 13
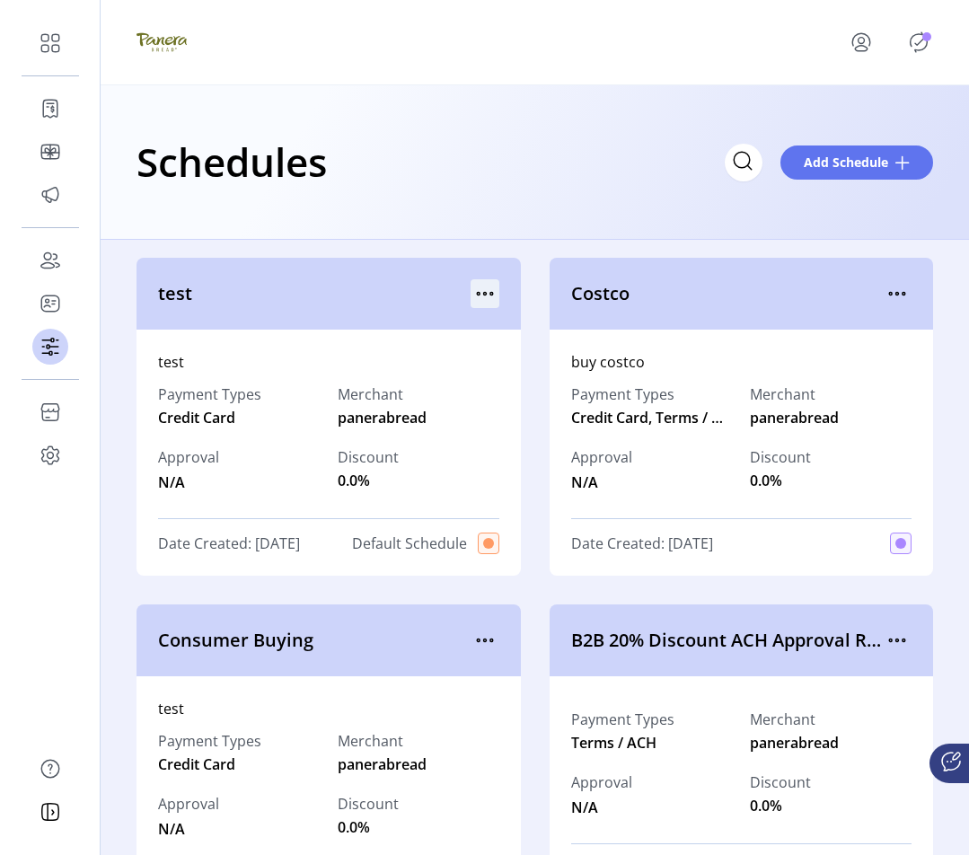
click at [489, 292] on icon "menu" at bounding box center [485, 293] width 29 height 29
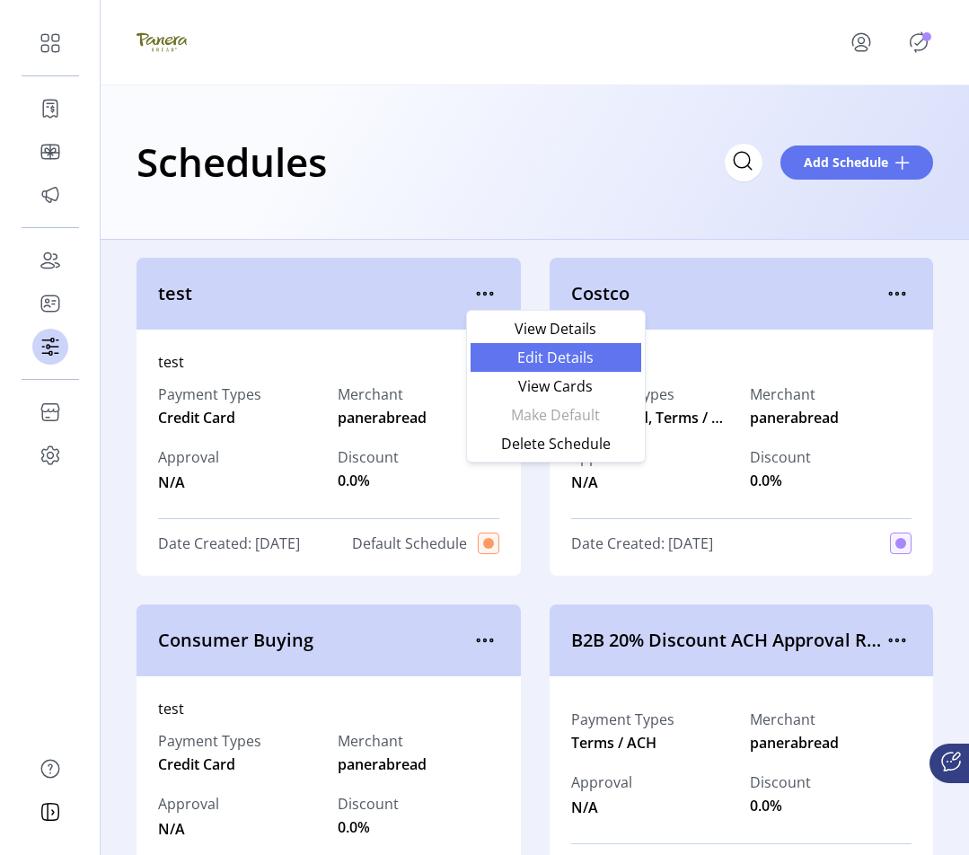
click at [574, 362] on span "Edit Details" at bounding box center [555, 357] width 149 height 14
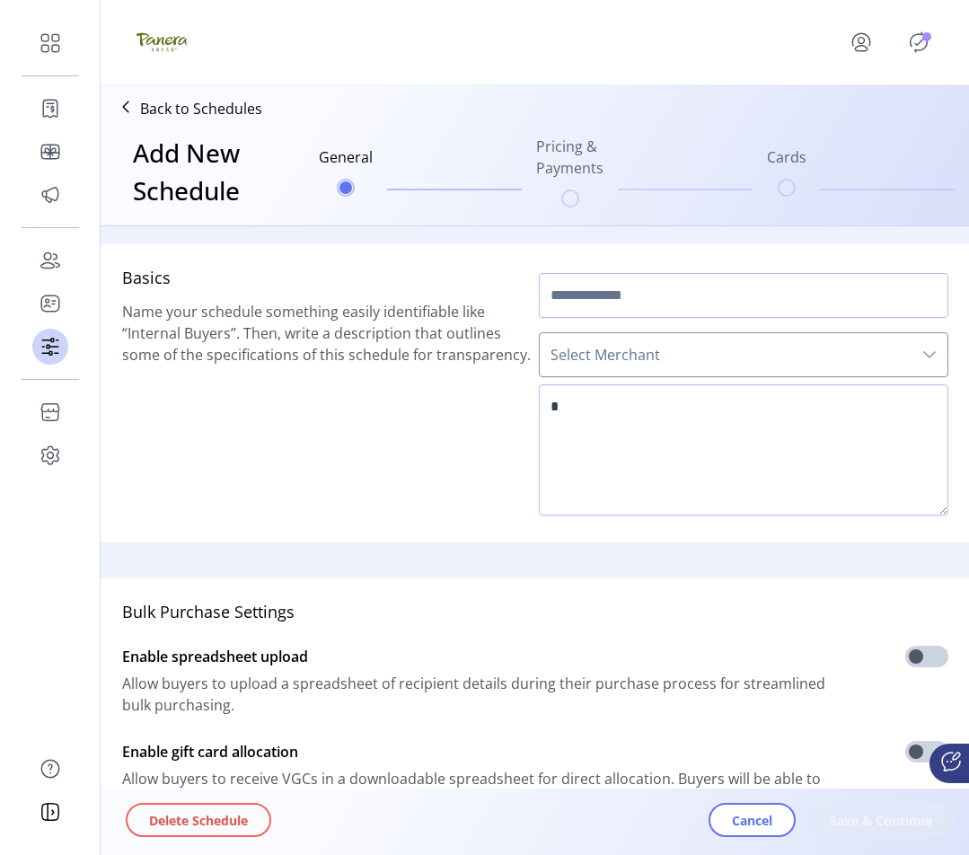
scroll to position [439, 0]
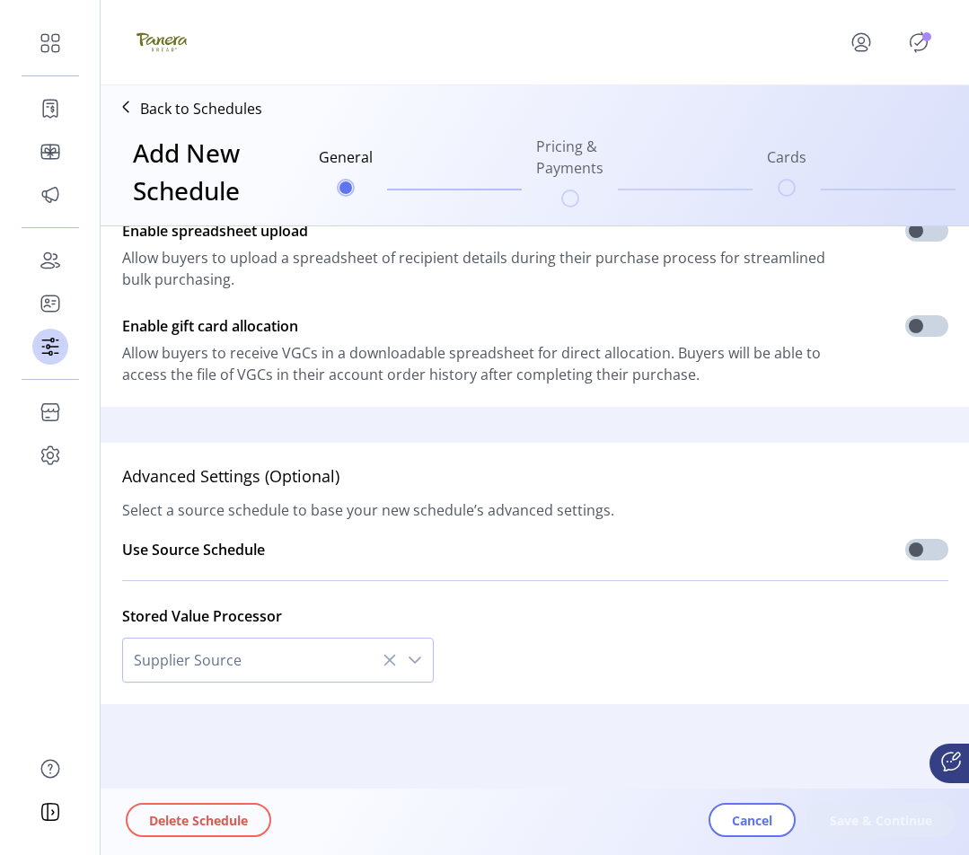
type input "****"
type textarea "****"
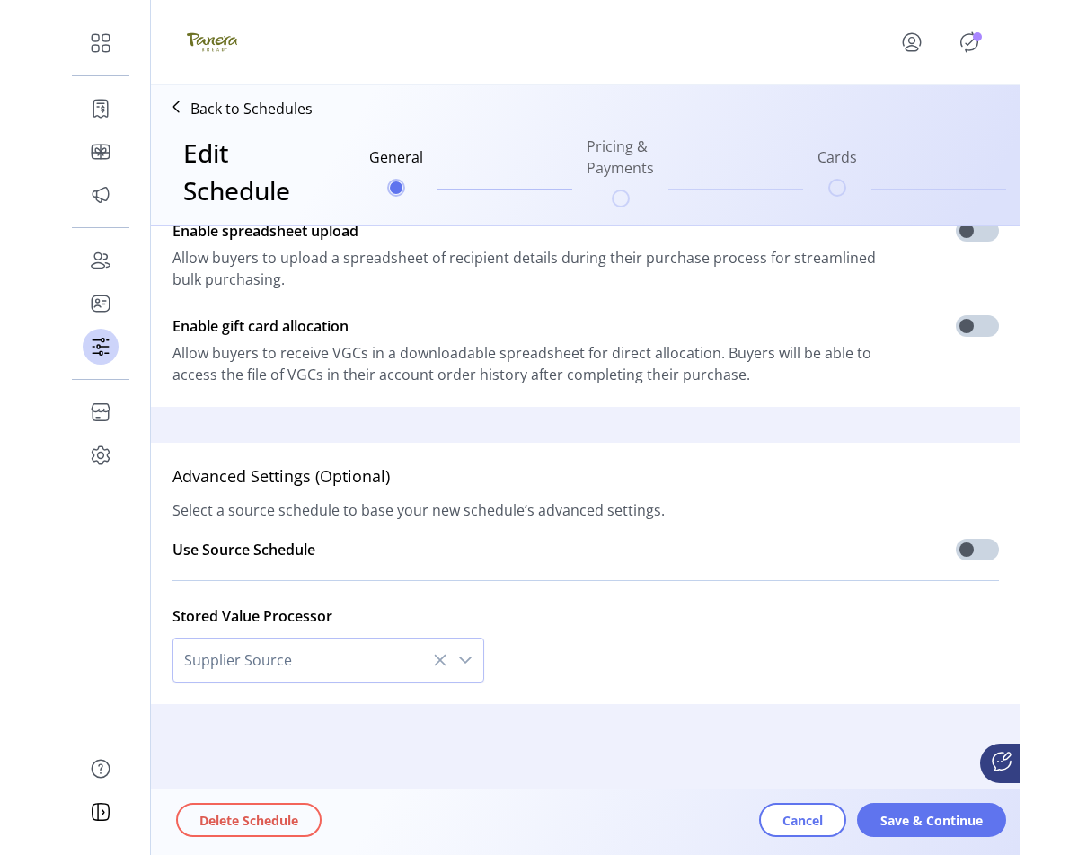
scroll to position [104, 0]
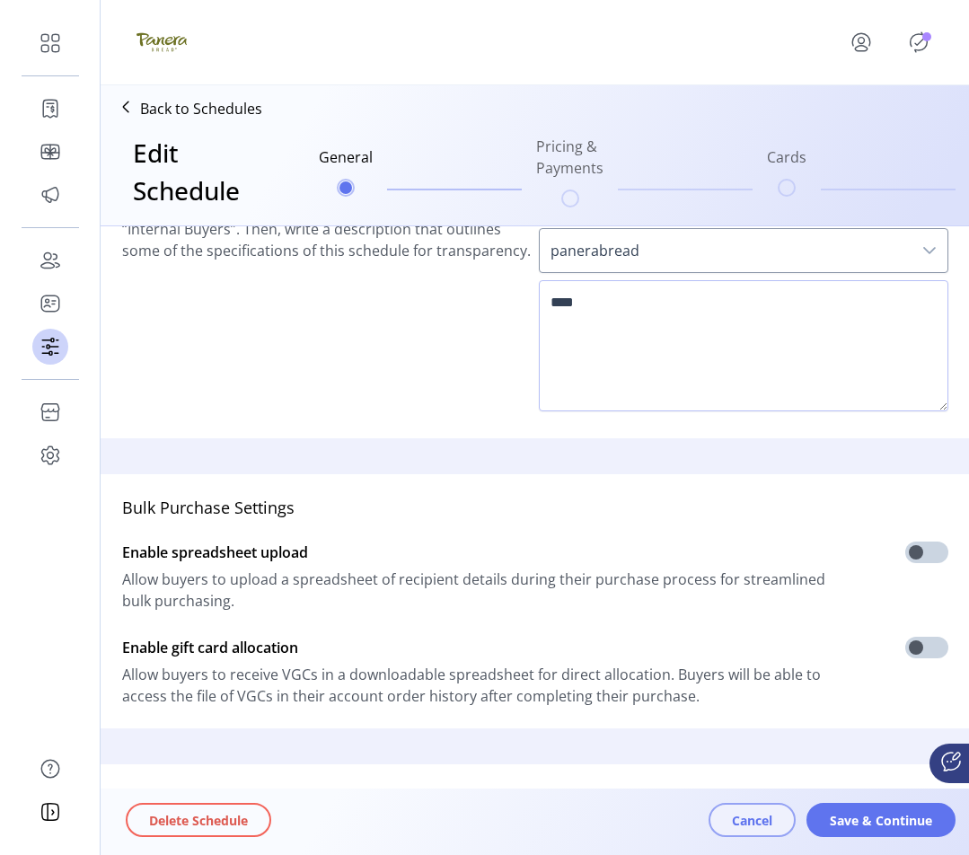
click at [742, 820] on span "Cancel" at bounding box center [752, 820] width 40 height 19
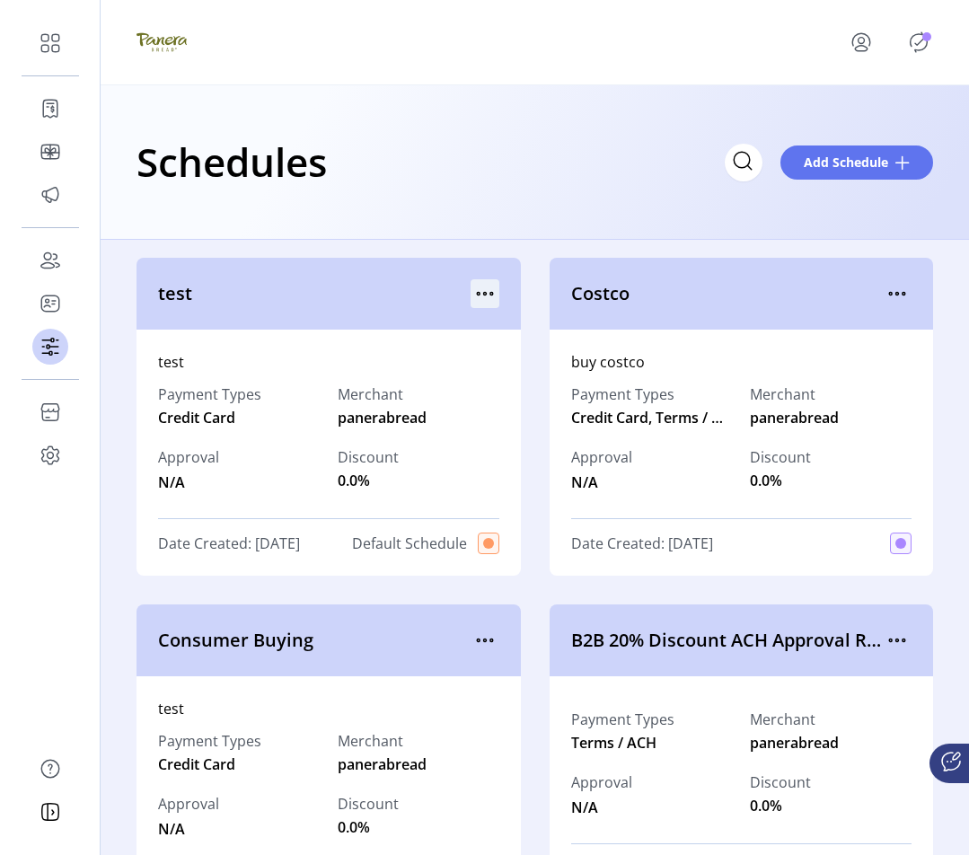
click at [489, 294] on icon "menu" at bounding box center [490, 294] width 3 height 3
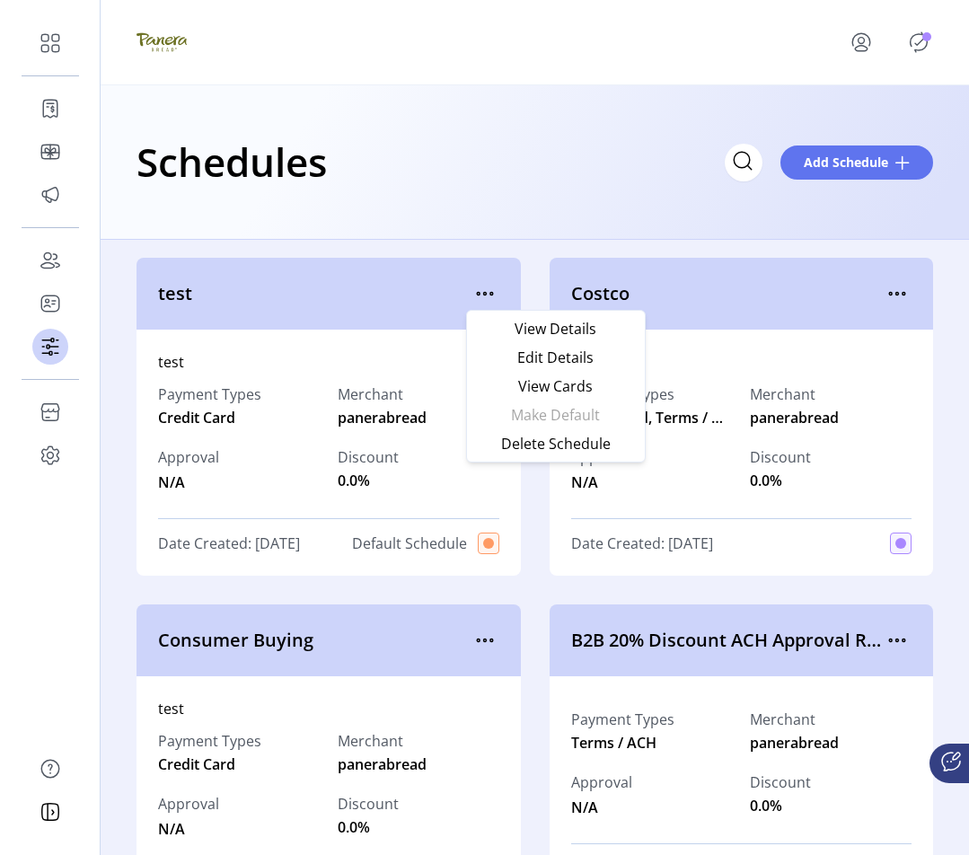
click at [427, 545] on span "Default Schedule" at bounding box center [409, 544] width 115 height 22
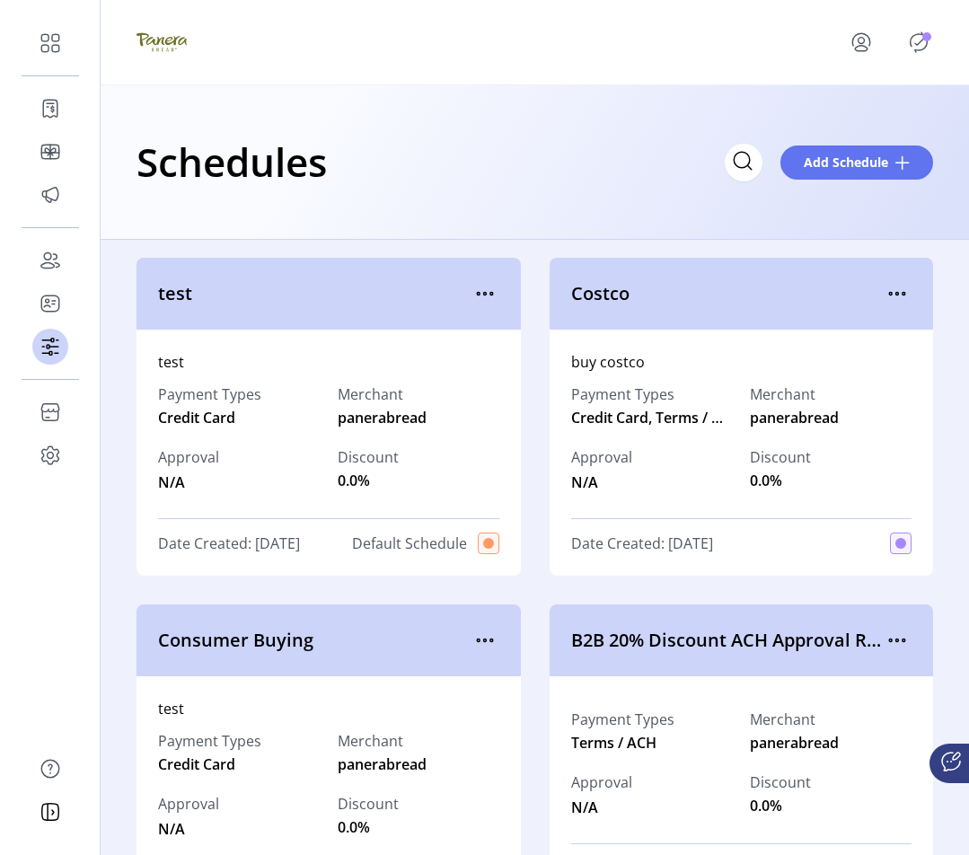
click at [427, 545] on span "Default Schedule" at bounding box center [409, 544] width 115 height 22
click at [883, 287] on icon "menu" at bounding box center [897, 293] width 29 height 29
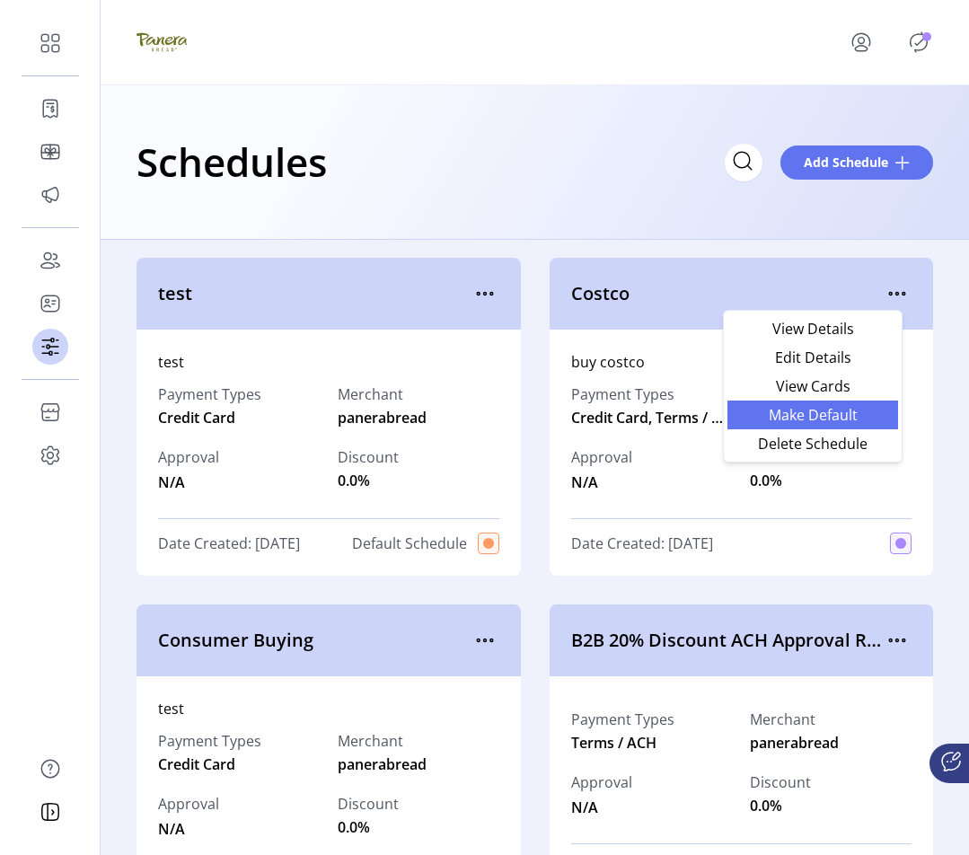
click at [849, 416] on span "Make Default" at bounding box center [812, 415] width 149 height 14
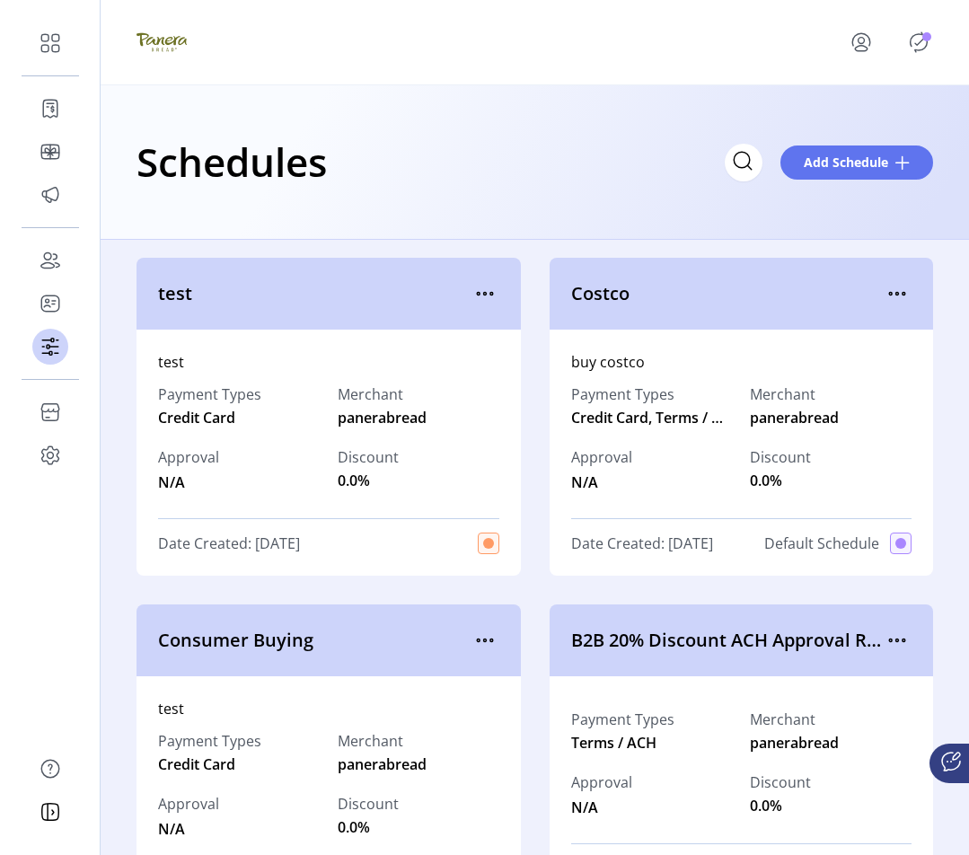
click at [920, 35] on icon "Publisher Panel" at bounding box center [918, 42] width 29 height 29
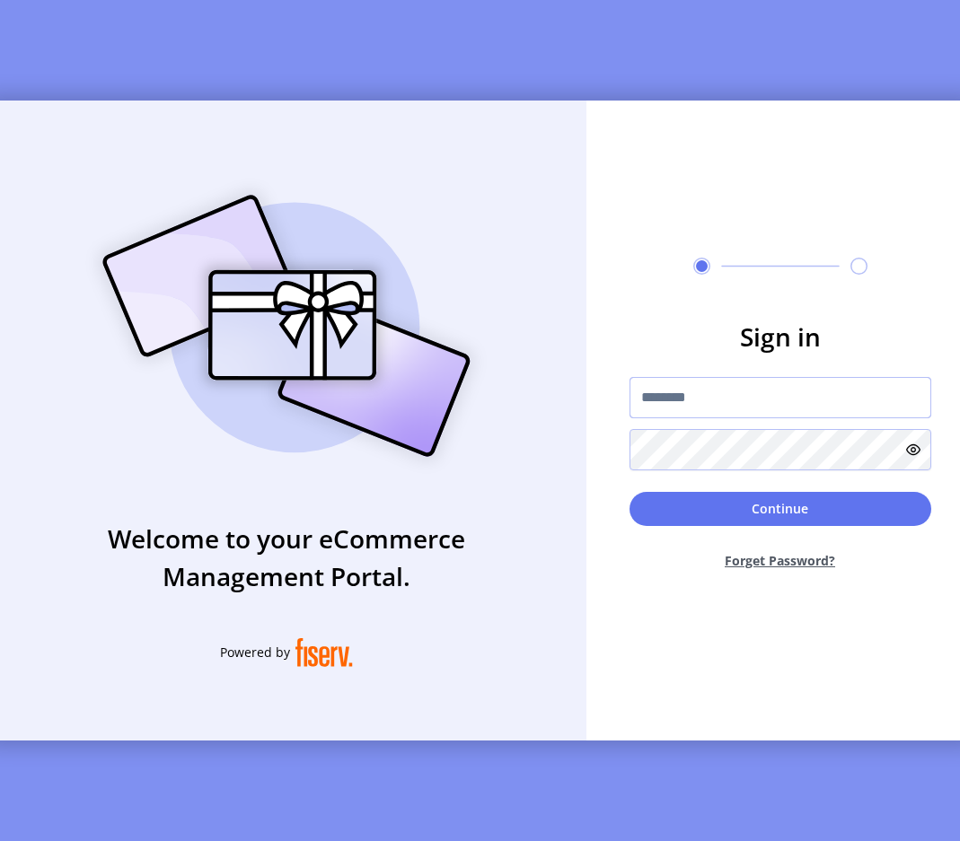
type input "**********"
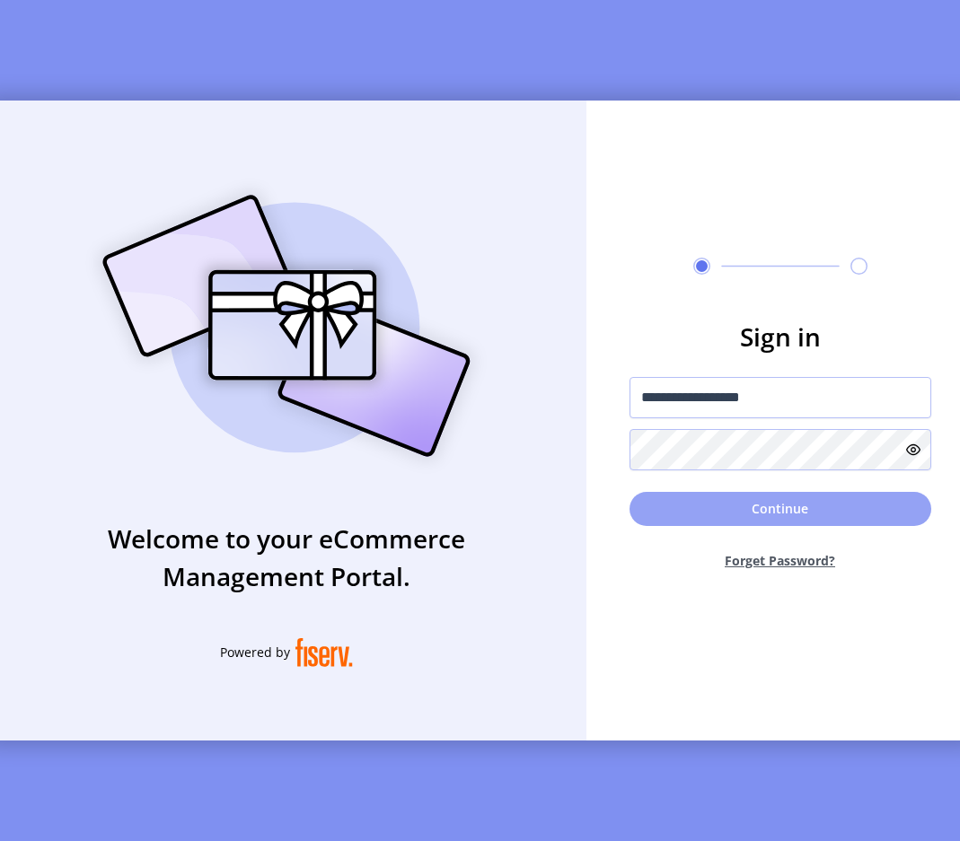
click at [738, 513] on button "Continue" at bounding box center [781, 509] width 302 height 34
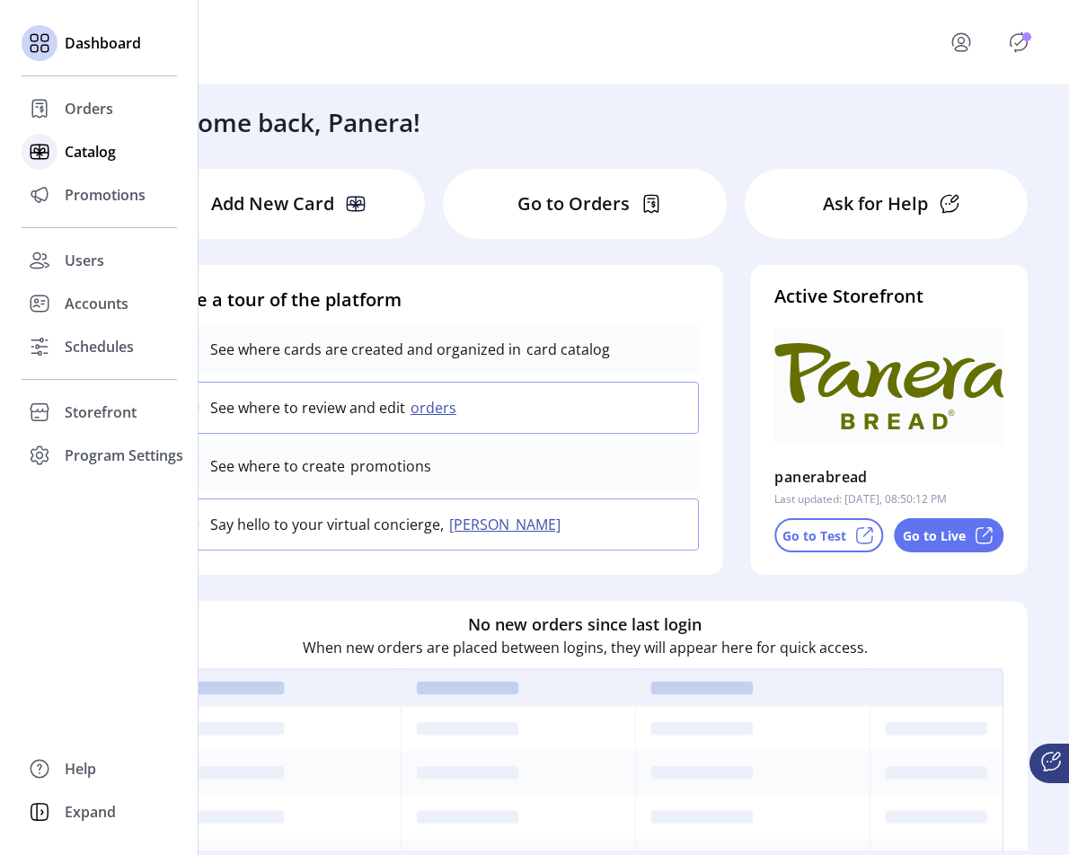
click at [96, 155] on span "Catalog" at bounding box center [90, 152] width 51 height 22
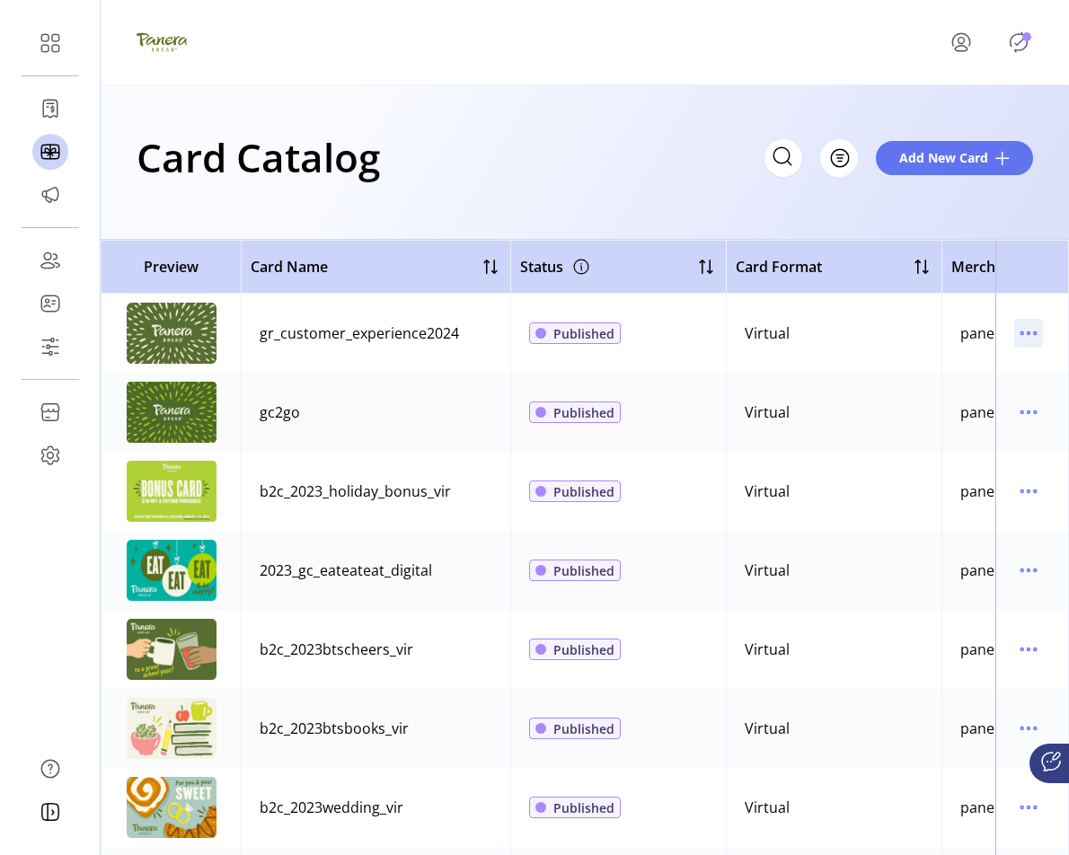
click at [968, 334] on icon "menu" at bounding box center [1028, 333] width 3 height 3
click at [940, 396] on span "Edit Details" at bounding box center [943, 397] width 149 height 14
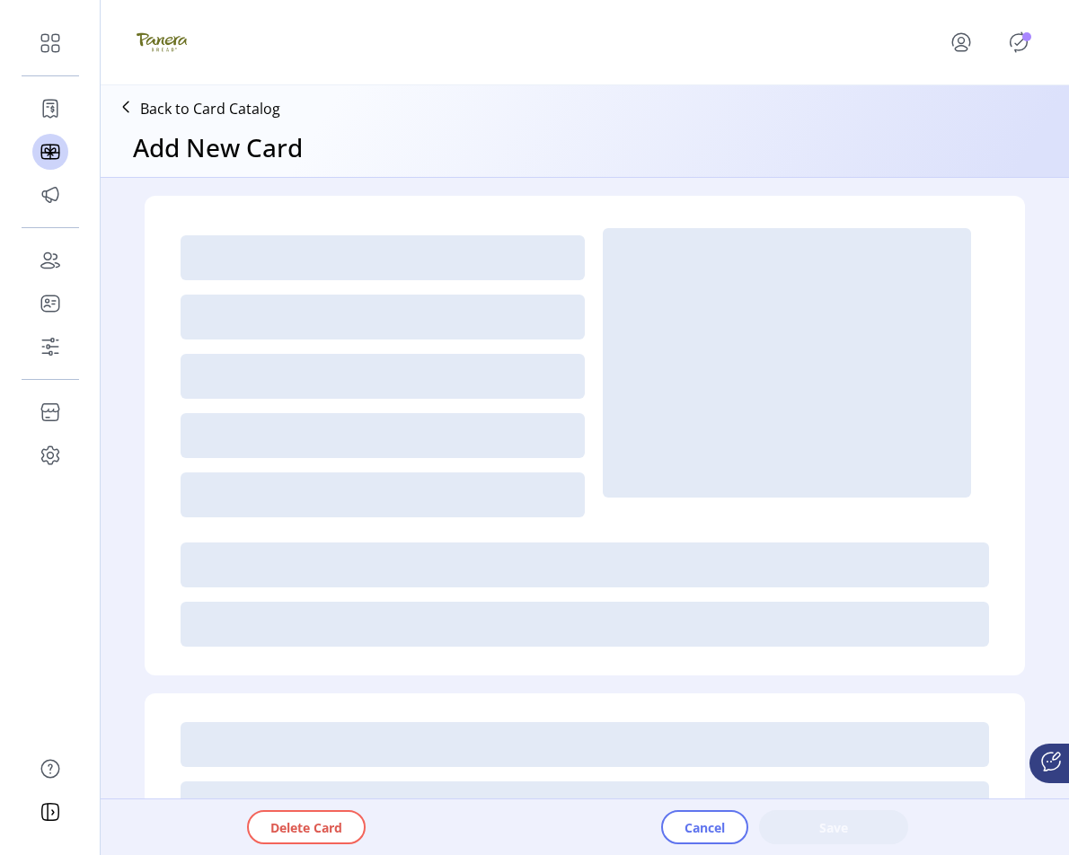
type input "*"
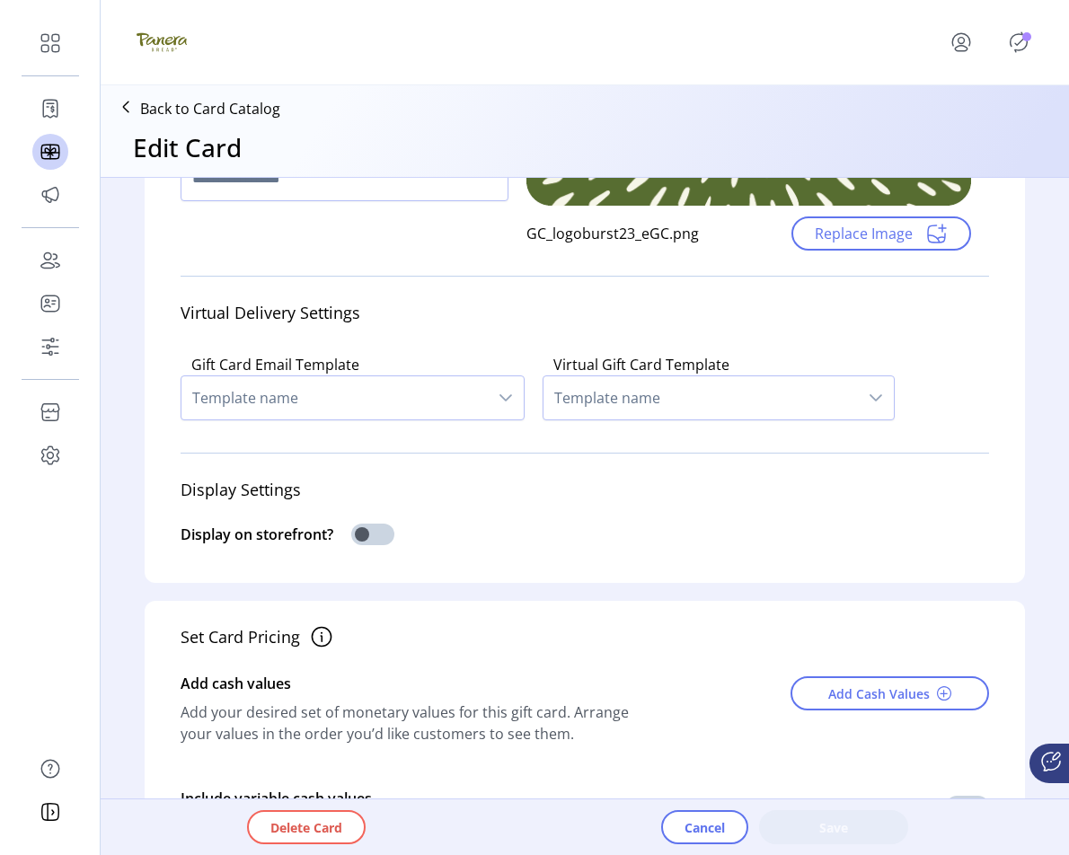
scroll to position [207, 0]
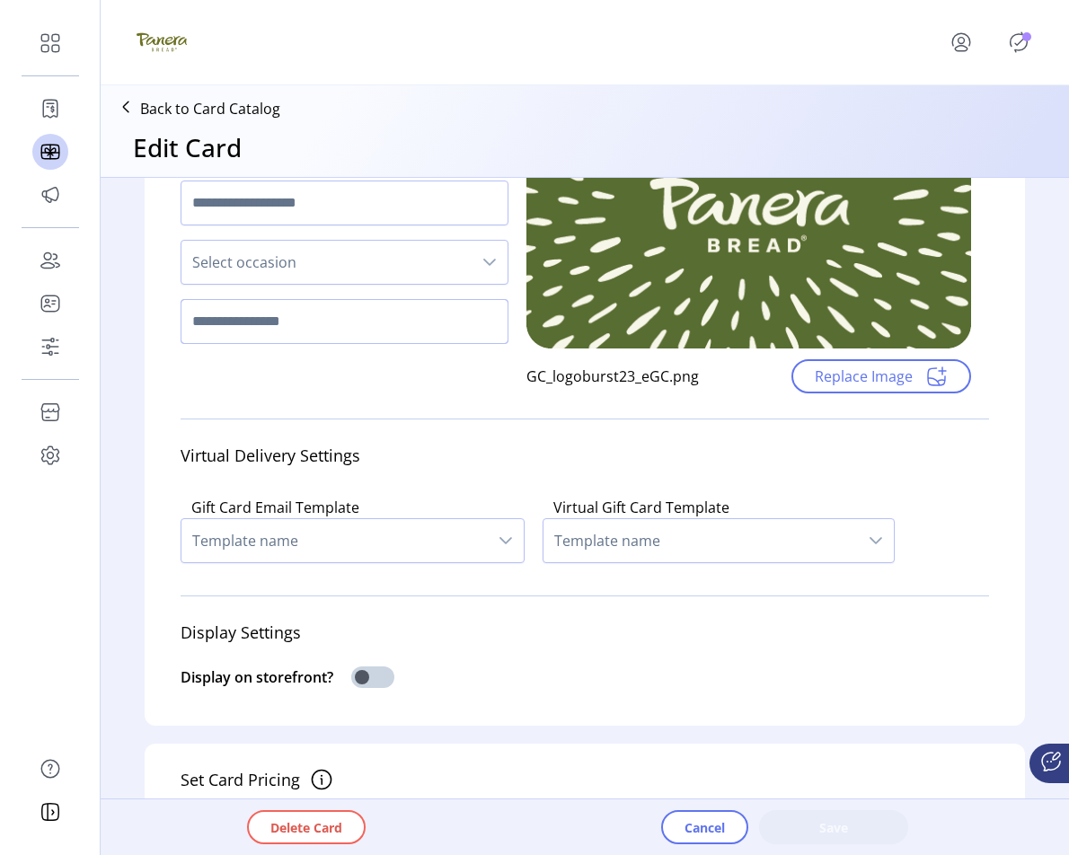
click at [362, 323] on input "text" at bounding box center [345, 321] width 328 height 45
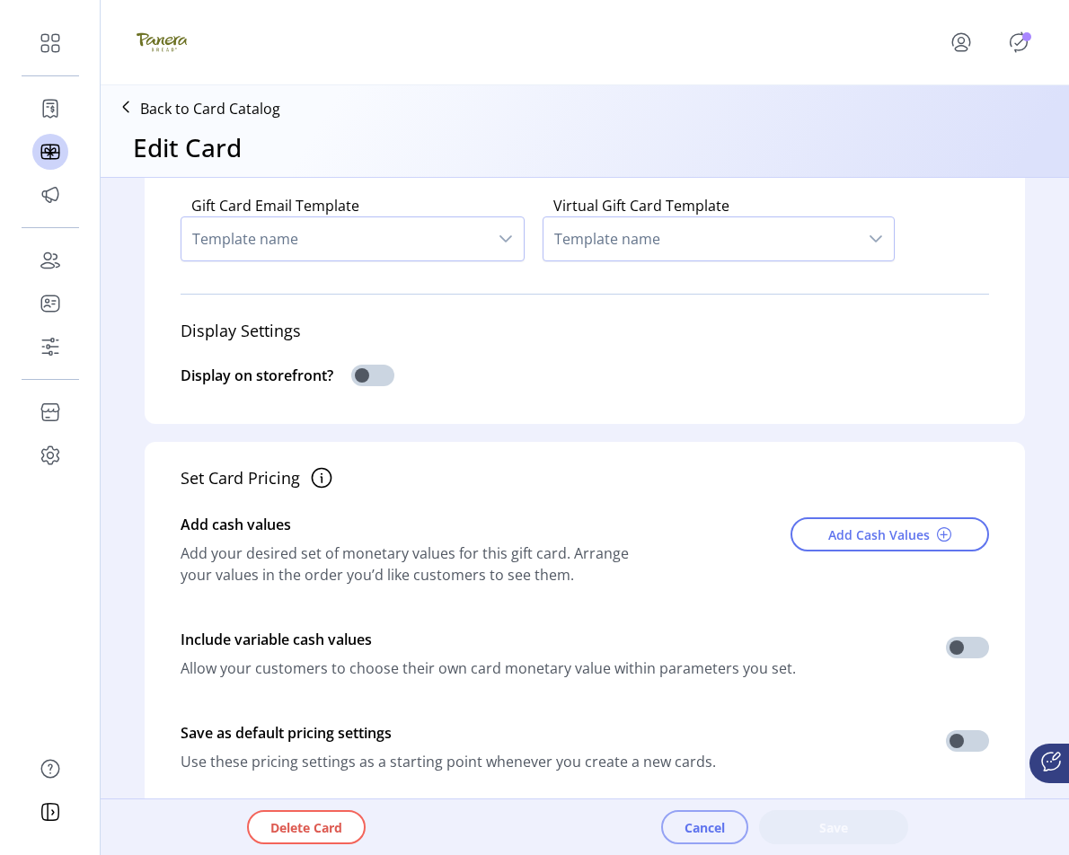
click at [688, 828] on span "Cancel" at bounding box center [704, 827] width 40 height 19
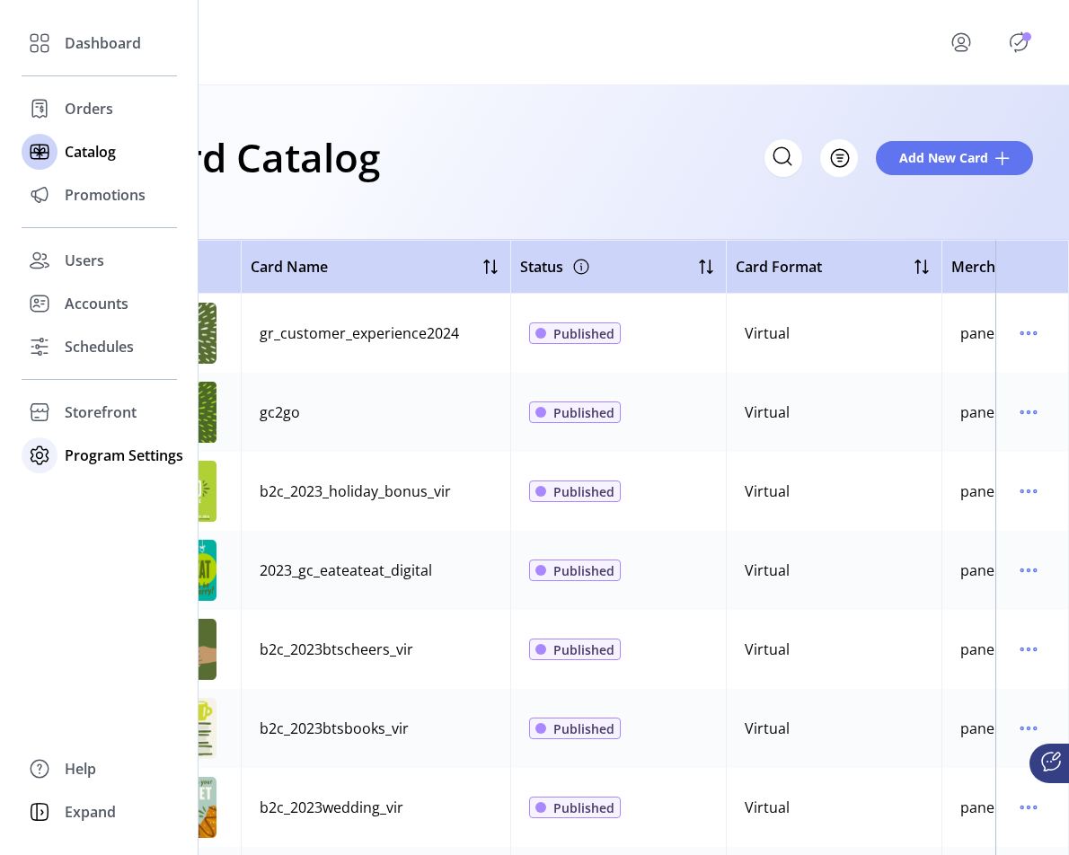
click at [136, 457] on span "Program Settings" at bounding box center [124, 456] width 119 height 22
click at [116, 497] on span "Templates" at bounding box center [100, 491] width 71 height 22
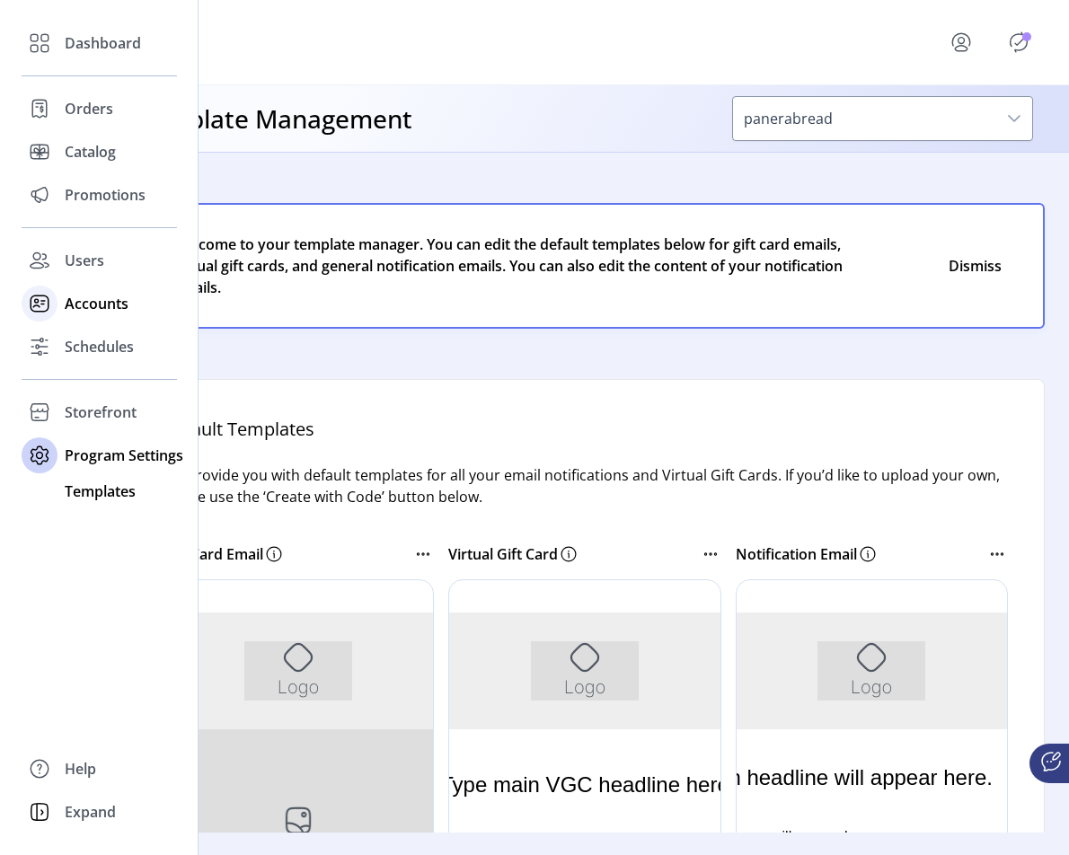
click at [113, 305] on span "Accounts" at bounding box center [97, 304] width 64 height 22
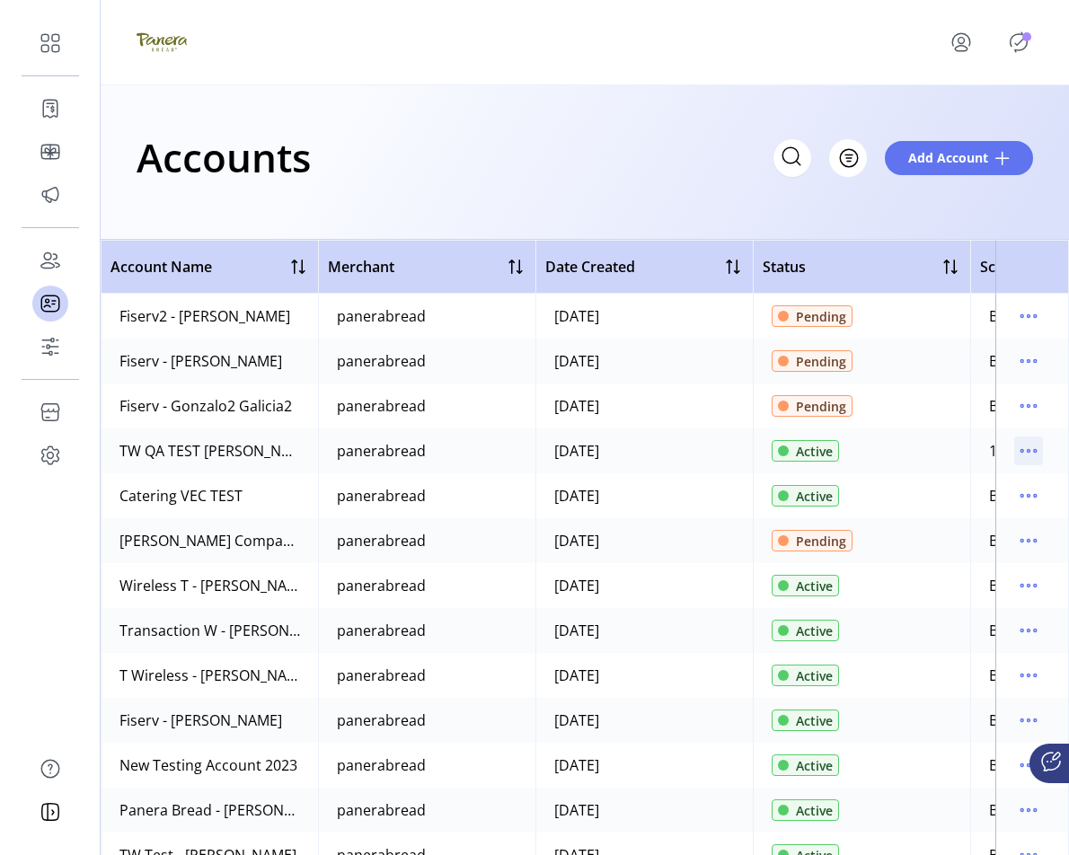
click at [968, 450] on icon "menu" at bounding box center [1028, 451] width 3 height 3
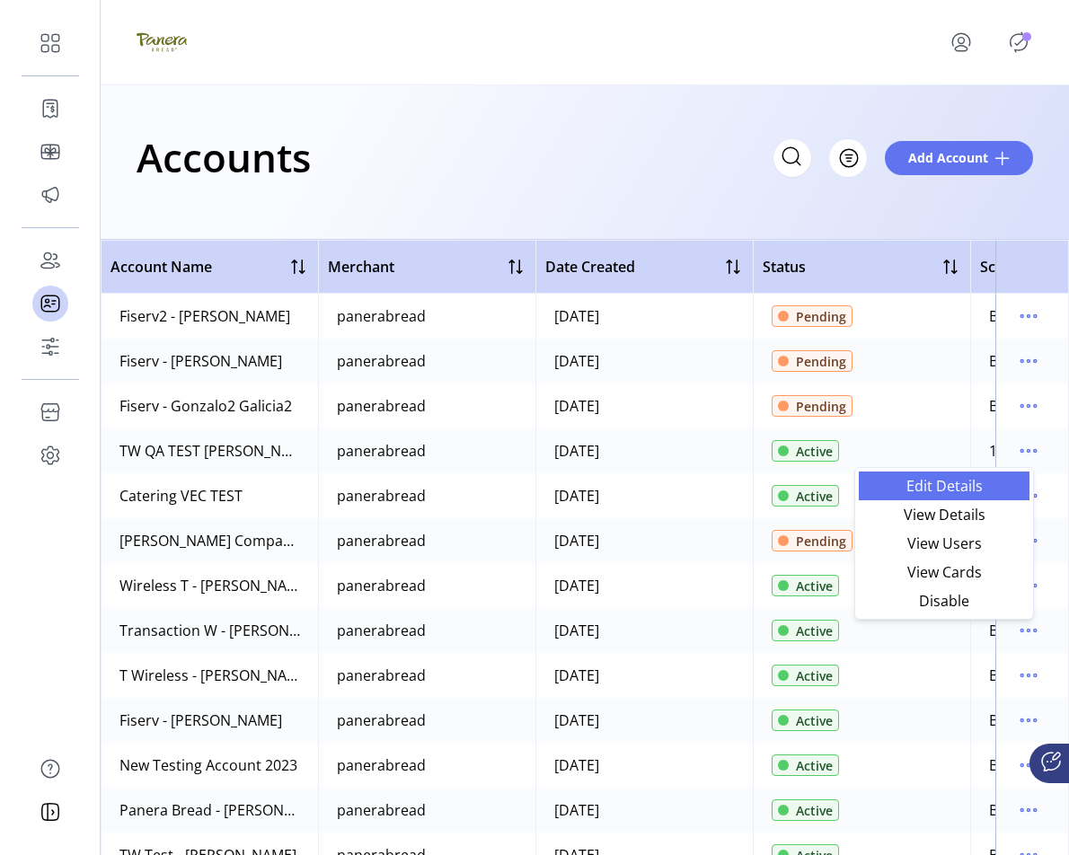
click at [947, 487] on span "Edit Details" at bounding box center [943, 486] width 149 height 14
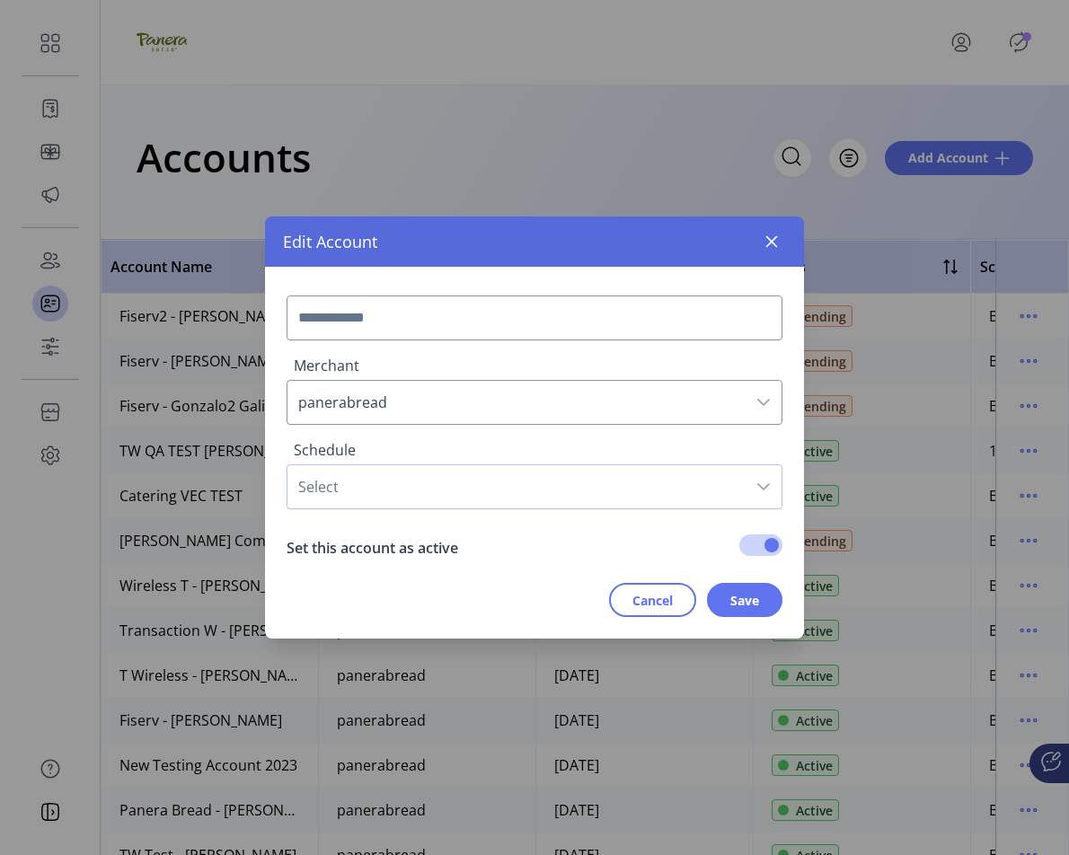
type input "**********"
click at [662, 595] on span "Cancel" at bounding box center [652, 600] width 40 height 19
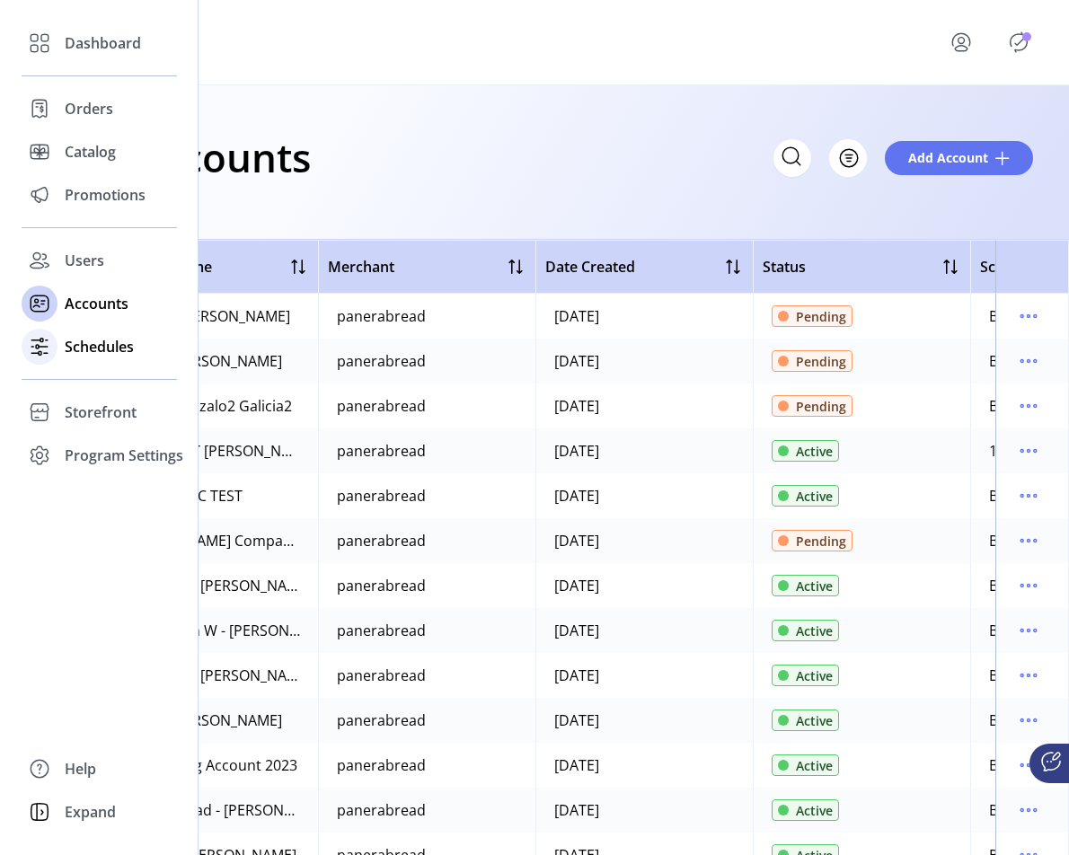
click at [111, 346] on span "Schedules" at bounding box center [99, 347] width 69 height 22
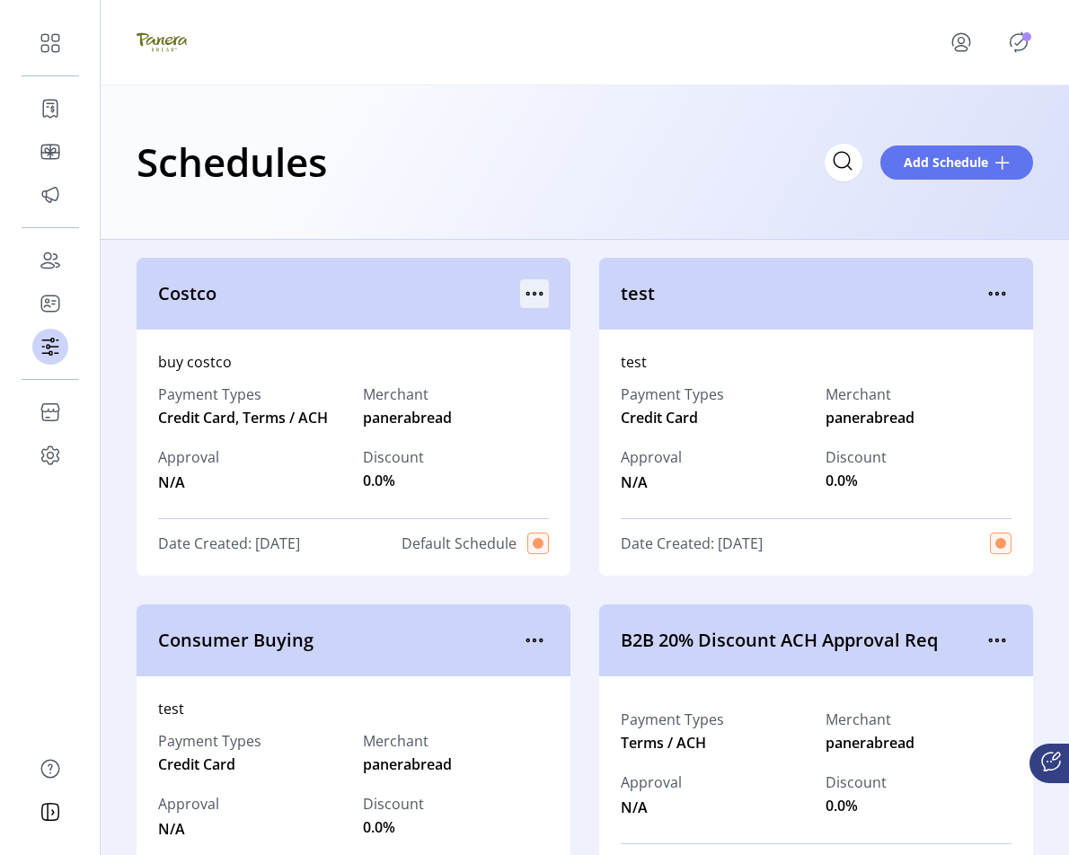
click at [534, 290] on icon "menu" at bounding box center [534, 293] width 29 height 29
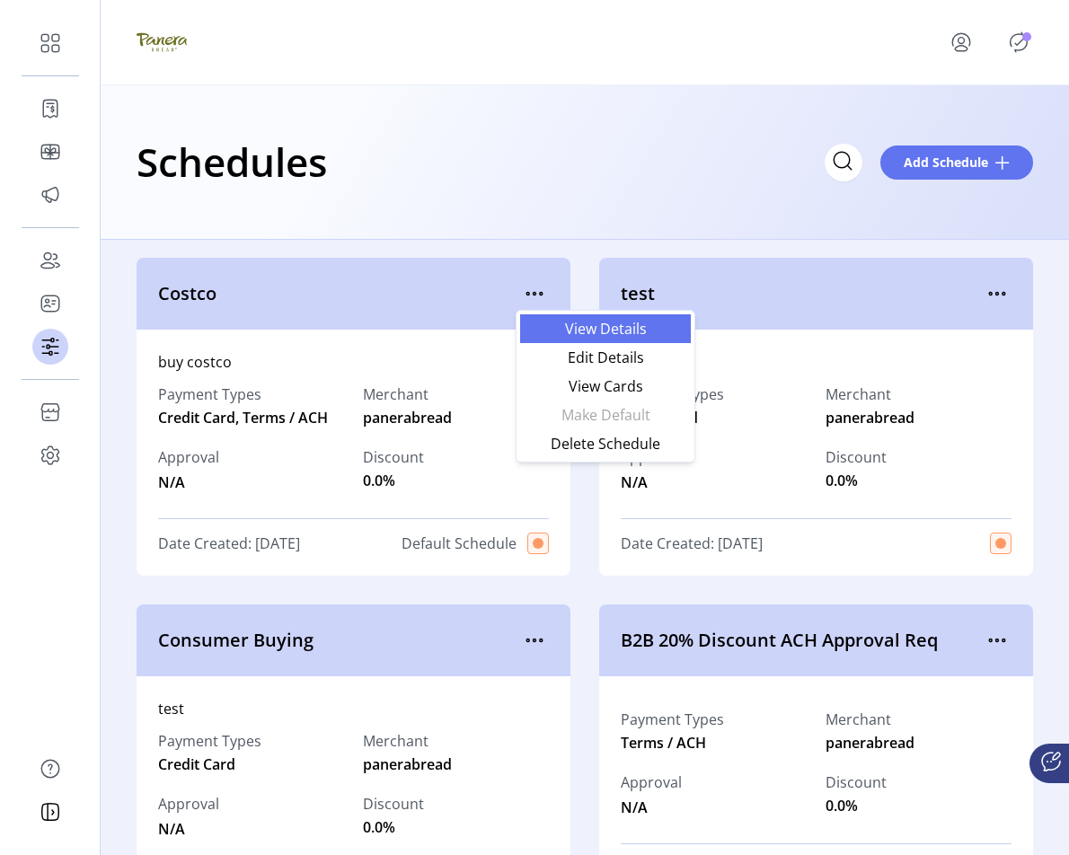
click at [582, 331] on span "View Details" at bounding box center [605, 328] width 149 height 14
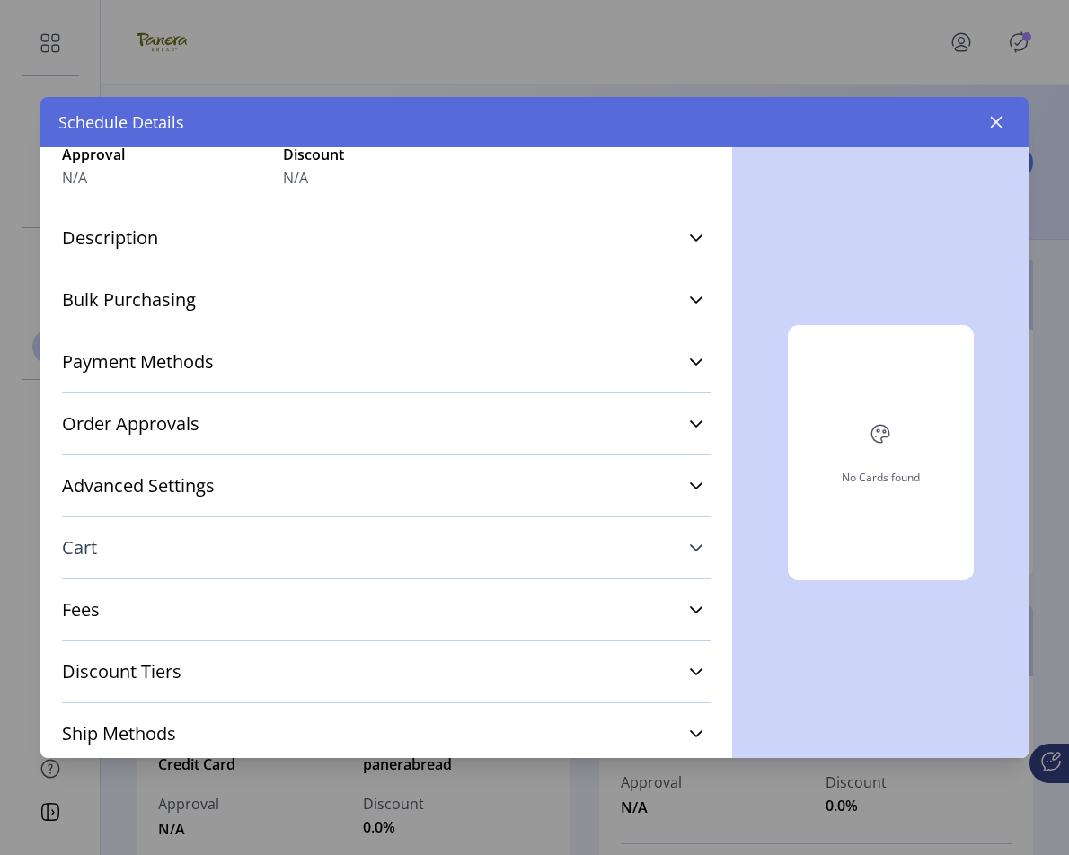
scroll to position [194, 0]
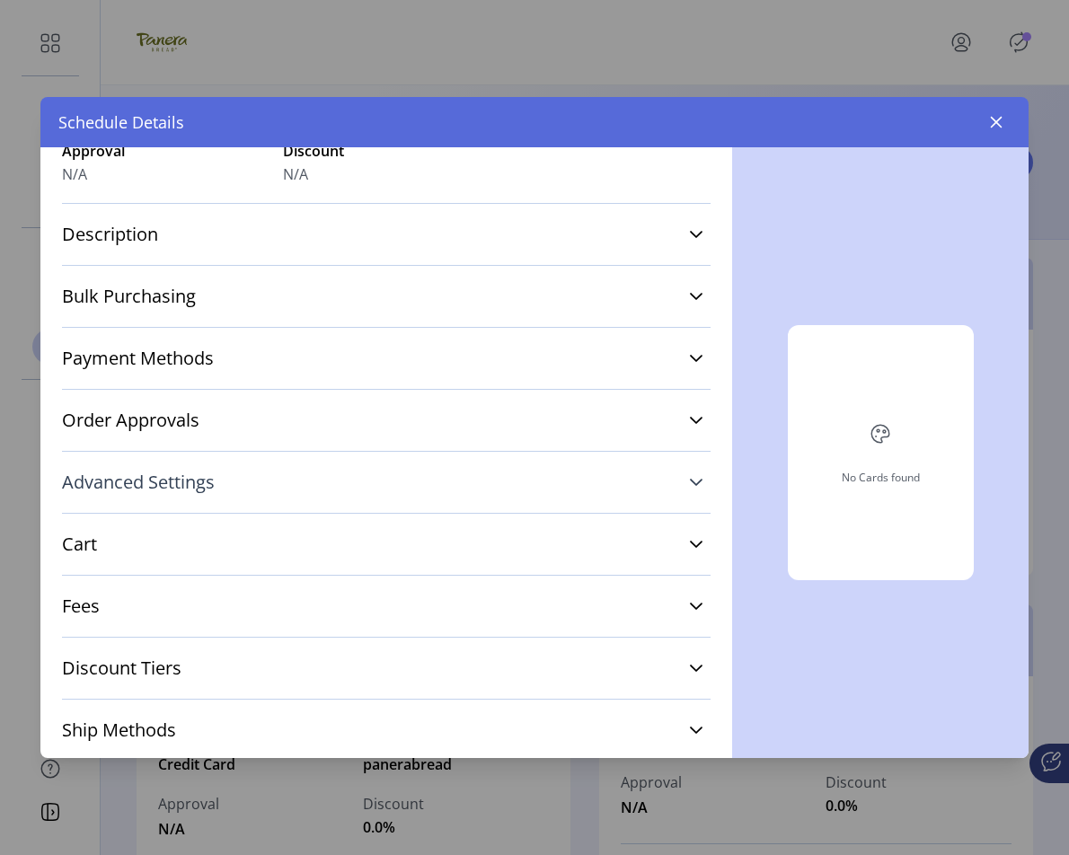
click at [689, 481] on icon at bounding box center [696, 482] width 14 height 14
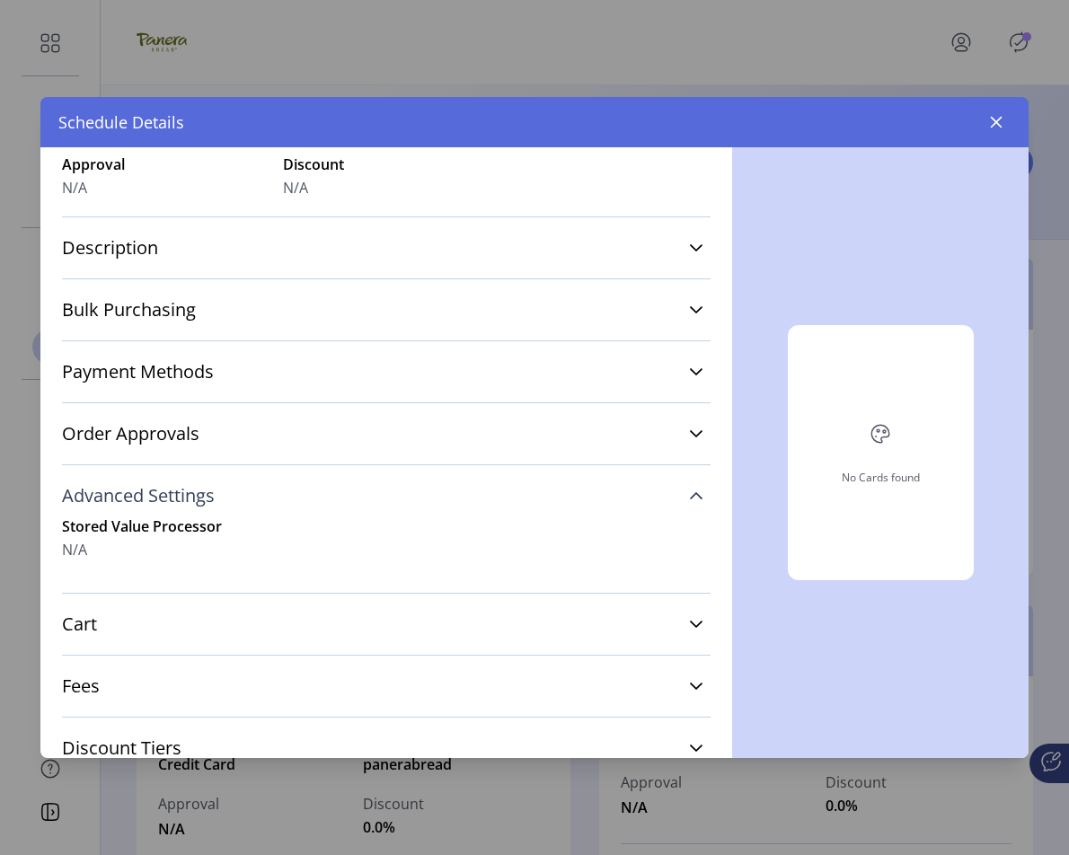
scroll to position [177, 0]
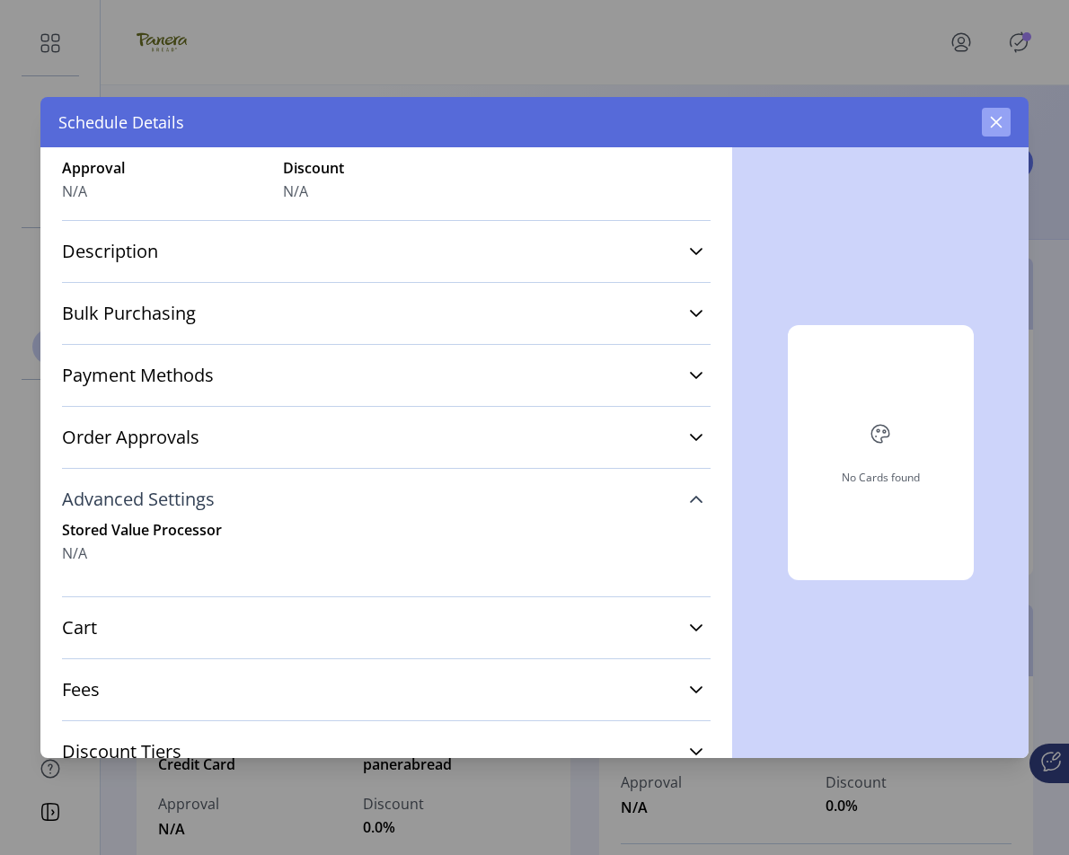
click at [968, 119] on icon "button" at bounding box center [997, 123] width 12 height 12
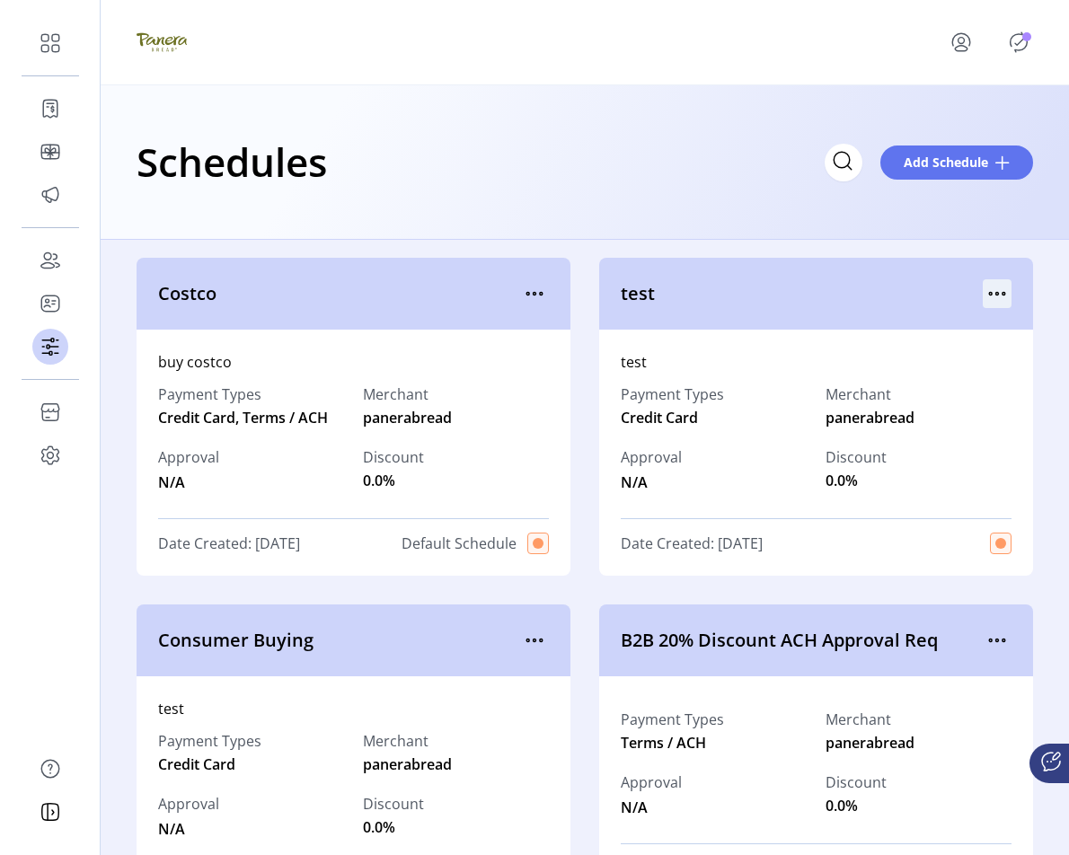
click at [968, 295] on icon "menu" at bounding box center [996, 293] width 29 height 29
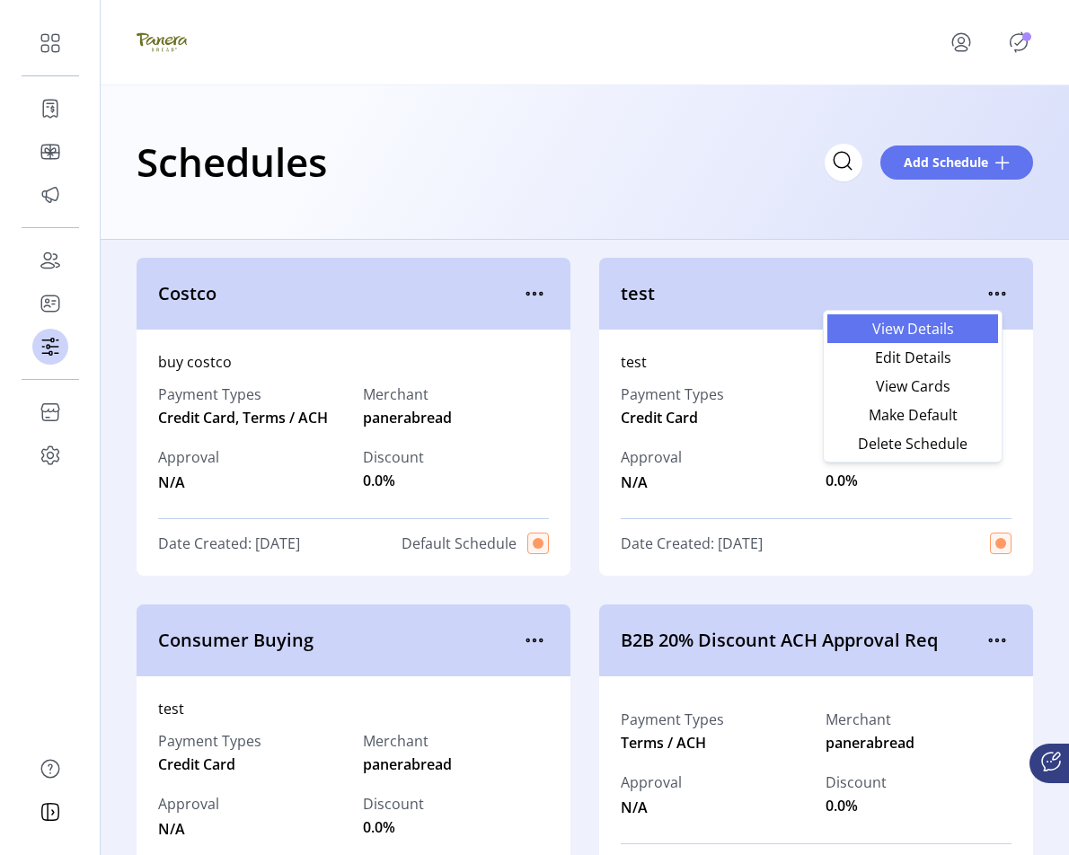
click at [951, 334] on span "View Details" at bounding box center [912, 328] width 149 height 14
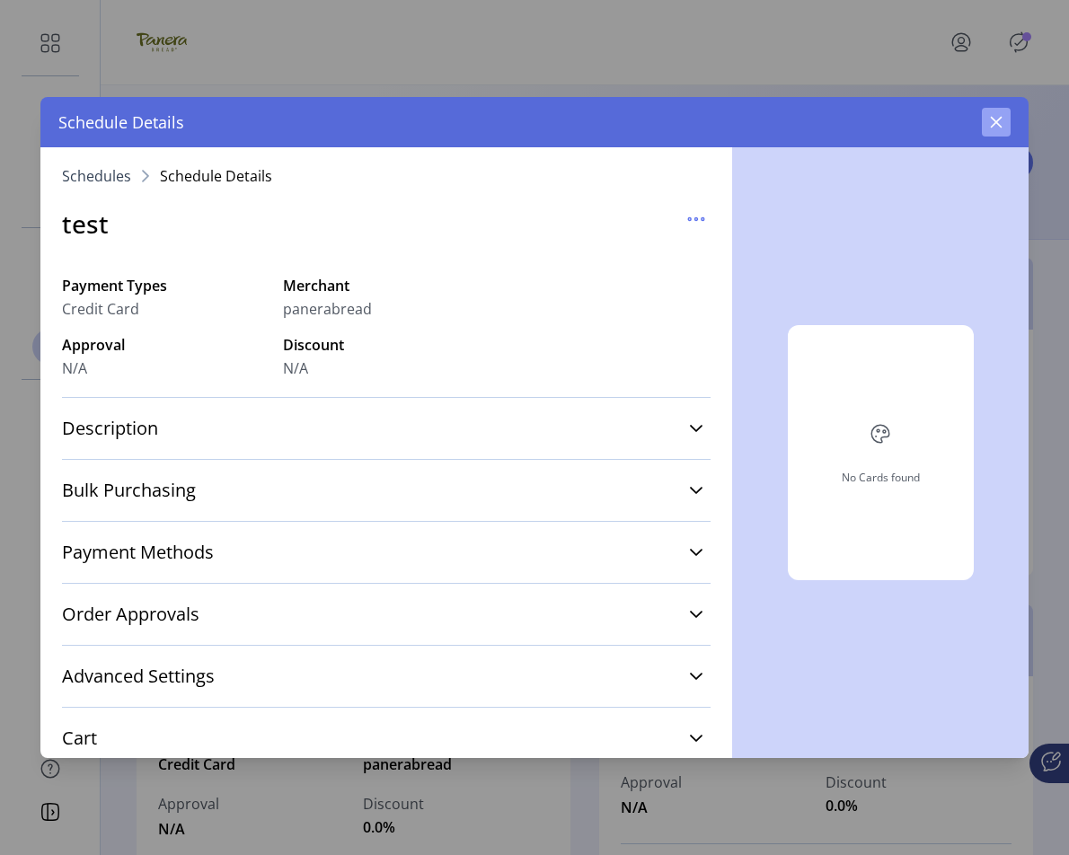
click at [968, 118] on icon "button" at bounding box center [996, 122] width 14 height 14
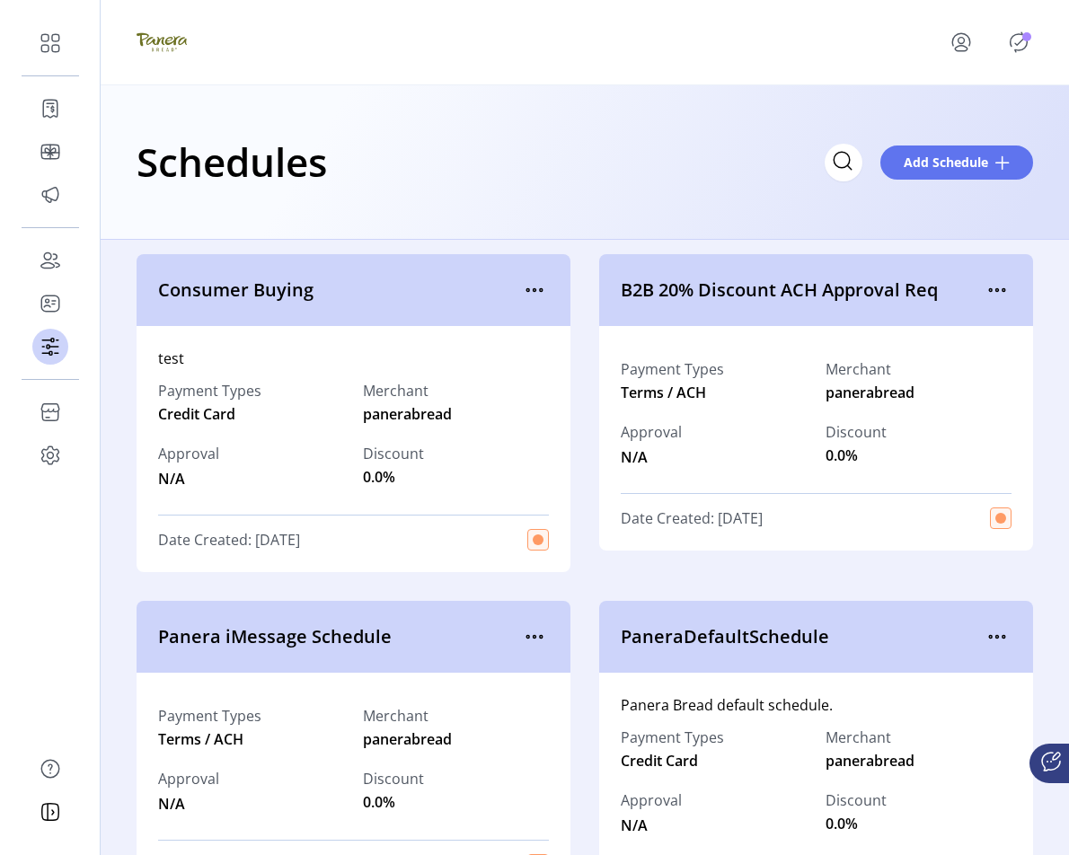
scroll to position [561, 0]
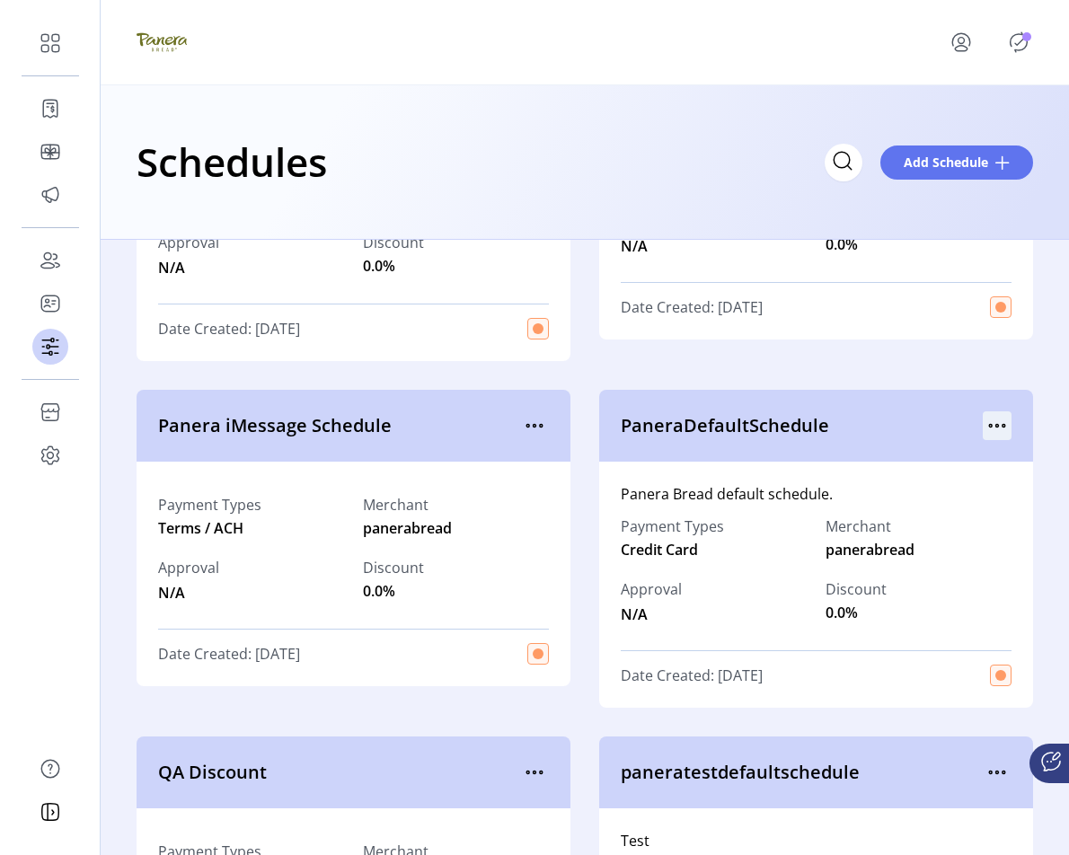
click at [968, 420] on icon "menu" at bounding box center [996, 425] width 29 height 29
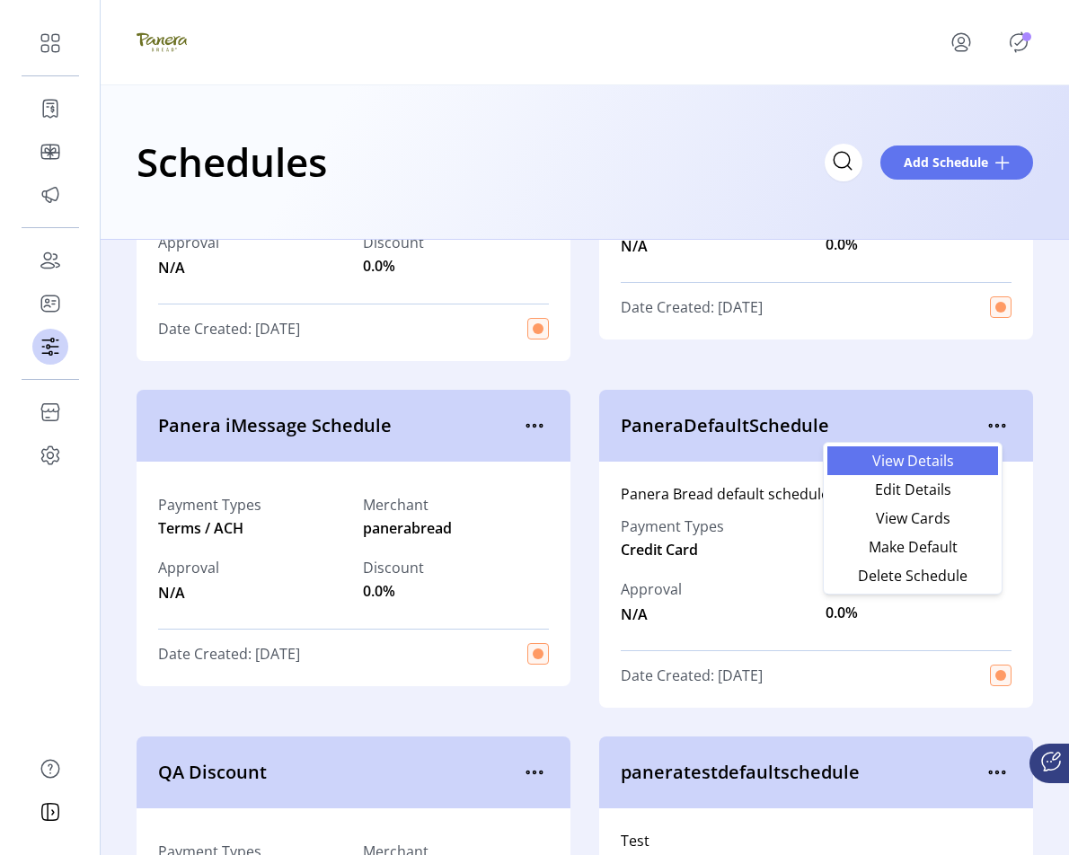
click at [947, 462] on span "View Details" at bounding box center [912, 461] width 149 height 14
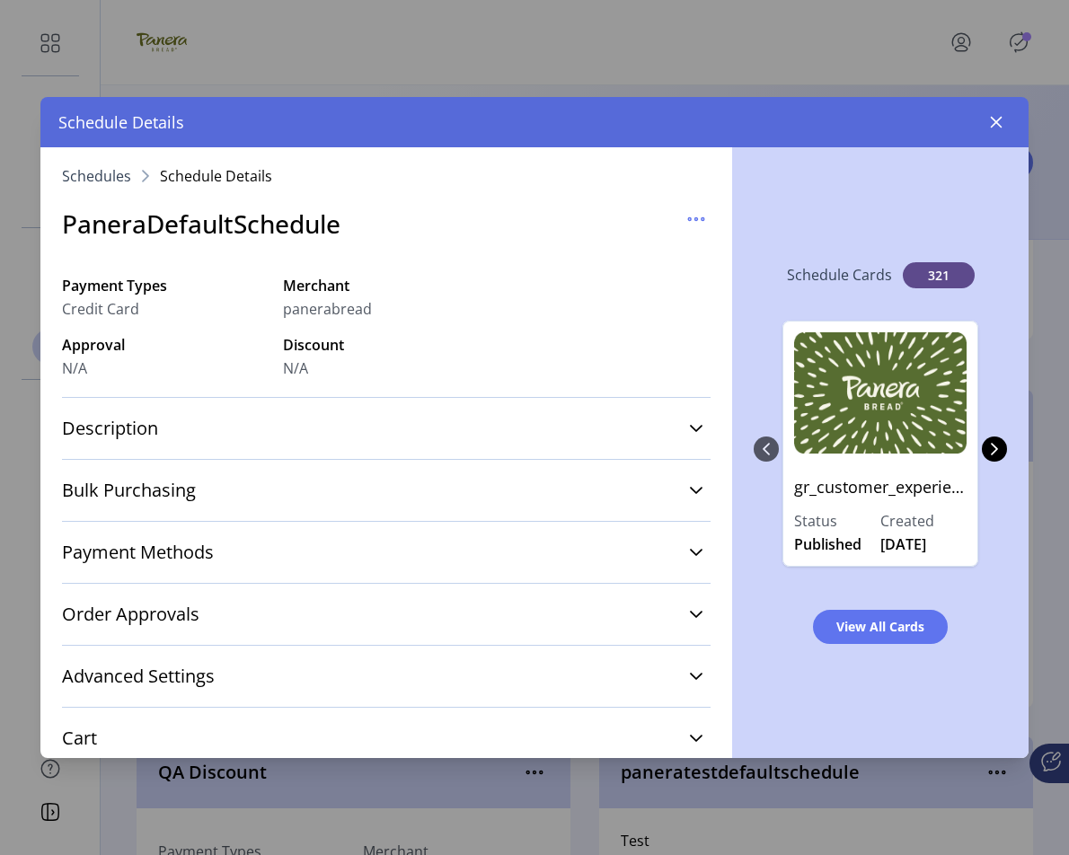
drag, startPoint x: 995, startPoint y: 126, endPoint x: 938, endPoint y: 174, distance: 74.5
click at [938, 174] on div "Schedule Details Schedules Schedule Details PaneraDefaultSchedule Payment Types…" at bounding box center [534, 427] width 988 height 661
drag, startPoint x: 798, startPoint y: 488, endPoint x: 970, endPoint y: 489, distance: 171.5
click at [968, 489] on div "gr_customer_experience2024 Status Published Created 02/29/2024" at bounding box center [880, 444] width 196 height 246
drag, startPoint x: 791, startPoint y: 487, endPoint x: 952, endPoint y: 493, distance: 160.9
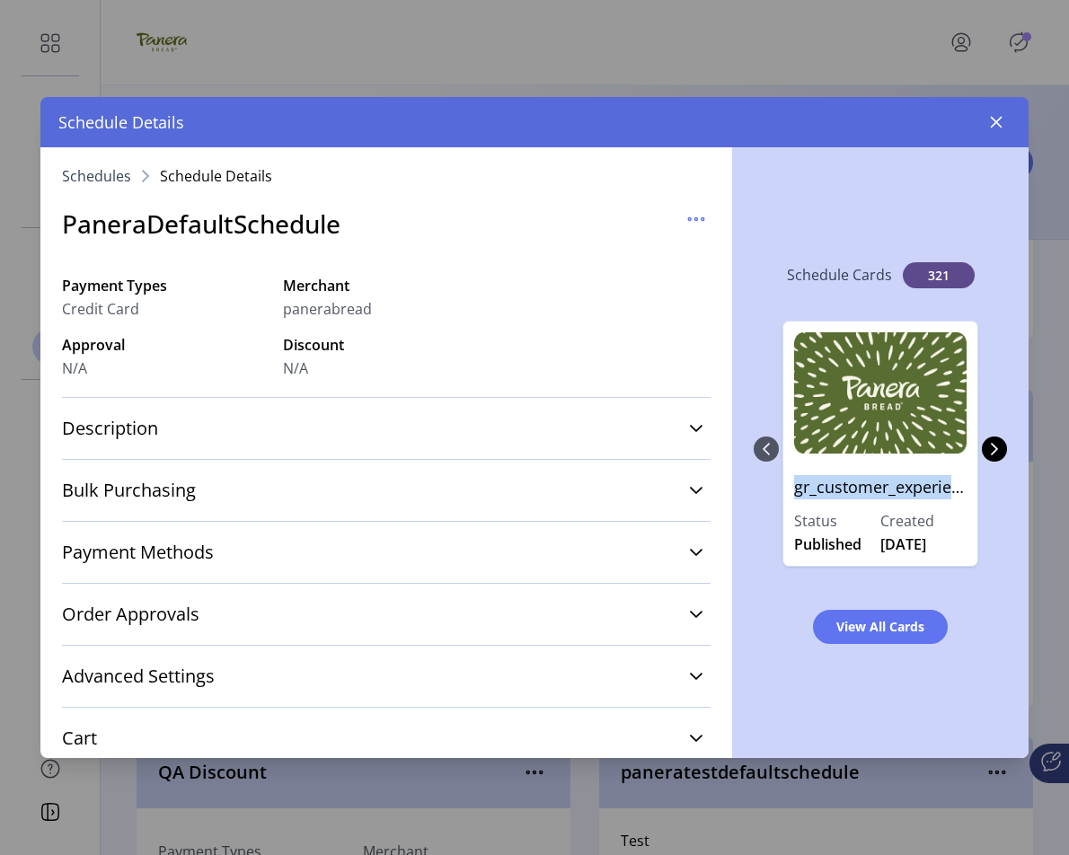
click at [952, 493] on div "gr_customer_experience2024 Status Published Created 02/29/2024" at bounding box center [880, 444] width 196 height 246
copy p "gr_customer_experie"
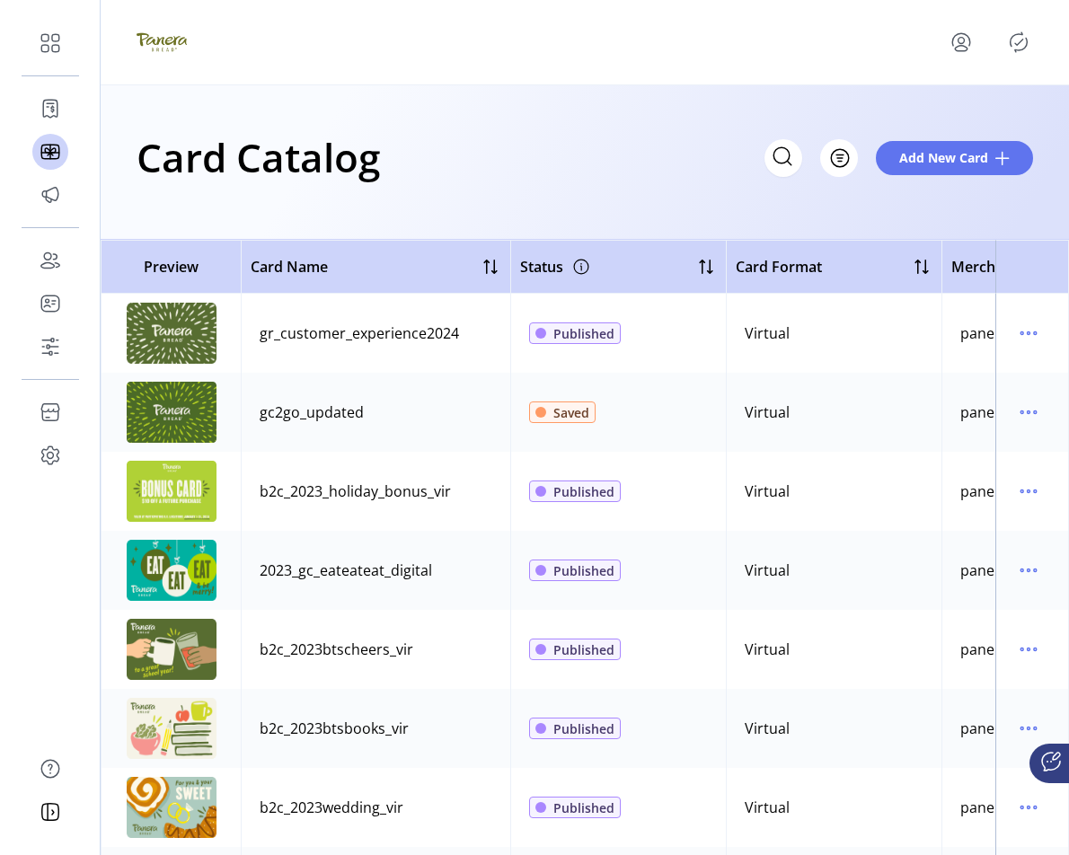
click at [1017, 44] on icon "Publisher Panel" at bounding box center [1018, 42] width 29 height 29
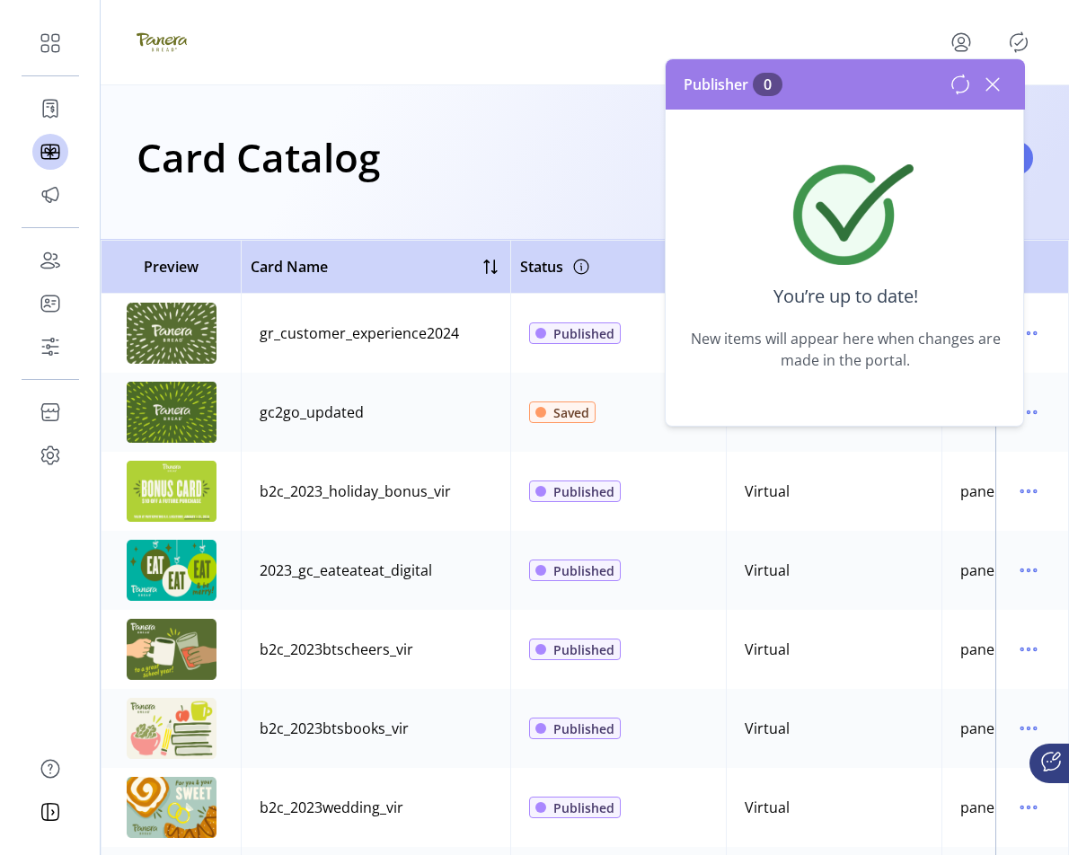
click at [987, 84] on icon at bounding box center [992, 84] width 29 height 29
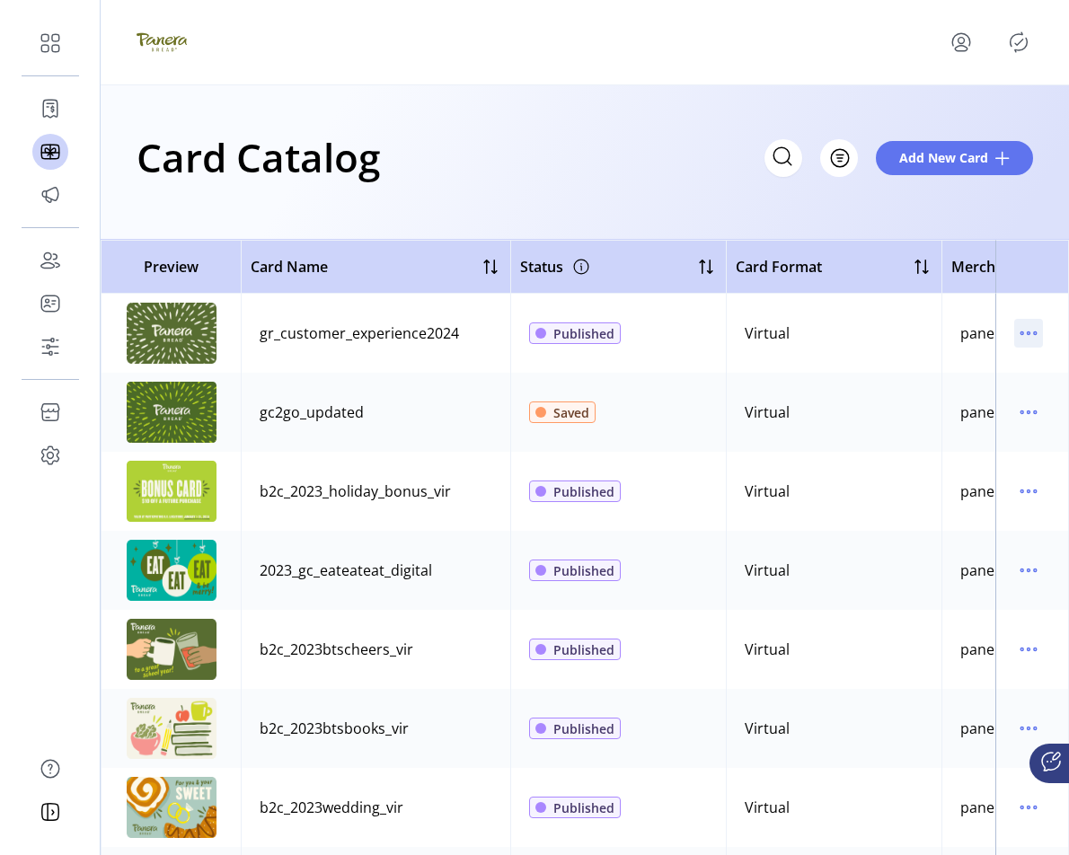
click at [1025, 329] on icon "menu" at bounding box center [1028, 333] width 29 height 29
click at [966, 397] on span "Edit Details" at bounding box center [943, 397] width 149 height 14
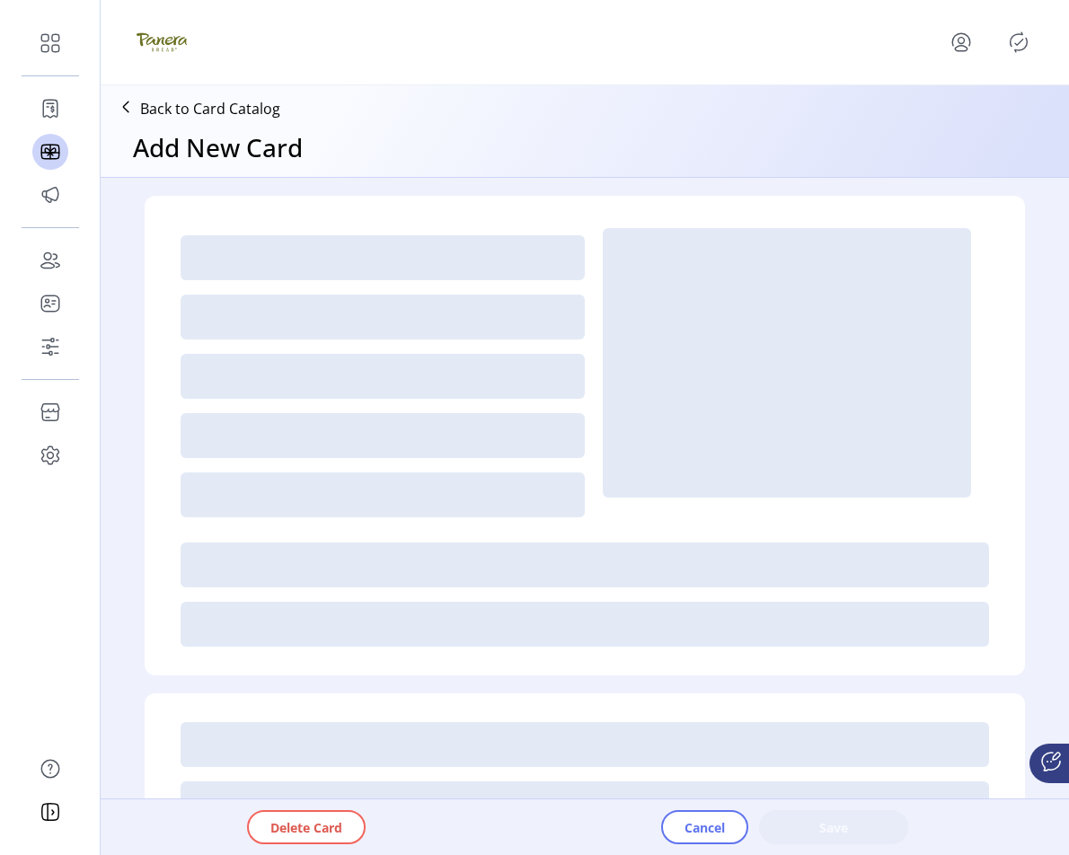
type input "*"
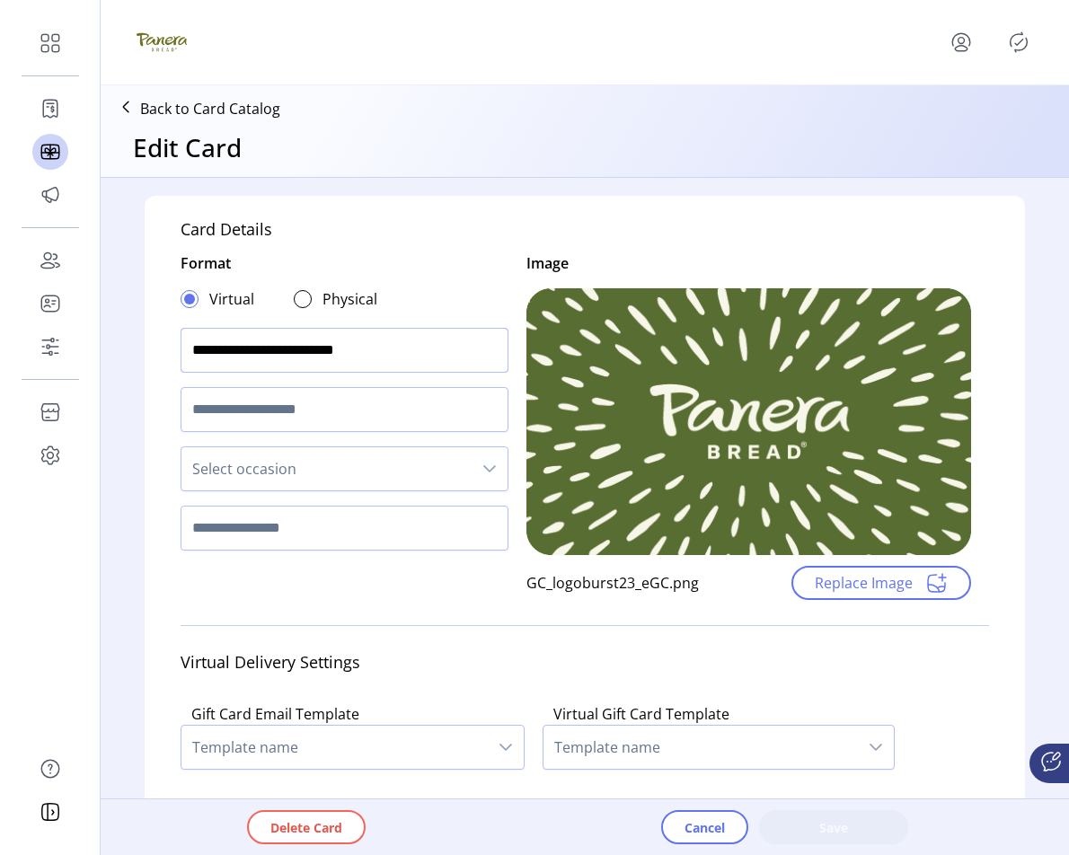
click at [403, 353] on input "**********" at bounding box center [345, 350] width 328 height 45
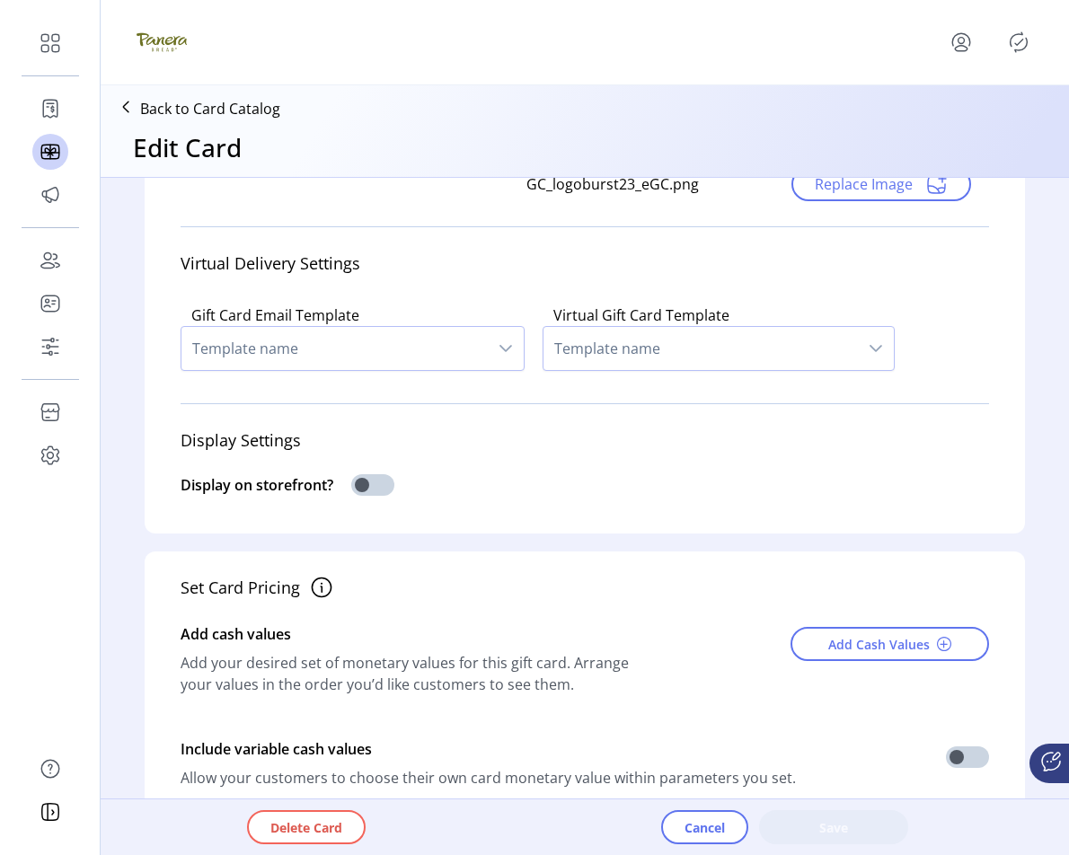
scroll to position [26, 0]
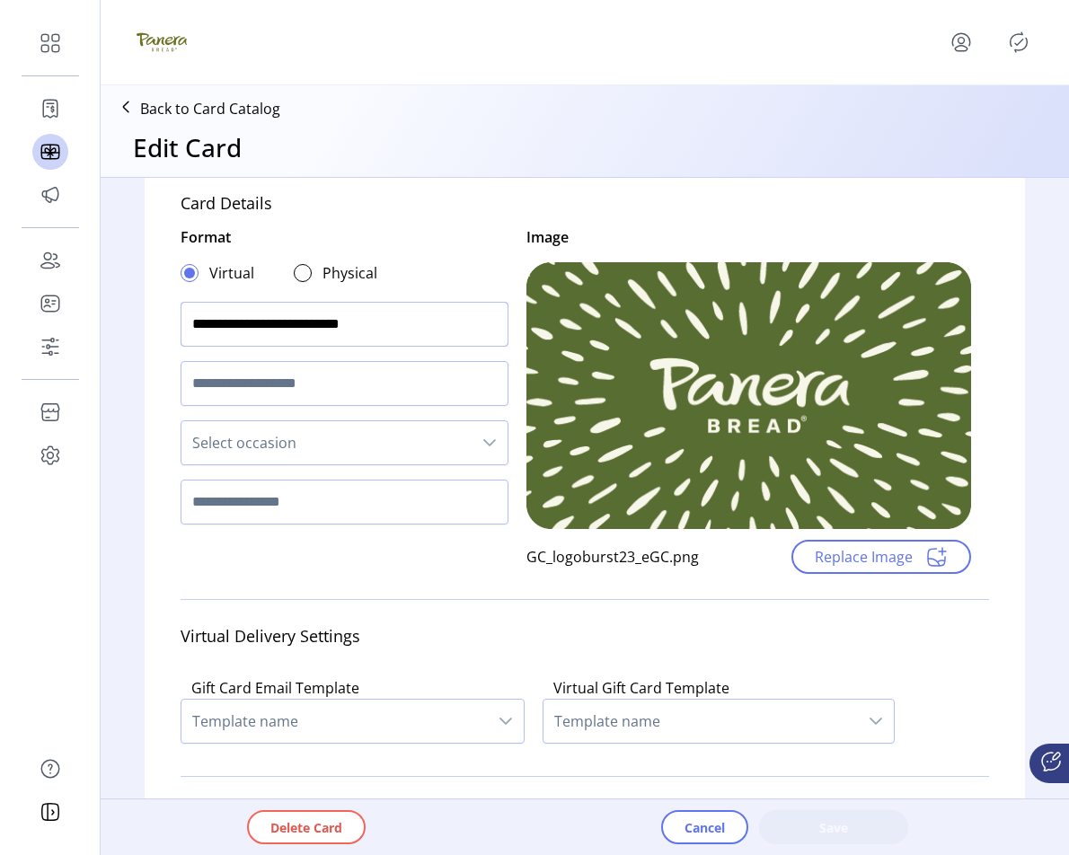
type input "**********"
click at [418, 390] on input "text" at bounding box center [345, 383] width 328 height 45
click at [387, 427] on span "Select occasion" at bounding box center [326, 442] width 290 height 43
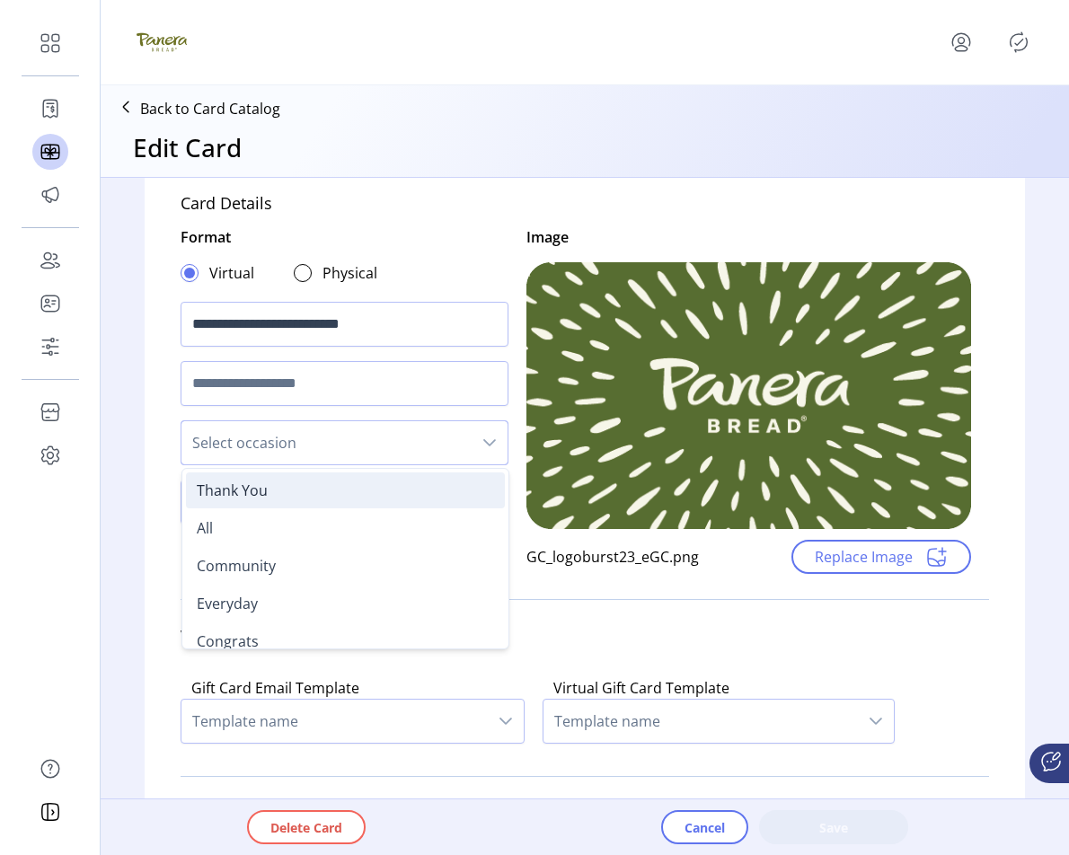
click at [377, 499] on div "Thank You" at bounding box center [345, 491] width 297 height 22
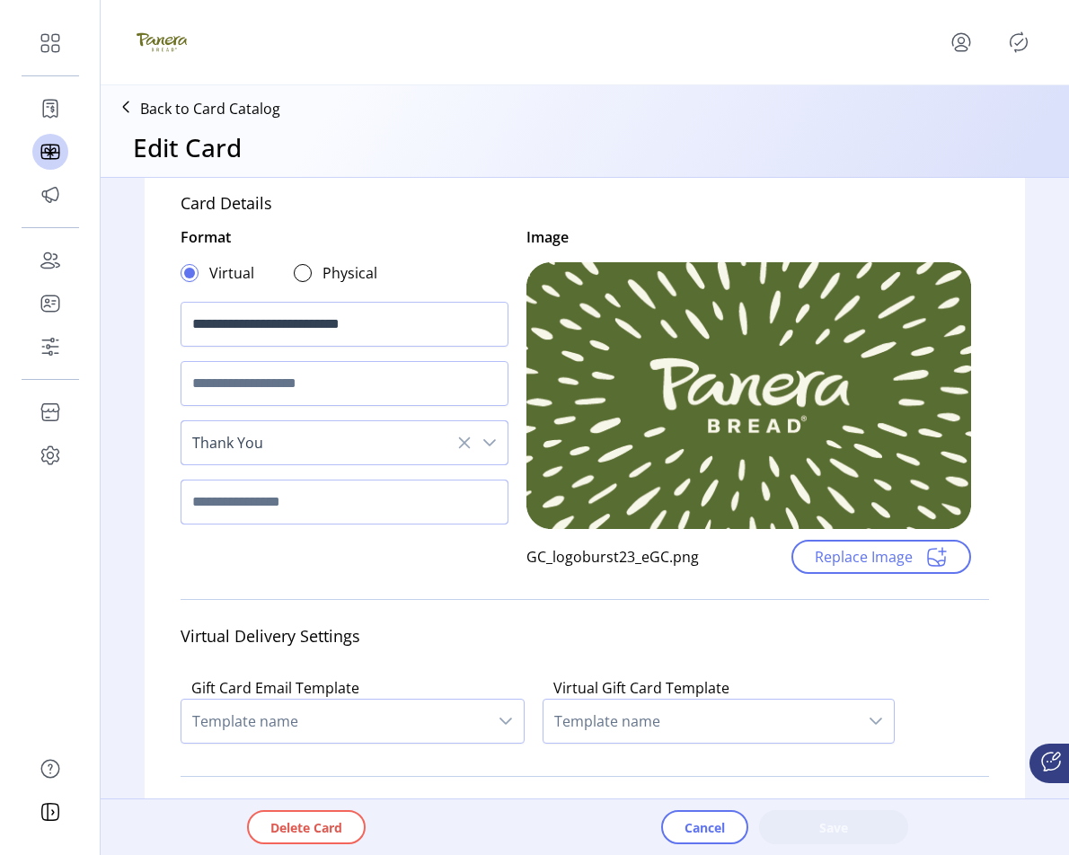
click at [360, 509] on input "text" at bounding box center [345, 502] width 328 height 45
click at [322, 388] on input "text" at bounding box center [345, 383] width 328 height 45
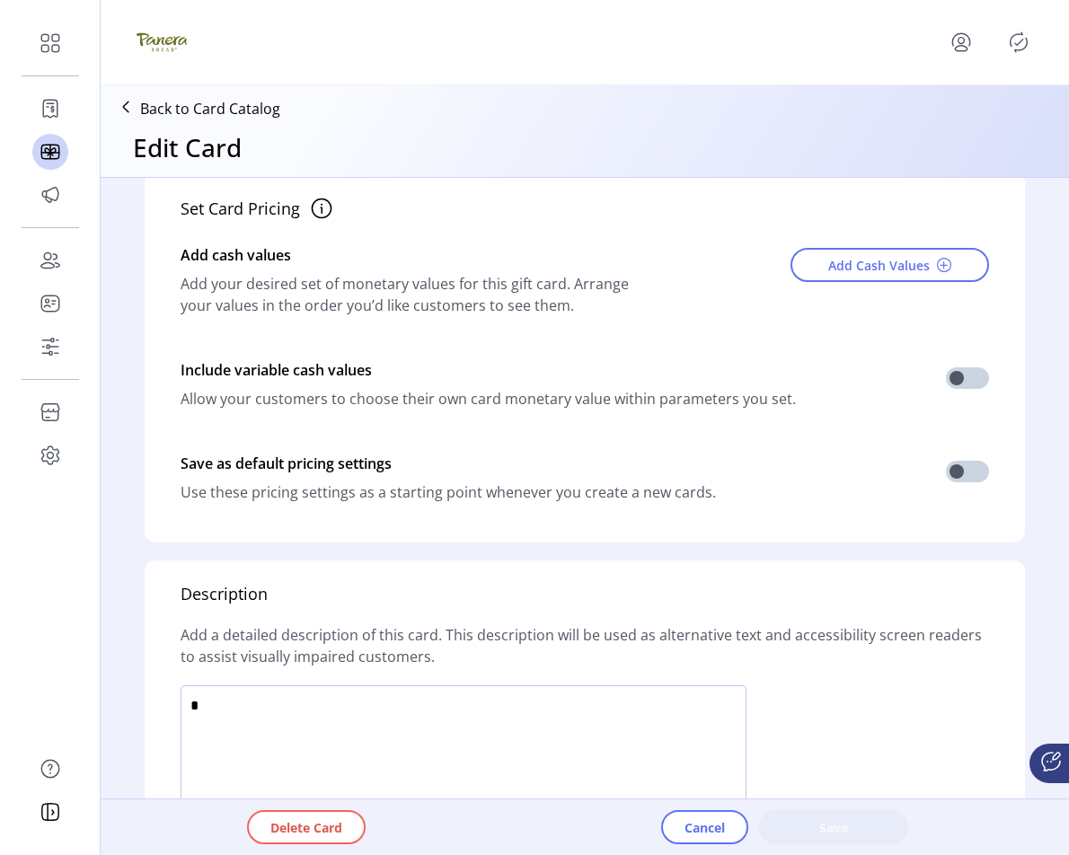
scroll to position [402, 0]
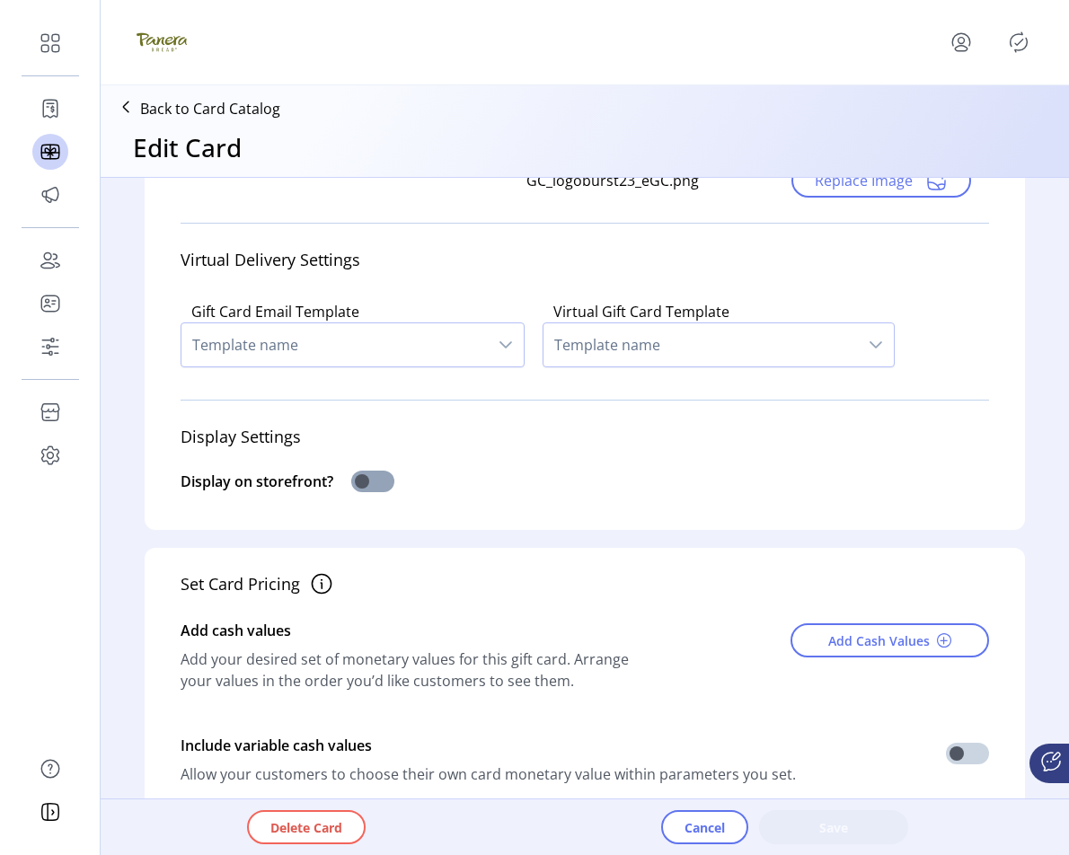
click at [384, 486] on span at bounding box center [372, 482] width 43 height 22
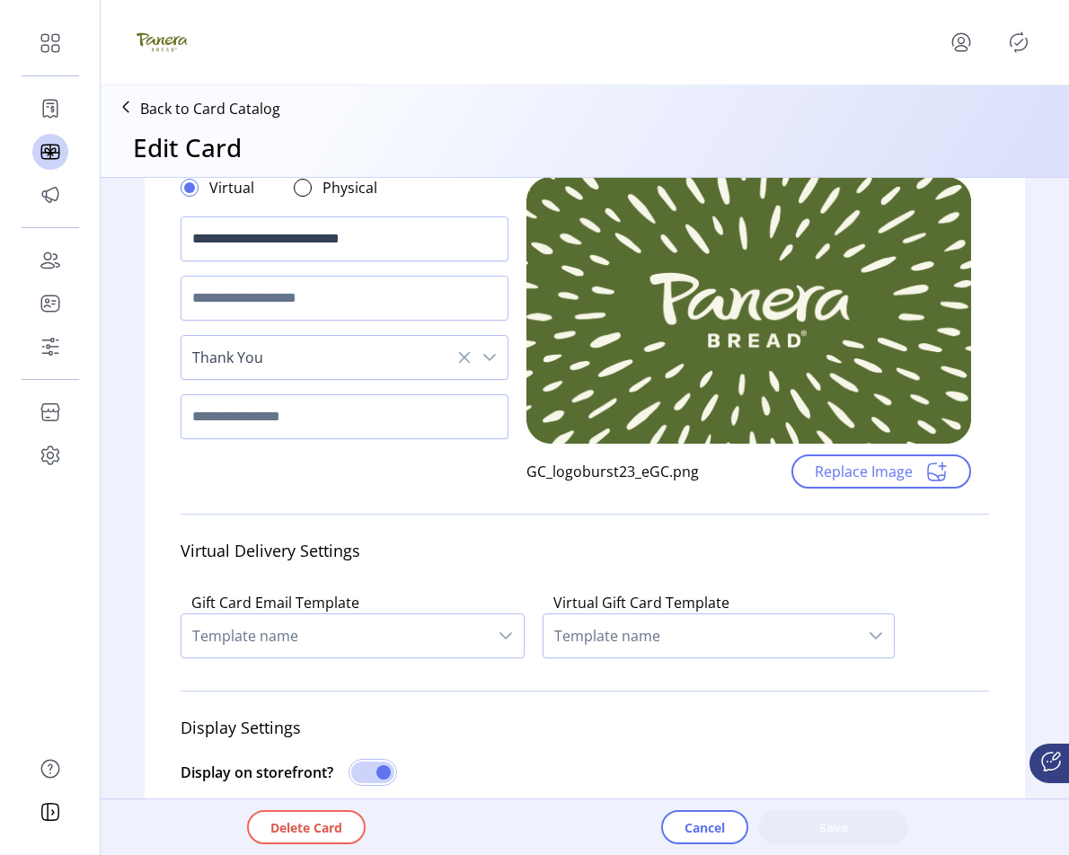
scroll to position [166, 0]
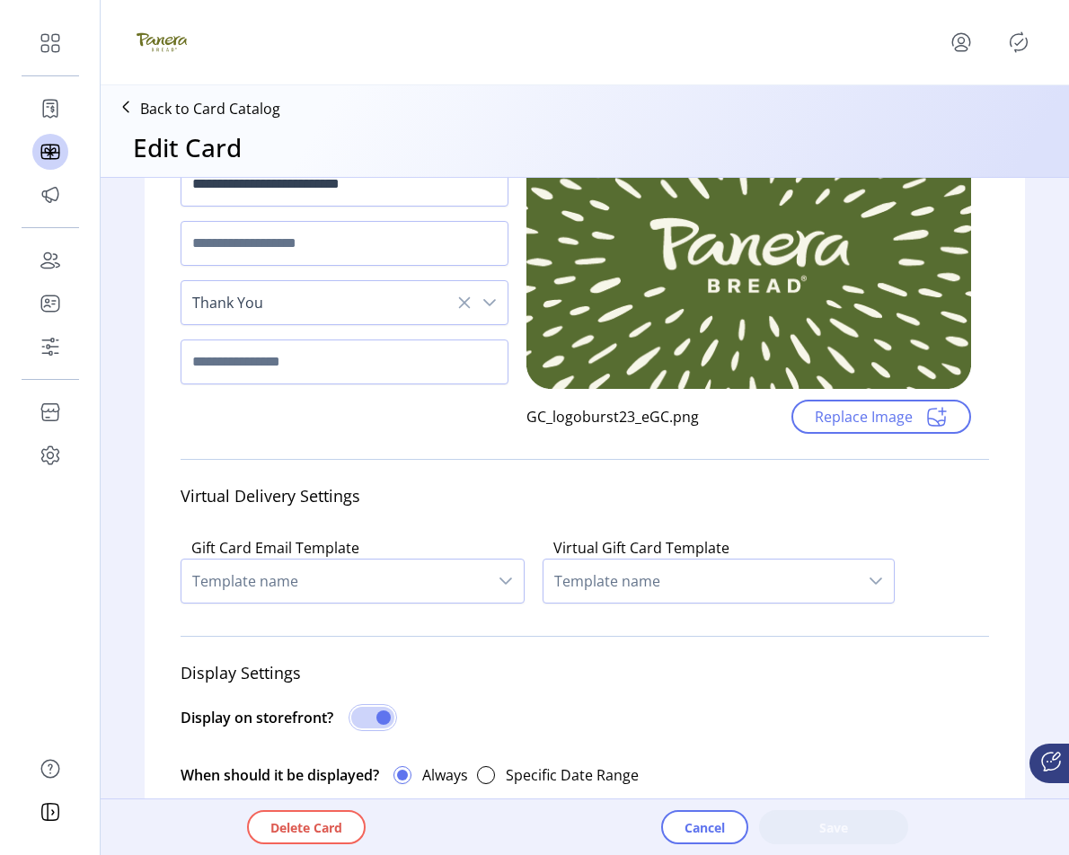
click at [337, 587] on span "Template name" at bounding box center [334, 580] width 306 height 43
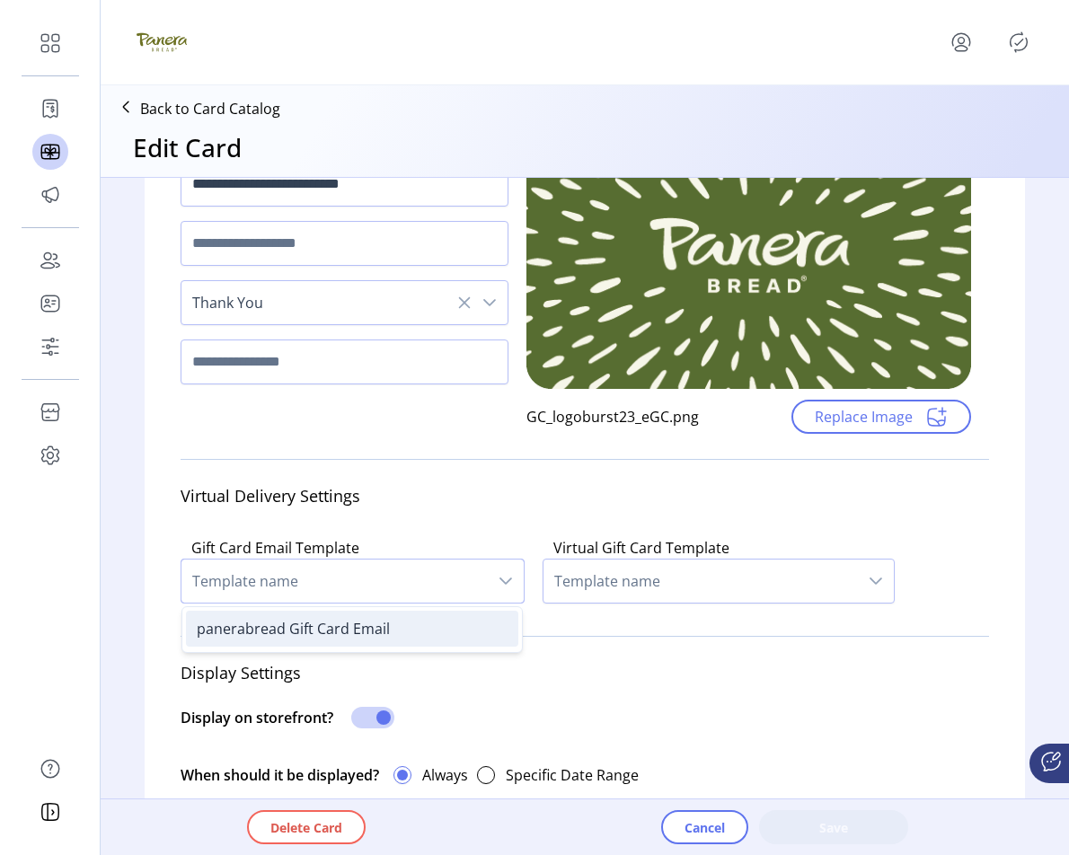
click at [313, 641] on li "panerabread Gift Card Email" at bounding box center [352, 629] width 332 height 36
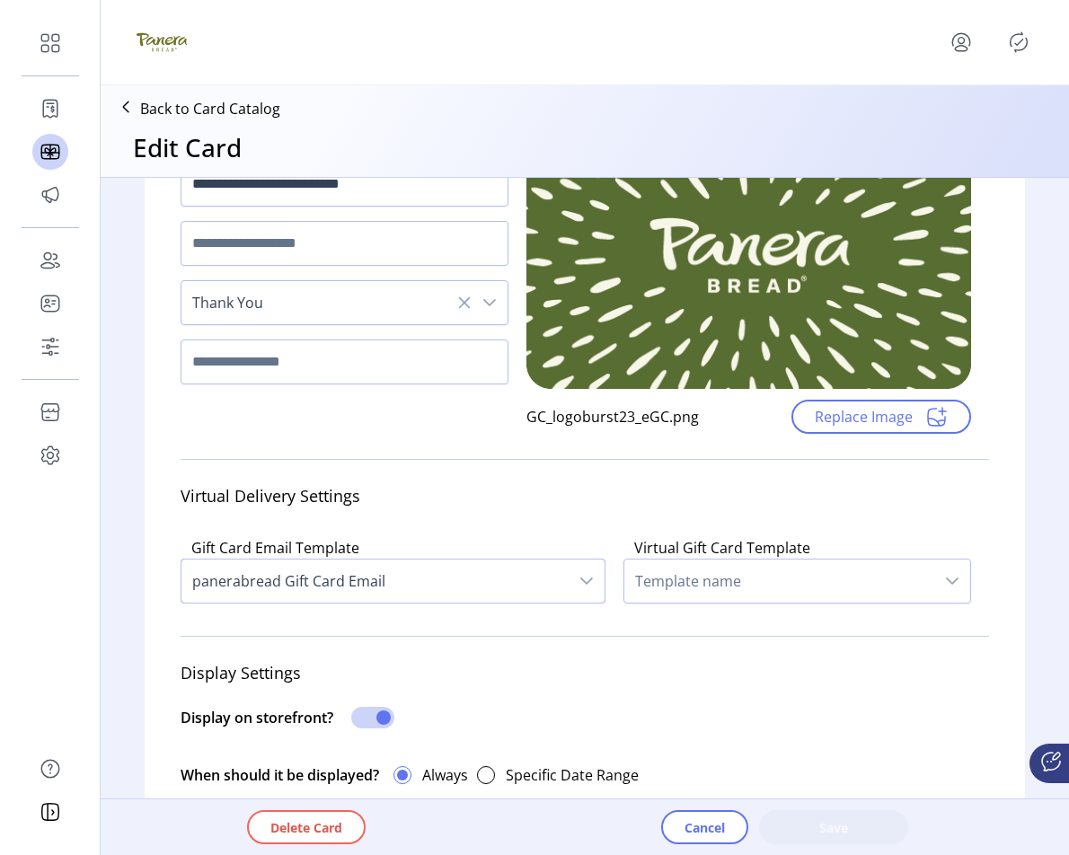
click at [716, 590] on span "Template name" at bounding box center [779, 580] width 310 height 43
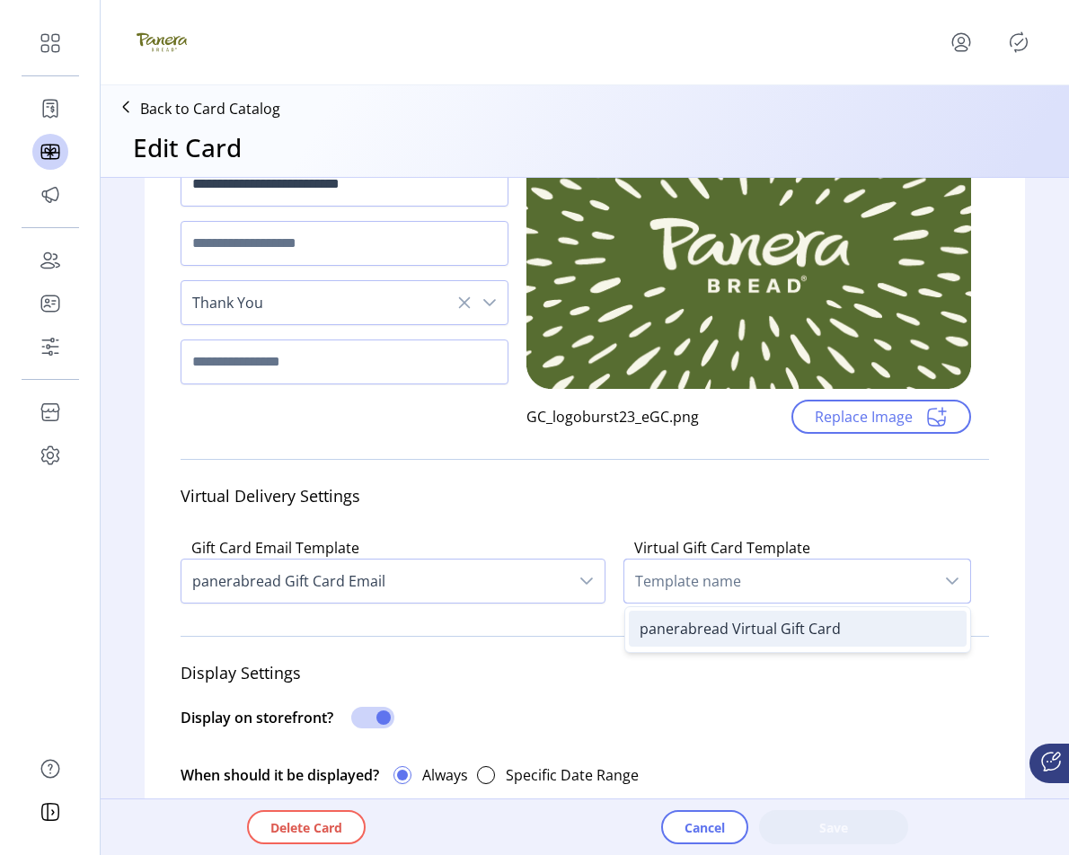
click at [710, 624] on span "panerabread Virtual Gift Card" at bounding box center [739, 629] width 201 height 20
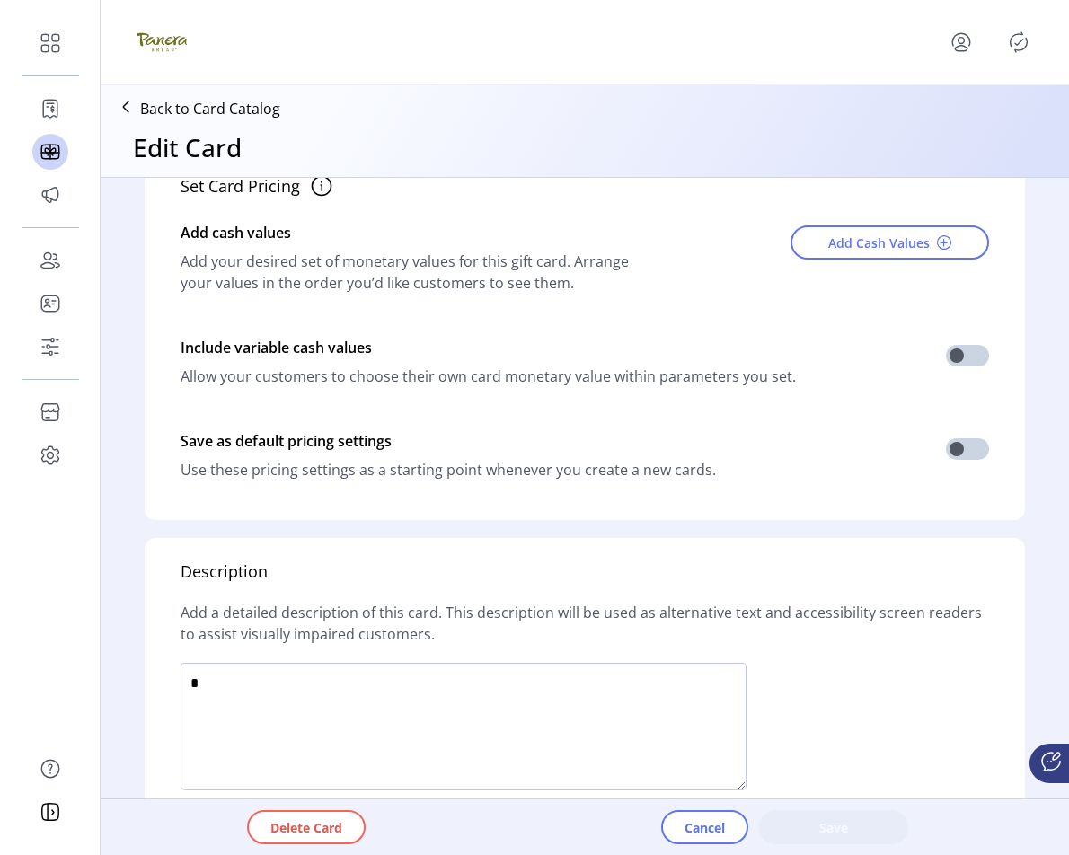
scroll to position [1074, 0]
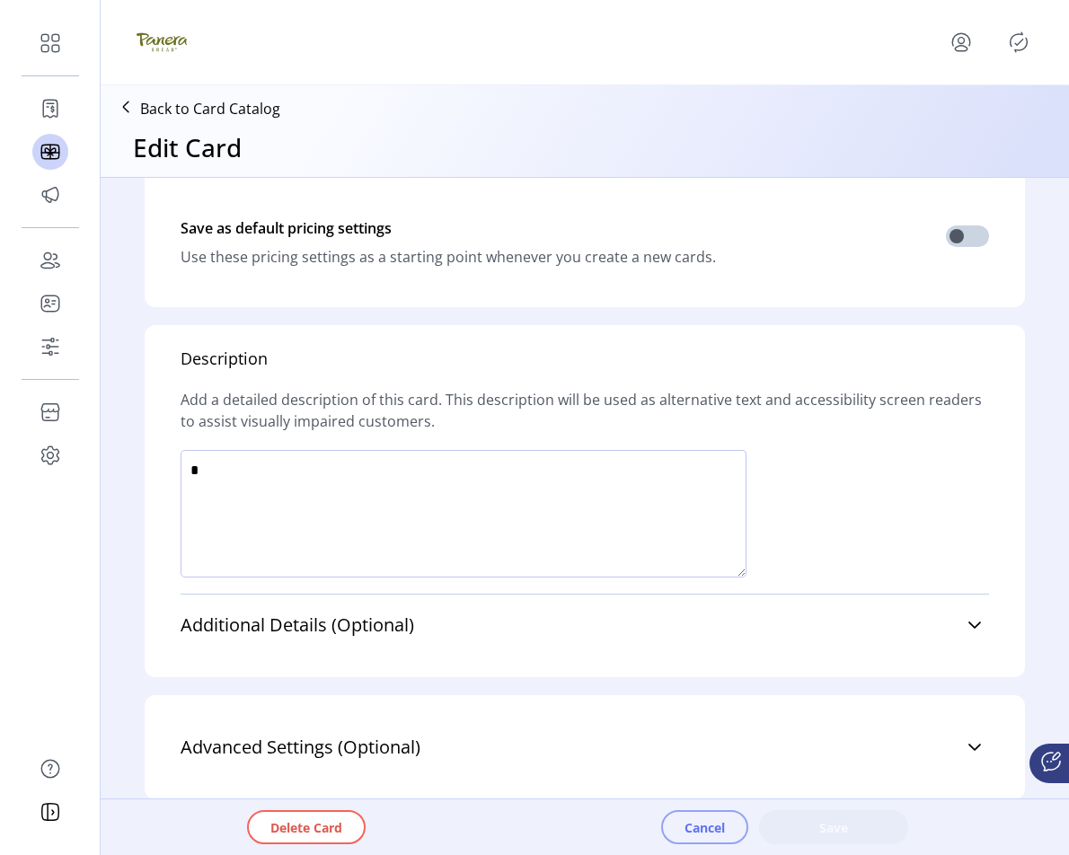
click at [697, 832] on span "Cancel" at bounding box center [704, 827] width 40 height 19
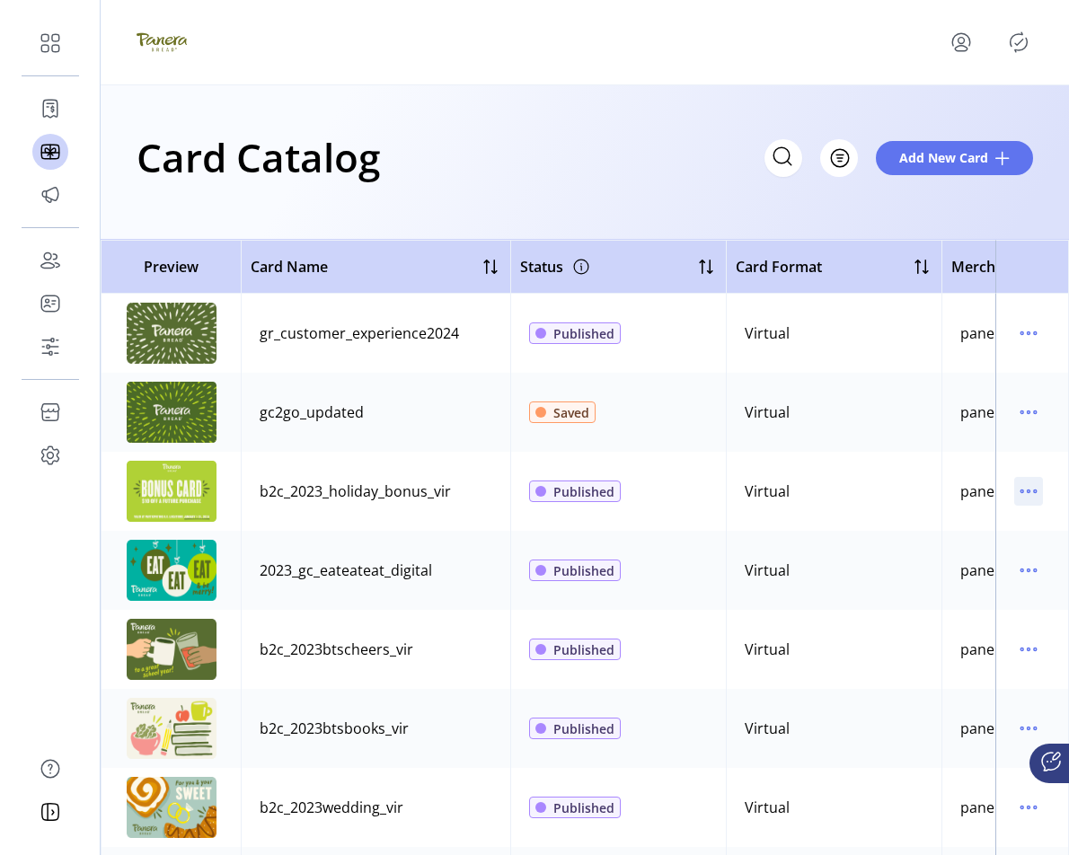
click at [1034, 490] on icon "menu" at bounding box center [1035, 491] width 3 height 3
click at [934, 556] on span "Edit Details" at bounding box center [943, 555] width 149 height 14
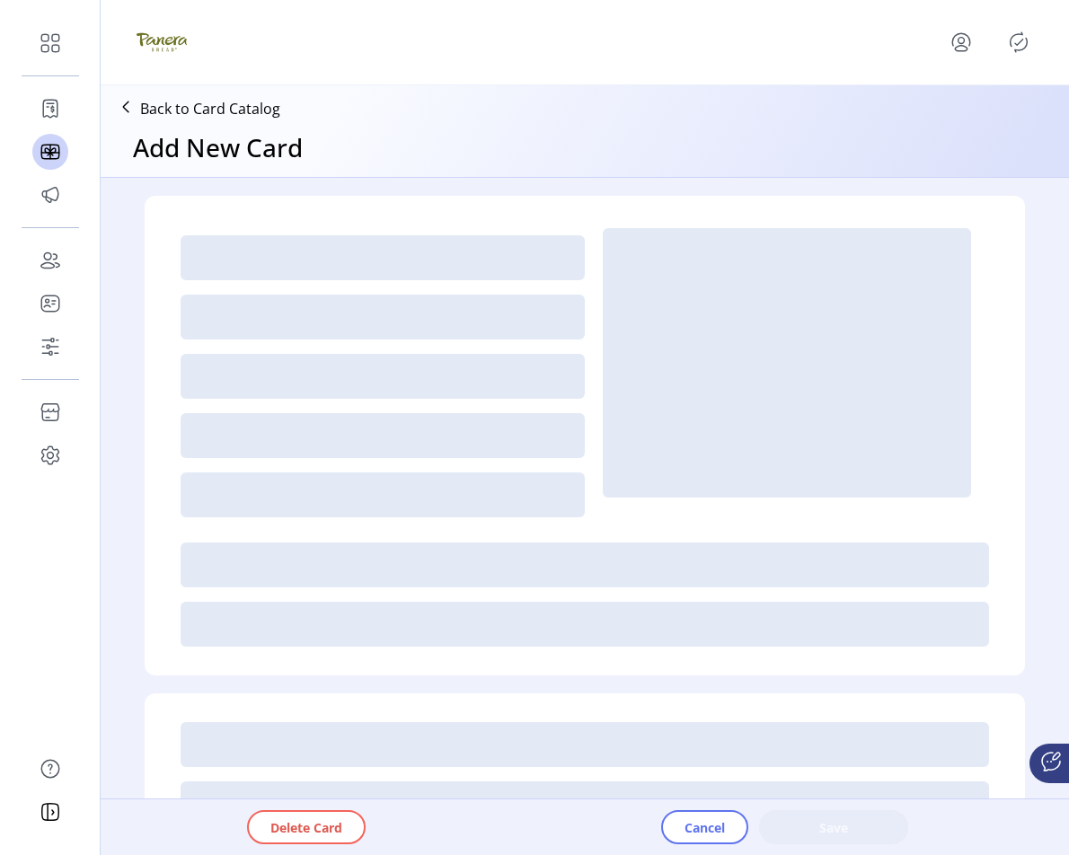
type textarea "**********"
type input "*"
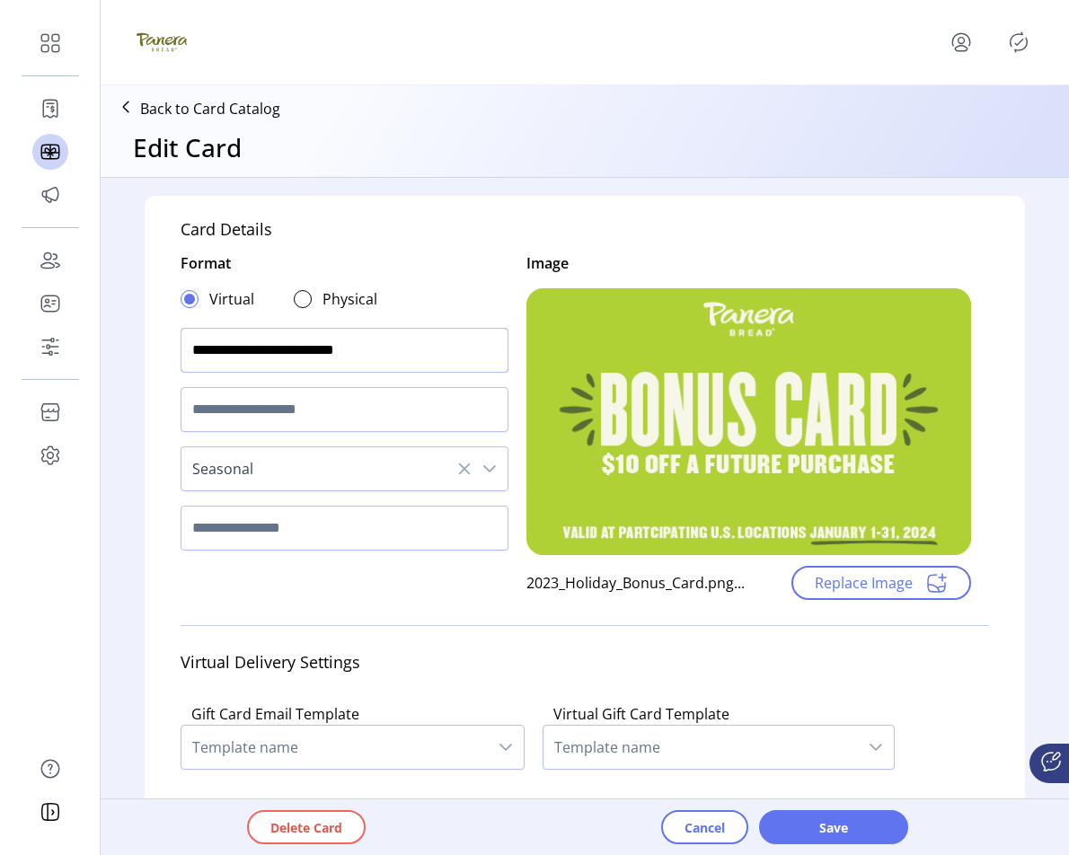
click at [449, 347] on input "**********" at bounding box center [345, 350] width 328 height 45
type input "**********"
click at [840, 834] on span "Save" at bounding box center [833, 827] width 102 height 19
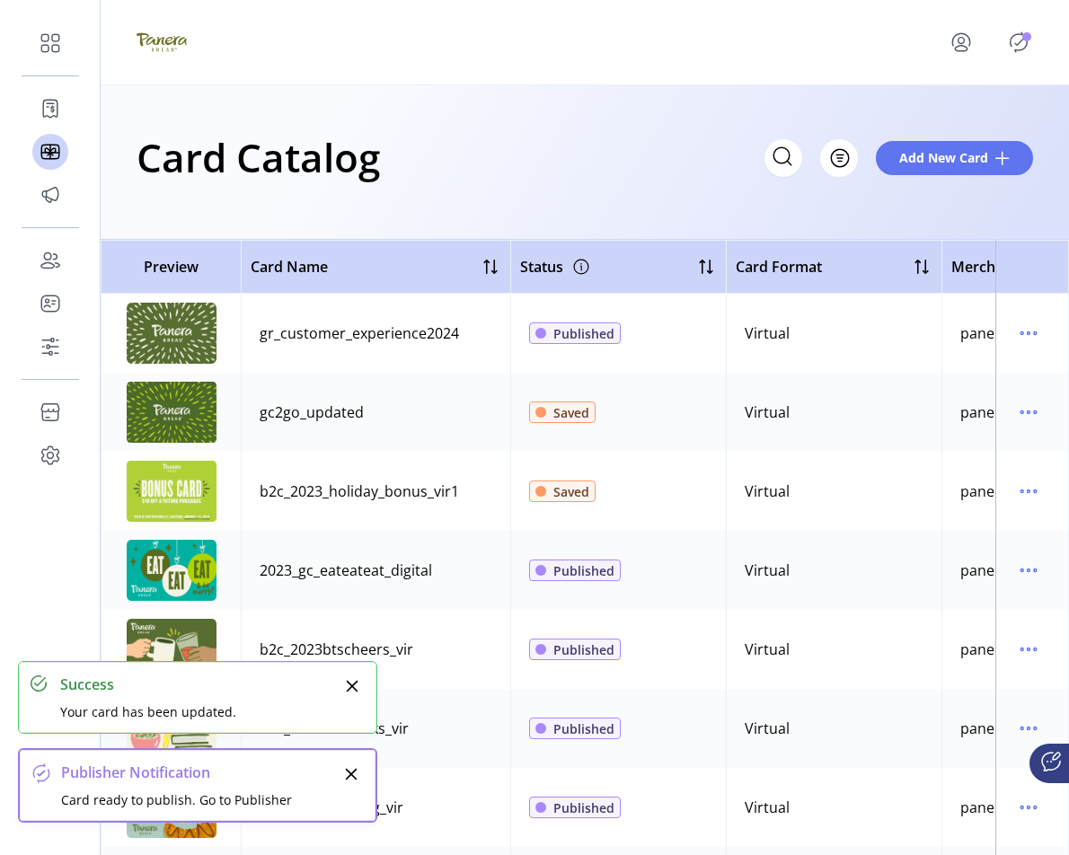
click at [1019, 45] on icon "Publisher Panel" at bounding box center [1018, 42] width 29 height 29
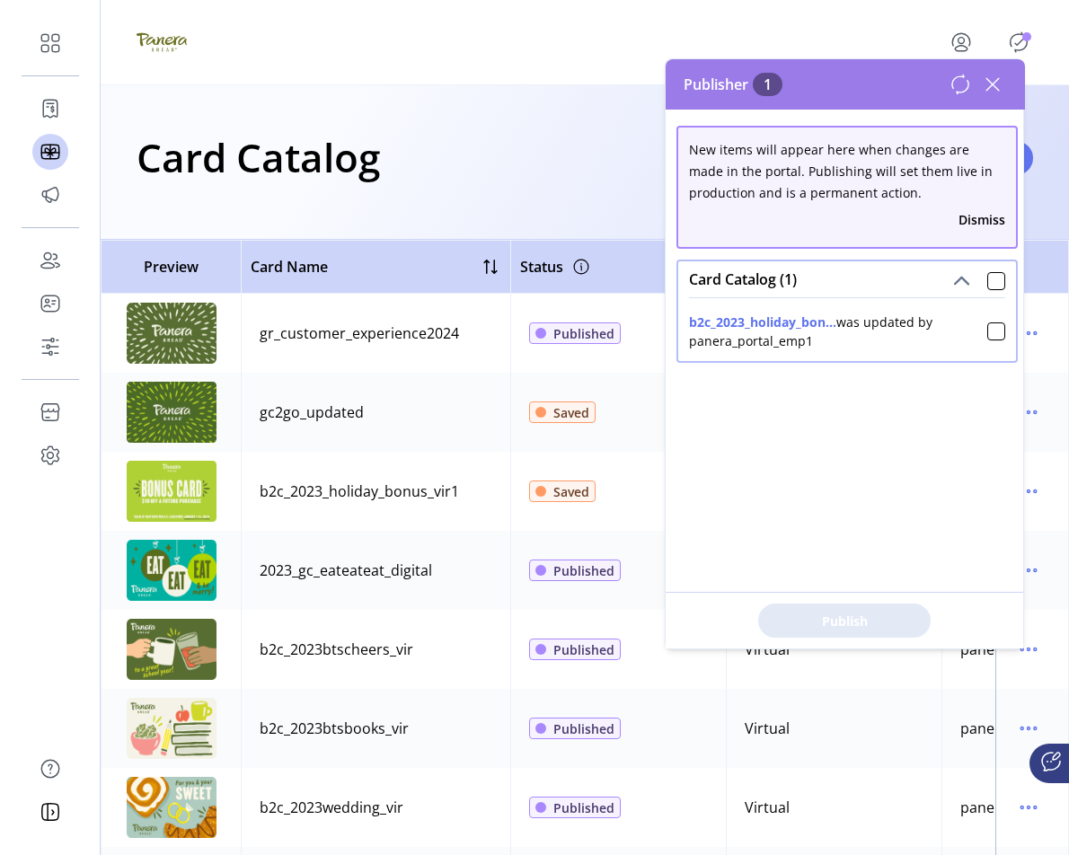
click at [994, 79] on icon at bounding box center [992, 84] width 29 height 29
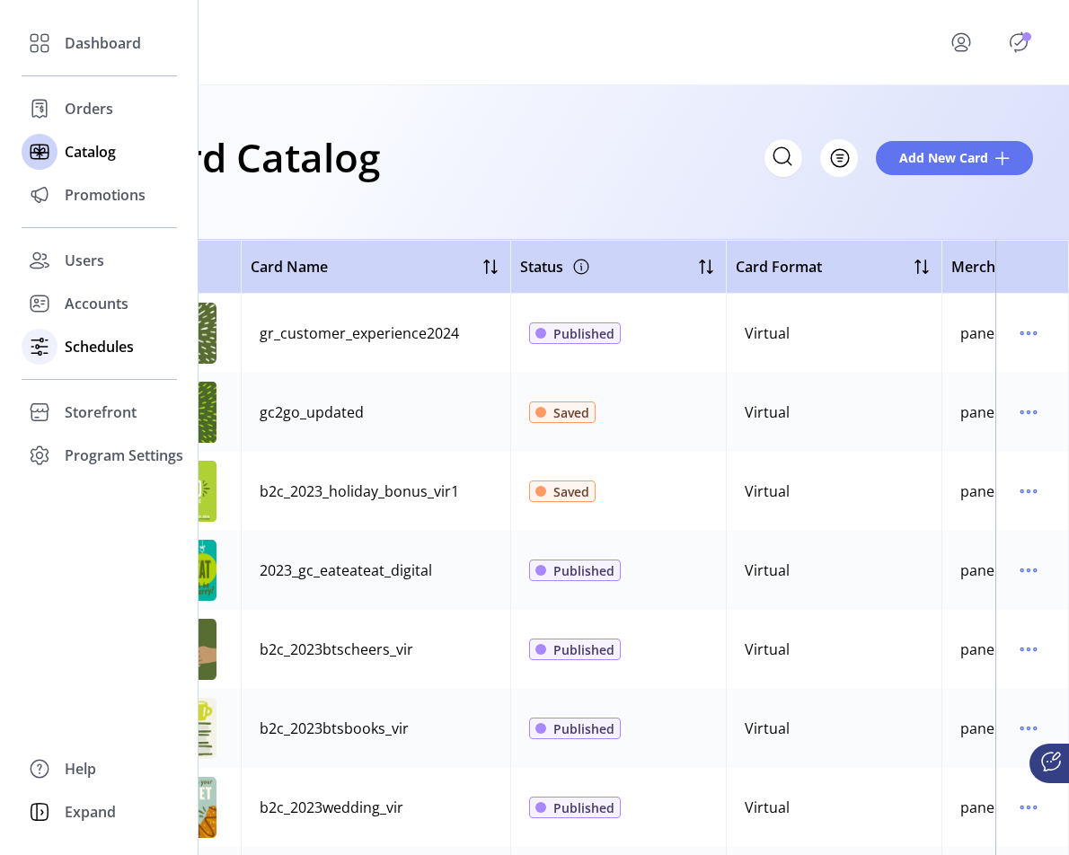
click at [106, 348] on span "Schedules" at bounding box center [99, 347] width 69 height 22
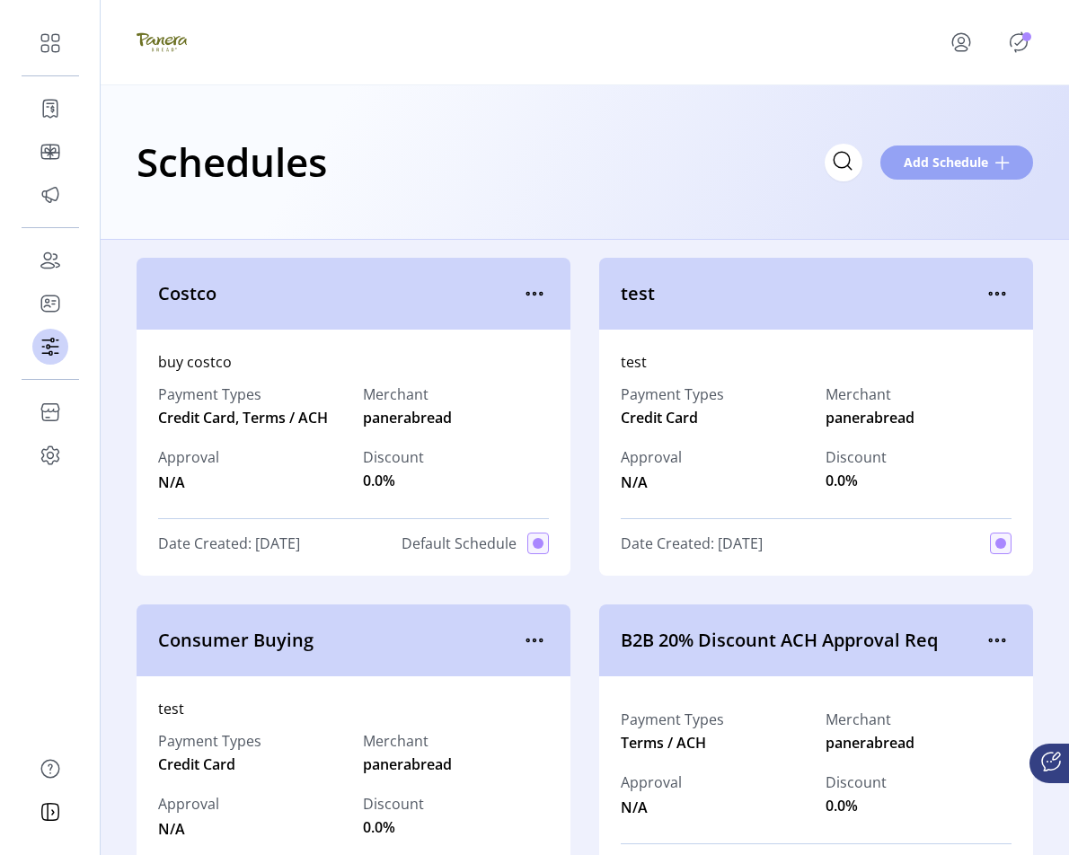
click at [964, 154] on span "Add Schedule" at bounding box center [945, 162] width 84 height 19
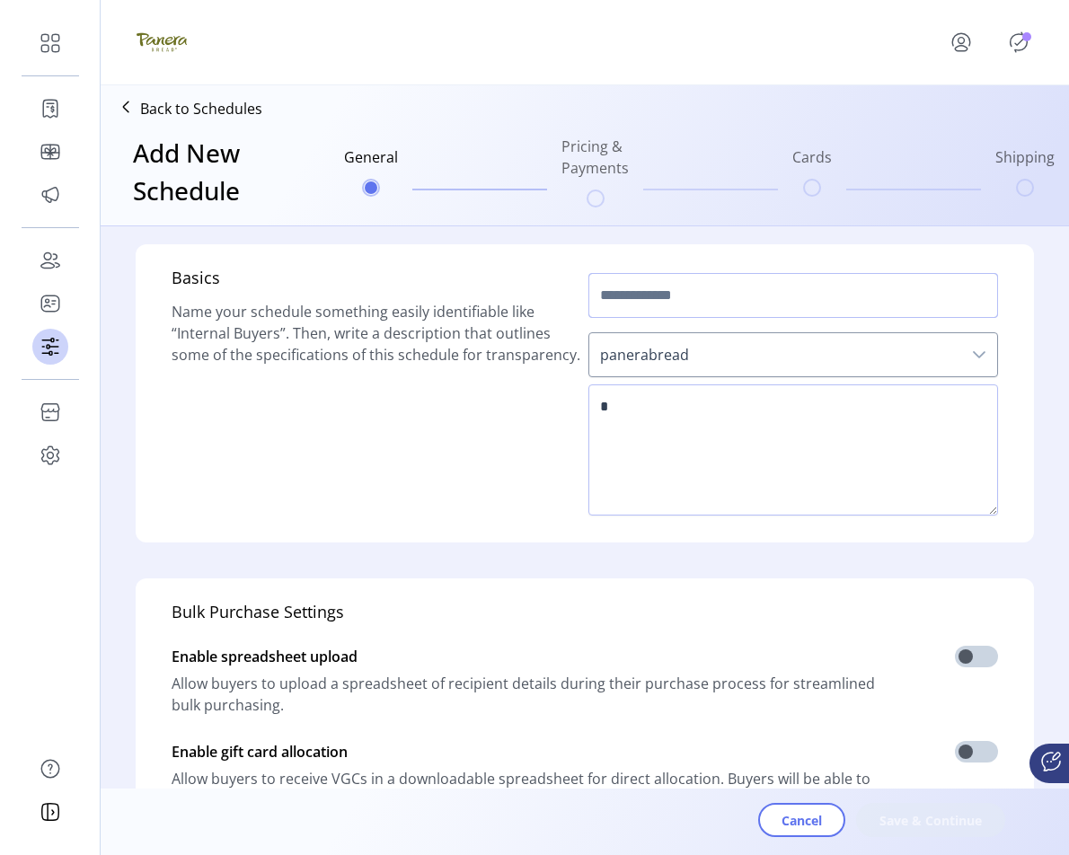
click at [748, 296] on input "text" at bounding box center [793, 295] width 410 height 45
type input "**********"
click at [828, 391] on textarea at bounding box center [793, 449] width 410 height 131
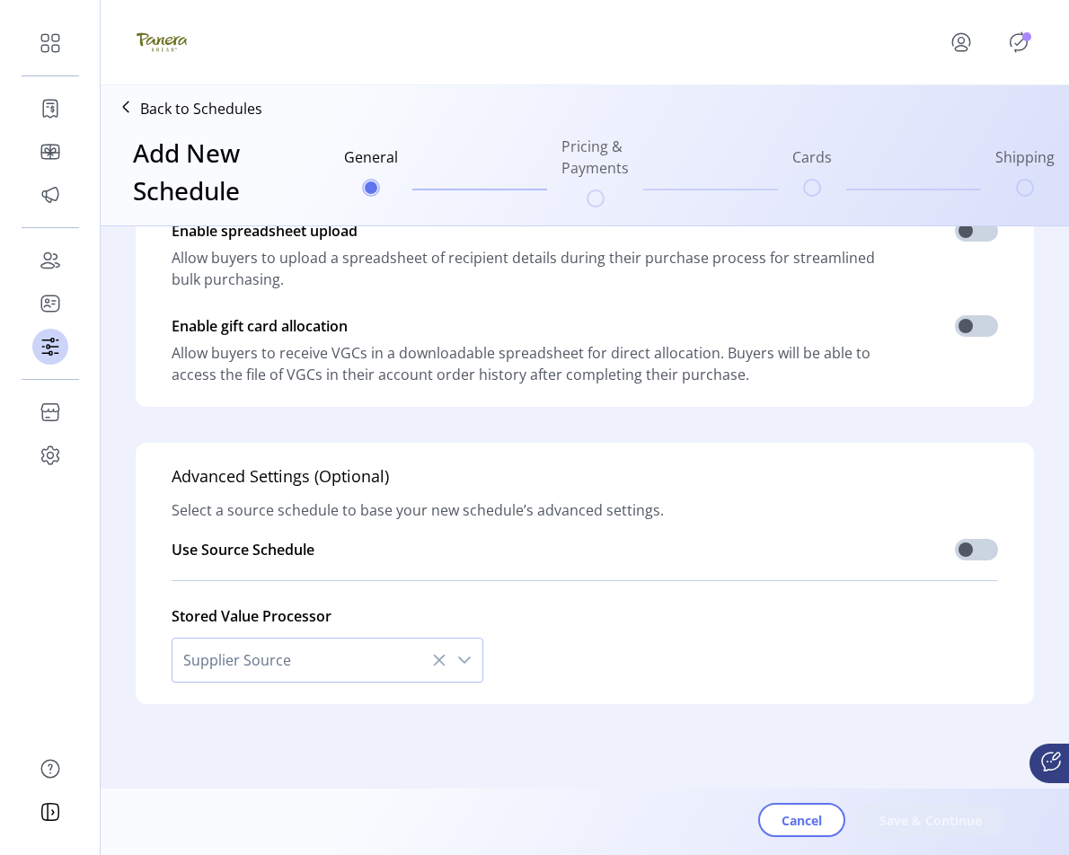
scroll to position [104, 0]
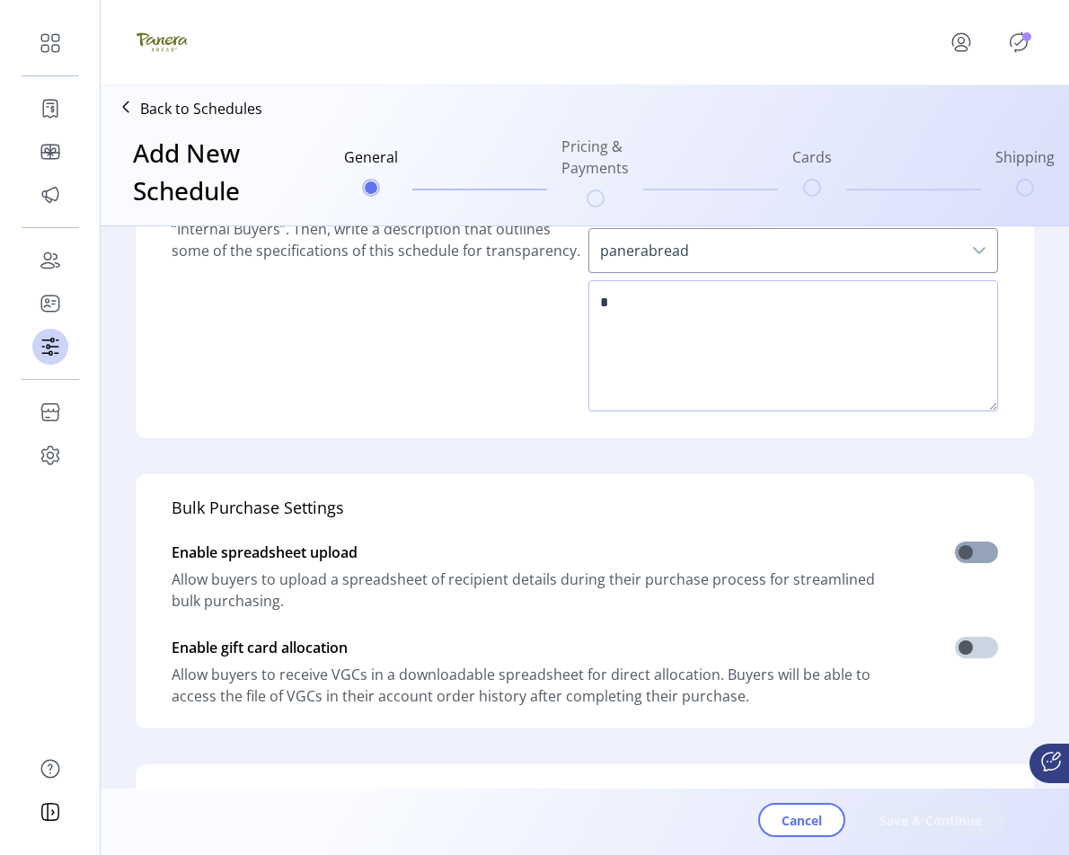
click at [981, 559] on span at bounding box center [976, 553] width 43 height 22
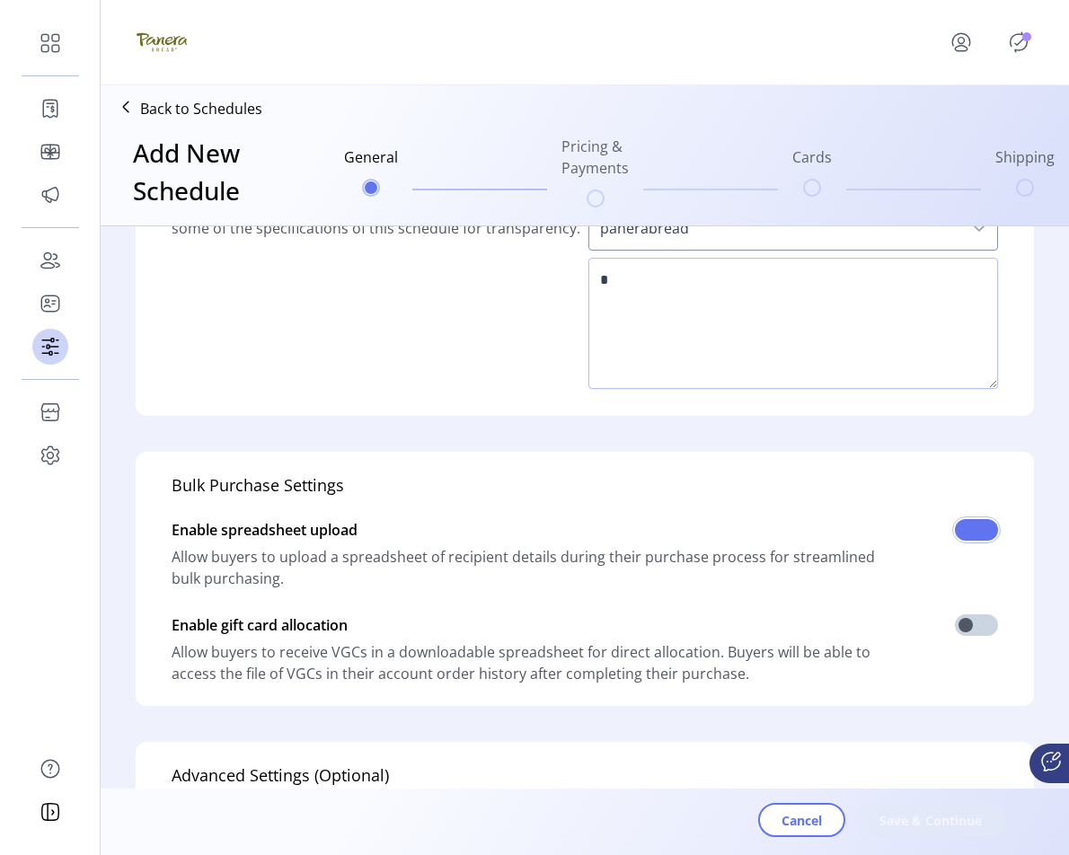
click at [959, 536] on span at bounding box center [976, 530] width 43 height 22
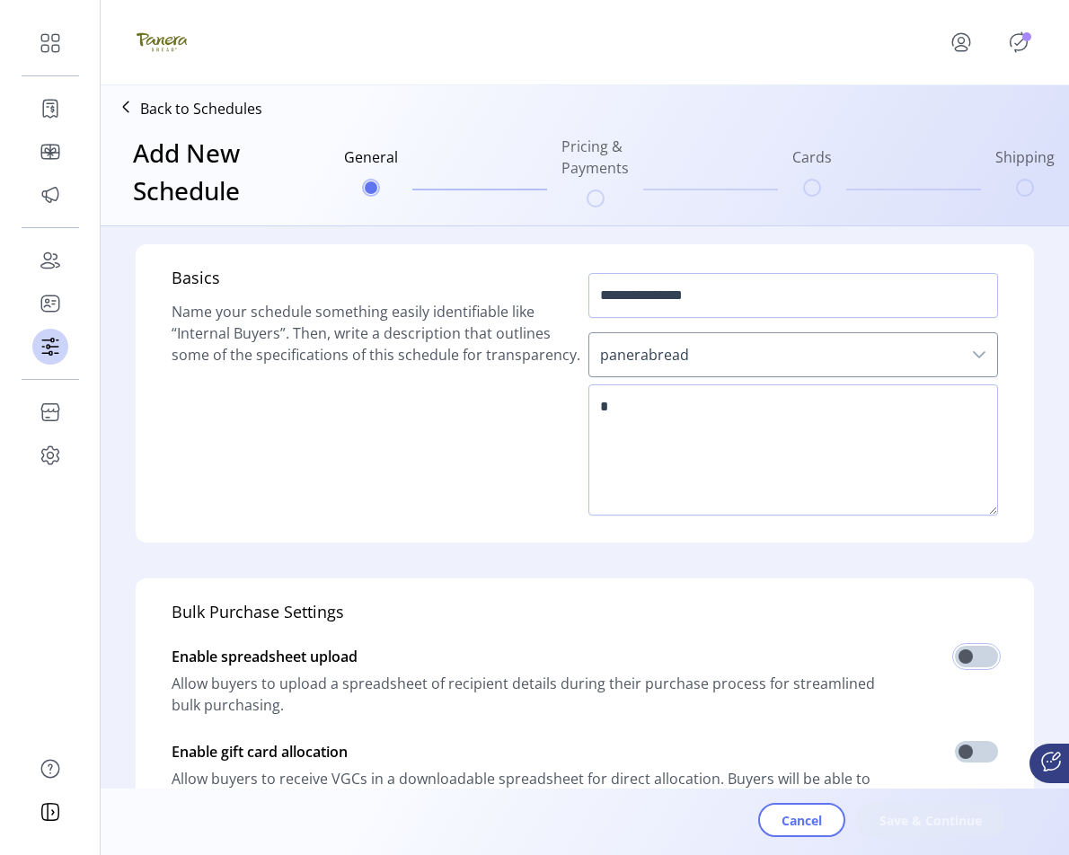
scroll to position [128, 0]
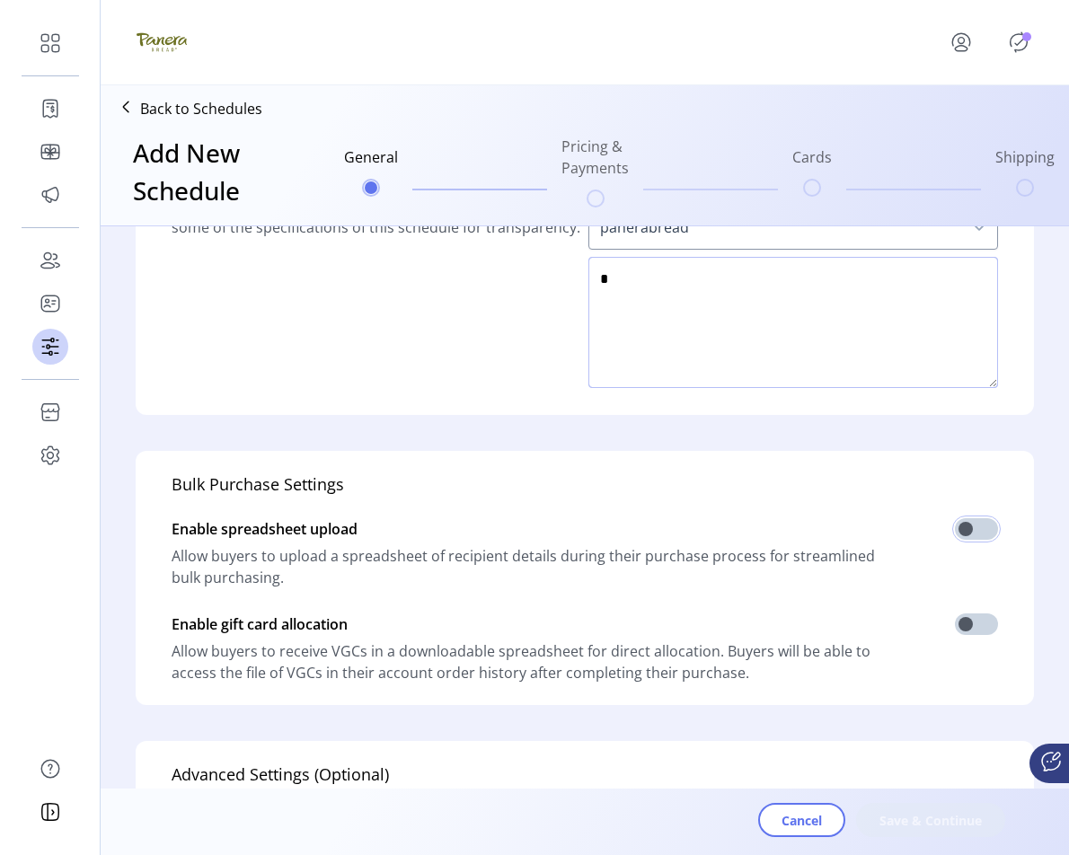
click at [804, 291] on textarea at bounding box center [793, 322] width 410 height 131
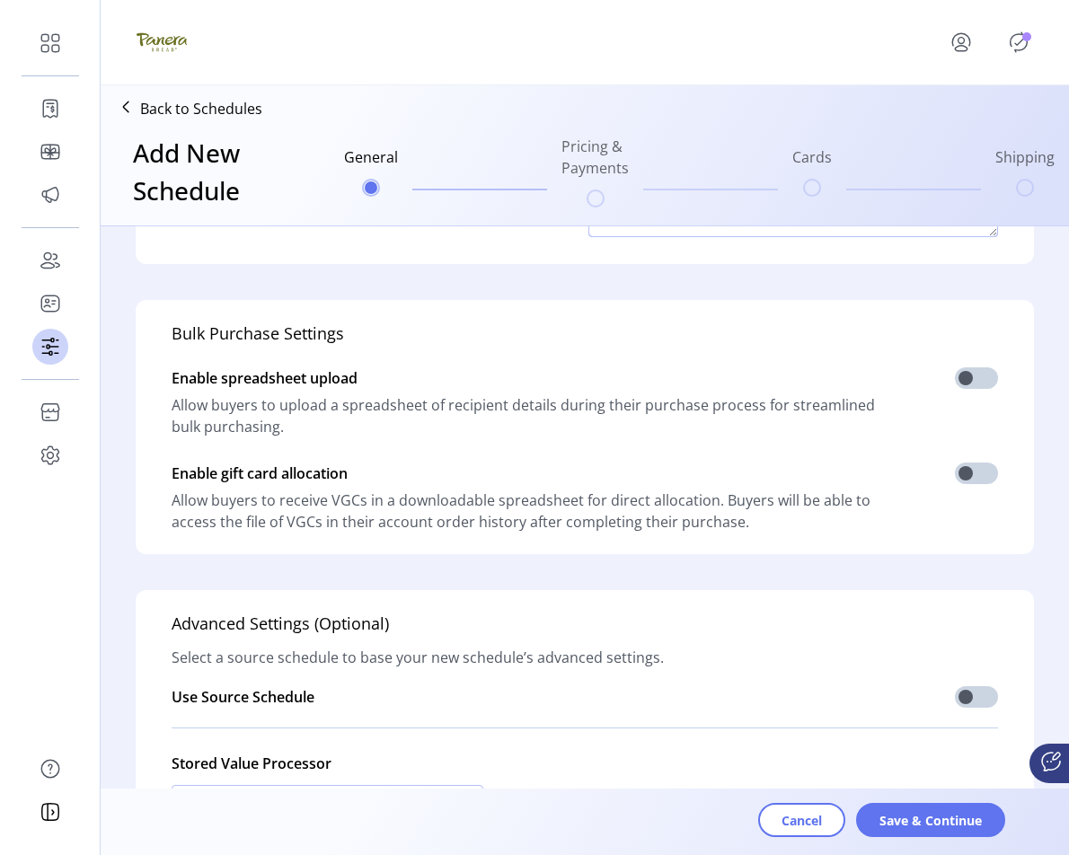
scroll to position [426, 0]
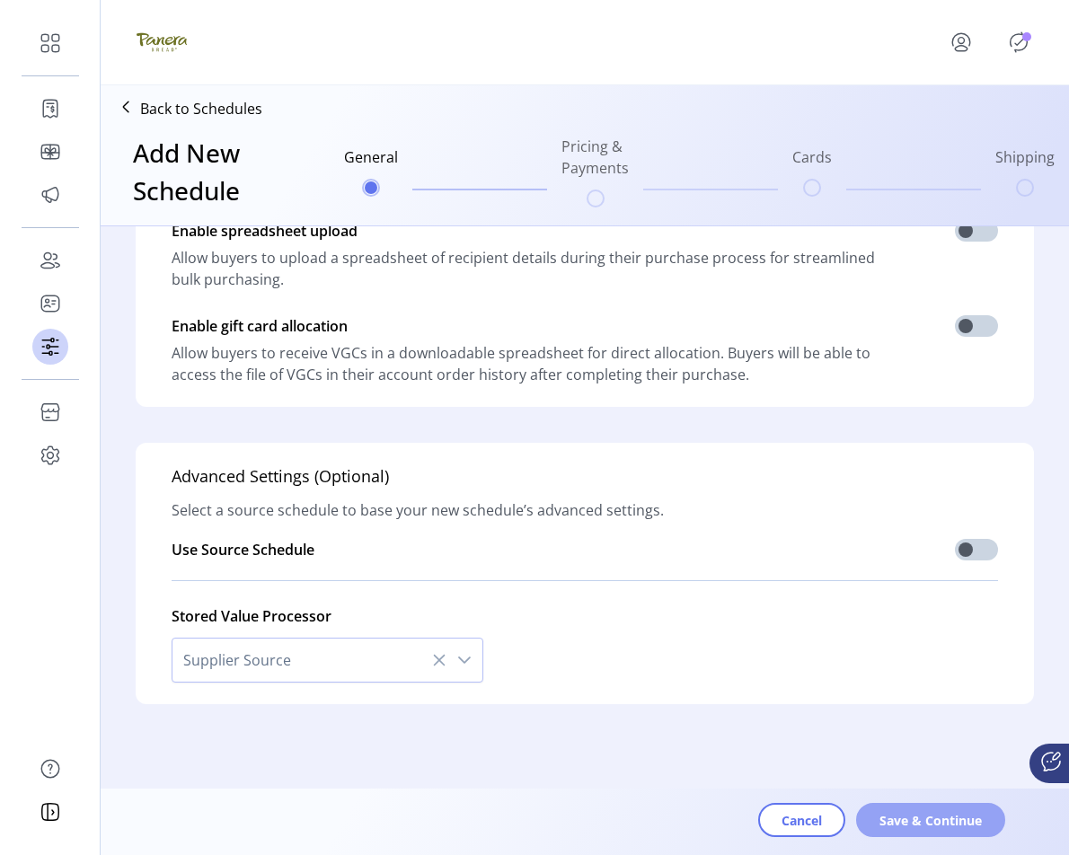
type textarea "****"
click at [911, 829] on span "Save & Continue" at bounding box center [930, 820] width 102 height 19
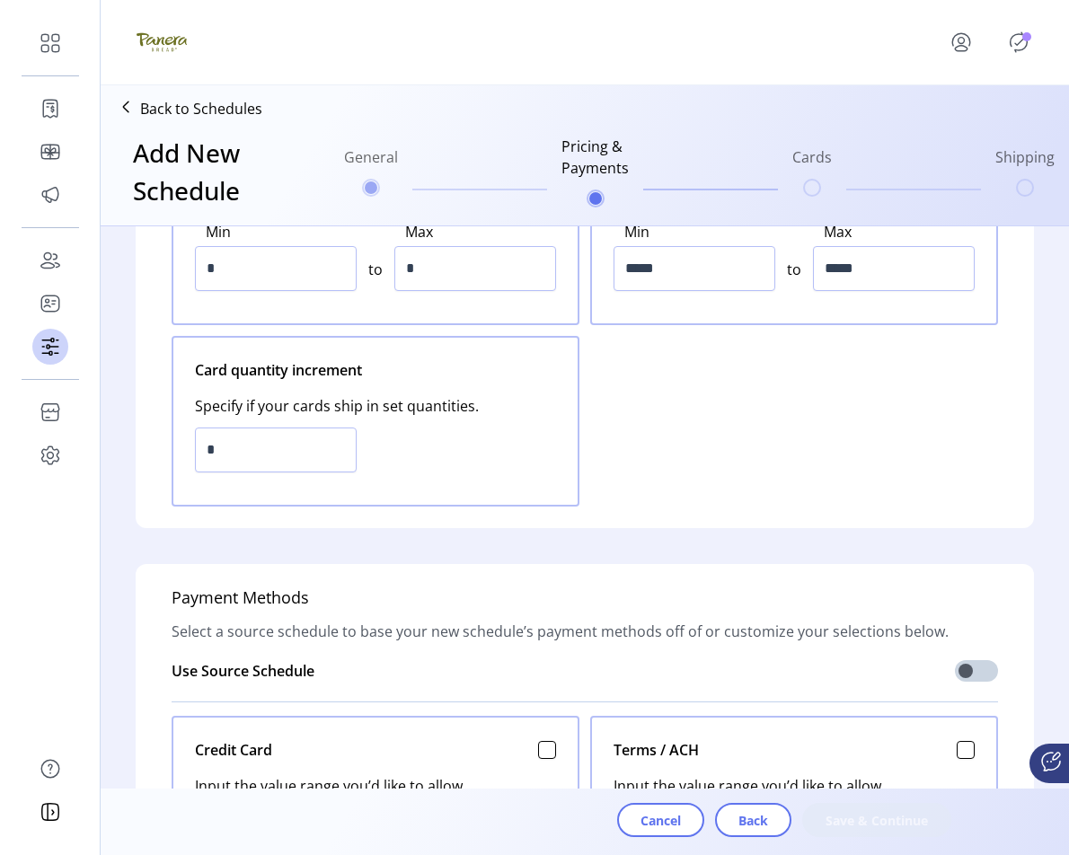
scroll to position [0, 0]
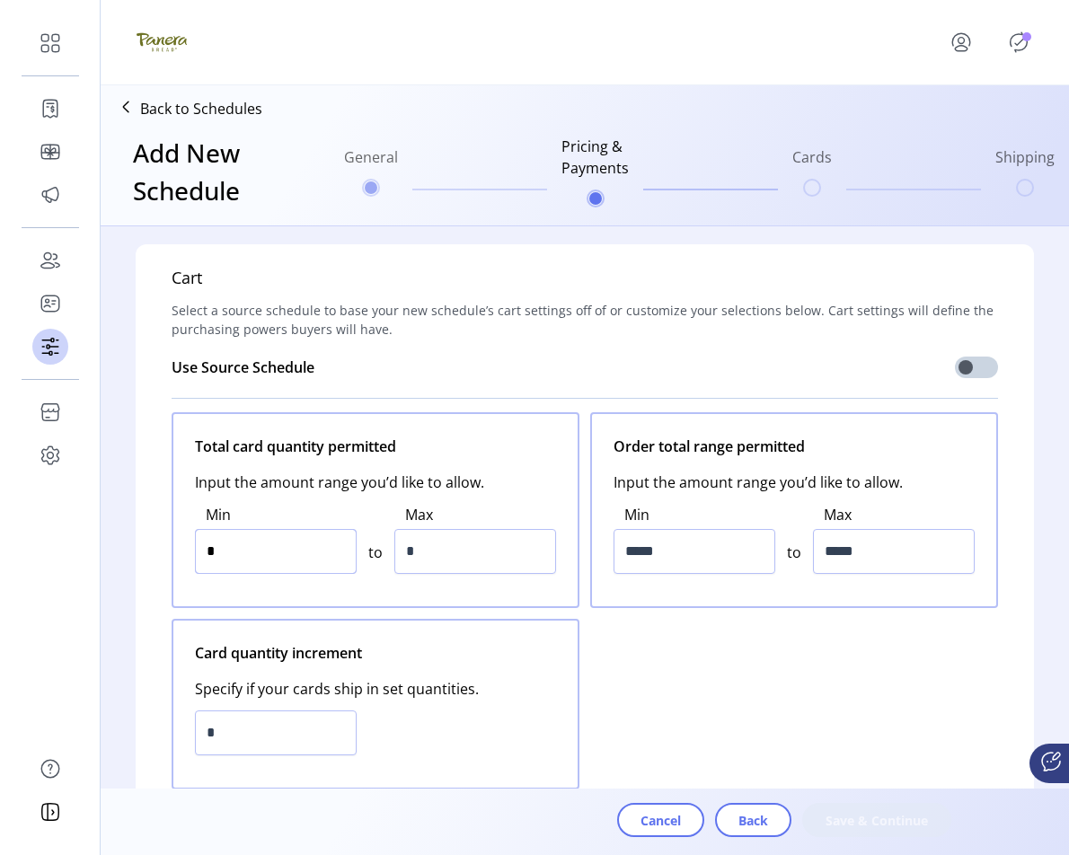
drag, startPoint x: 273, startPoint y: 549, endPoint x: 174, endPoint y: 528, distance: 100.9
click at [174, 528] on div "Total card quantity permitted Input the amount range you’d like to allow. Min *…" at bounding box center [376, 510] width 408 height 196
type input "*"
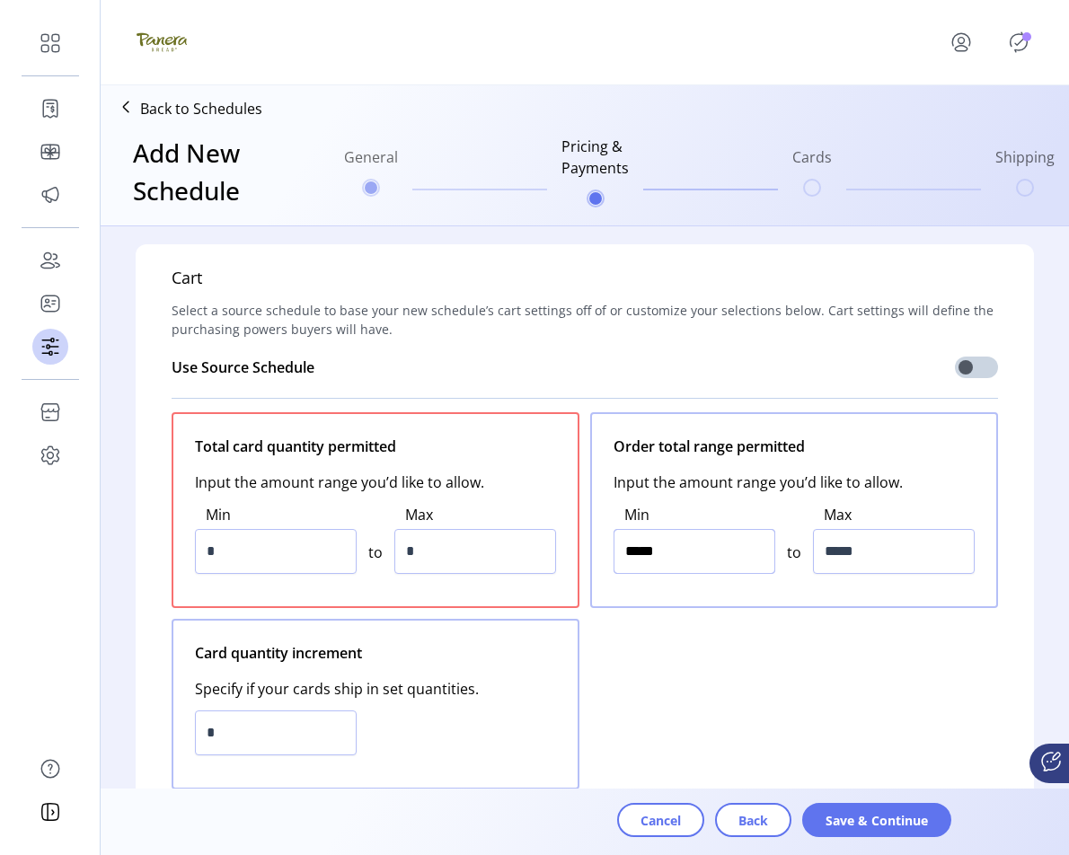
drag, startPoint x: 677, startPoint y: 557, endPoint x: 545, endPoint y: 543, distance: 132.7
click at [545, 543] on div "Total card quantity permitted Input the amount range you’d like to allow. Min *…" at bounding box center [585, 600] width 826 height 377
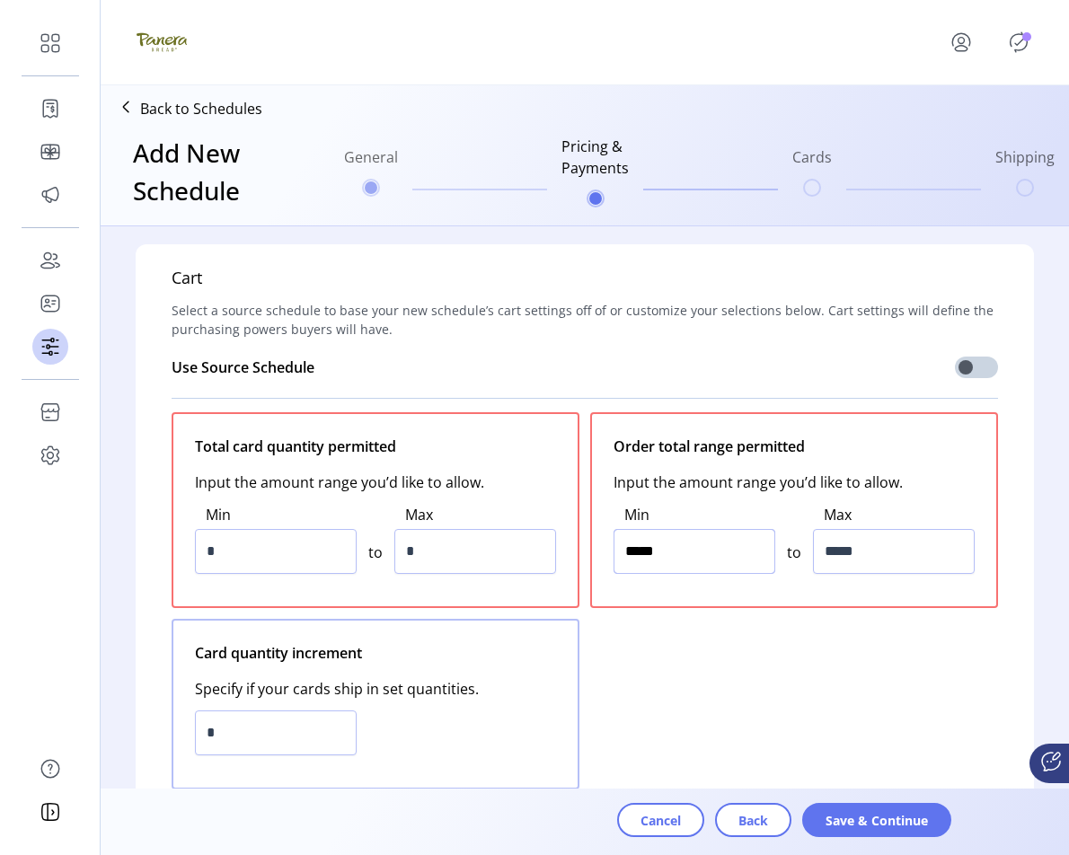
type input "******"
drag, startPoint x: 910, startPoint y: 559, endPoint x: 761, endPoint y: 547, distance: 149.5
click at [761, 547] on div "Min ****** to Max *****" at bounding box center [793, 539] width 361 height 92
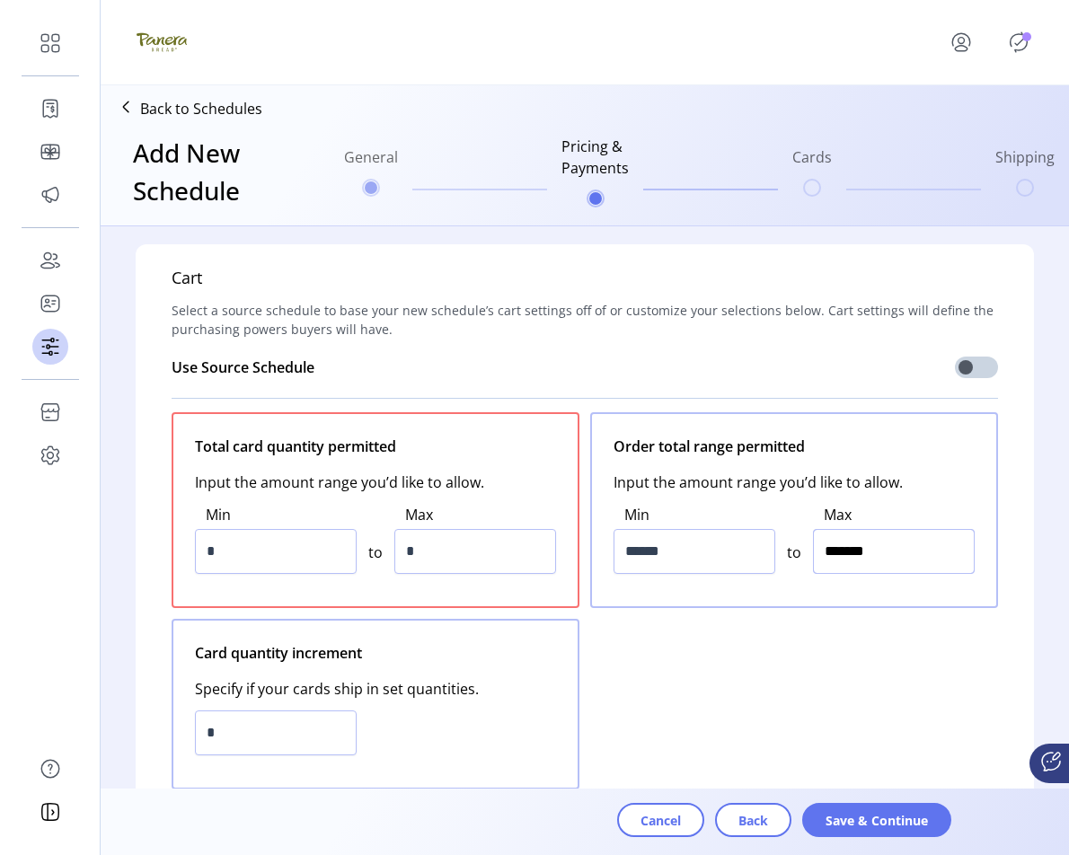
type input "*********"
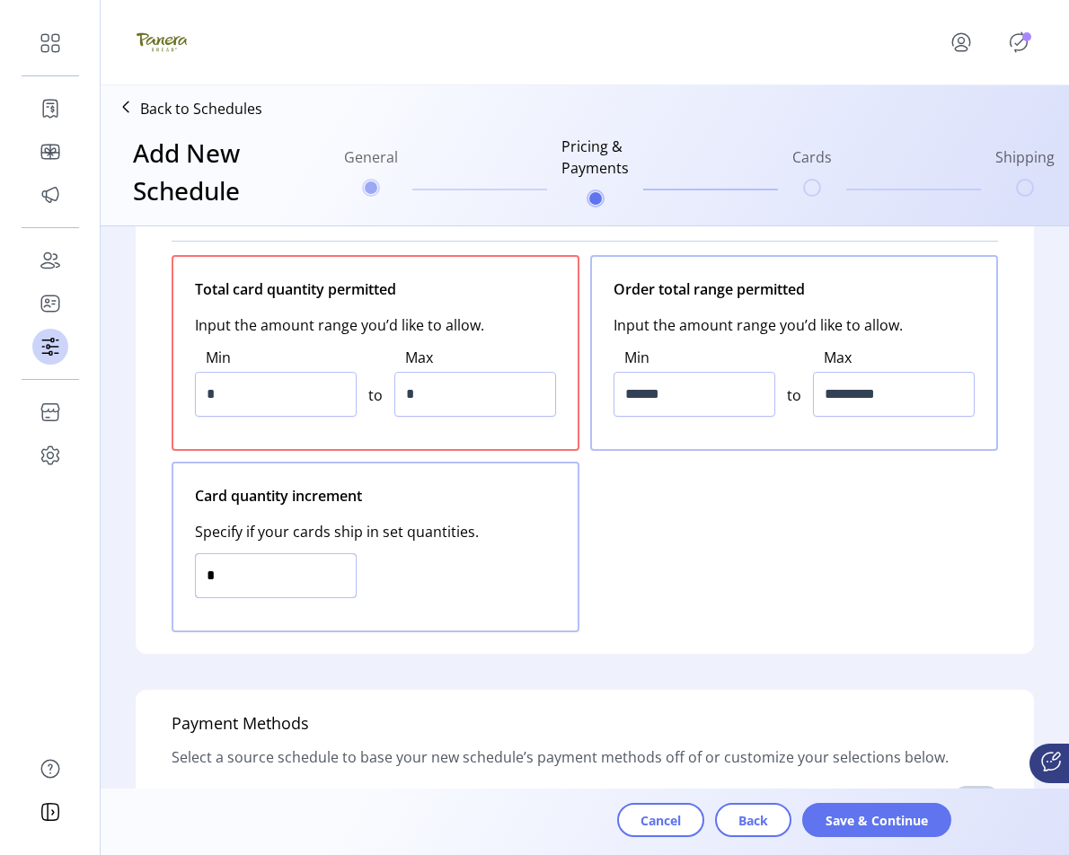
drag, startPoint x: 267, startPoint y: 561, endPoint x: 129, endPoint y: 559, distance: 137.4
click at [136, 557] on div "Cart Select a source schedule to base your new schedule’s cart settings off of …" at bounding box center [585, 370] width 898 height 567
type input "*"
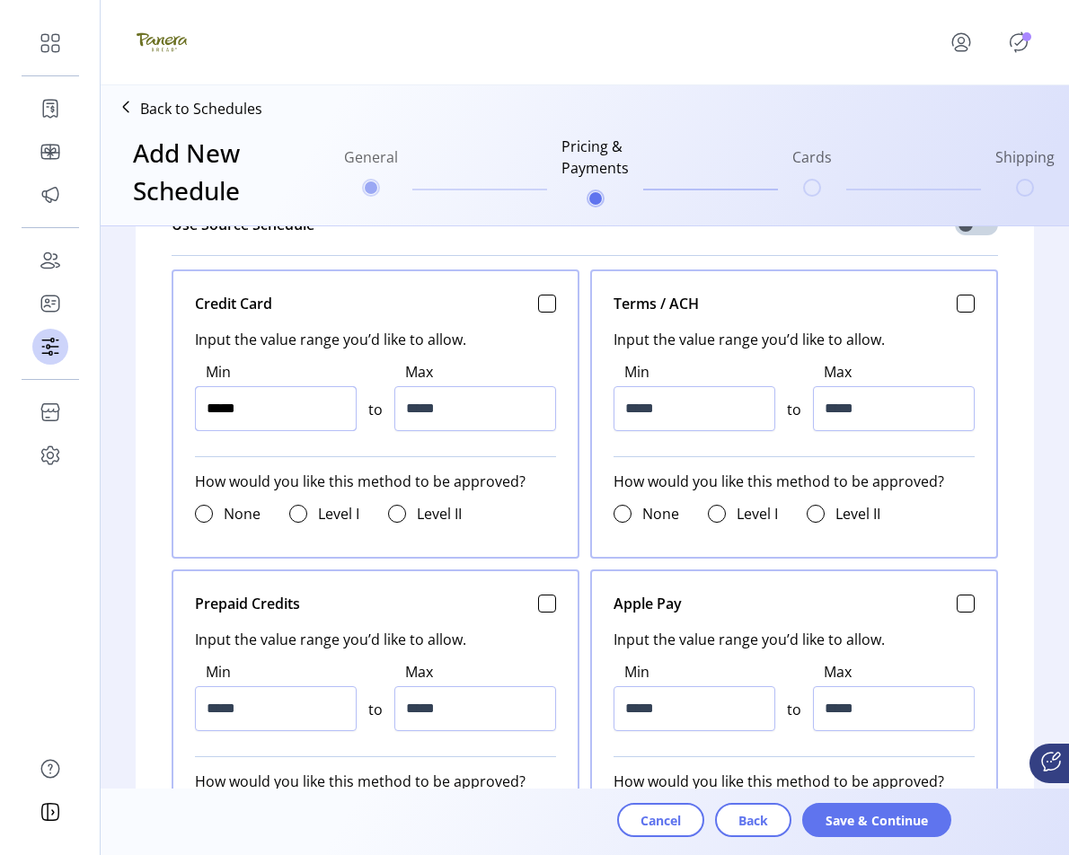
click at [188, 394] on div "Credit Card Input the value range you’d like to allow. Min ***** to Max ***** H…" at bounding box center [376, 413] width 408 height 289
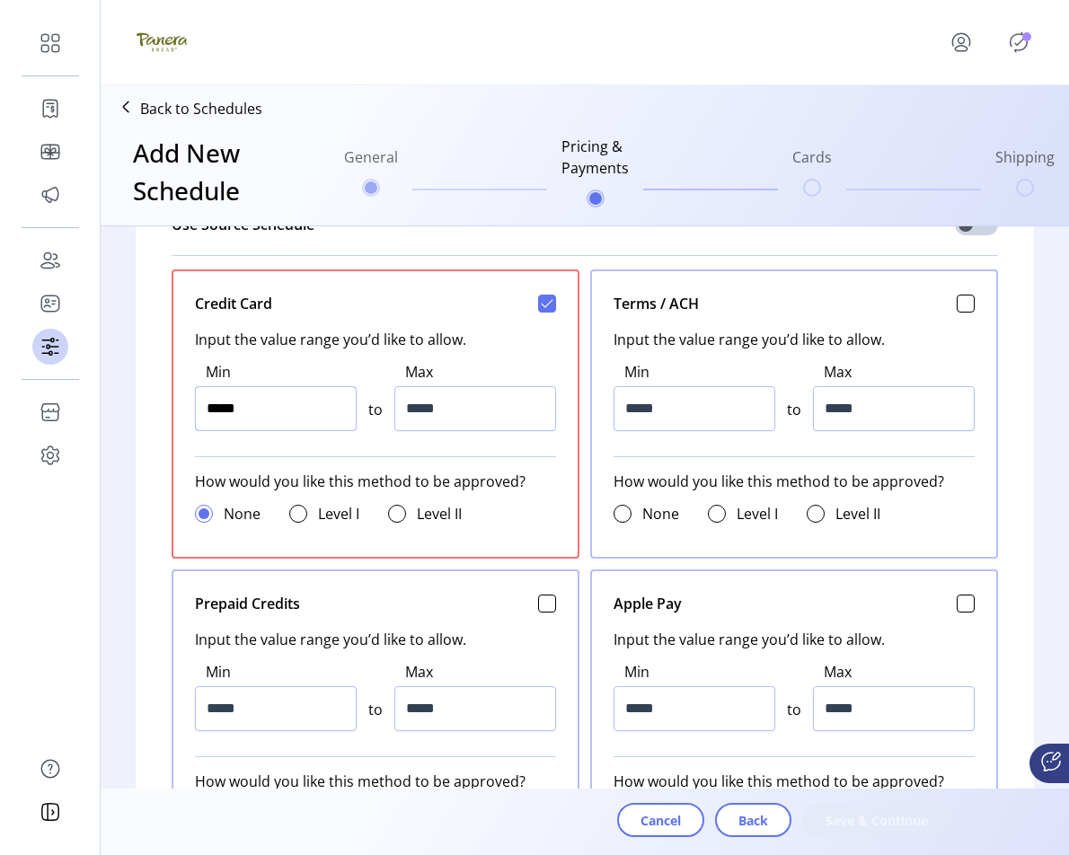
type input "******"
drag, startPoint x: 384, startPoint y: 401, endPoint x: 357, endPoint y: 398, distance: 28.1
click at [357, 398] on div "Min ****** to Max *****" at bounding box center [375, 396] width 361 height 92
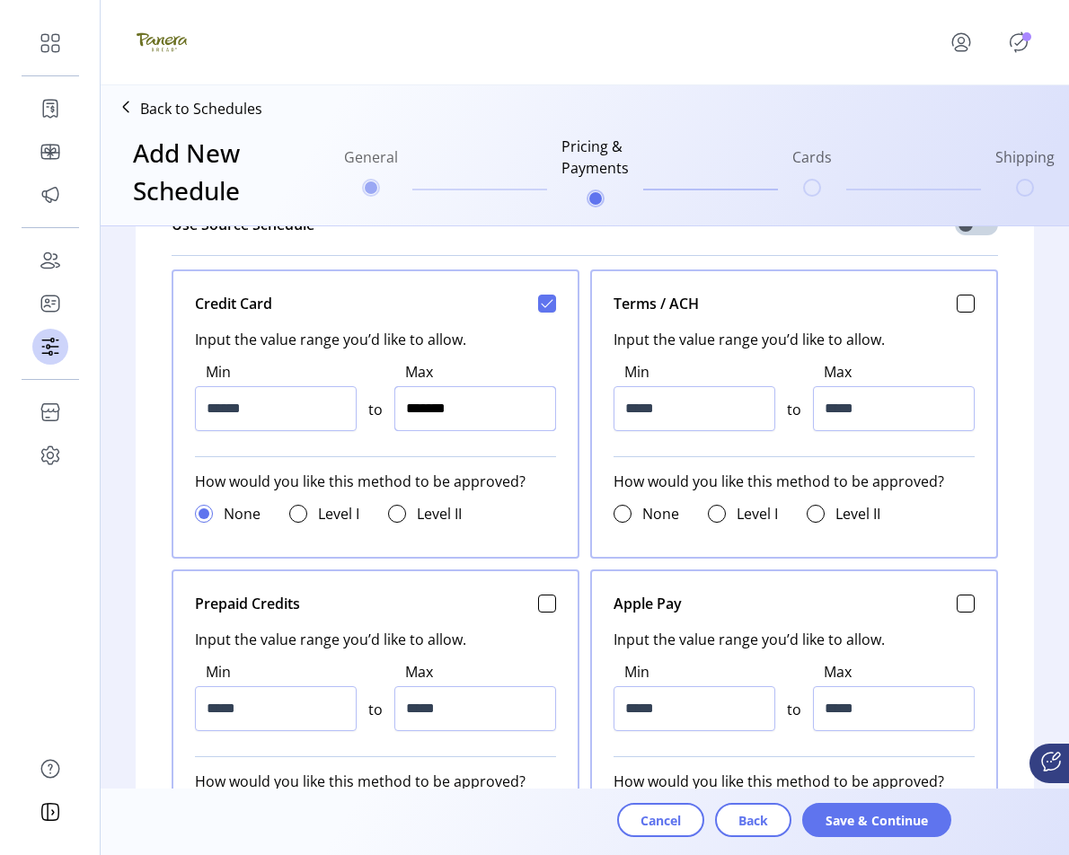
type input "*********"
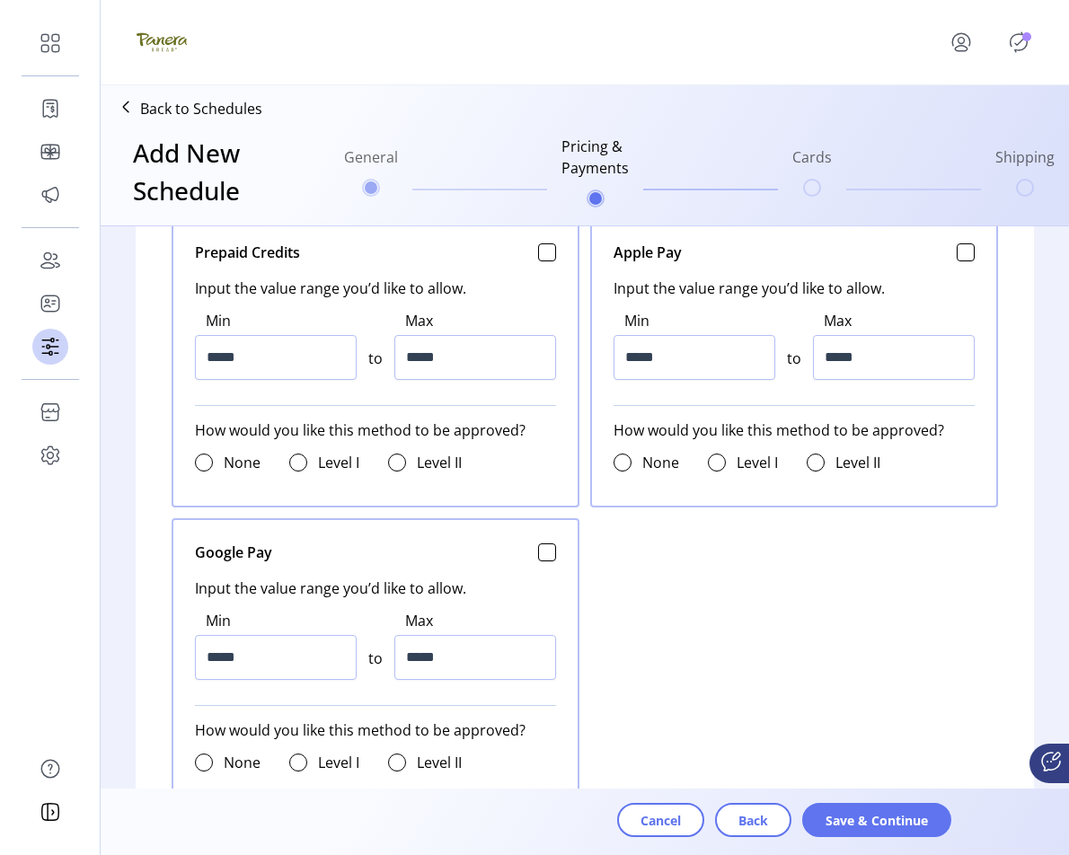
click at [906, 837] on div "Cancel Back Save & Continue" at bounding box center [635, 827] width 920 height 48
click at [911, 824] on span "Save & Continue" at bounding box center [876, 820] width 102 height 19
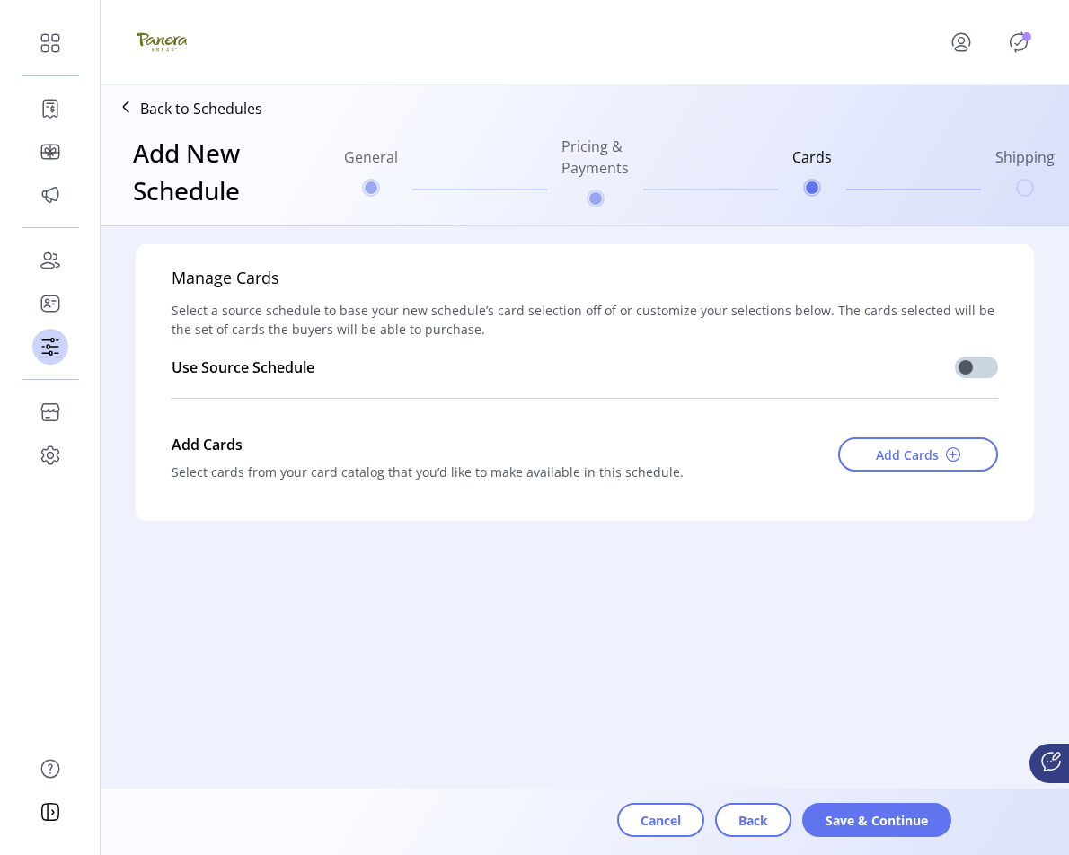
scroll to position [0, 0]
click at [920, 455] on span "Add Cards" at bounding box center [907, 454] width 63 height 19
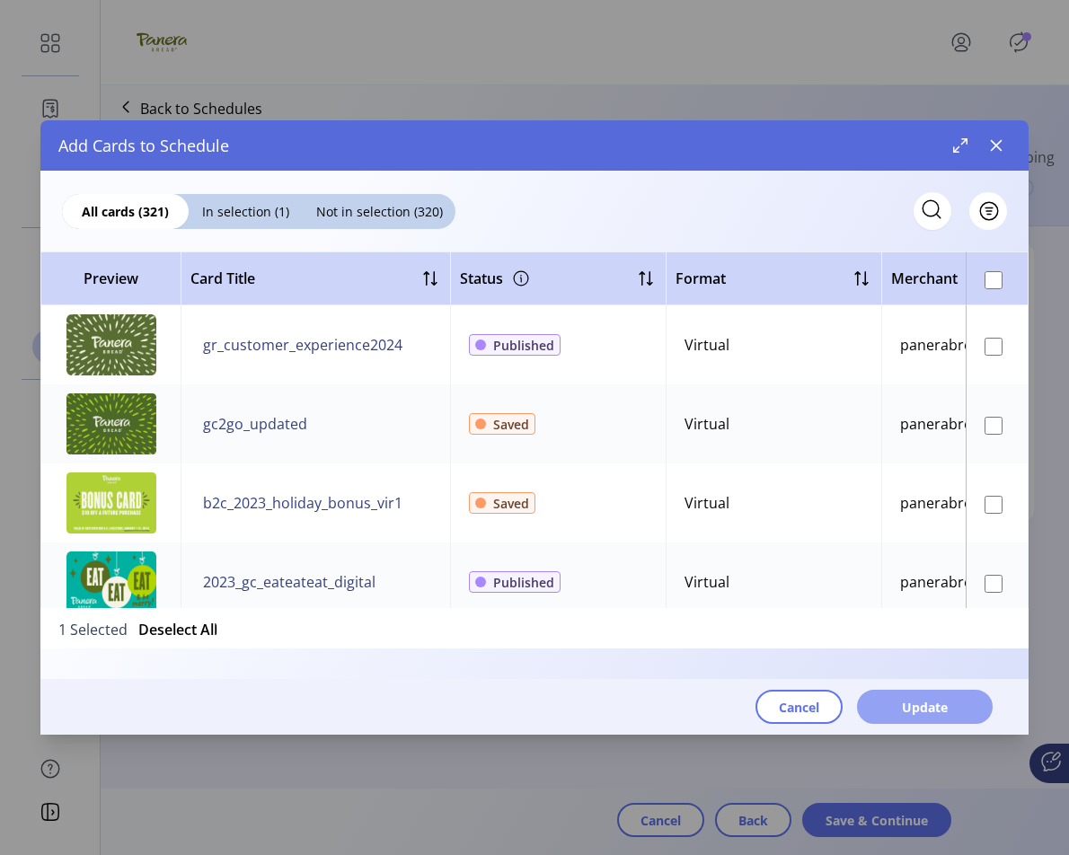
click at [956, 710] on button "Update" at bounding box center [925, 707] width 136 height 34
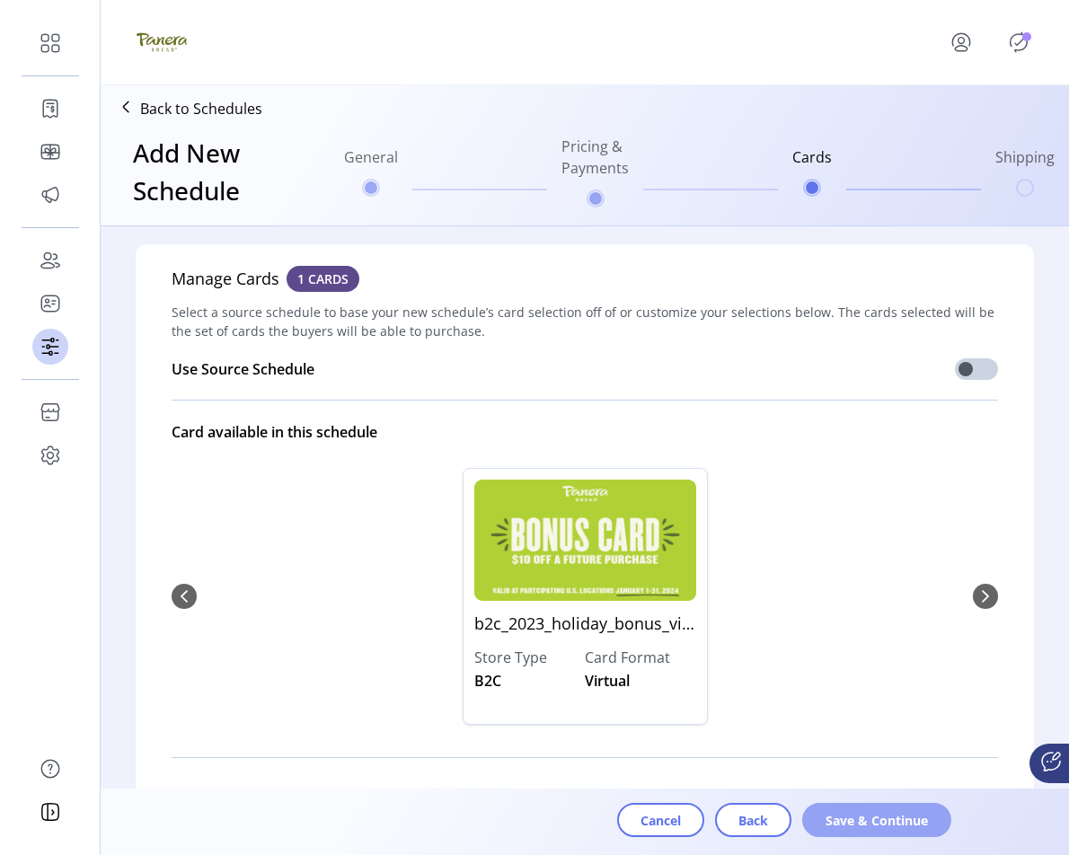
click at [882, 828] on span "Save & Continue" at bounding box center [876, 820] width 102 height 19
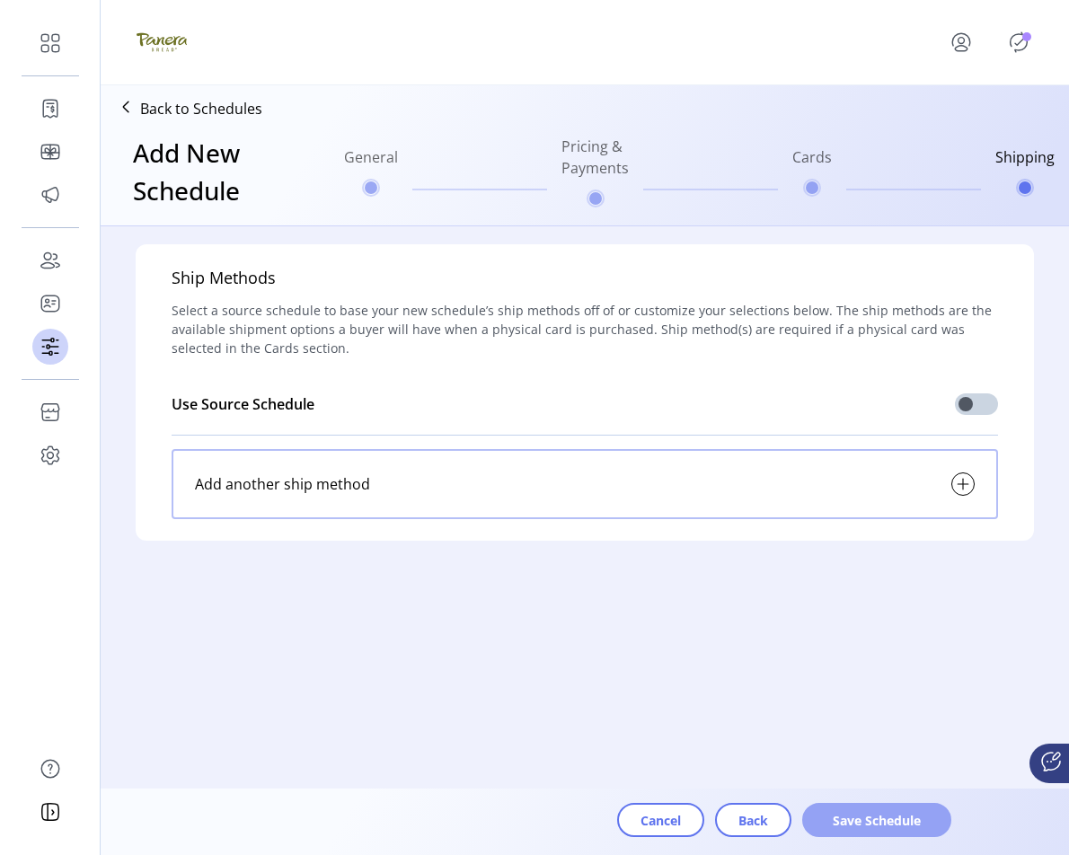
click at [878, 821] on span "Save Schedule" at bounding box center [876, 820] width 102 height 19
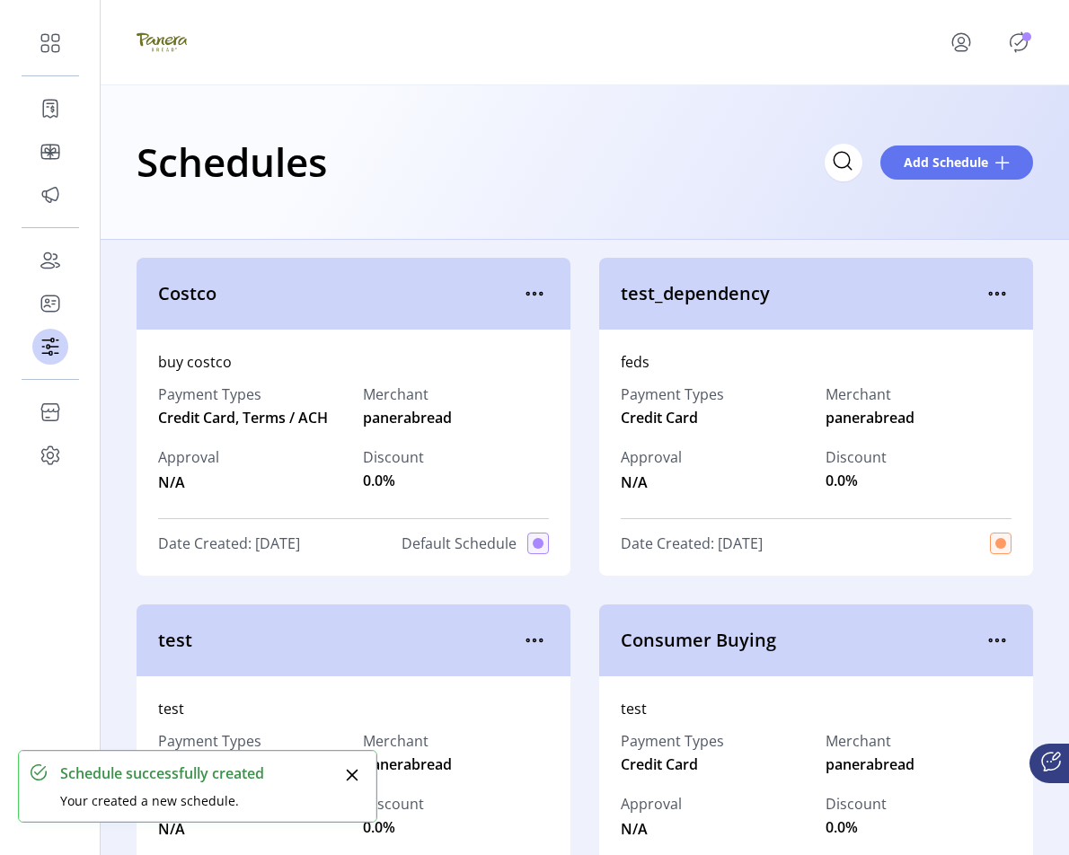
click at [1026, 41] on p-badge "Publisher Panel" at bounding box center [1026, 36] width 9 height 9
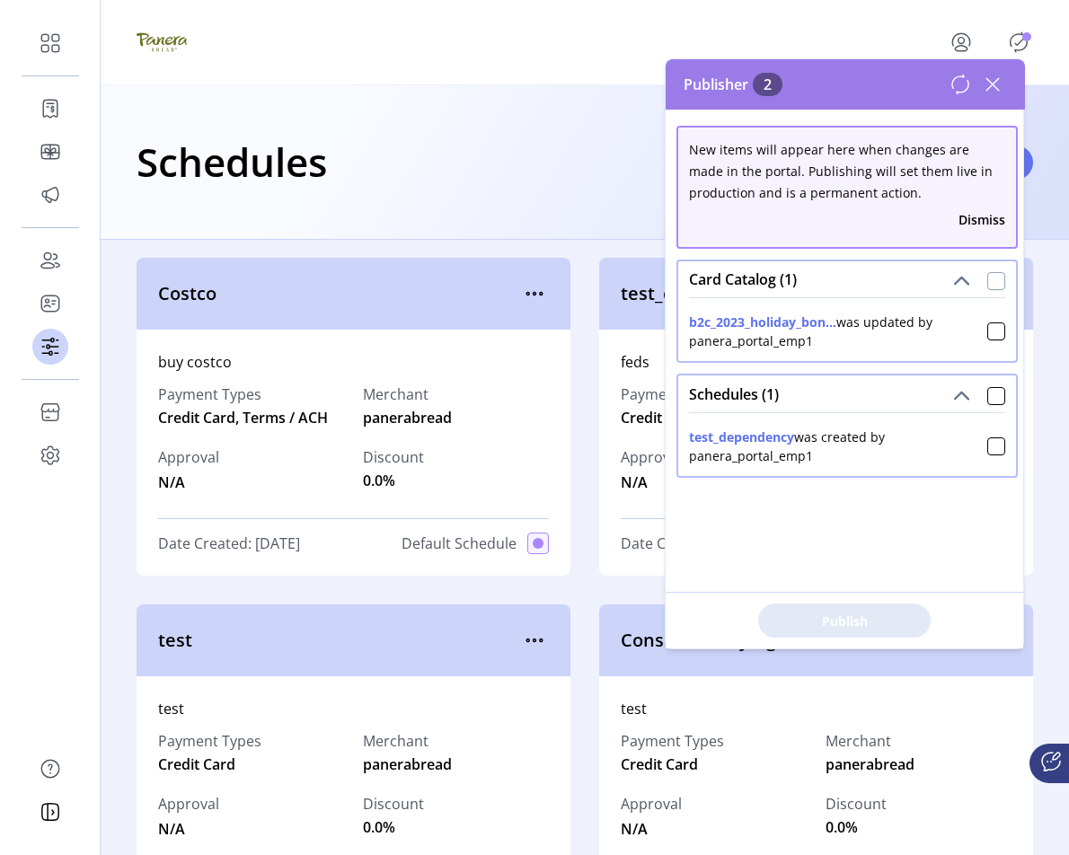
click at [988, 282] on div at bounding box center [996, 281] width 18 height 18
click at [987, 266] on div "Card Catalog (1)" at bounding box center [847, 279] width 338 height 36
click at [994, 278] on div at bounding box center [996, 281] width 18 height 18
click at [988, 330] on div at bounding box center [996, 331] width 18 height 18
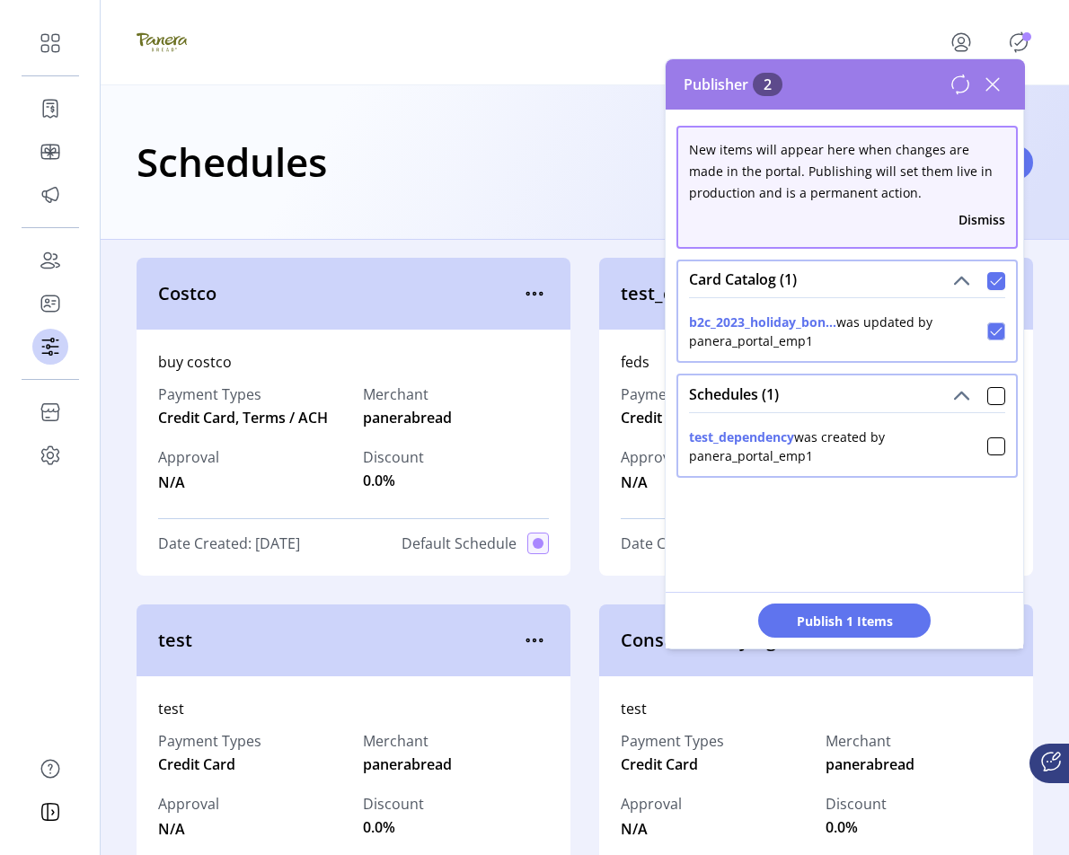
click at [990, 284] on icon at bounding box center [996, 281] width 13 height 13
click at [987, 396] on div at bounding box center [996, 396] width 18 height 18
click at [850, 618] on span "Publish 2 Items" at bounding box center [844, 621] width 126 height 19
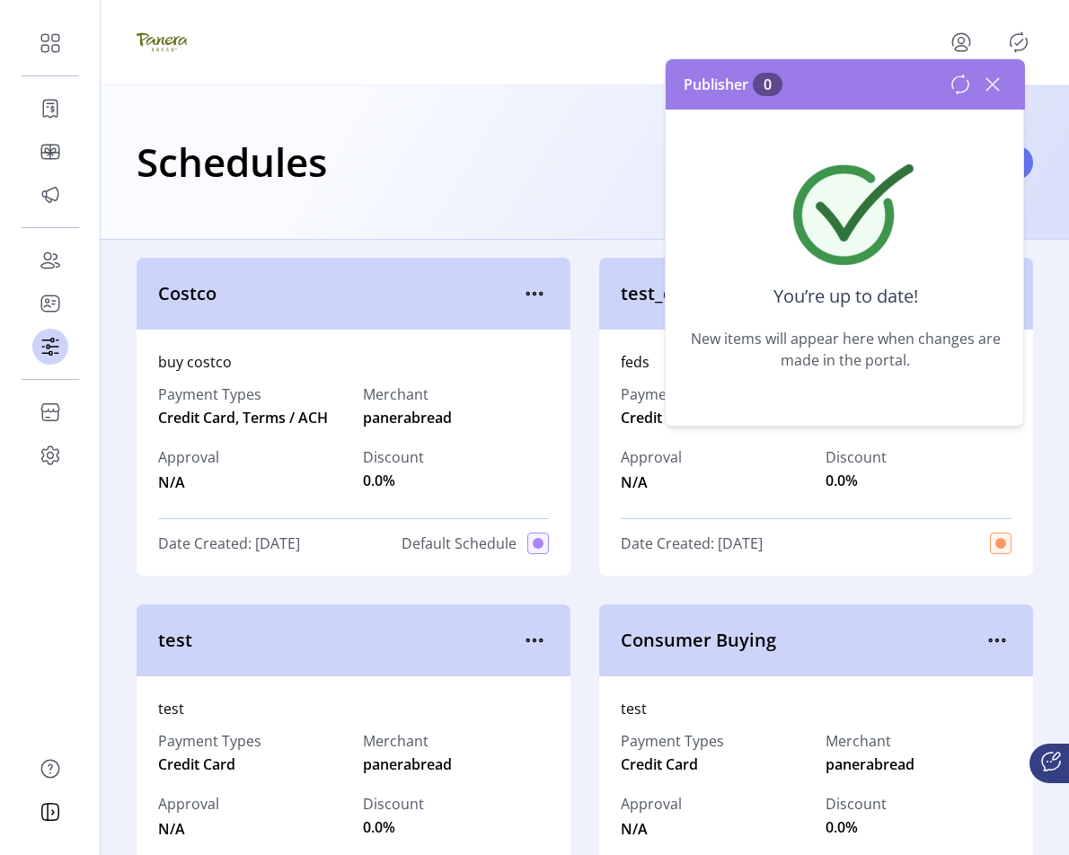
click at [993, 82] on icon at bounding box center [992, 84] width 29 height 29
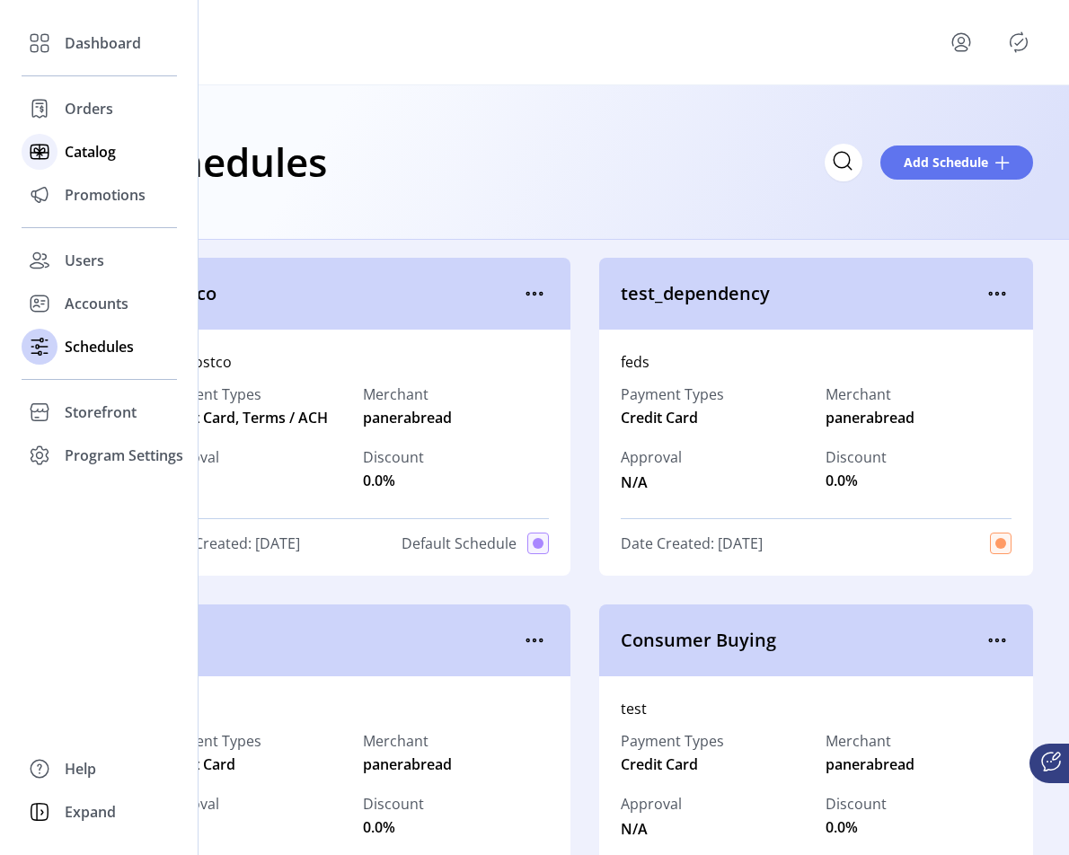
click at [103, 161] on span "Catalog" at bounding box center [90, 152] width 51 height 22
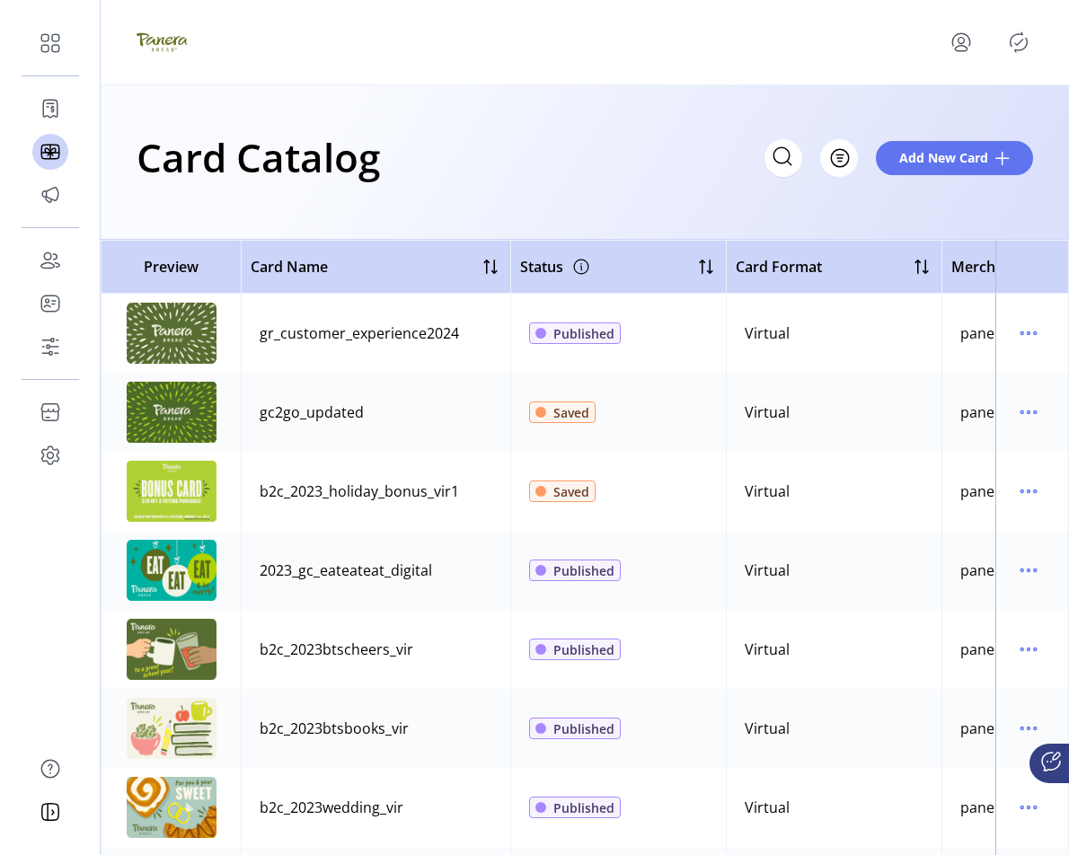
click at [1034, 488] on td at bounding box center [1032, 491] width 74 height 79
click at [1016, 488] on icon "menu" at bounding box center [1028, 491] width 29 height 29
click at [932, 559] on span "Edit Details" at bounding box center [943, 555] width 149 height 14
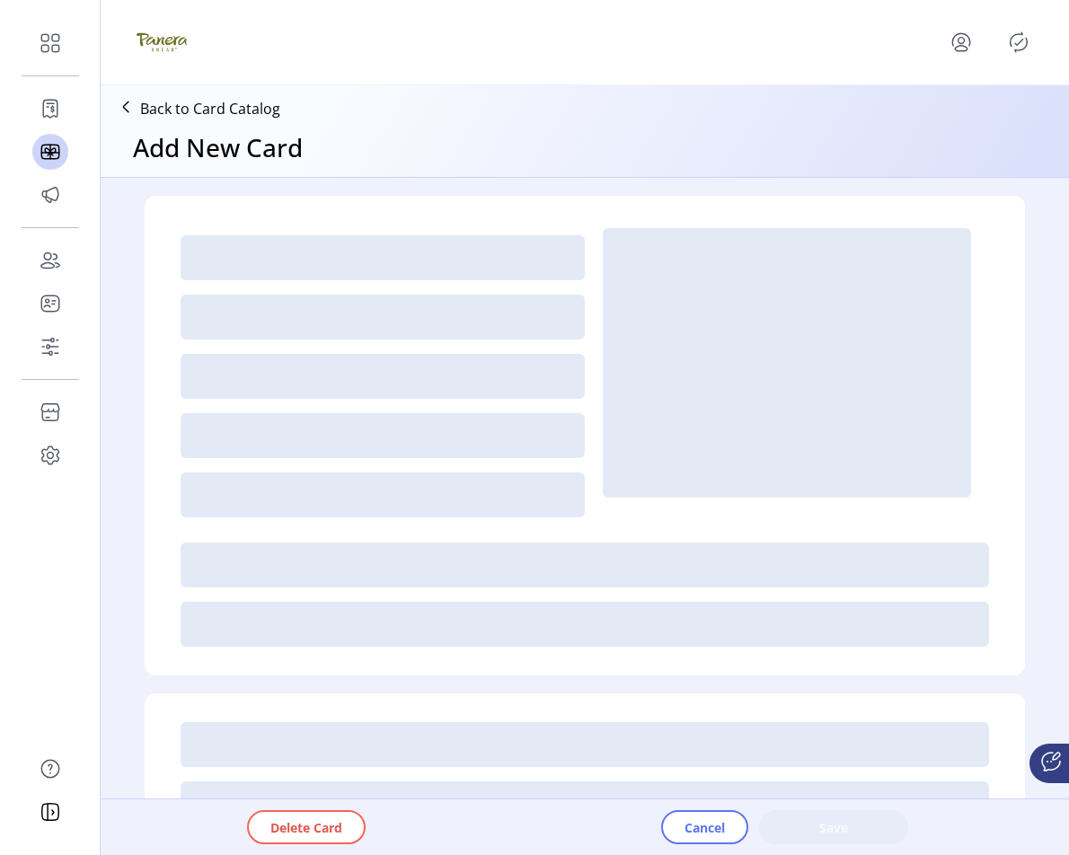
type textarea "**********"
type input "*"
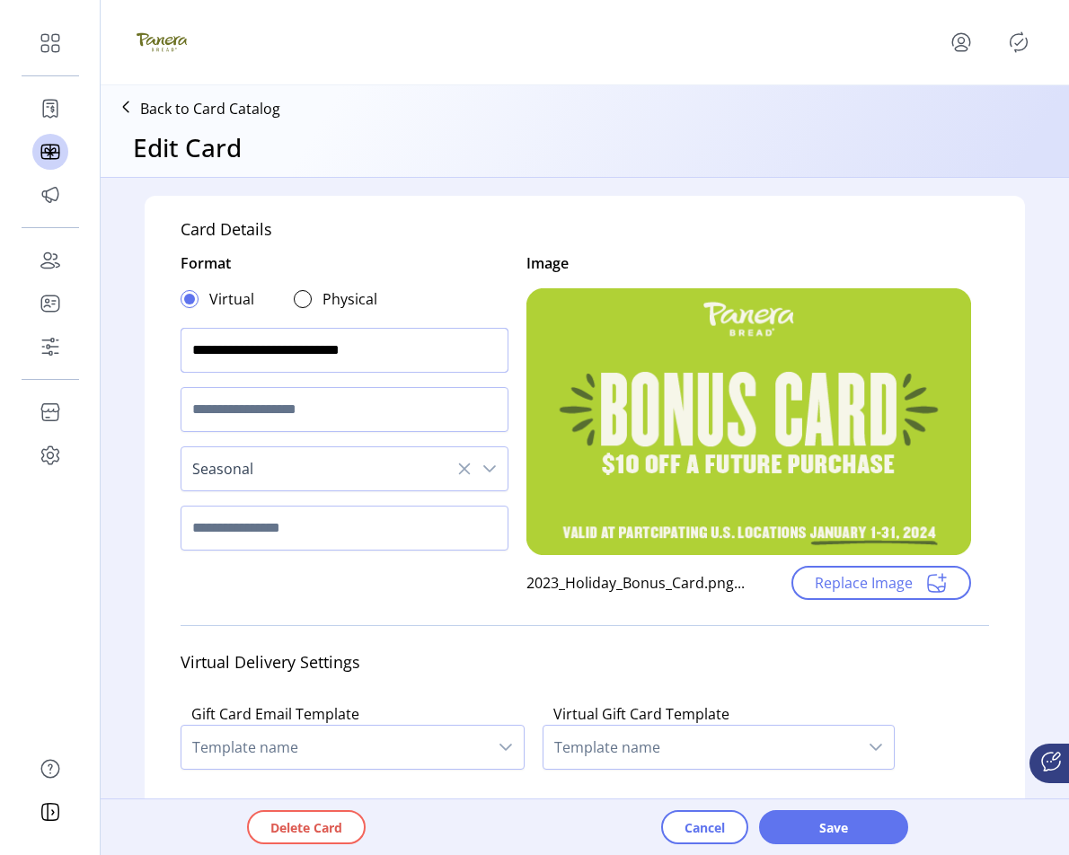
click at [444, 359] on input "**********" at bounding box center [345, 350] width 328 height 45
type input "**********"
click at [833, 828] on span "Save" at bounding box center [833, 827] width 102 height 19
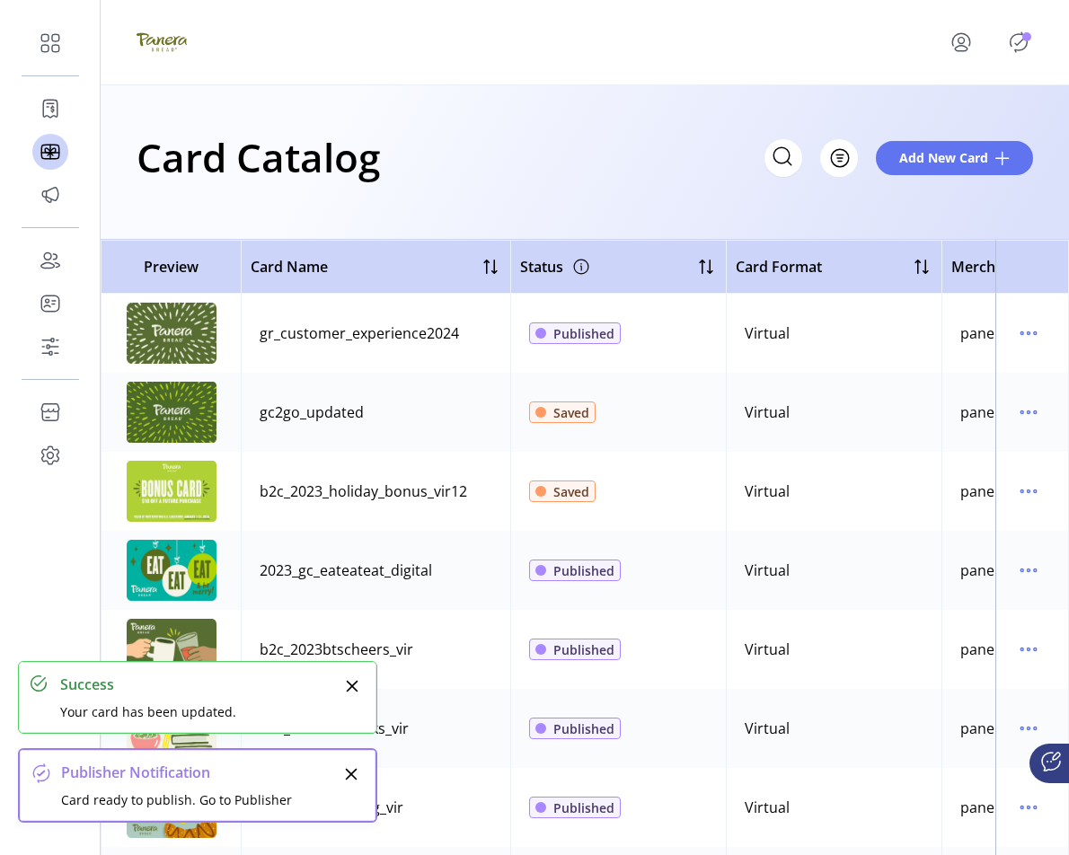
click at [1023, 40] on p-badge "Publisher Panel" at bounding box center [1026, 36] width 9 height 9
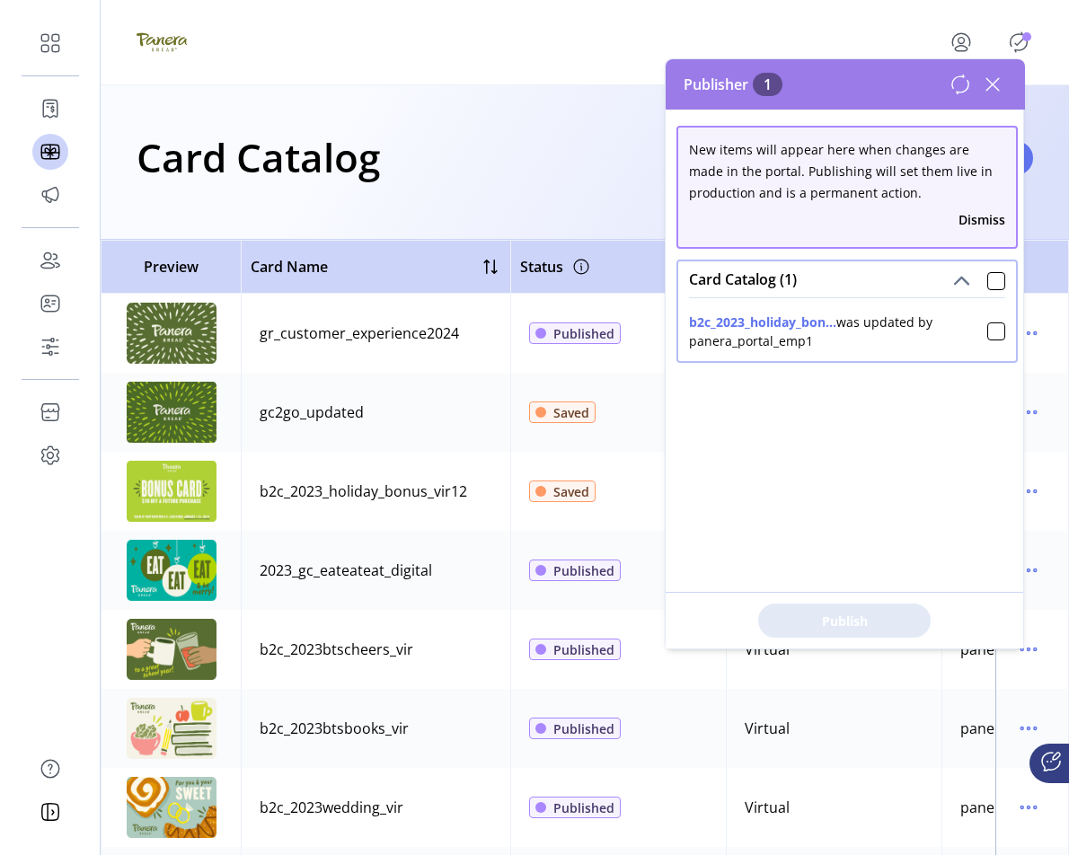
click at [992, 92] on icon at bounding box center [992, 84] width 29 height 29
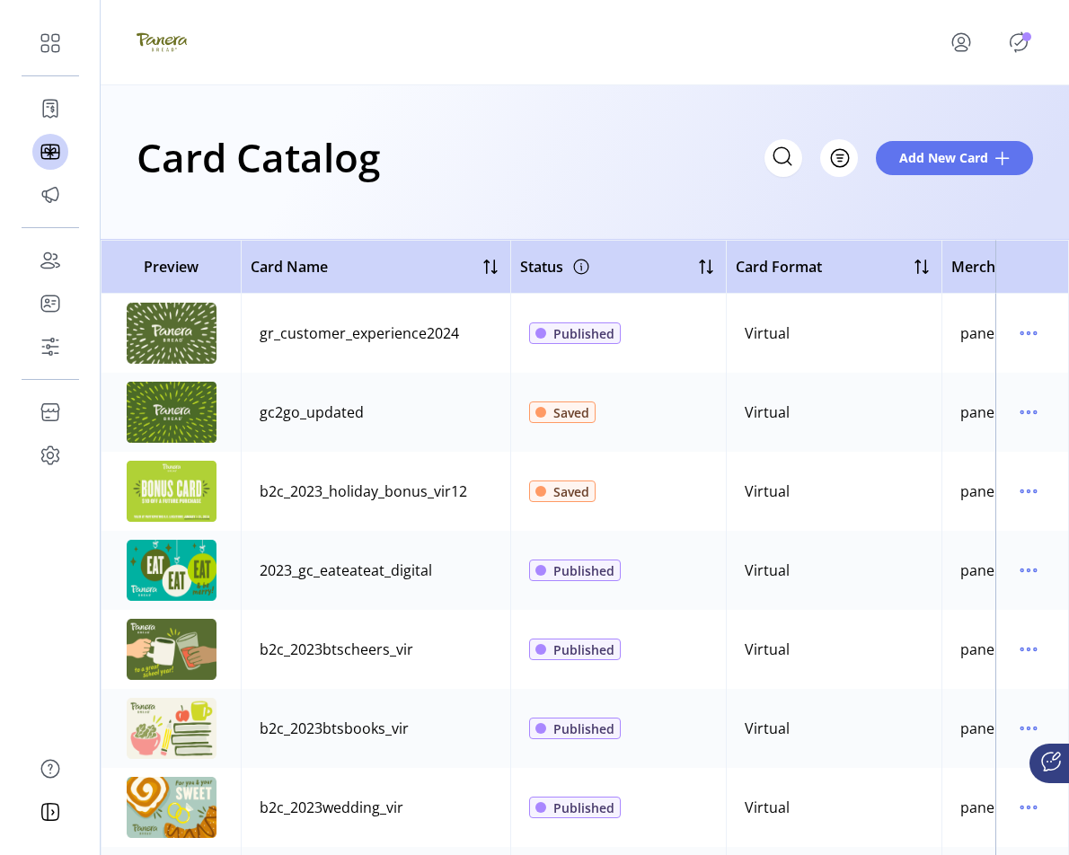
click at [917, 66] on div at bounding box center [585, 42] width 896 height 50
click at [1015, 49] on icon "Publisher Panel" at bounding box center [1018, 42] width 17 height 20
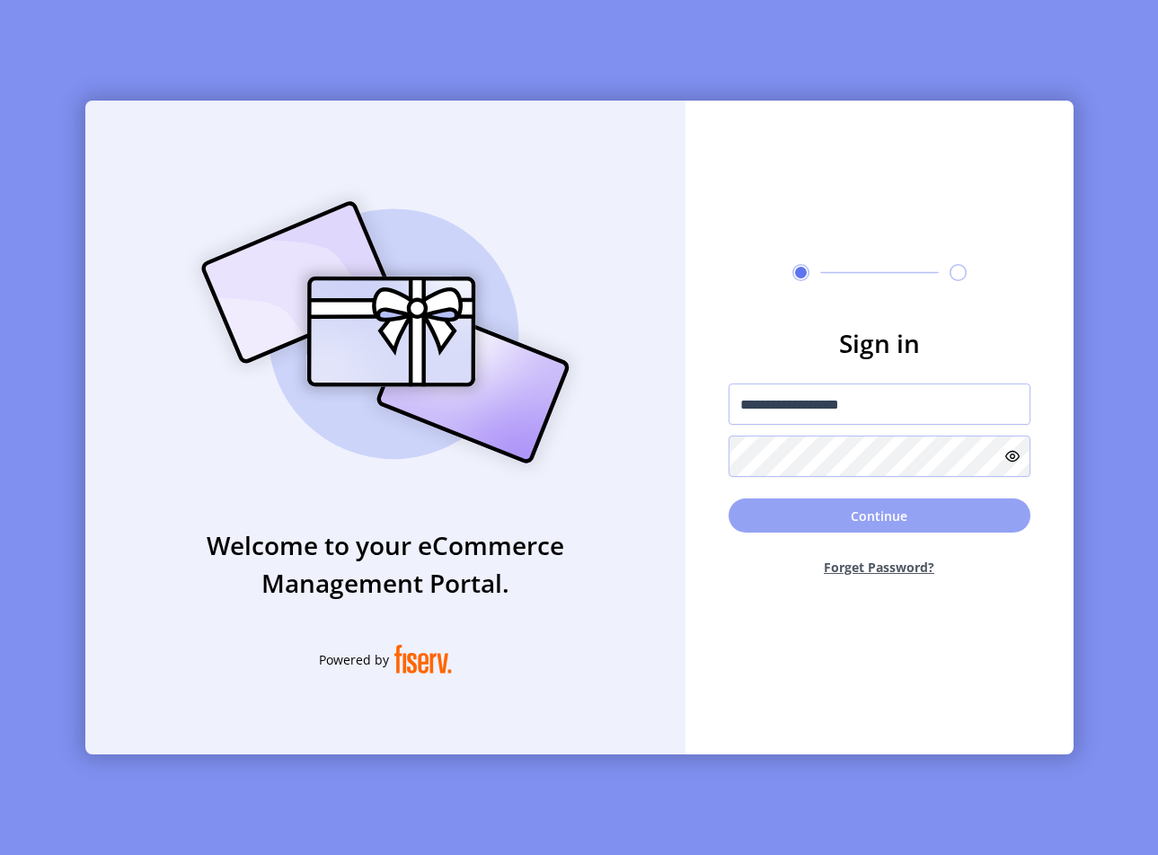
click at [854, 515] on button "Continue" at bounding box center [879, 515] width 302 height 34
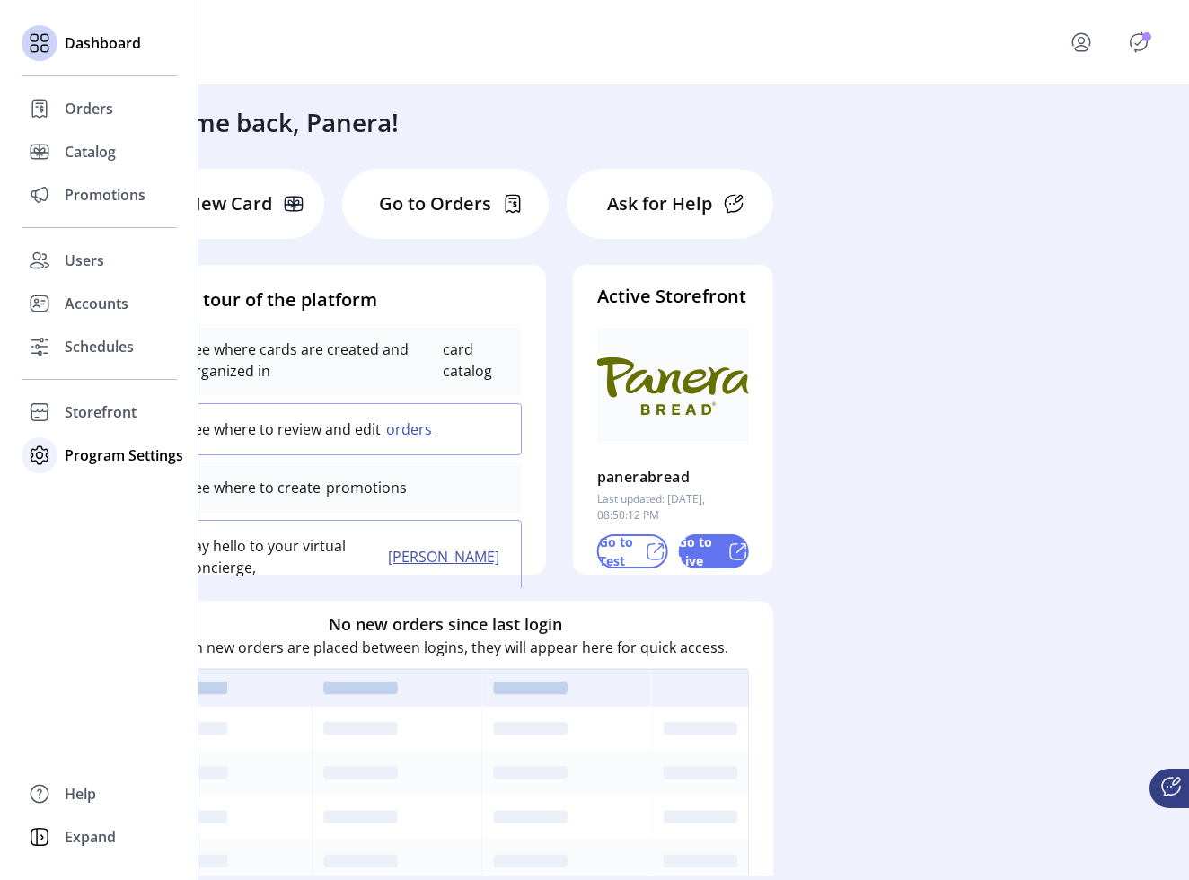
click at [95, 457] on span "Program Settings" at bounding box center [124, 456] width 119 height 22
click at [99, 343] on span "Schedules" at bounding box center [99, 347] width 69 height 22
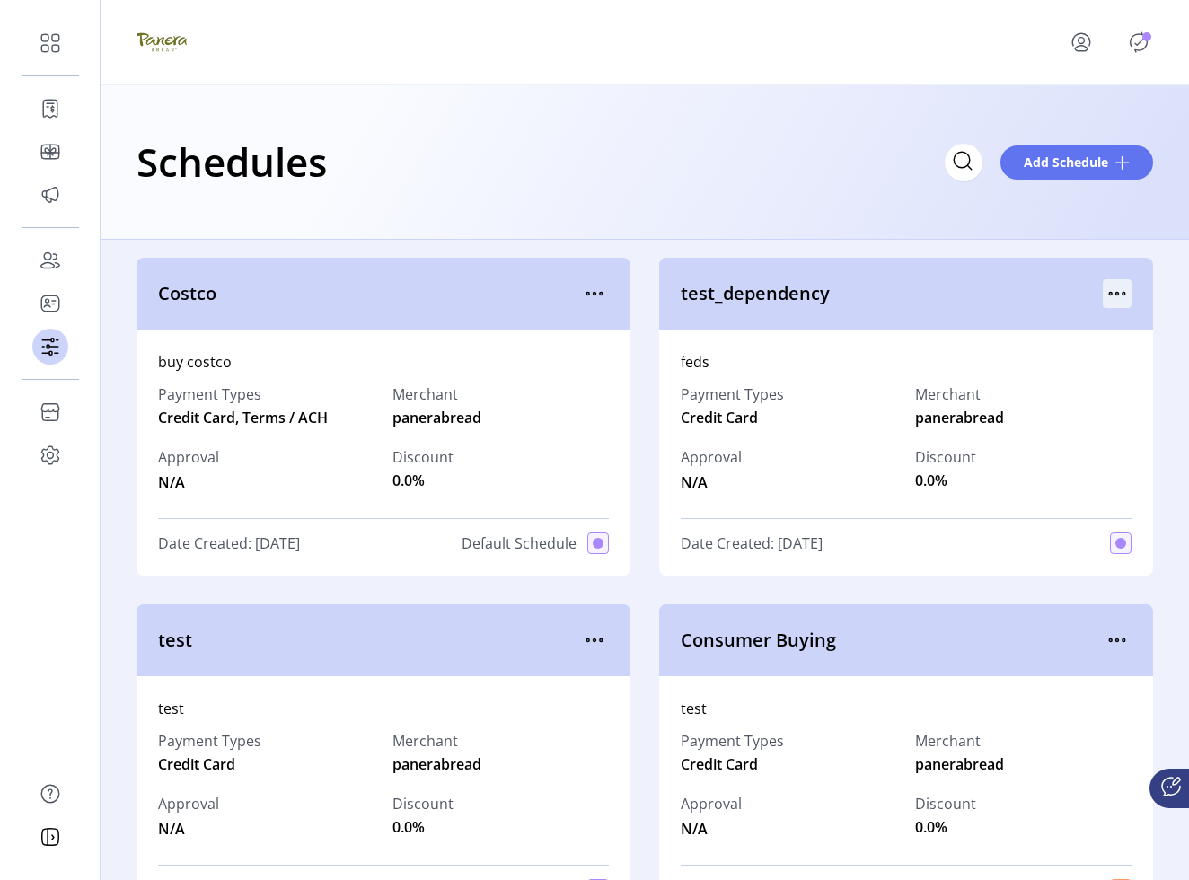
click at [1114, 284] on icon "menu" at bounding box center [1117, 293] width 29 height 29
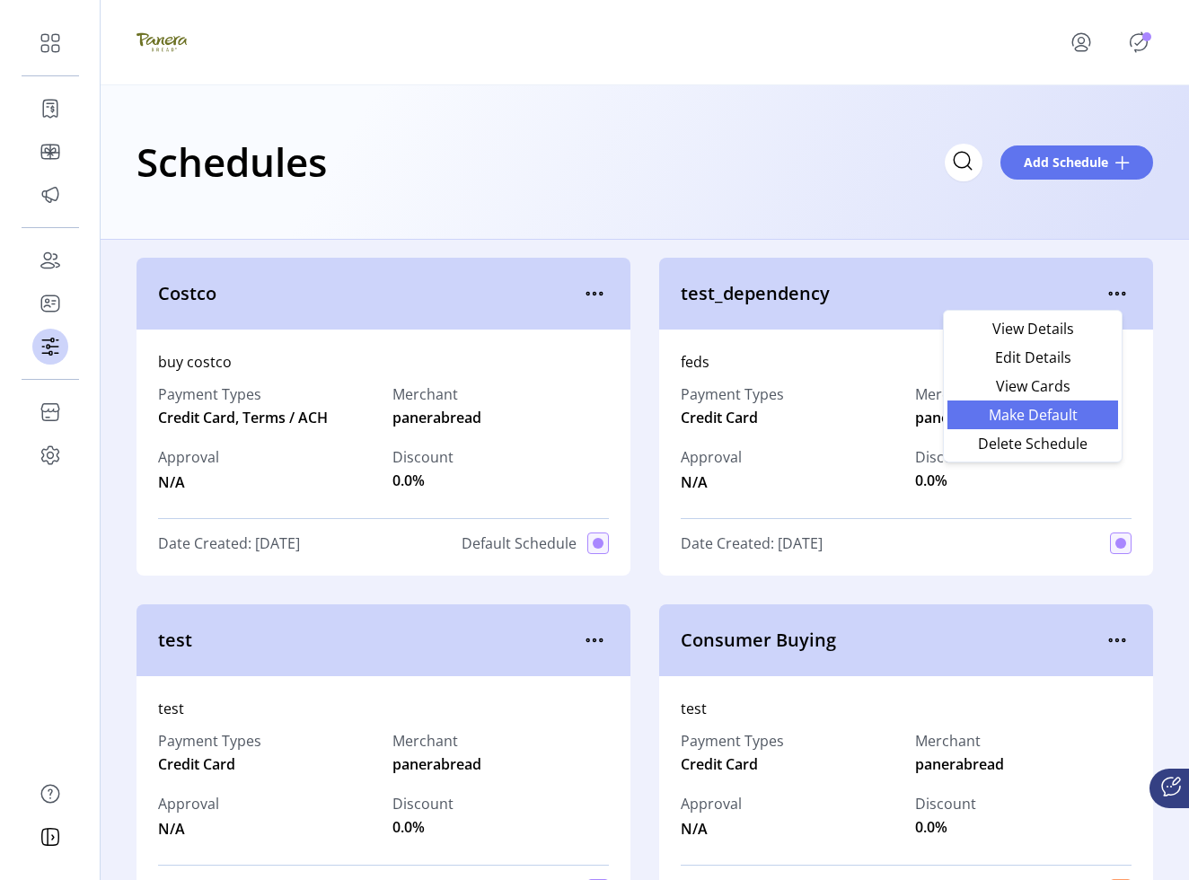
click at [1051, 415] on span "Make Default" at bounding box center [1032, 415] width 149 height 14
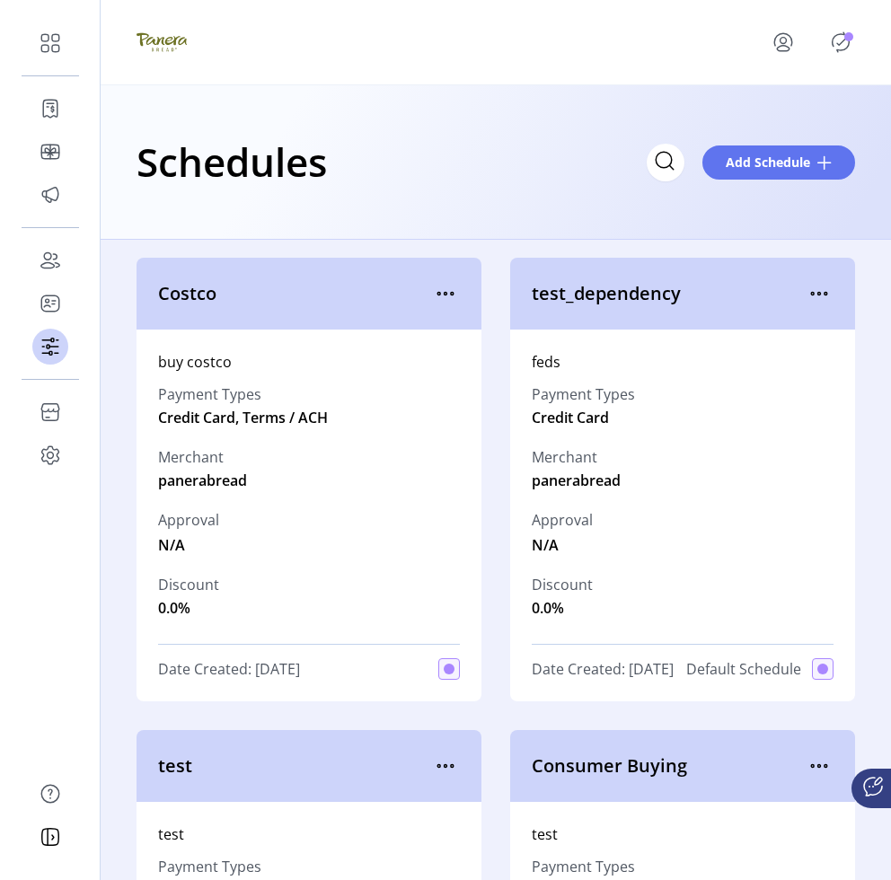
click at [844, 47] on icon "Publisher Panel" at bounding box center [840, 42] width 29 height 29
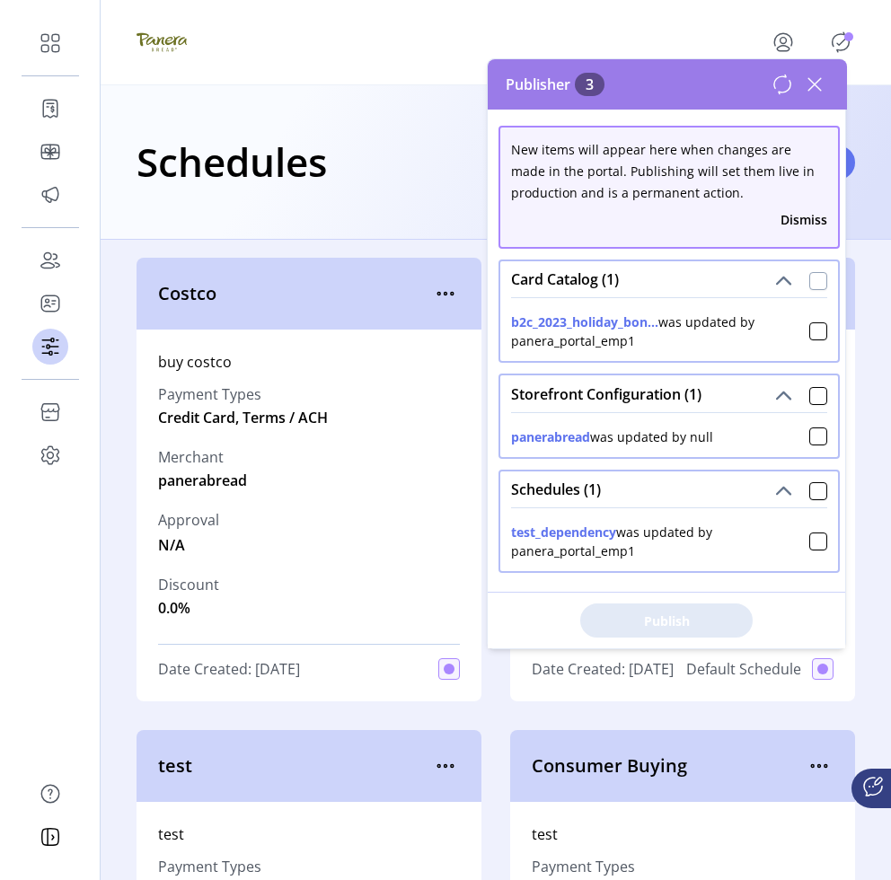
click at [813, 278] on div at bounding box center [818, 281] width 18 height 18
click at [812, 329] on icon at bounding box center [818, 331] width 13 height 13
click at [809, 282] on div at bounding box center [818, 281] width 18 height 18
click at [812, 280] on icon at bounding box center [818, 281] width 13 height 13
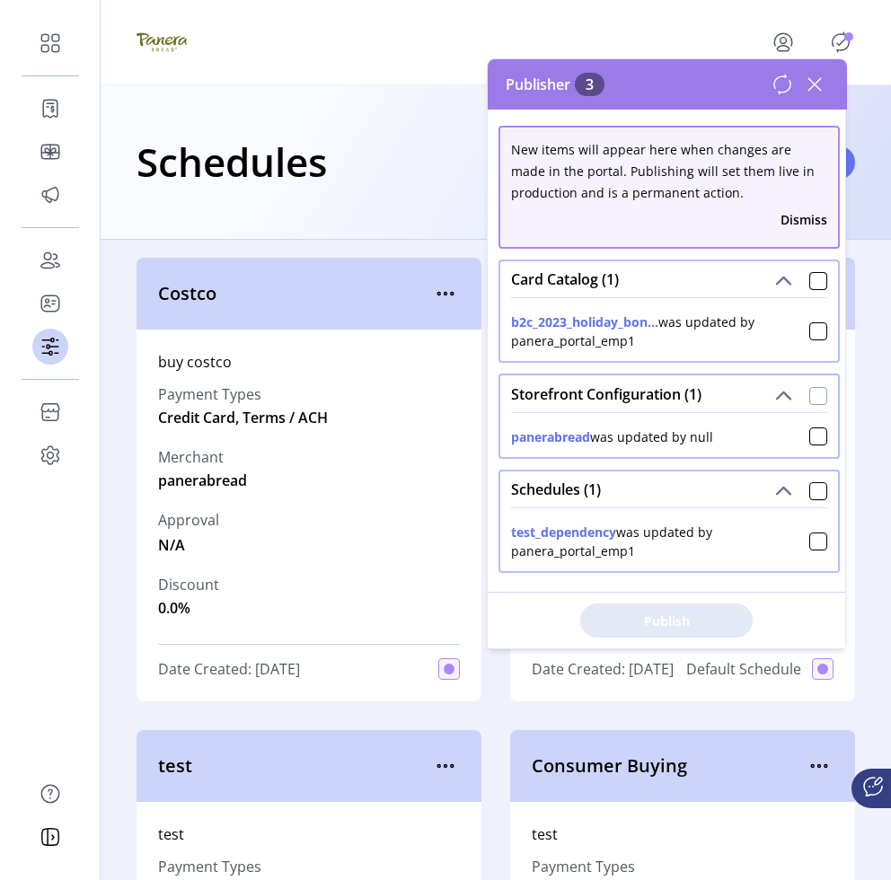
click at [811, 402] on div at bounding box center [818, 396] width 18 height 18
click at [685, 622] on span "Publish 3 Items" at bounding box center [666, 621] width 126 height 19
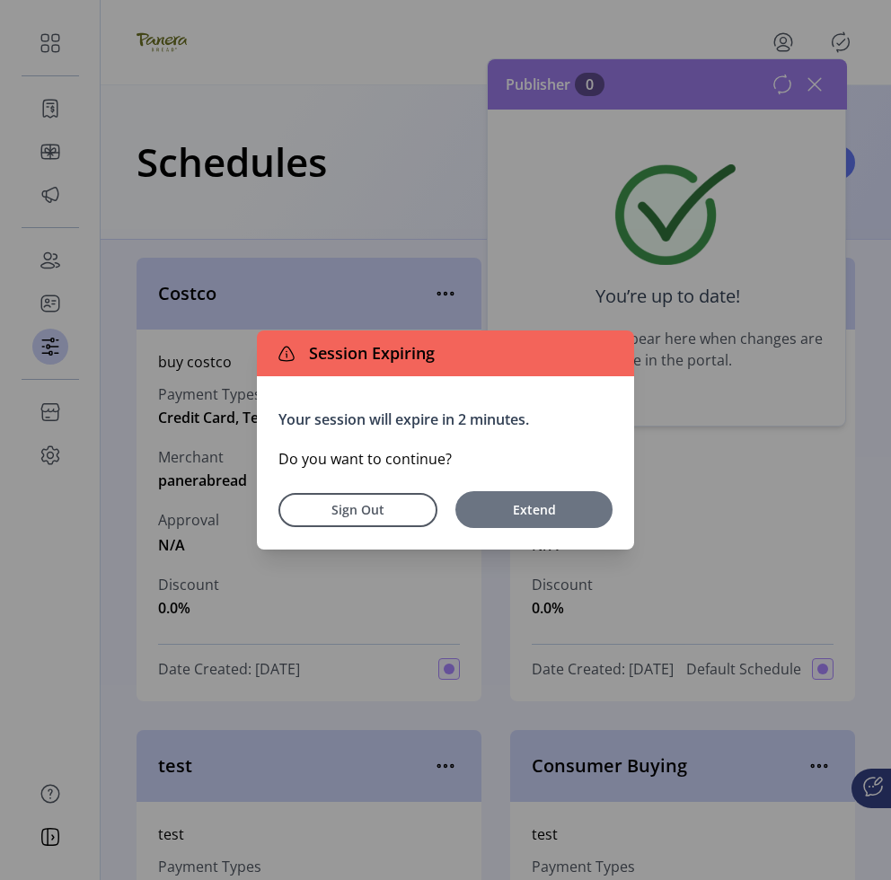
click at [494, 506] on span "Extend" at bounding box center [533, 509] width 139 height 19
